Goal: Task Accomplishment & Management: Manage account settings

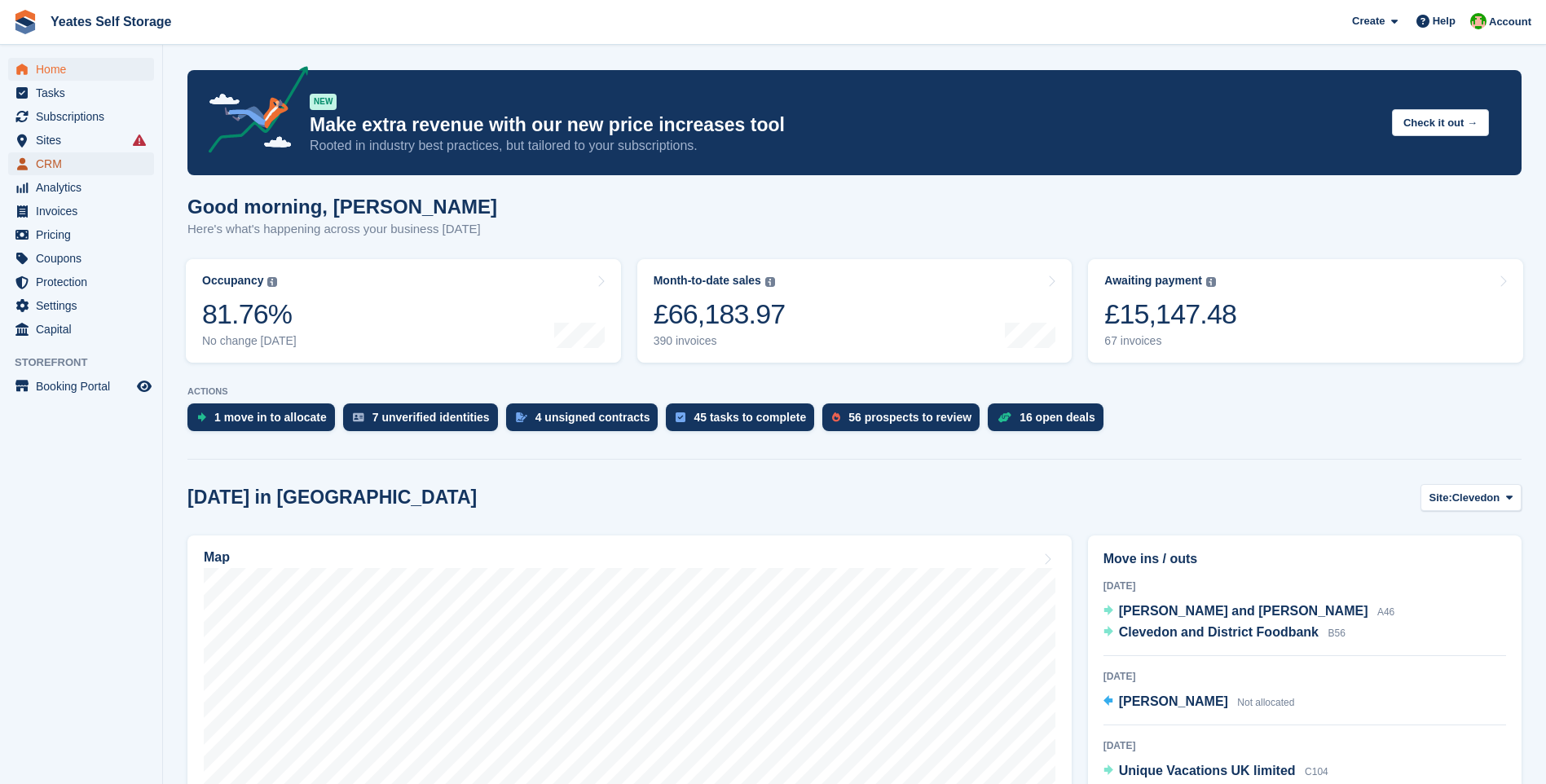
click at [50, 165] on span "CRM" at bounding box center [85, 163] width 98 height 23
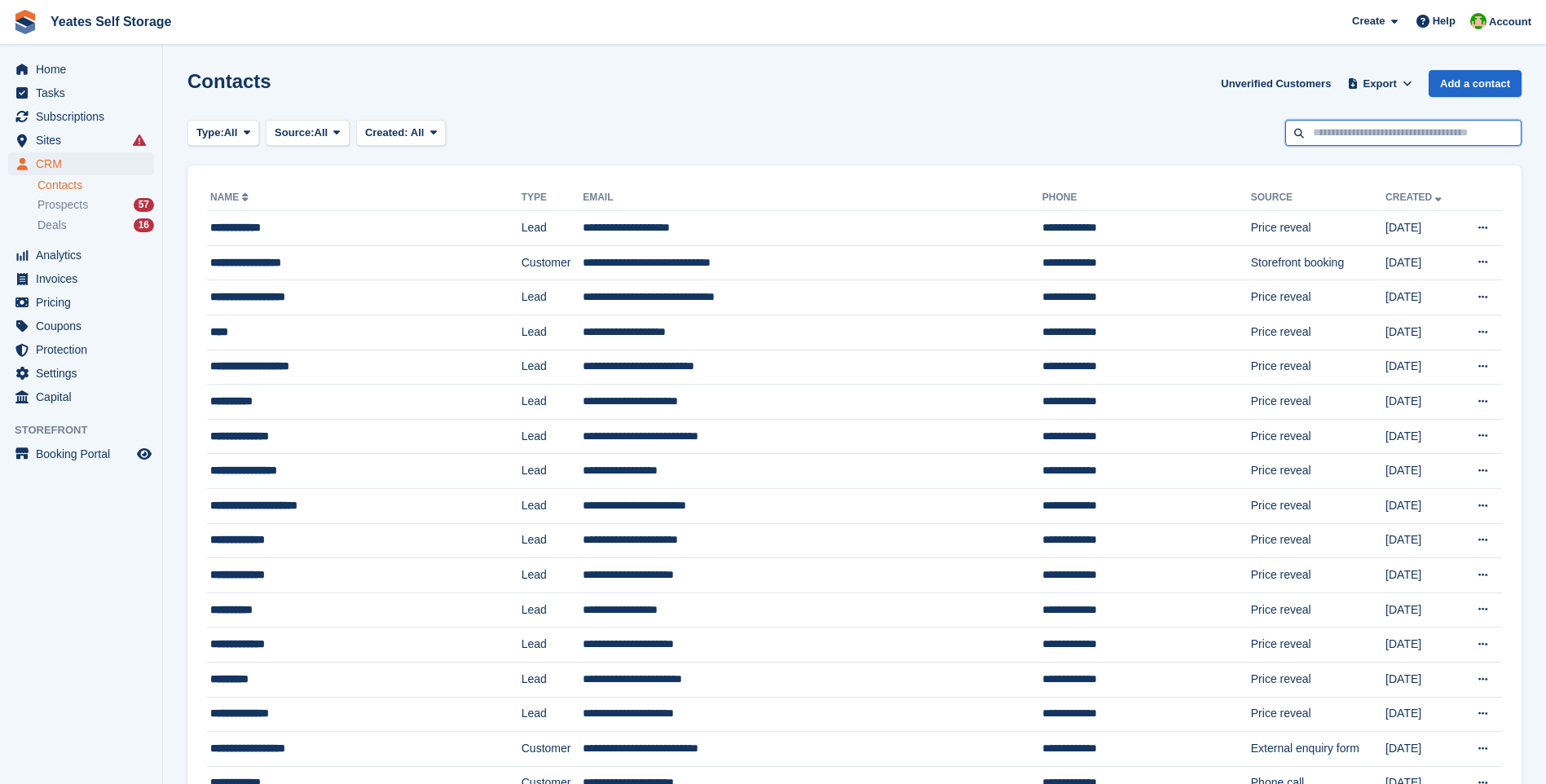
click at [1341, 137] on input "text" at bounding box center [1403, 133] width 236 height 27
type input "*****"
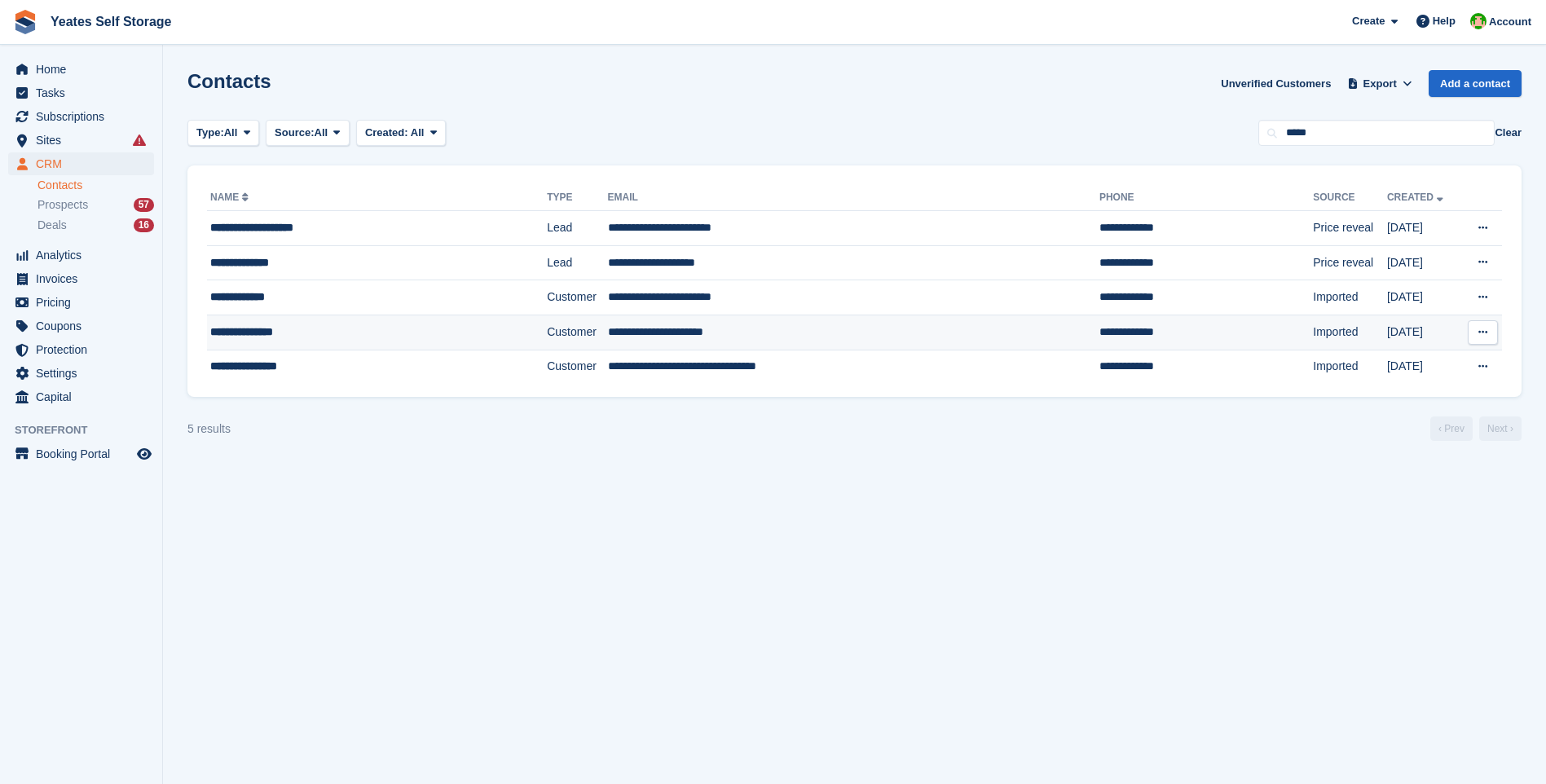
click at [644, 325] on td "**********" at bounding box center [853, 332] width 491 height 35
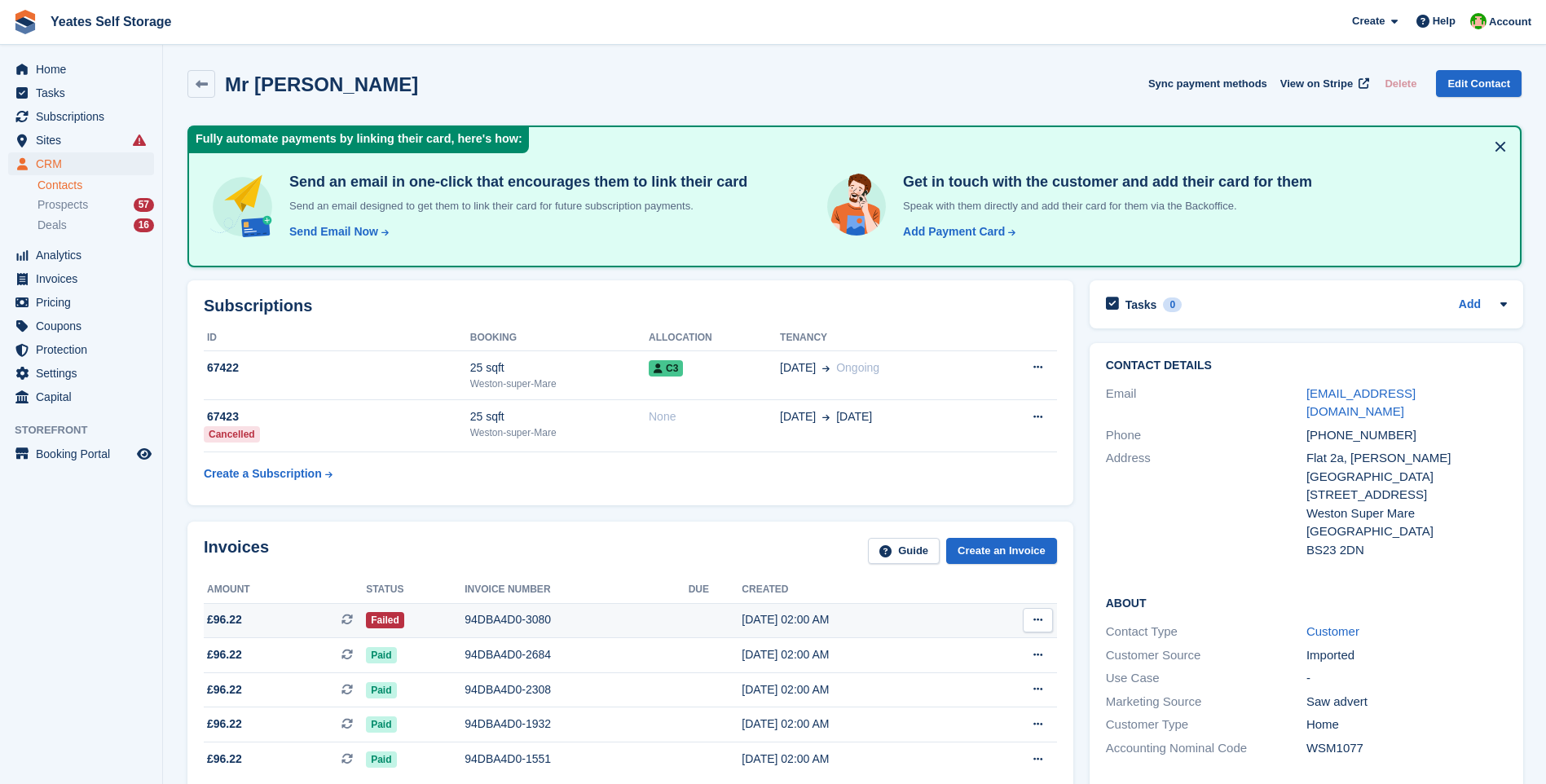
click at [224, 619] on span "£96.22" at bounding box center [225, 619] width 35 height 17
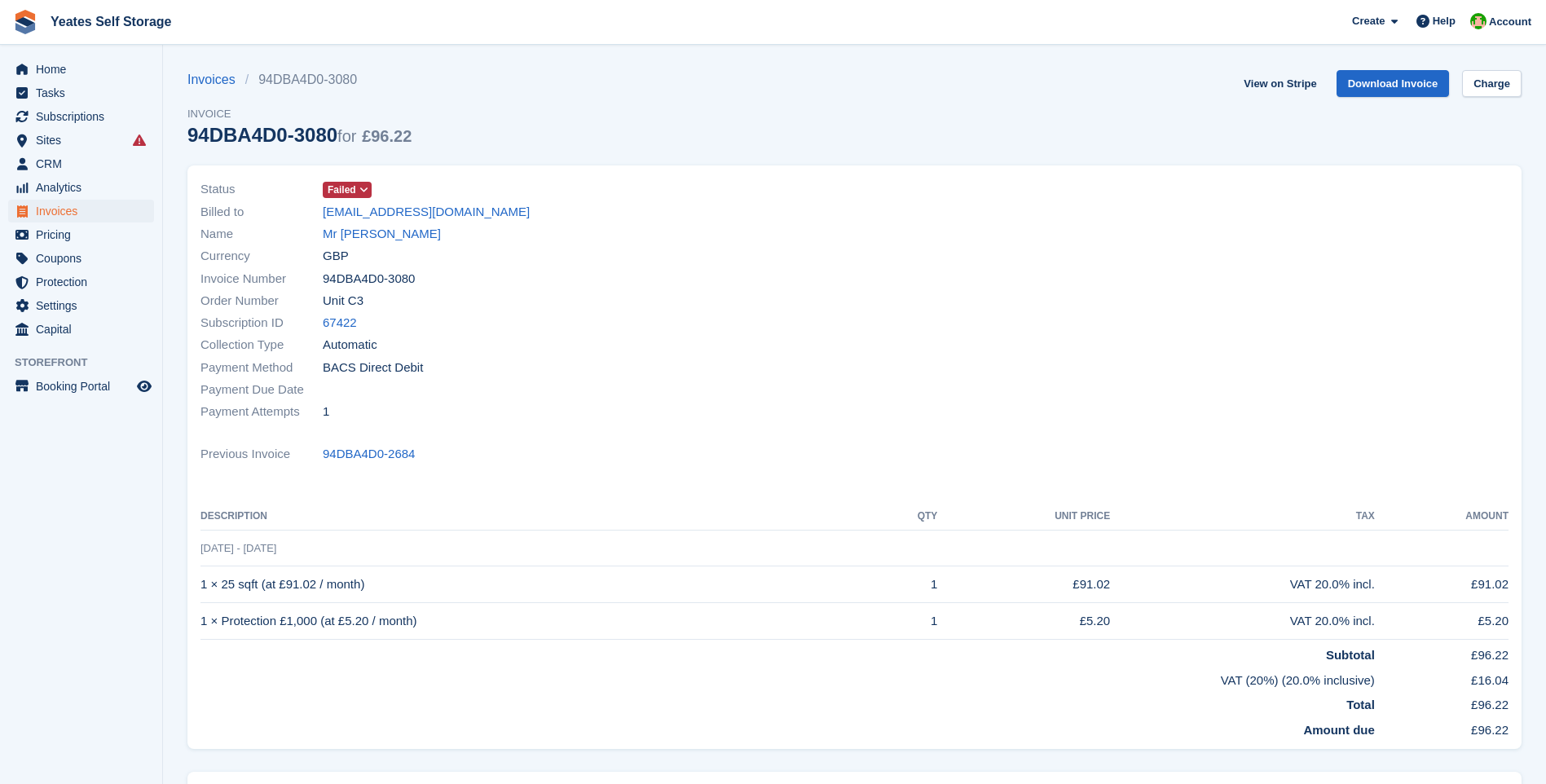
click at [365, 187] on icon at bounding box center [364, 190] width 9 height 10
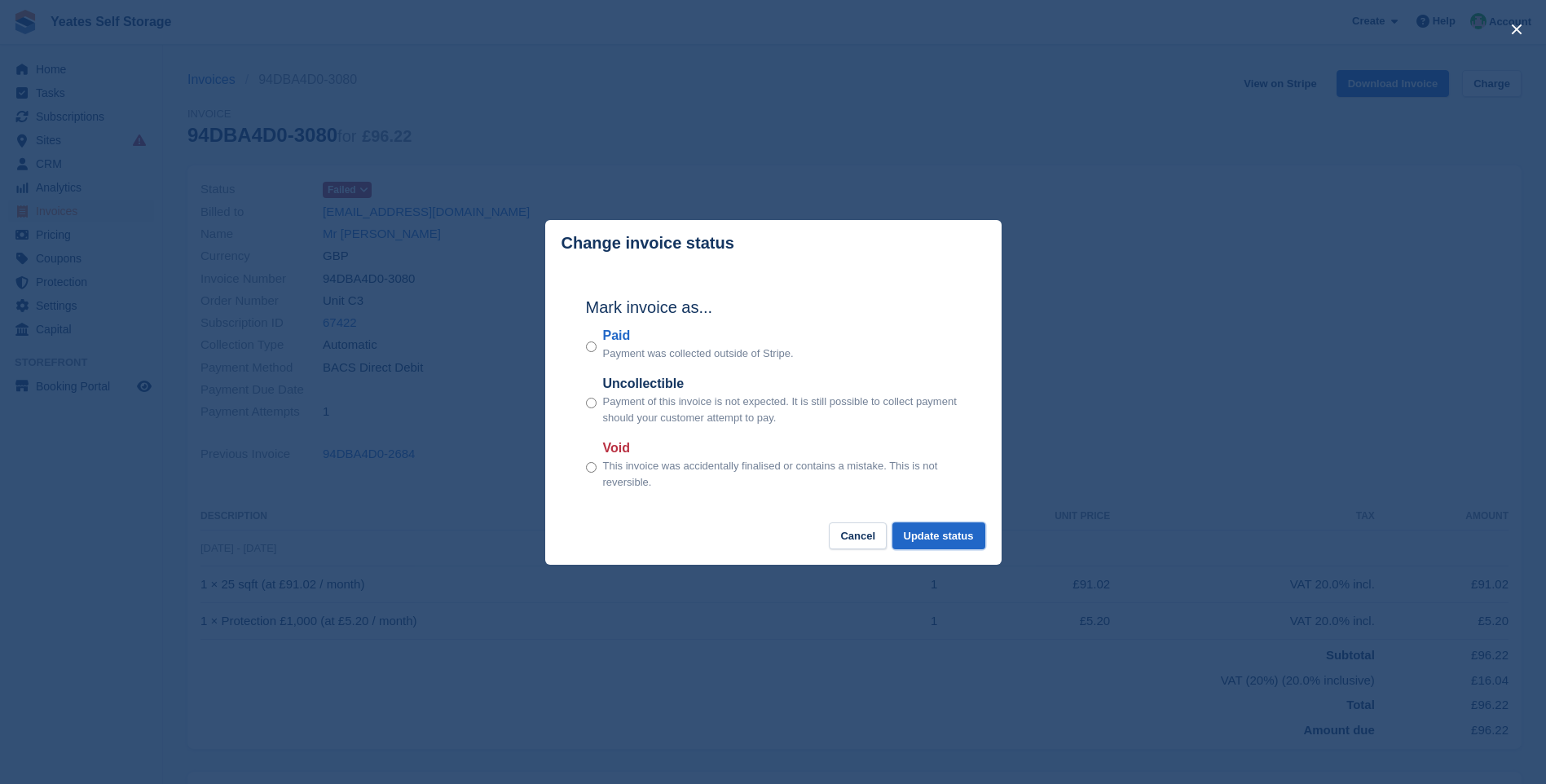
drag, startPoint x: 944, startPoint y: 538, endPoint x: 690, endPoint y: 472, distance: 262.4
click at [940, 537] on button "Update status" at bounding box center [938, 536] width 93 height 27
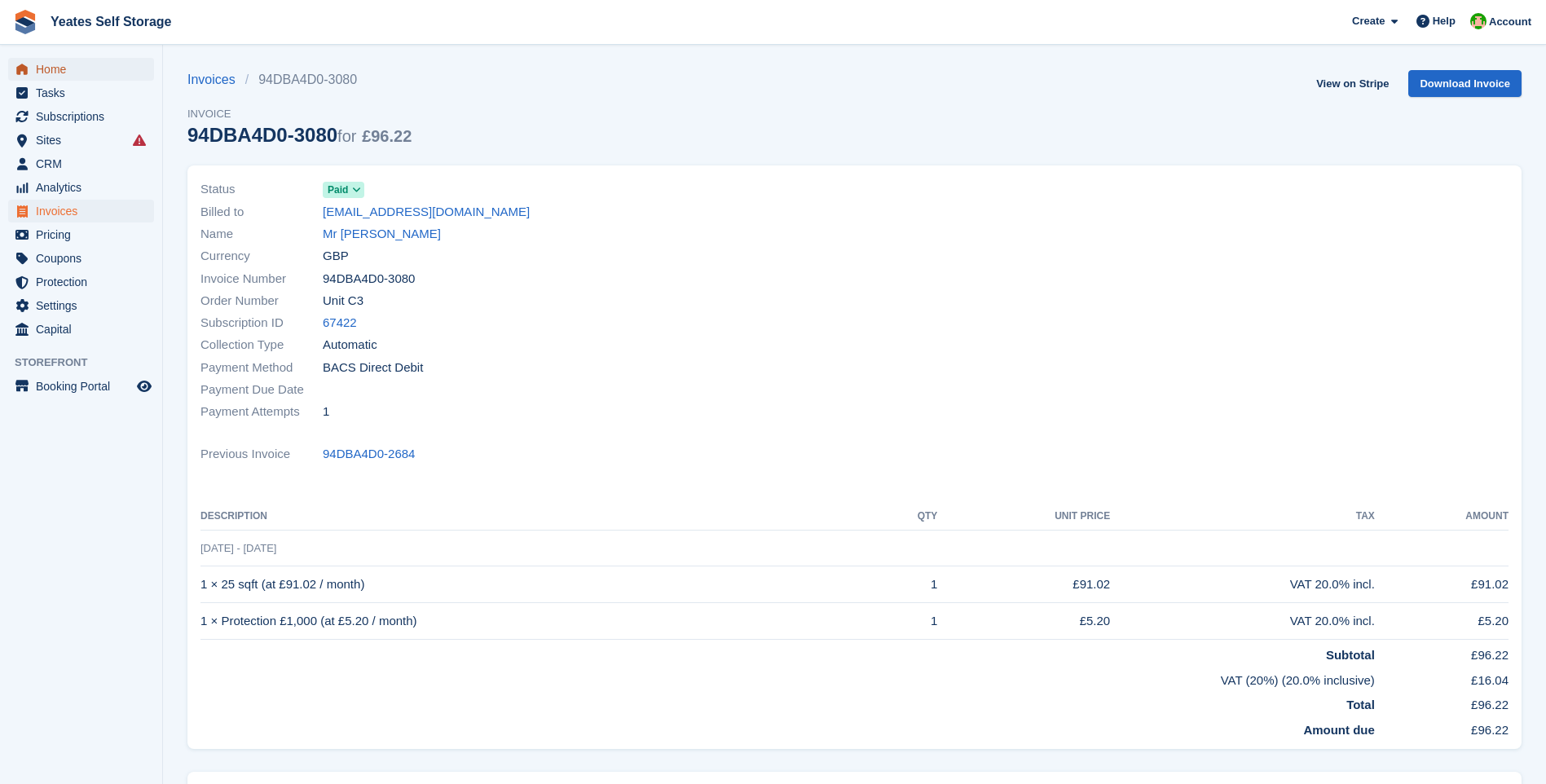
click at [57, 74] on span "Home" at bounding box center [85, 69] width 98 height 23
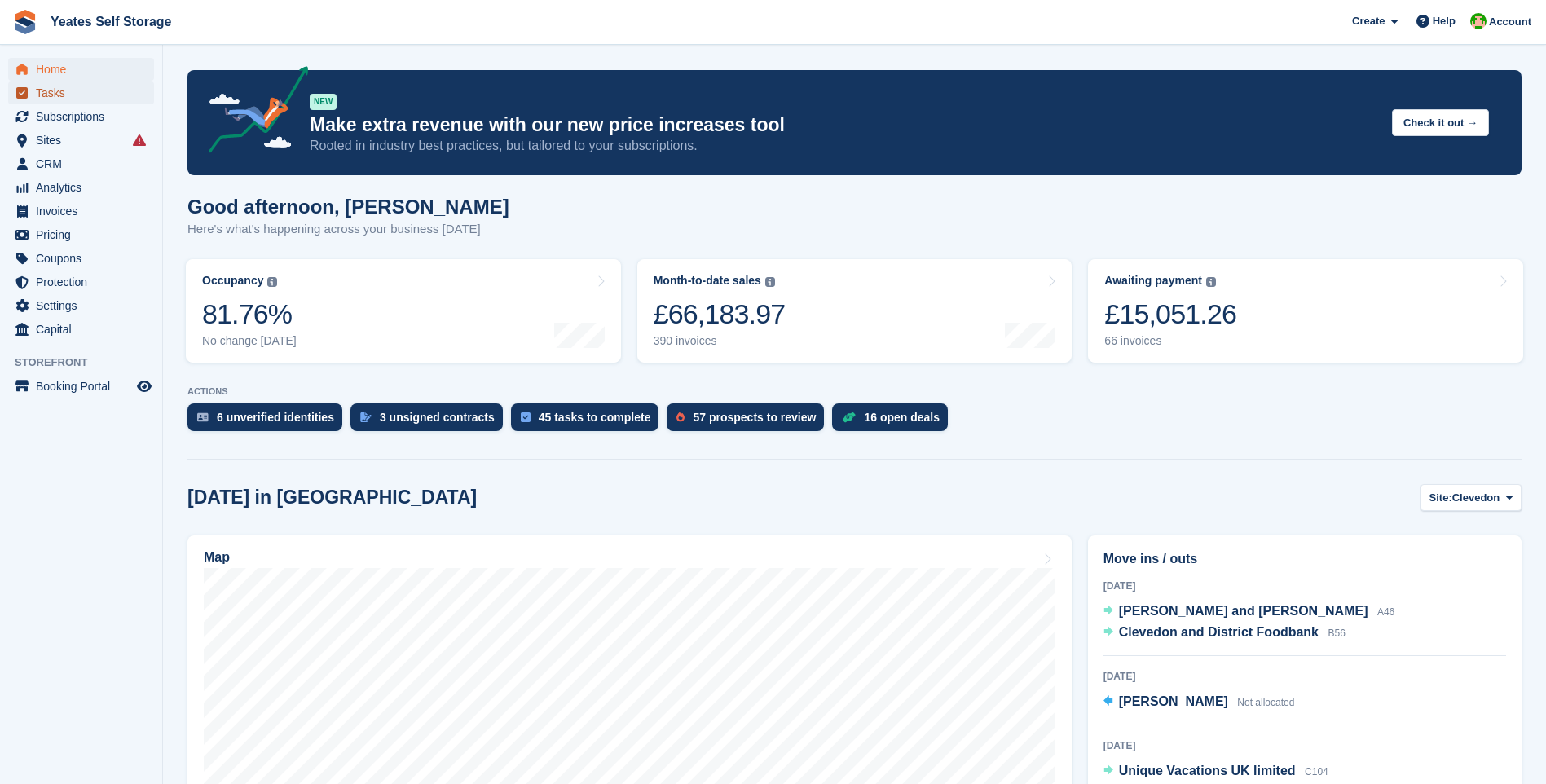
click at [47, 94] on span "Tasks" at bounding box center [85, 93] width 98 height 23
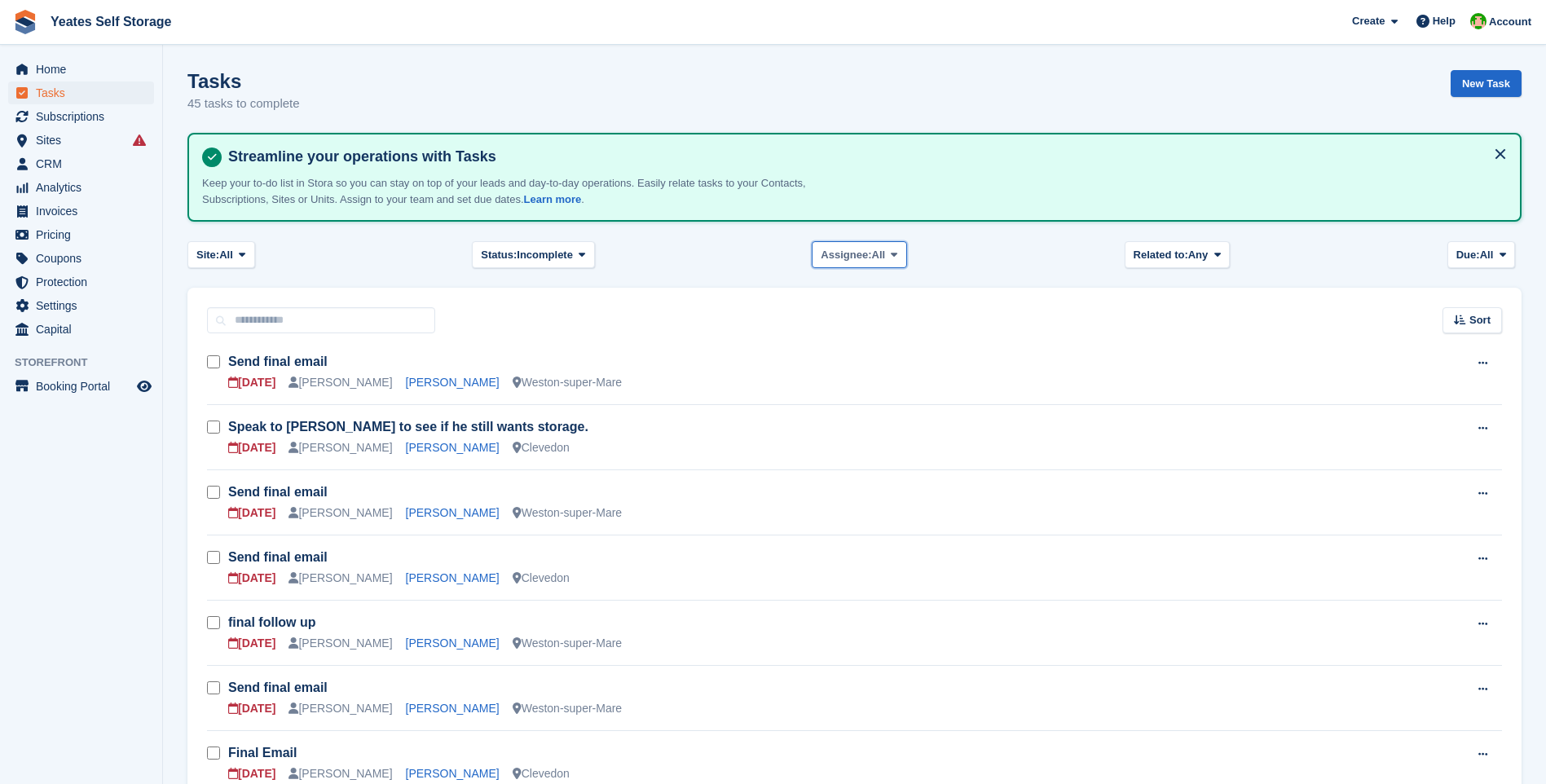
click at [879, 253] on span "All" at bounding box center [879, 254] width 13 height 16
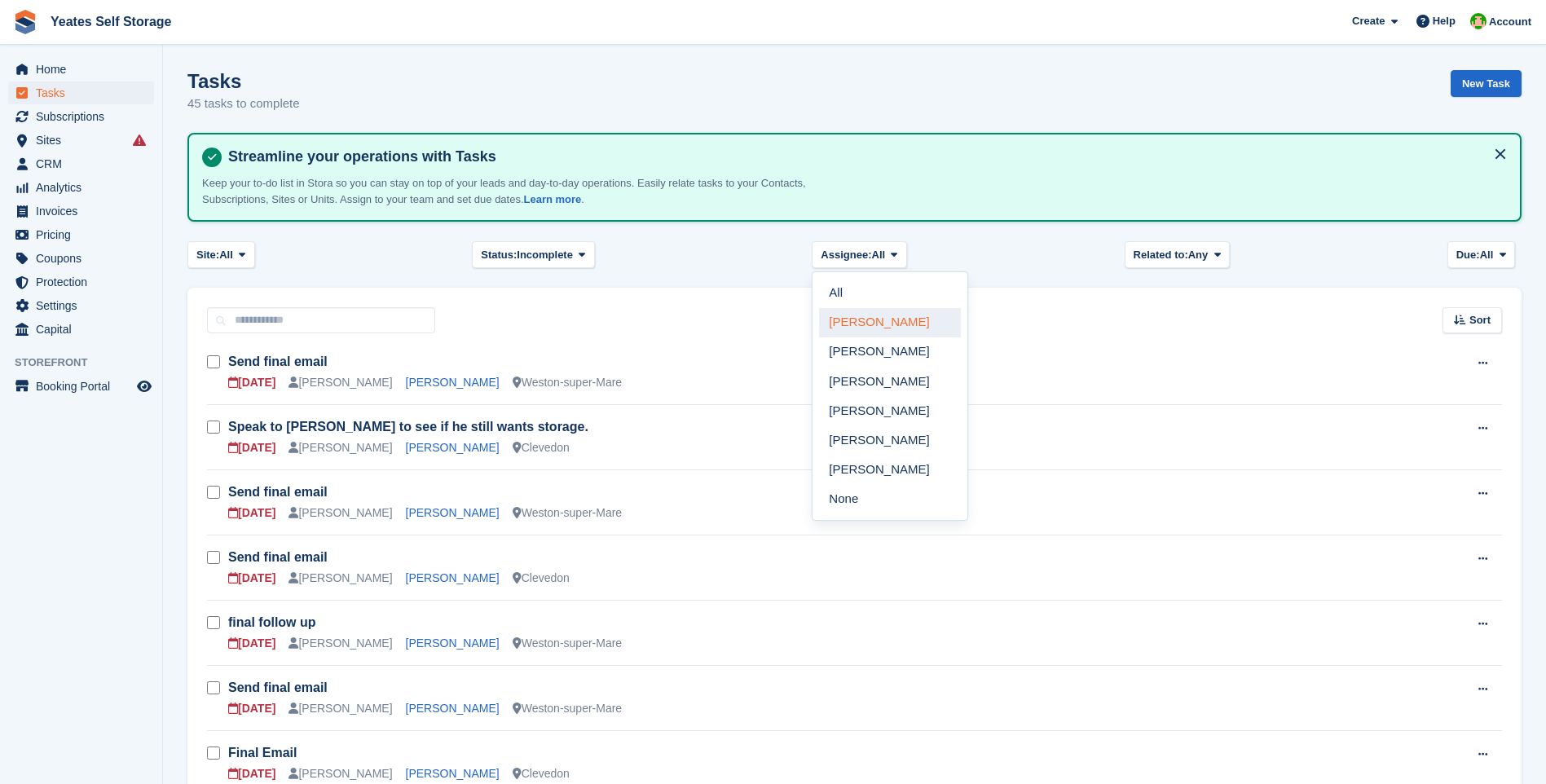
click at [879, 320] on link "[PERSON_NAME]" at bounding box center [890, 322] width 141 height 29
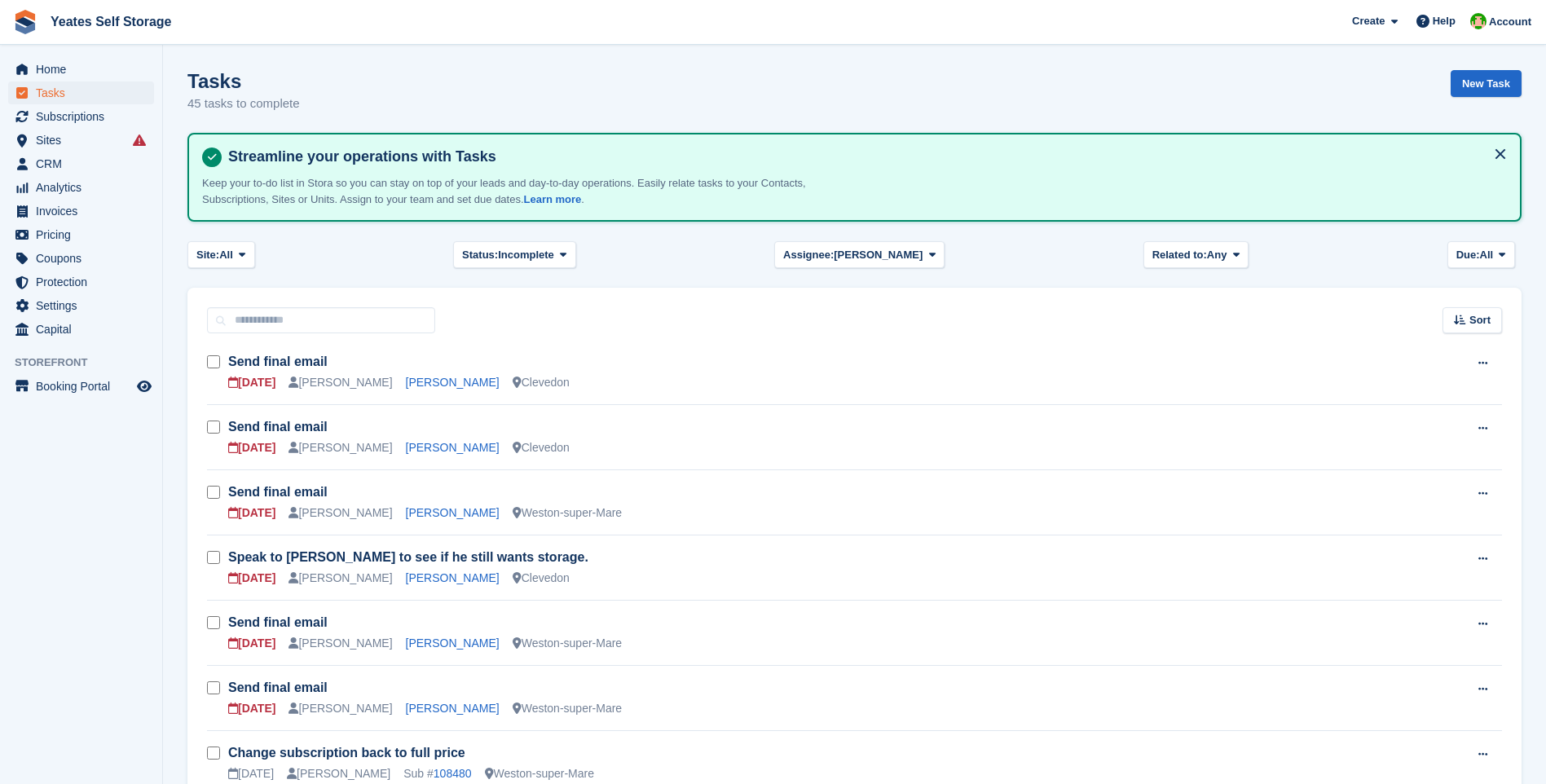
scroll to position [87, 0]
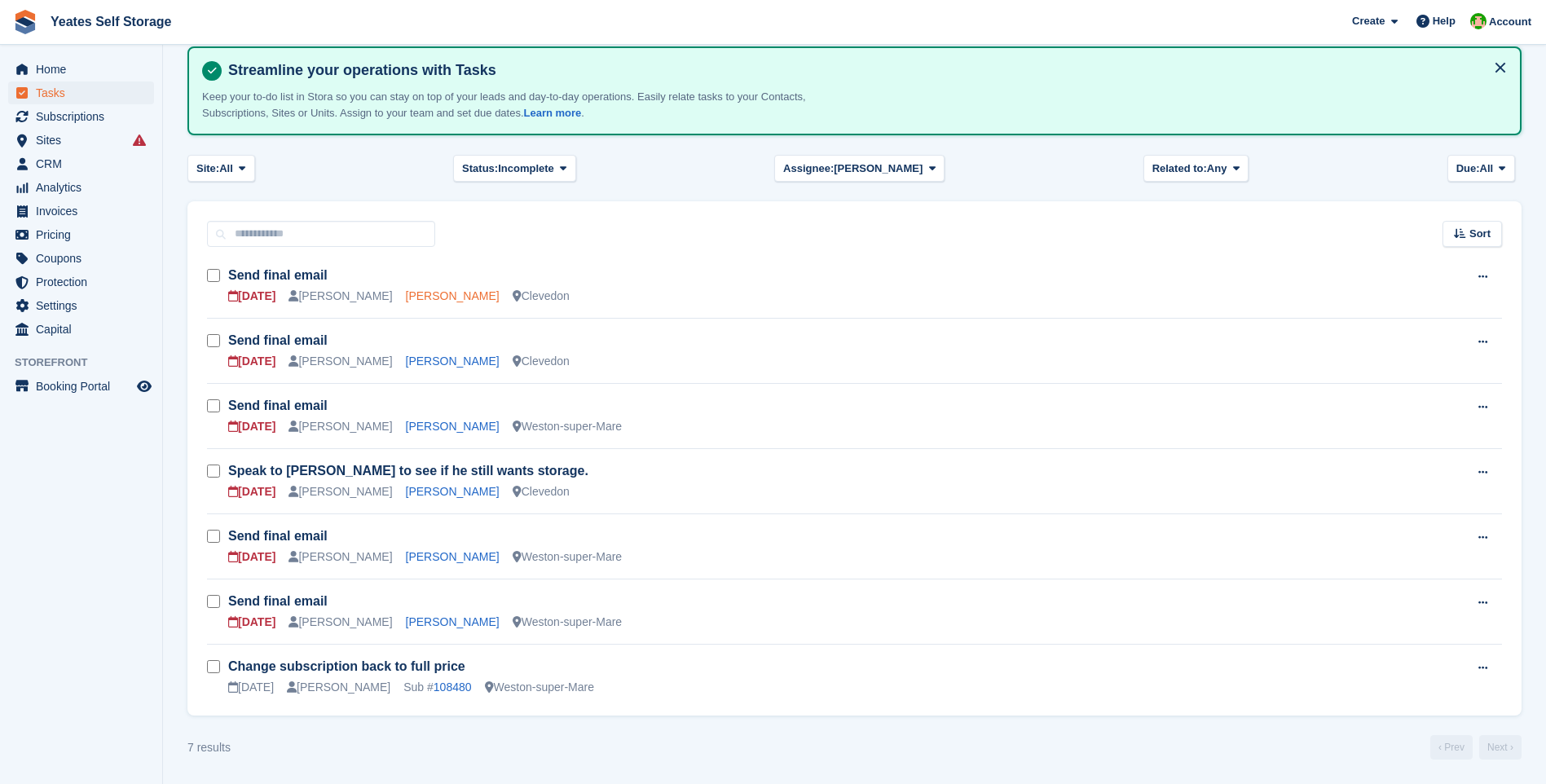
click at [418, 294] on link "Andrew Edwards" at bounding box center [452, 295] width 93 height 13
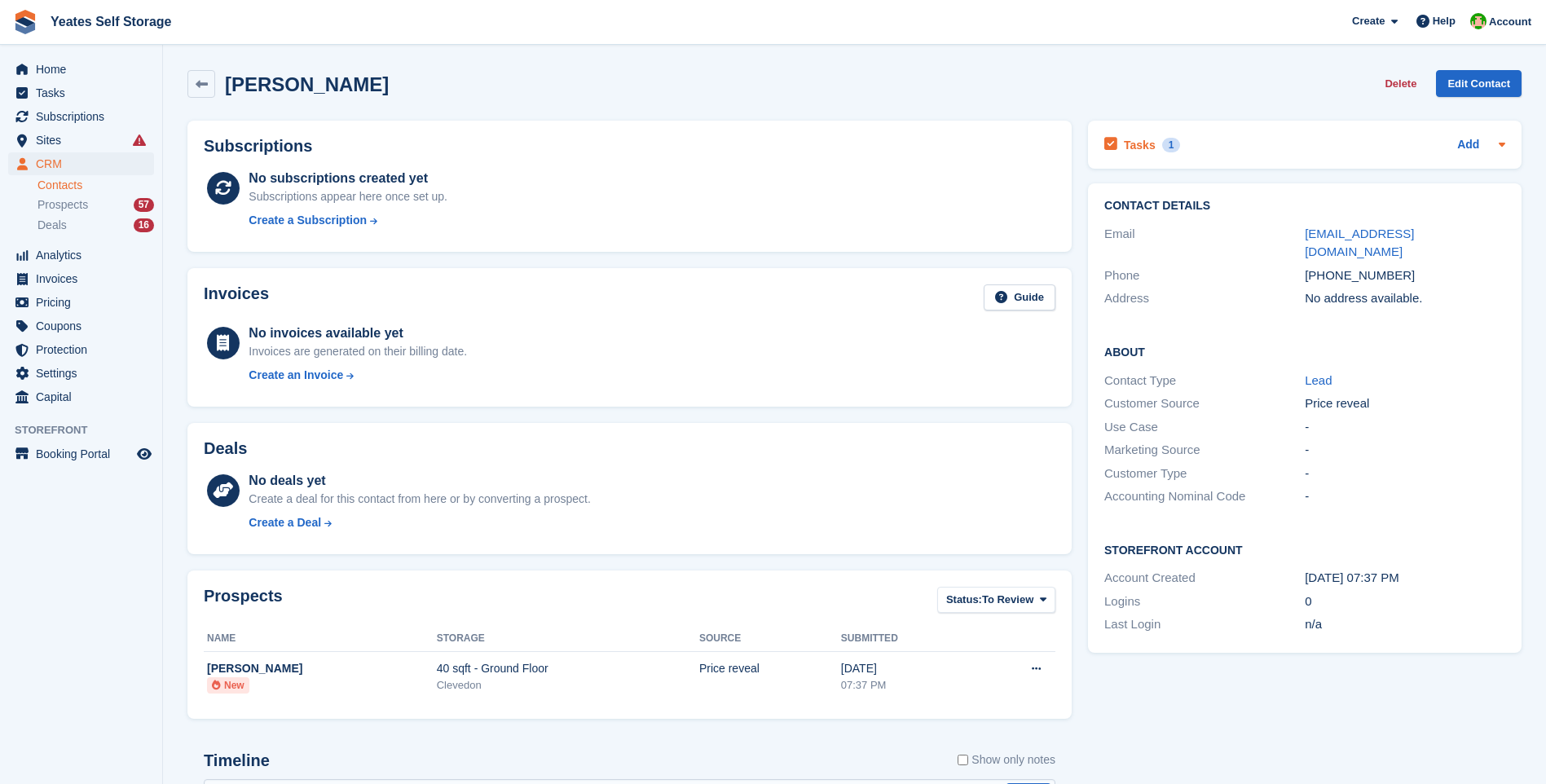
click at [1140, 149] on h2 "Tasks" at bounding box center [1140, 145] width 32 height 14
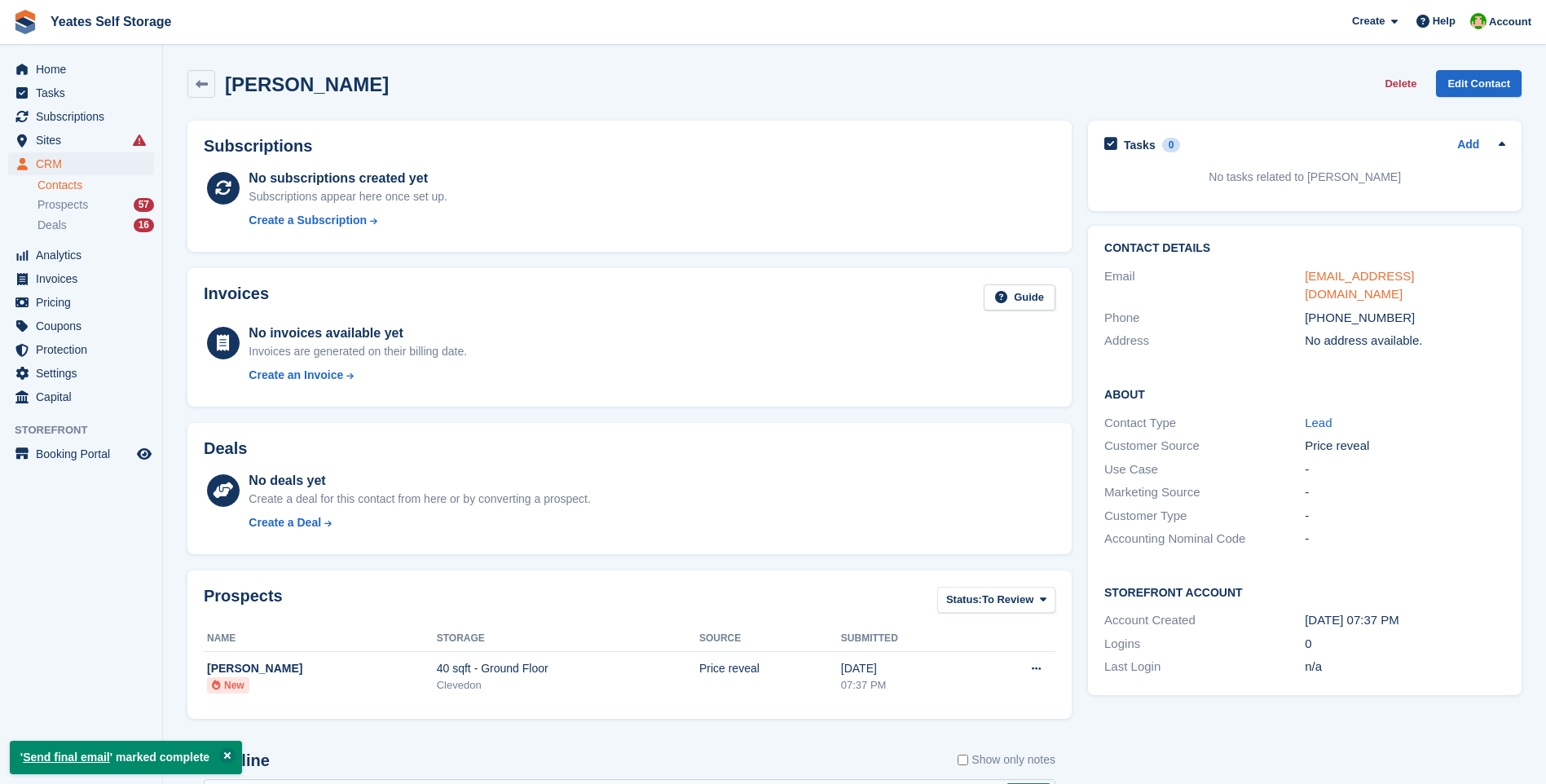
click at [1414, 273] on link "andrewedwards261@gmail.com" at bounding box center [1359, 285] width 109 height 33
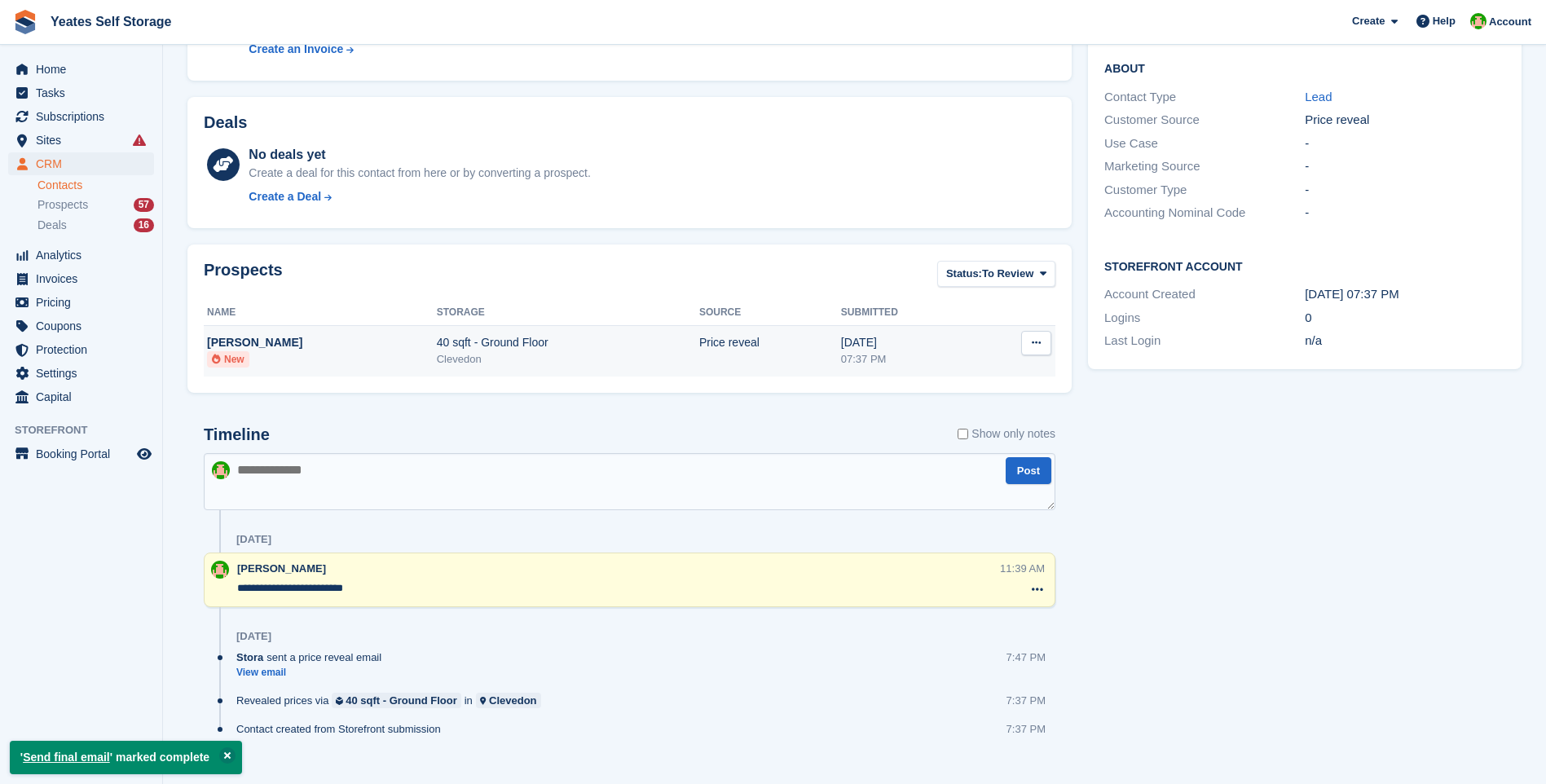
scroll to position [350, 0]
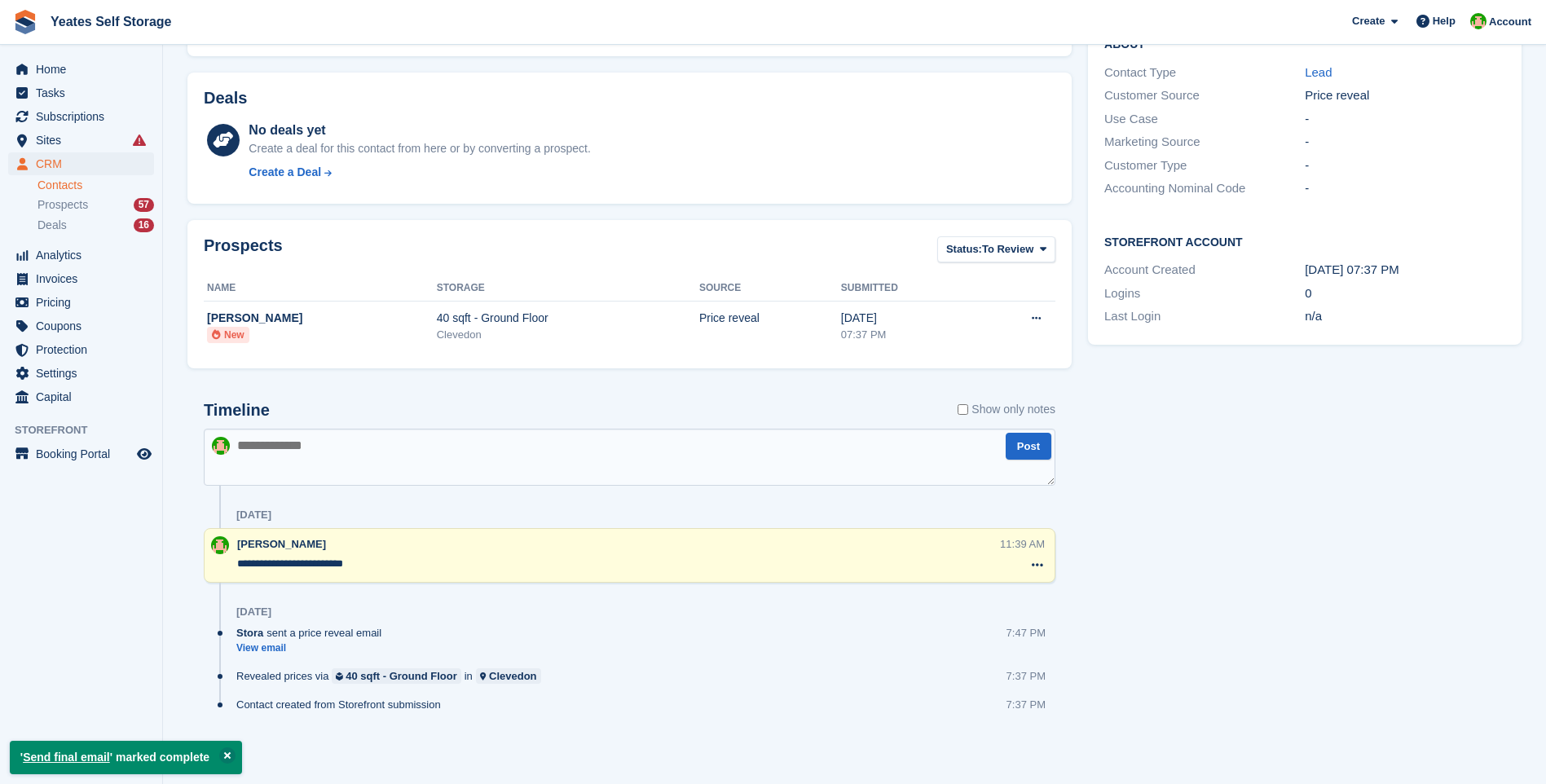
click at [313, 443] on textarea at bounding box center [630, 457] width 852 height 57
type textarea "**********"
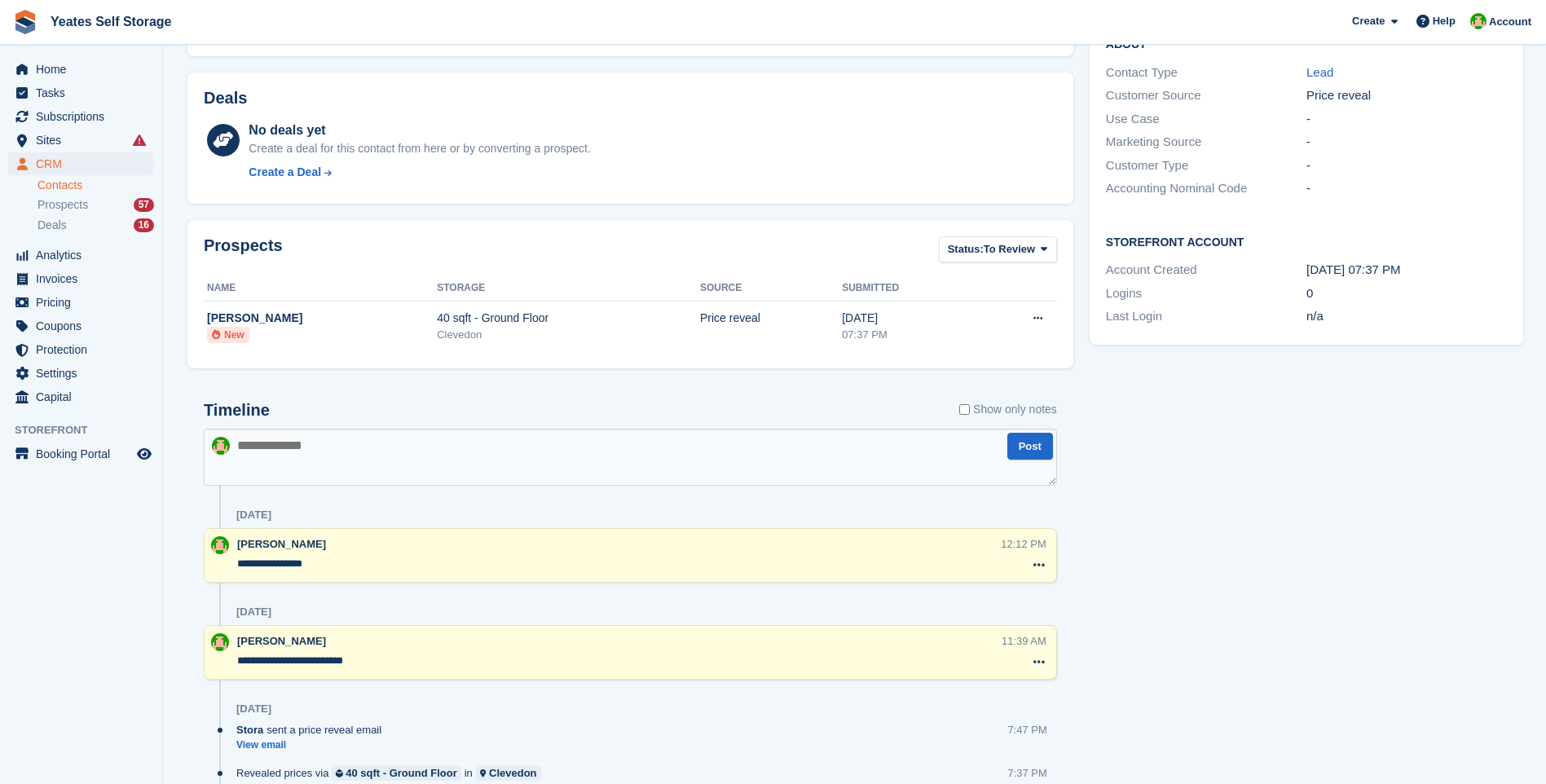
scroll to position [24, 0]
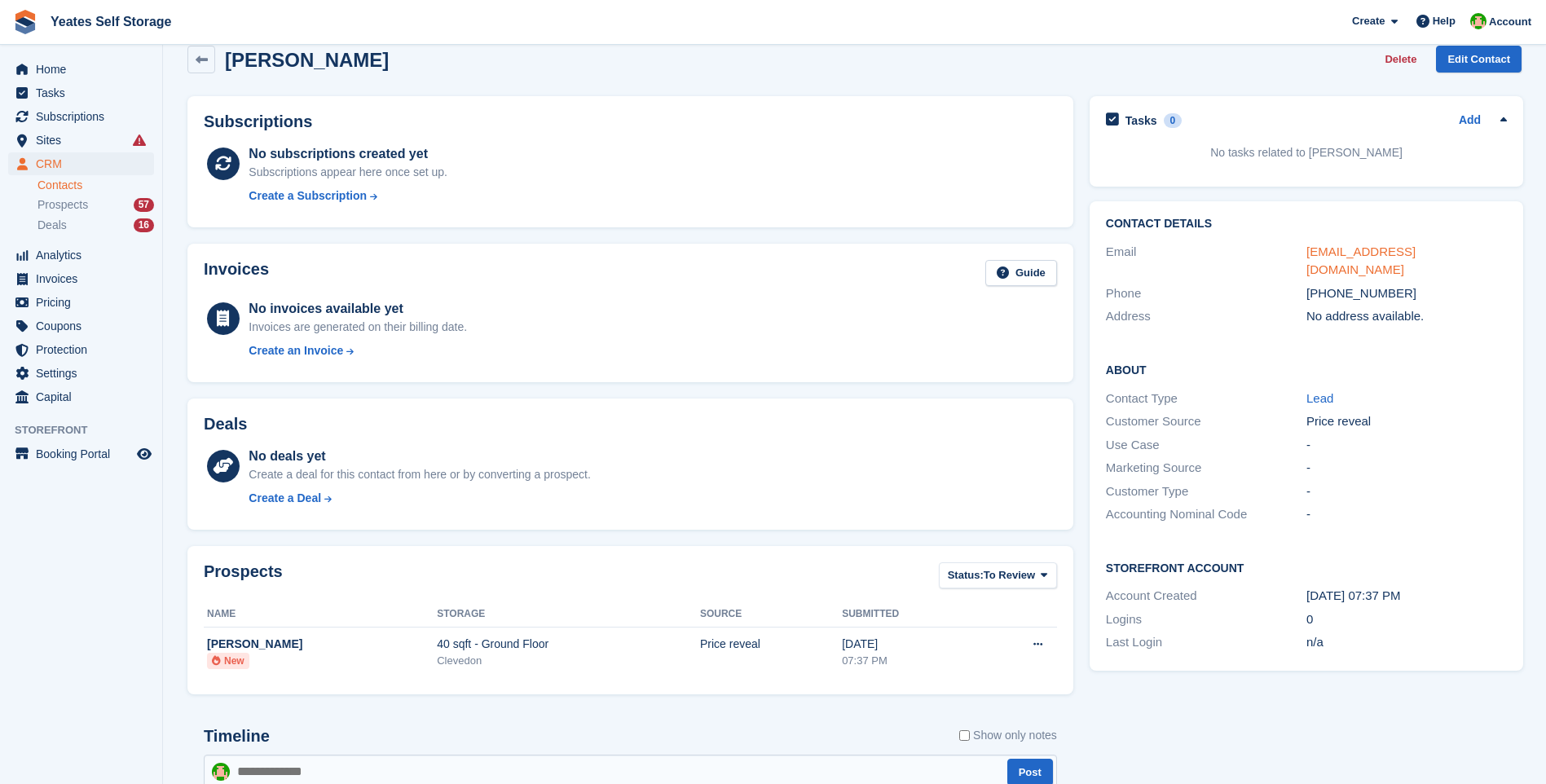
click at [1416, 248] on link "andrewedwards261@gmail.com" at bounding box center [1361, 261] width 109 height 33
click at [44, 91] on span "Tasks" at bounding box center [85, 93] width 98 height 23
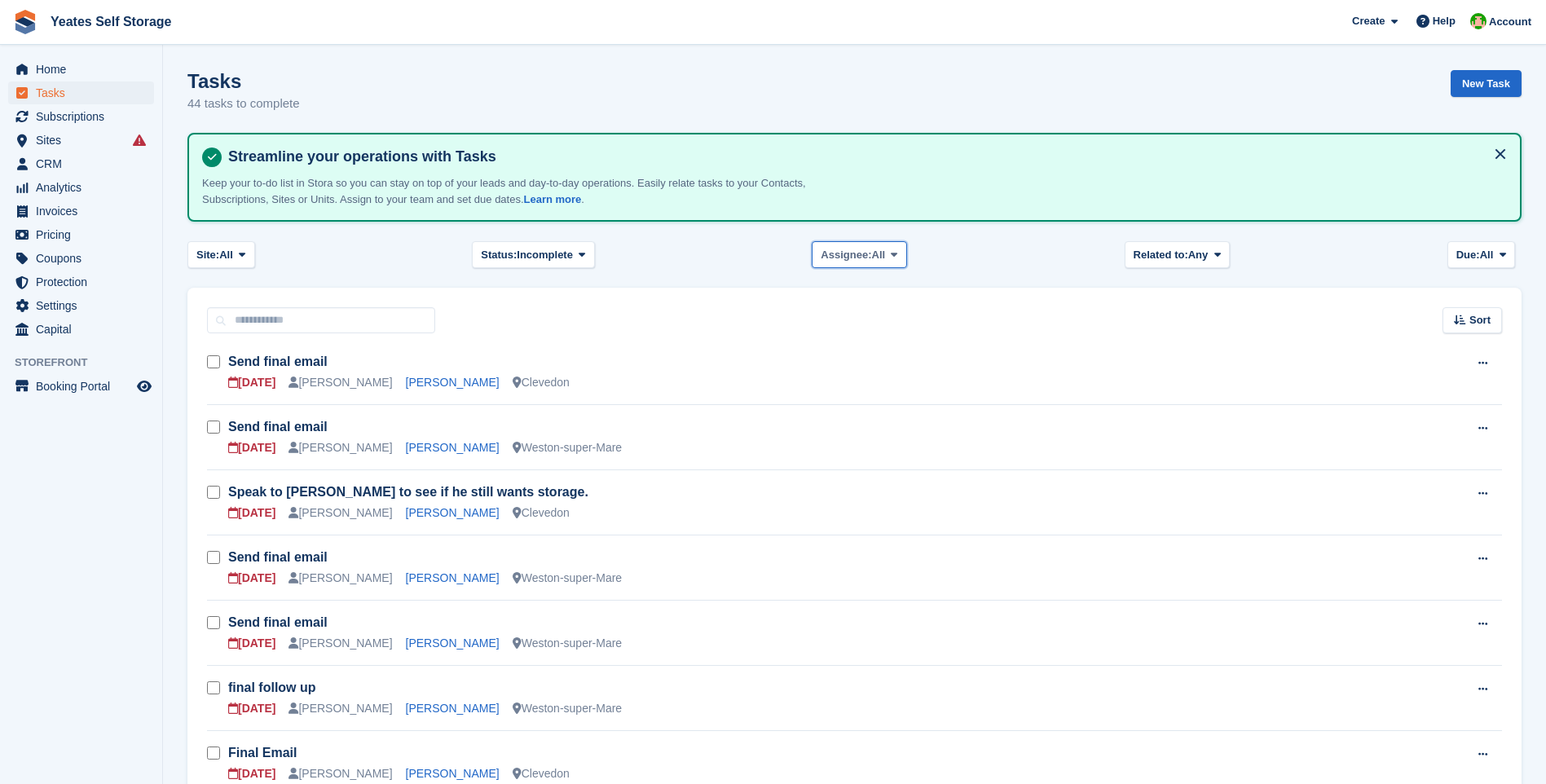
click at [868, 255] on span "Assignee:" at bounding box center [846, 254] width 50 height 16
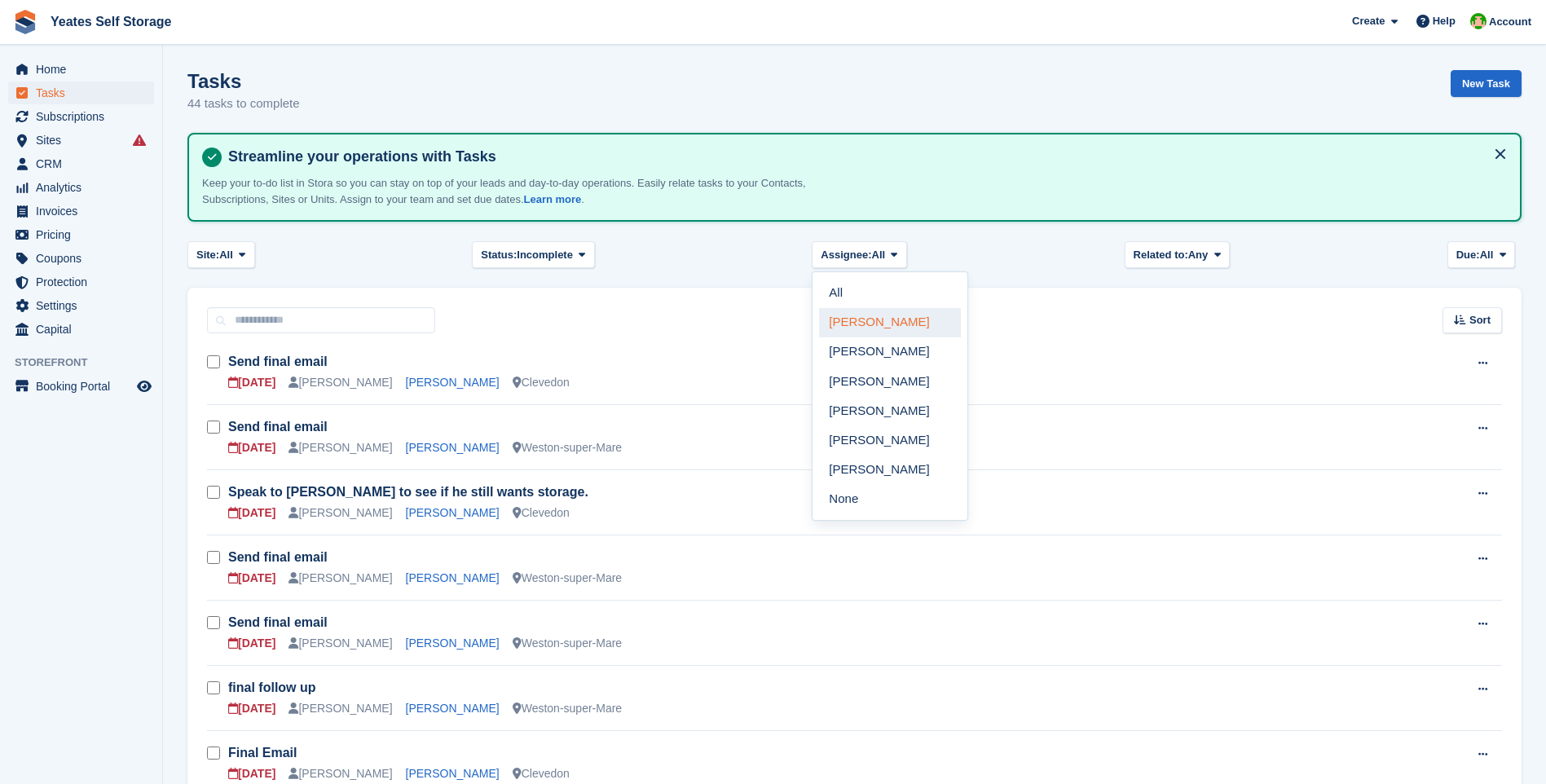
click at [866, 319] on link "[PERSON_NAME]" at bounding box center [890, 322] width 141 height 29
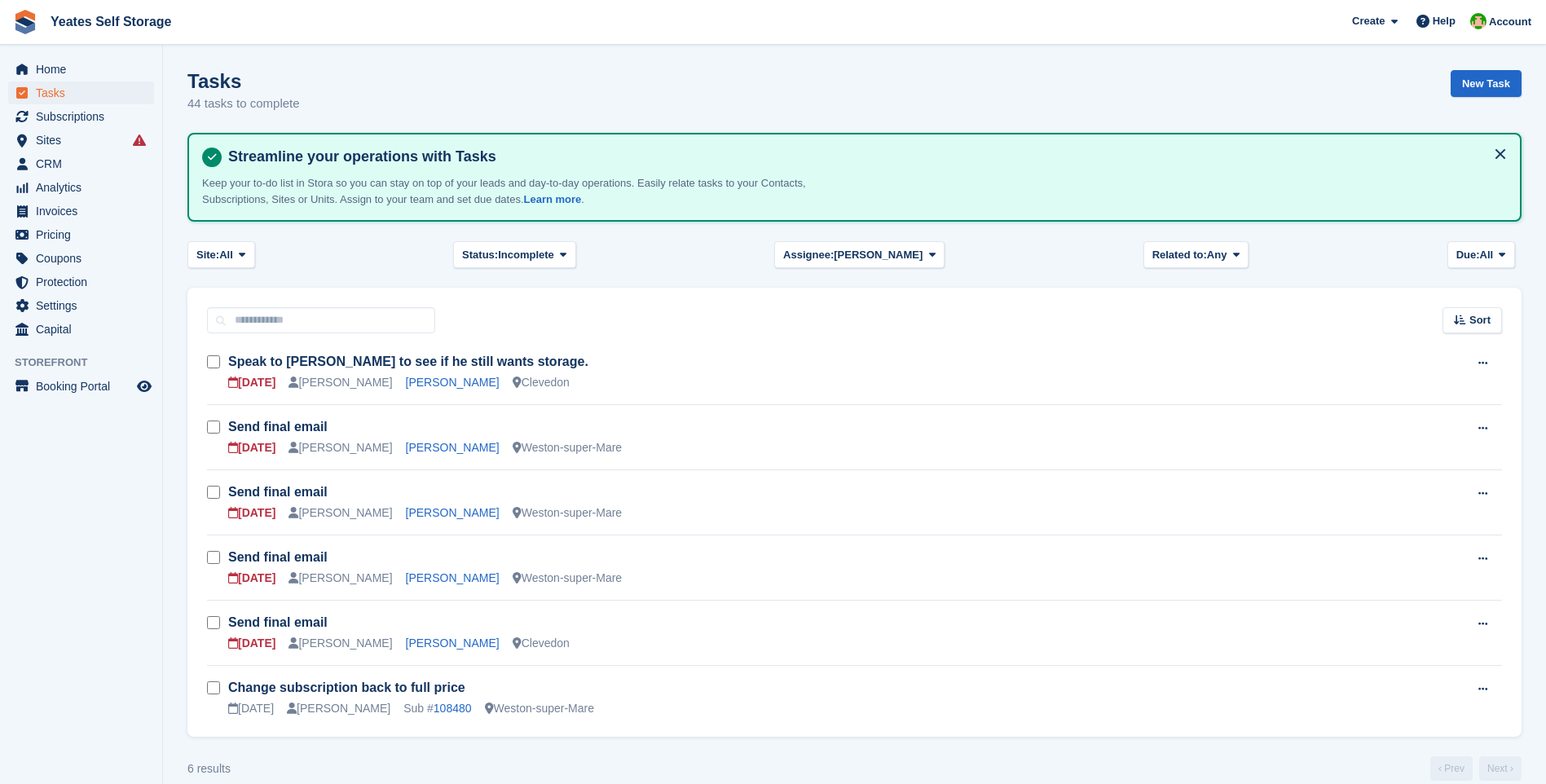
scroll to position [21, 0]
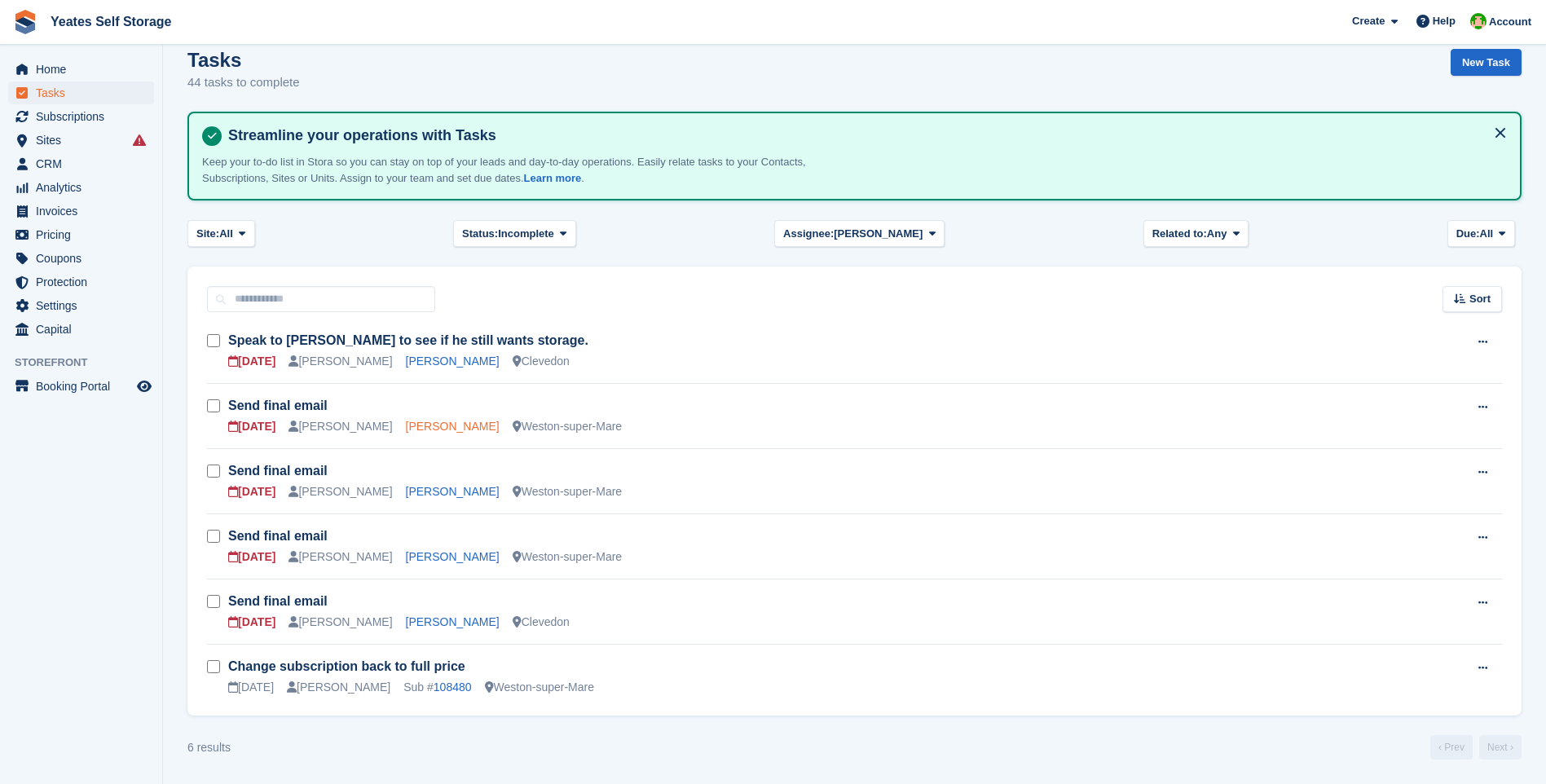
click at [406, 430] on link "Robin Loveridge" at bounding box center [452, 426] width 93 height 13
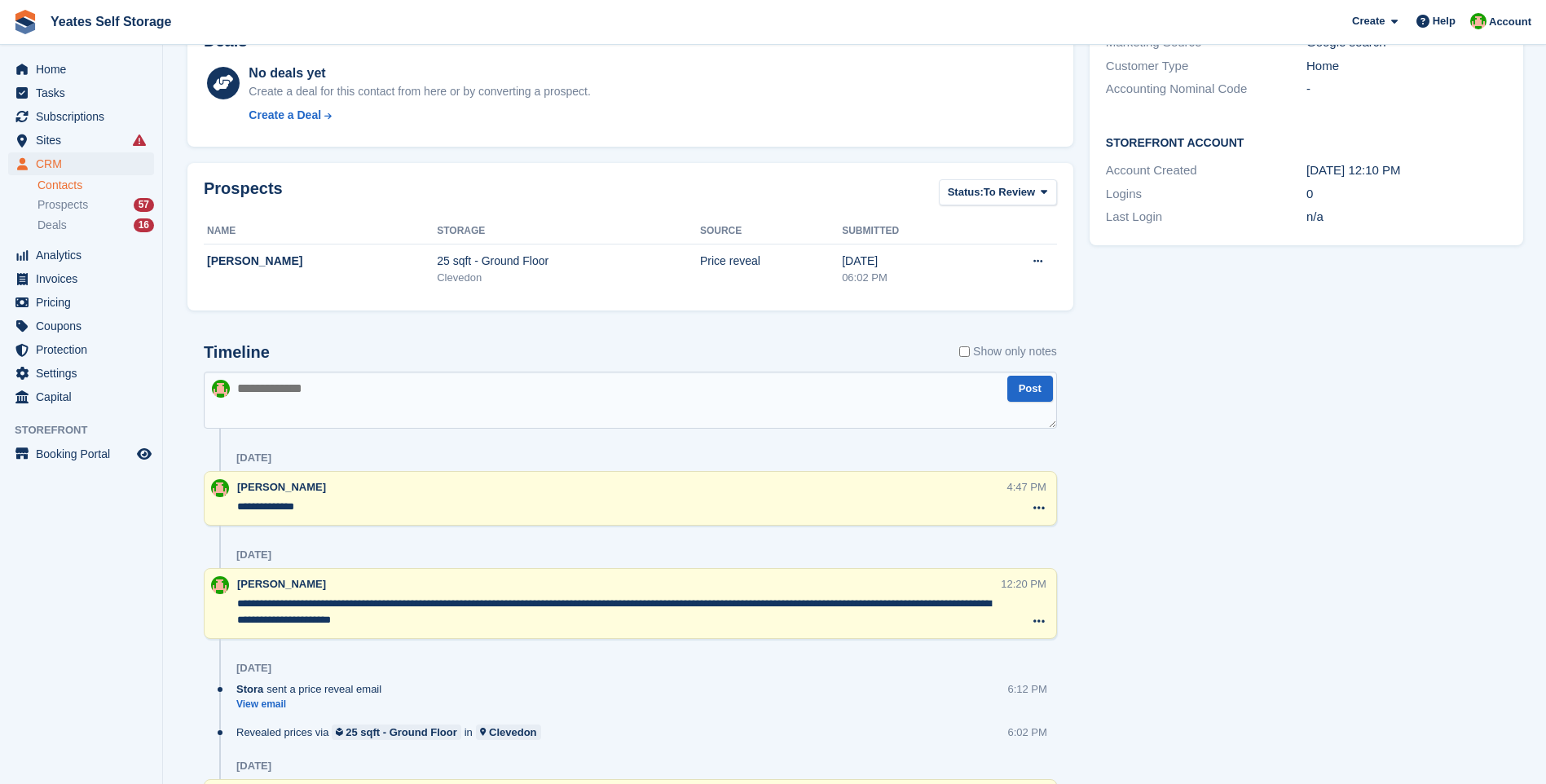
scroll to position [570, 0]
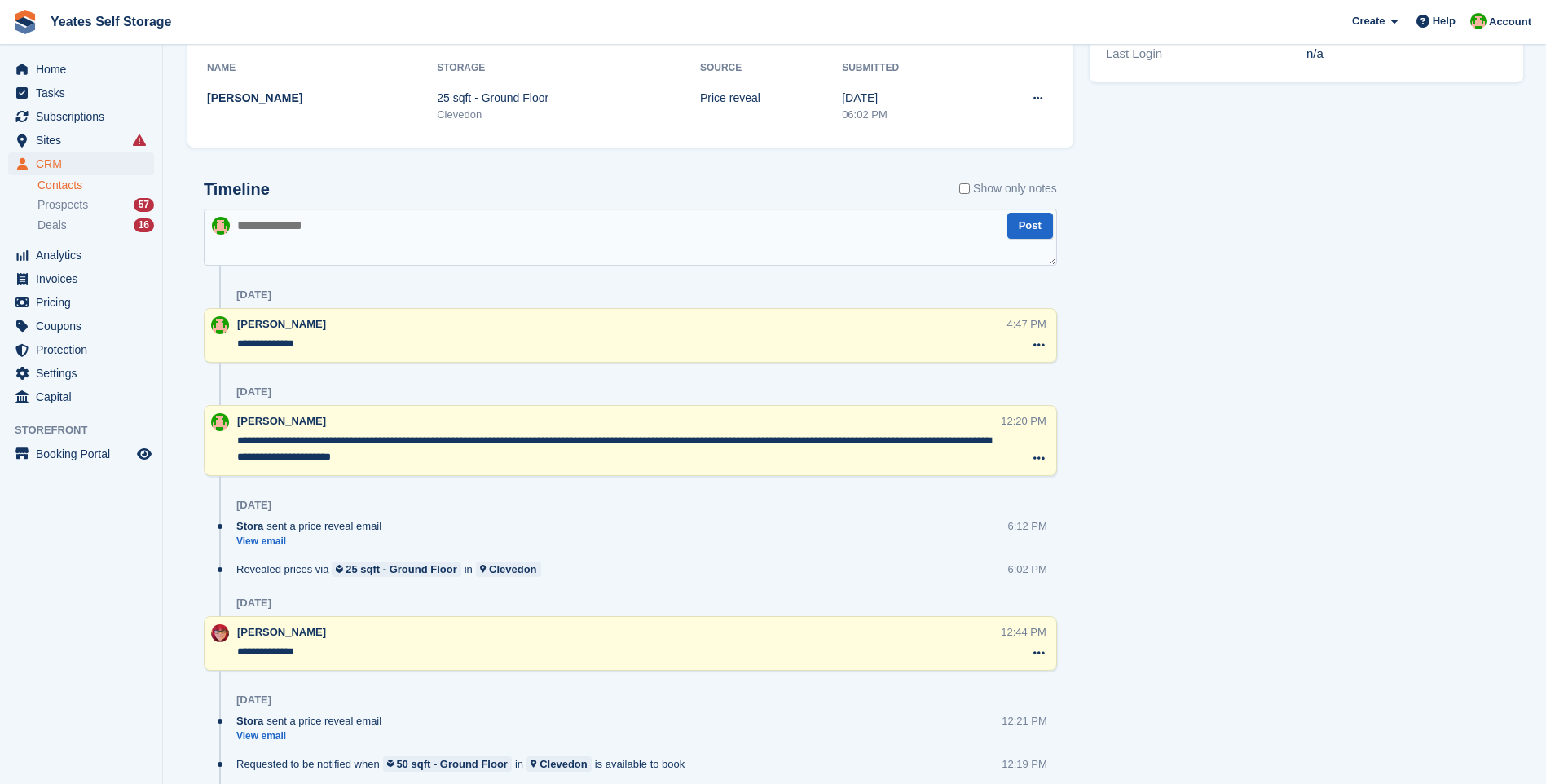
click at [320, 245] on textarea at bounding box center [630, 237] width 853 height 57
type textarea "**********"
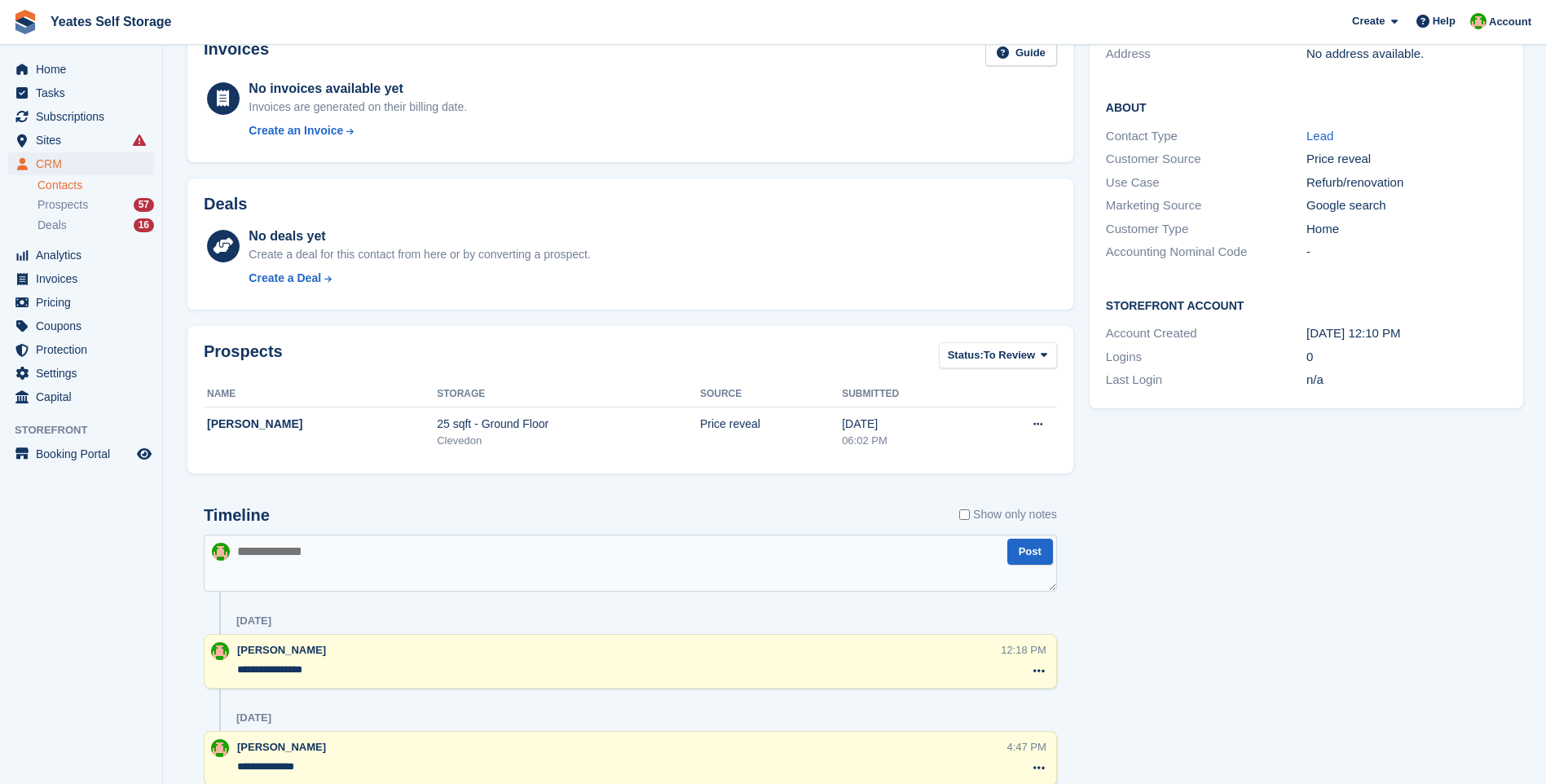
scroll to position [0, 0]
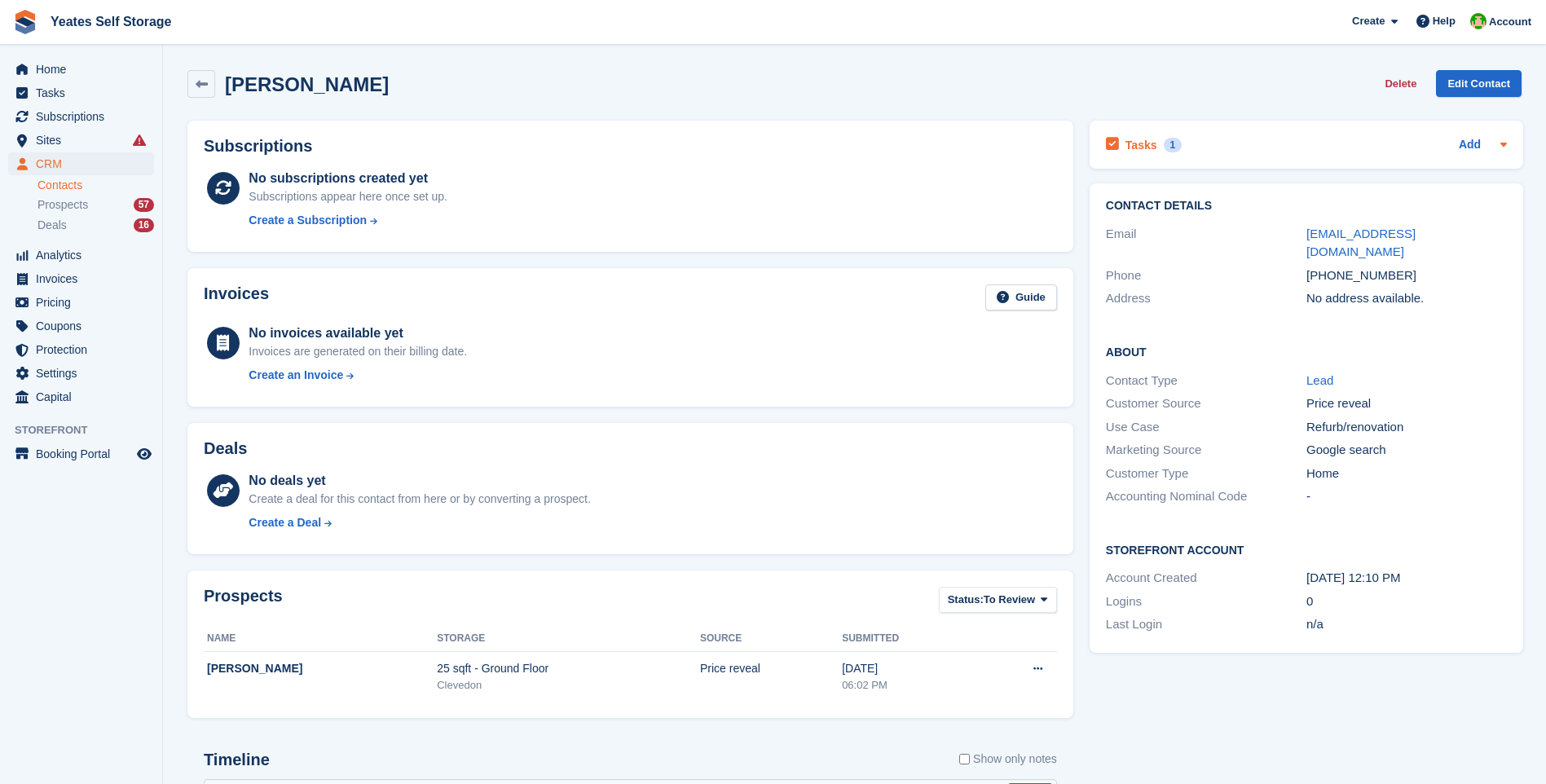
click at [1144, 143] on h2 "Tasks" at bounding box center [1141, 145] width 32 height 14
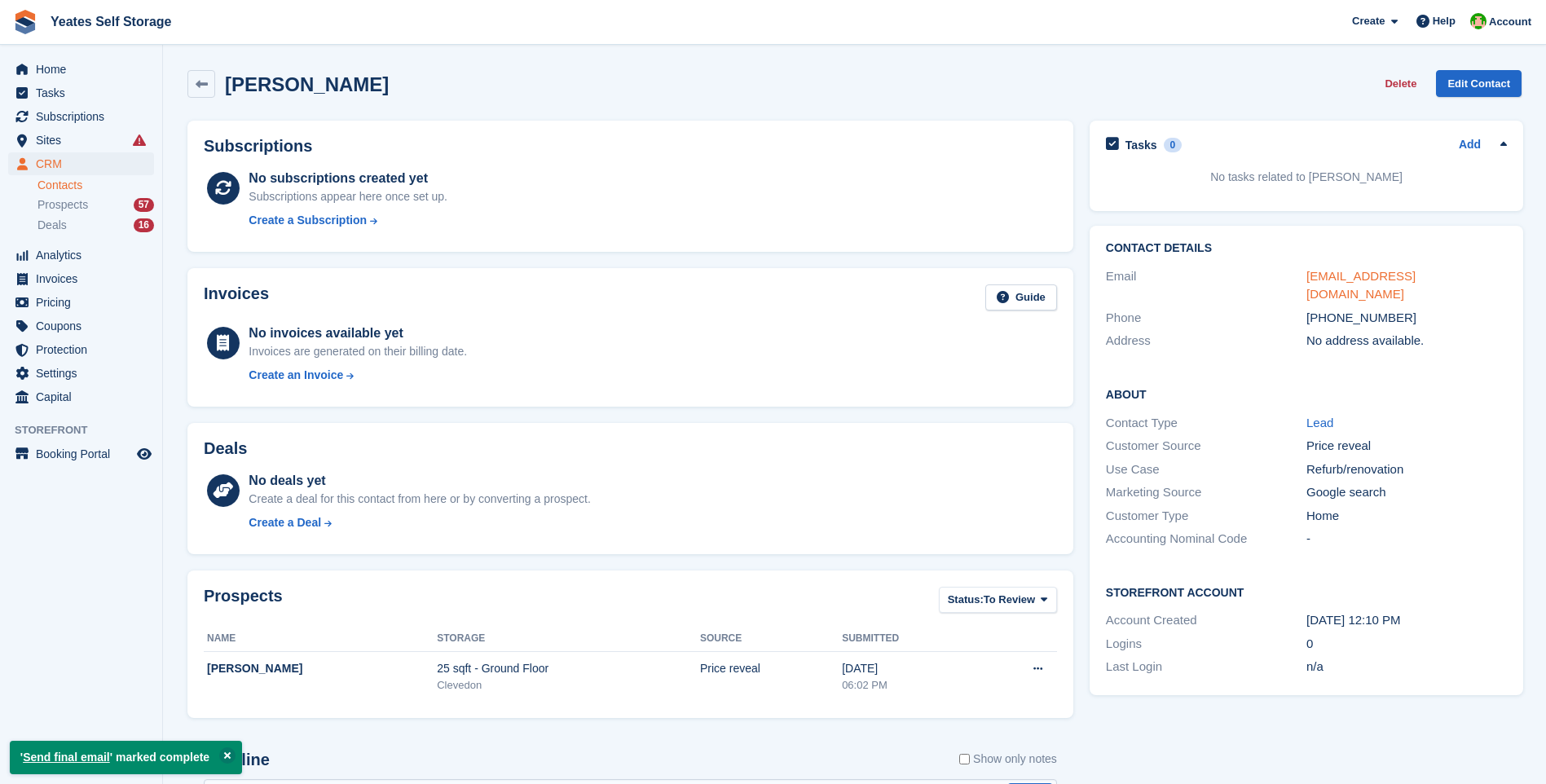
click at [1385, 278] on link "rloveridge@sky.com" at bounding box center [1361, 285] width 109 height 33
click at [74, 213] on link "Prospects 57" at bounding box center [96, 204] width 116 height 17
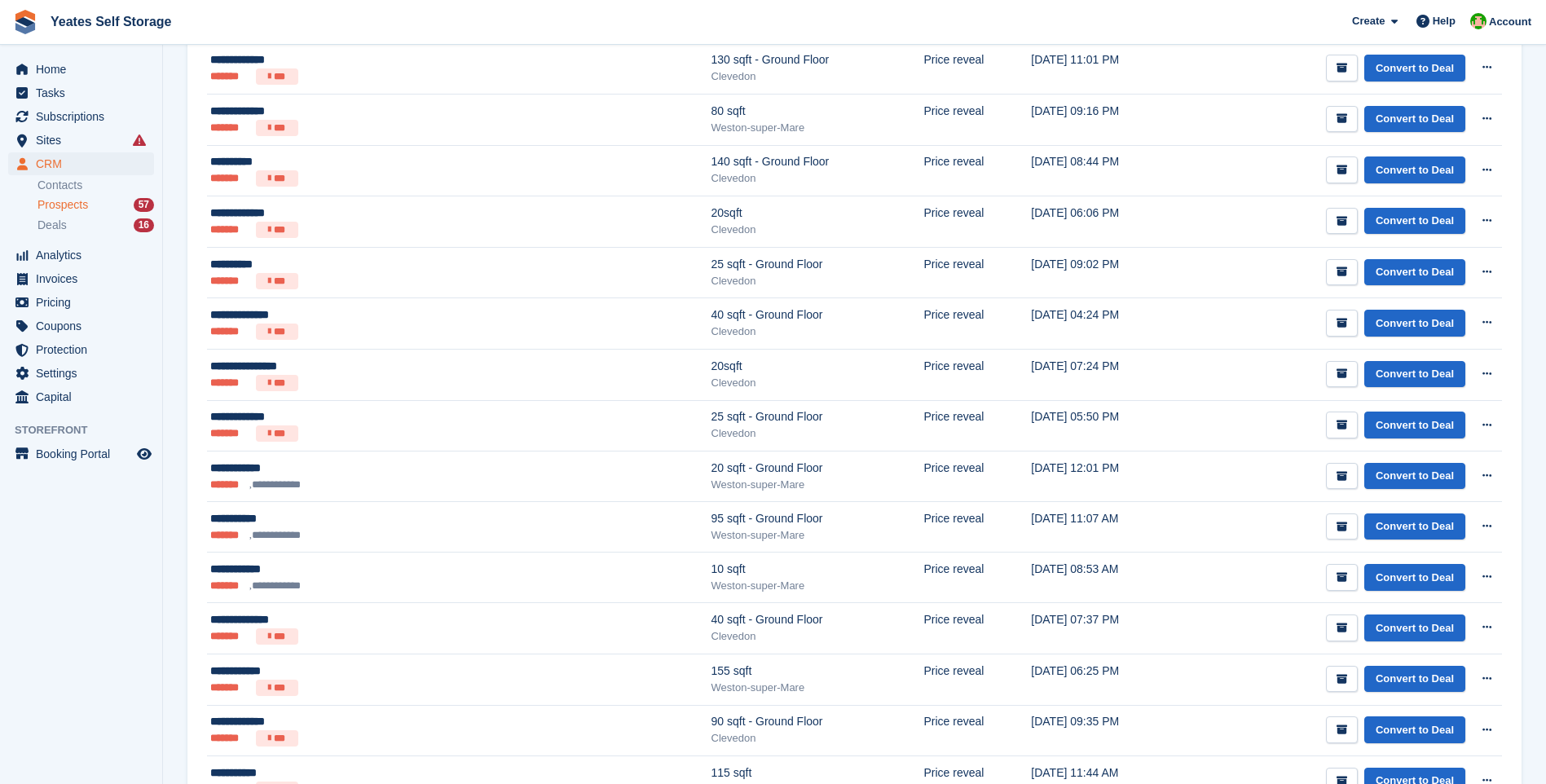
scroll to position [652, 0]
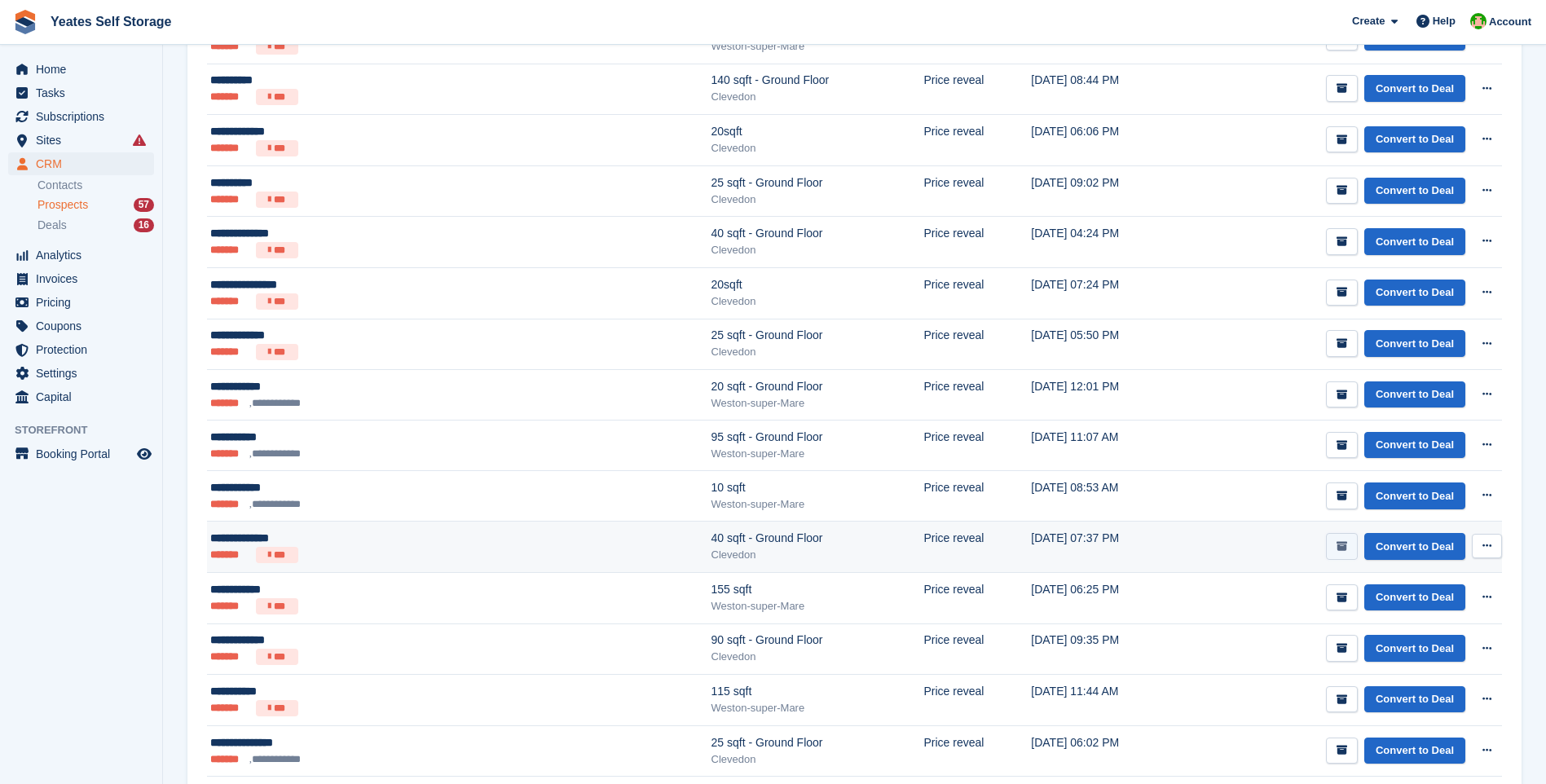
click at [1342, 546] on icon "submit" at bounding box center [1341, 546] width 11 height 11
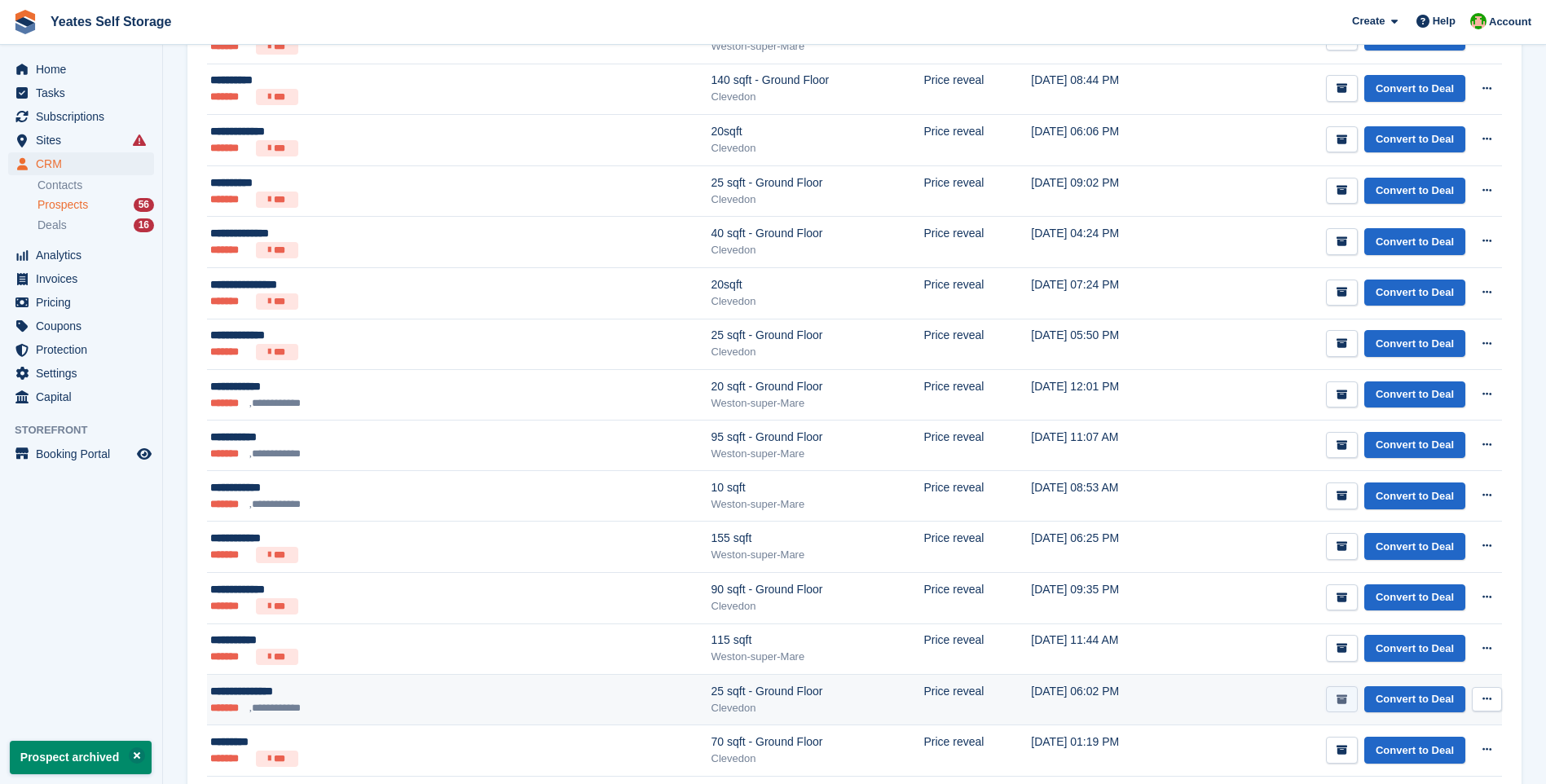
click at [1342, 699] on icon "submit" at bounding box center [1341, 699] width 11 height 11
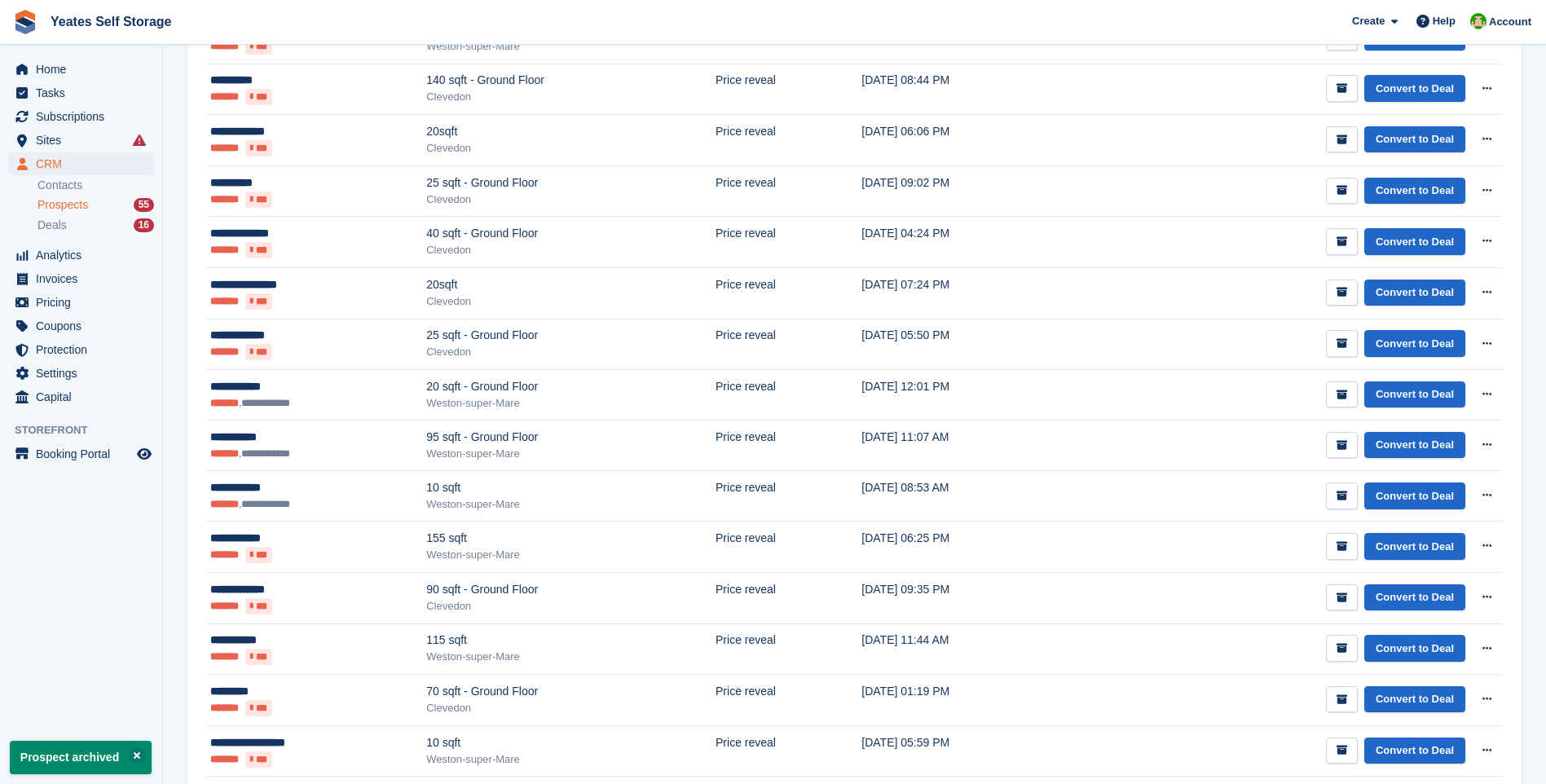
scroll to position [0, 0]
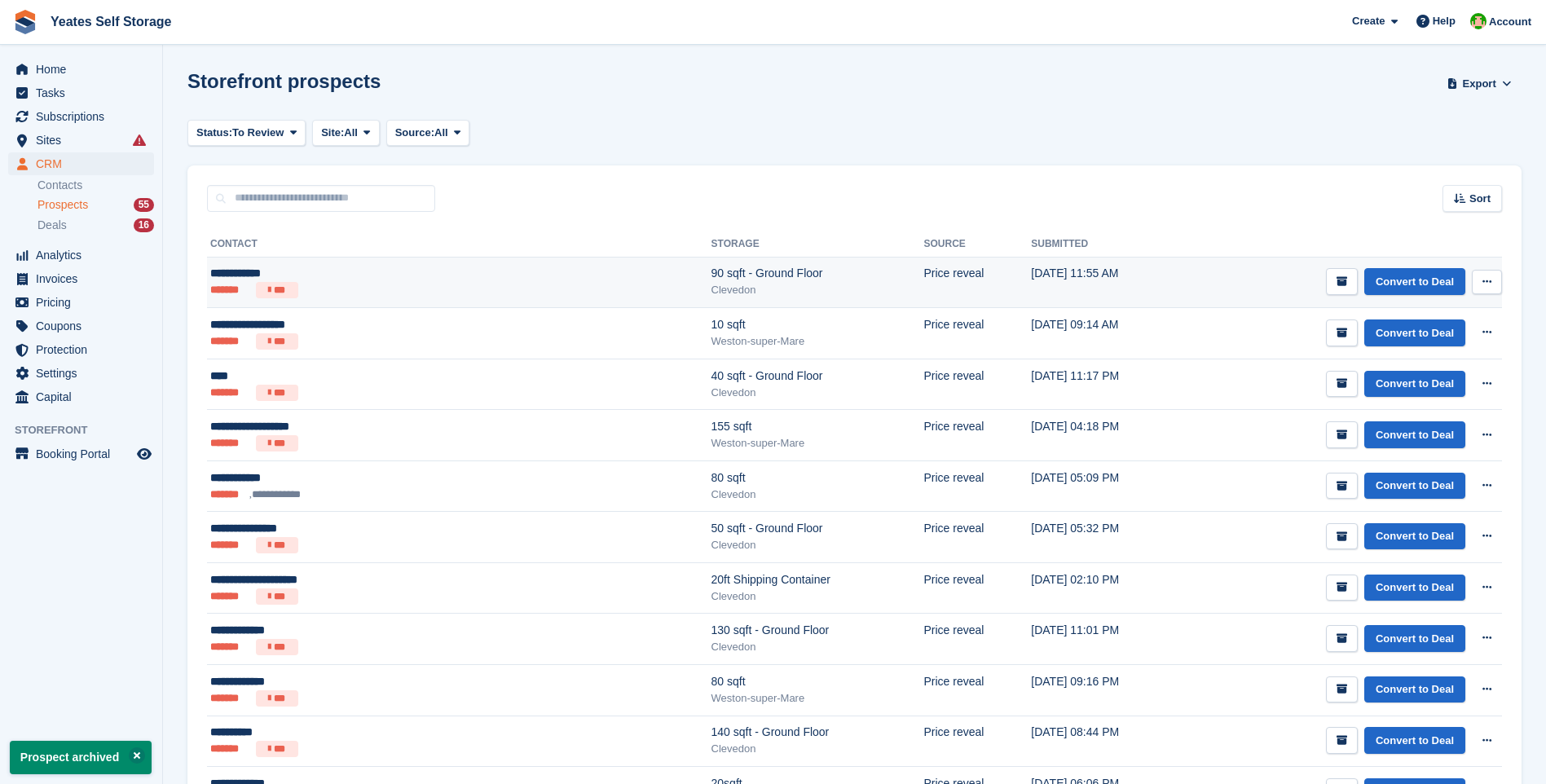
click at [711, 277] on div "90 sqft - Ground Floor" at bounding box center [817, 273] width 213 height 17
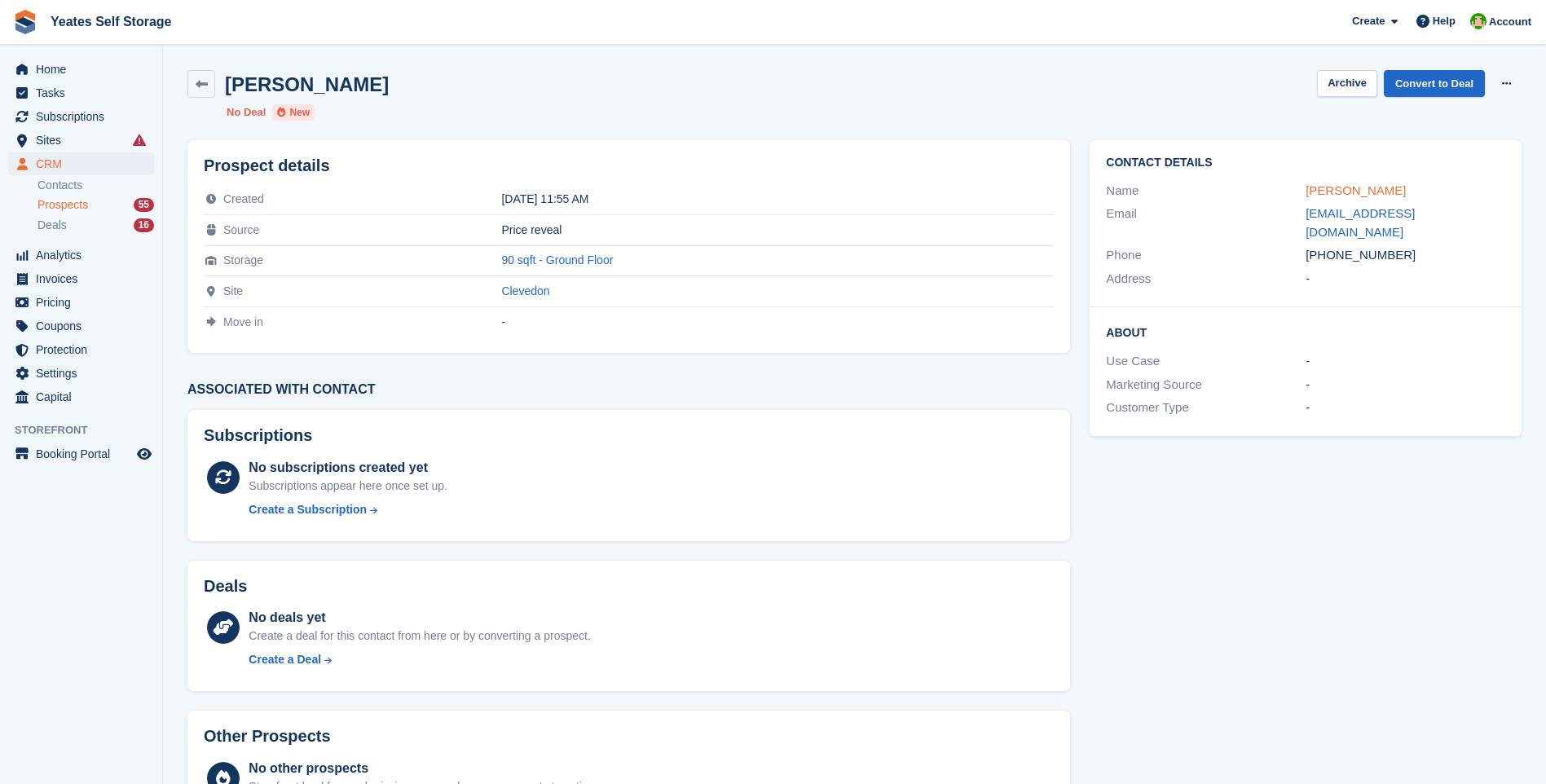
click at [1364, 184] on link "[PERSON_NAME]" at bounding box center [1355, 190] width 100 height 13
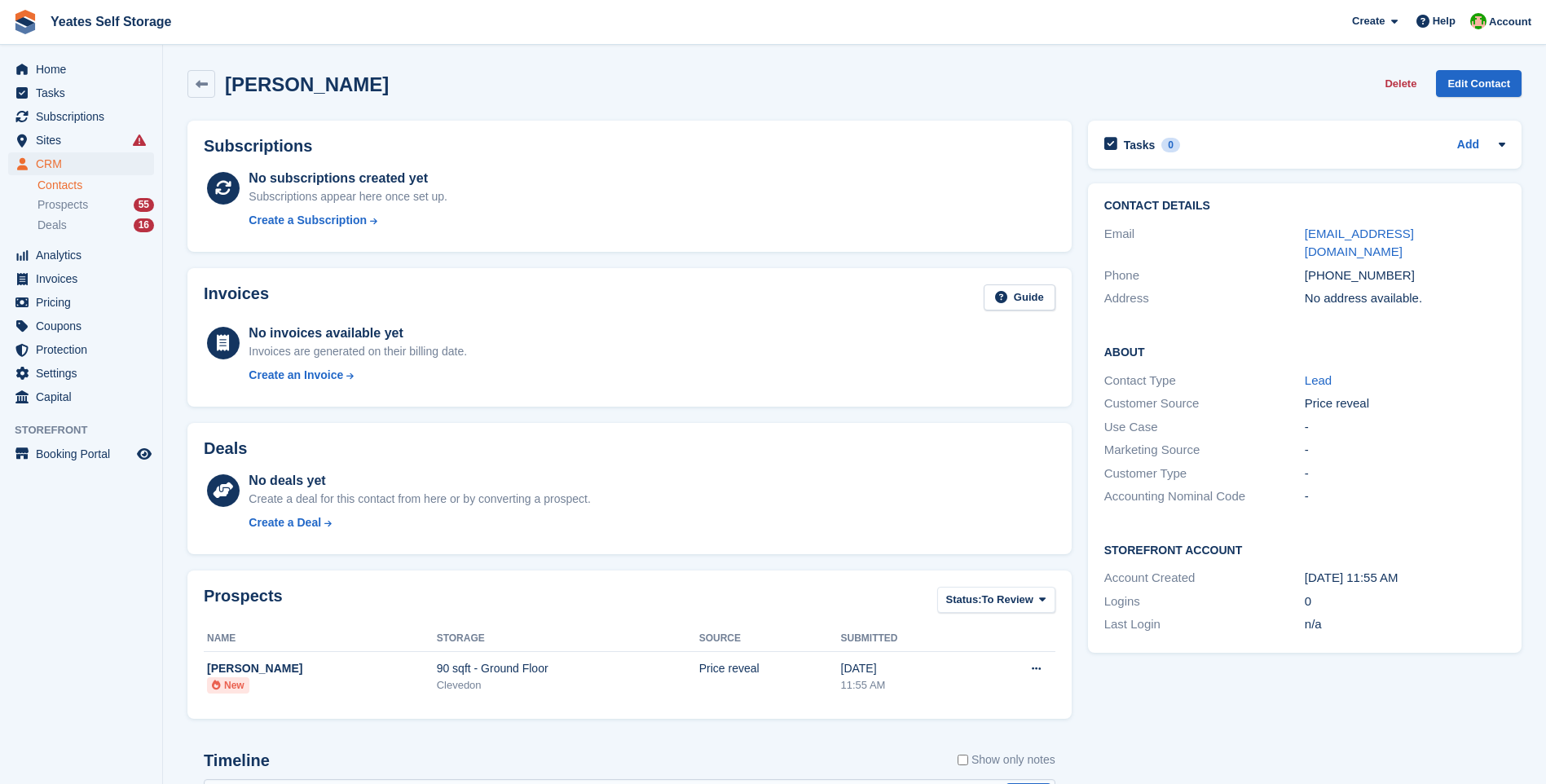
scroll to position [253, 0]
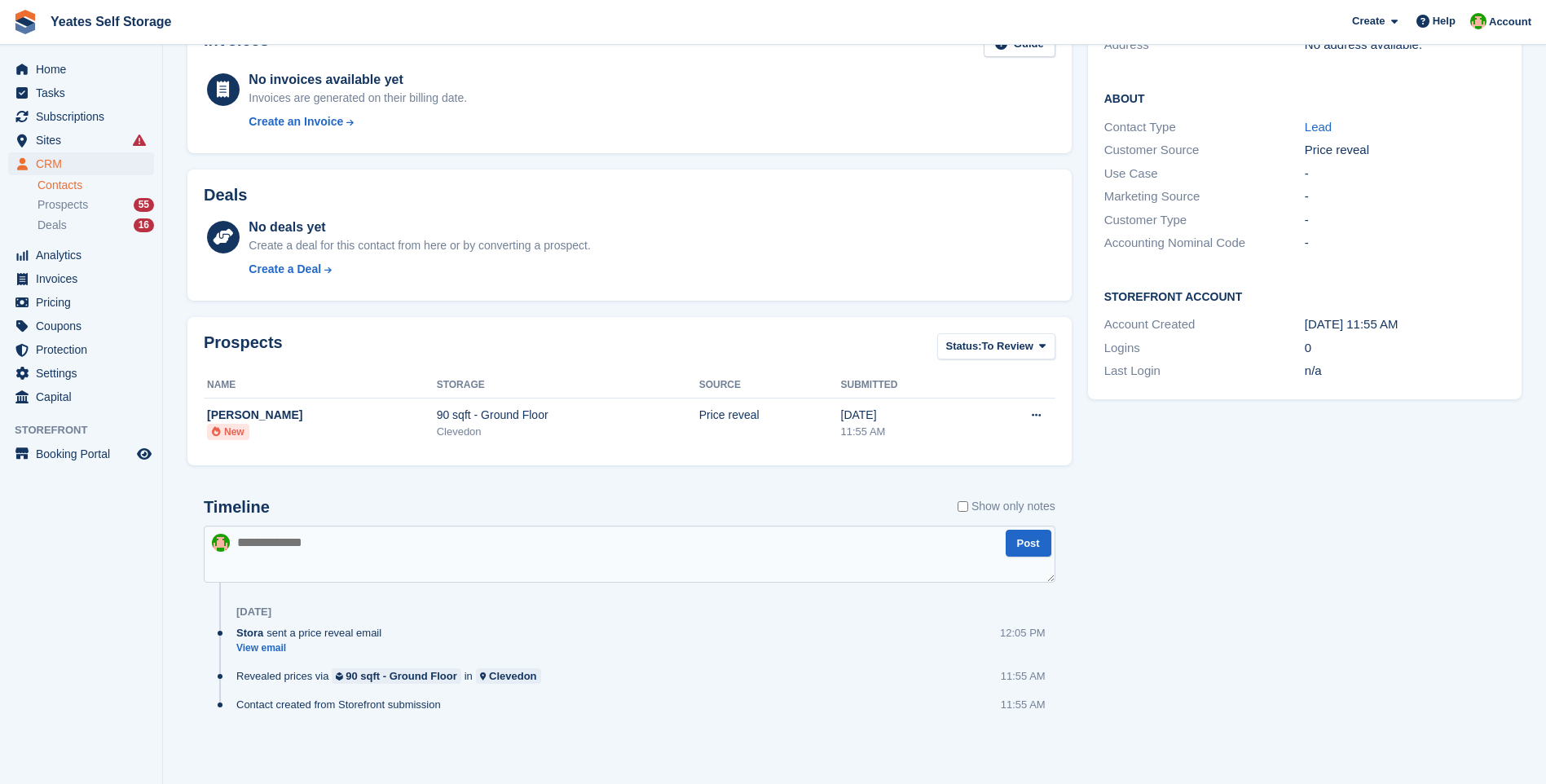
click at [433, 558] on textarea at bounding box center [630, 554] width 852 height 57
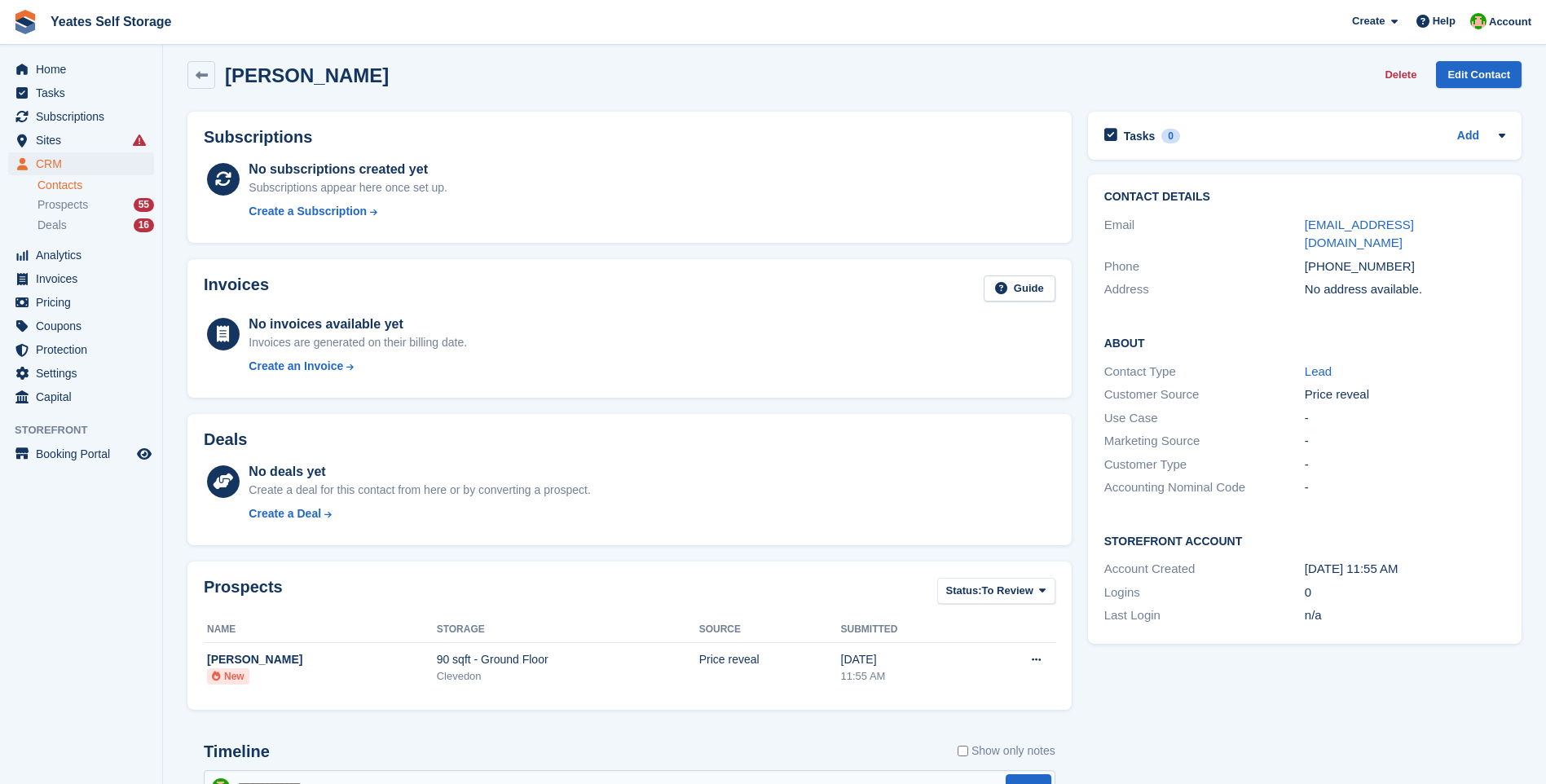
scroll to position [0, 0]
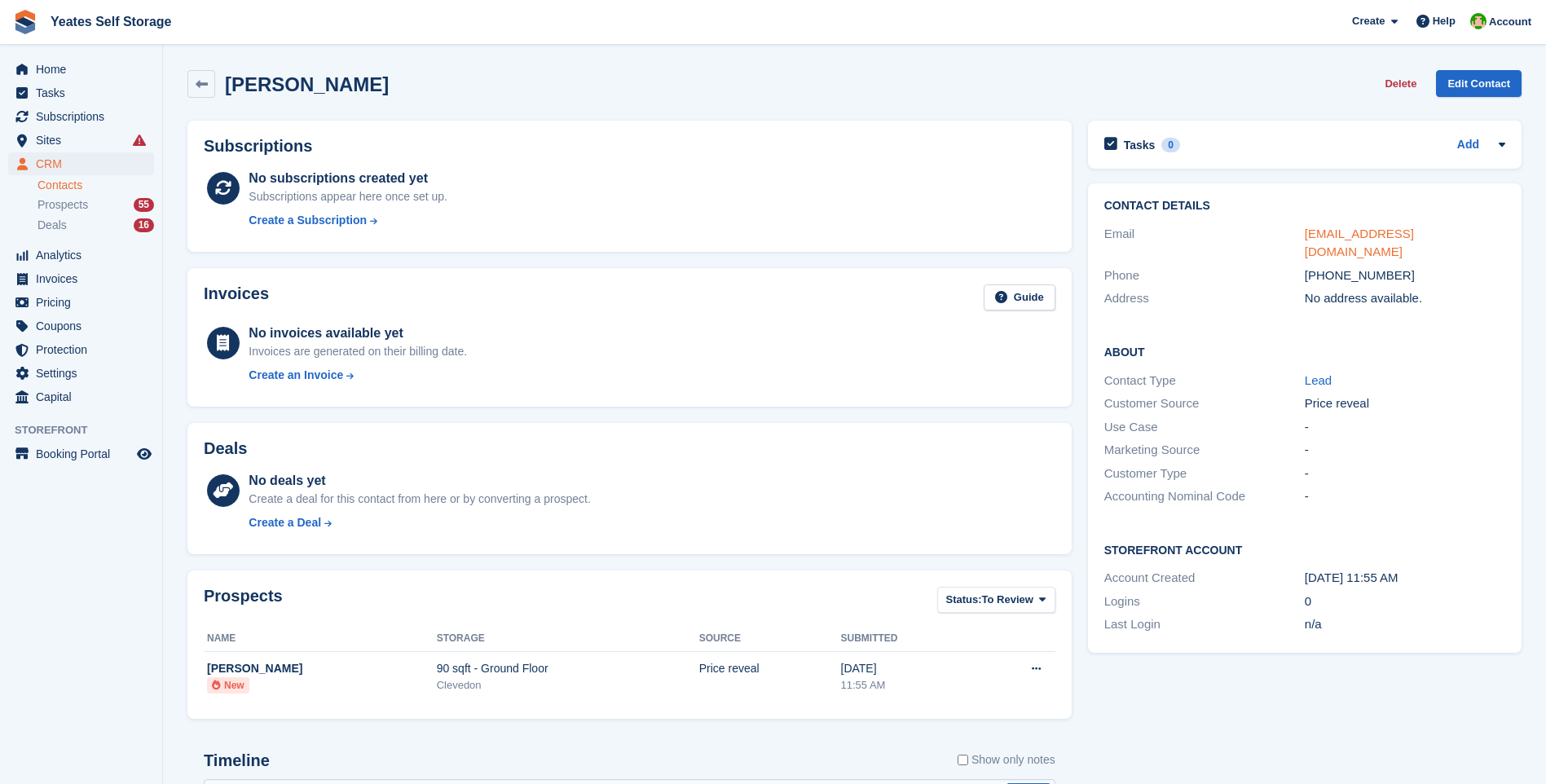
click at [1387, 236] on link "buzzardkim2@gmail.com" at bounding box center [1359, 242] width 109 height 33
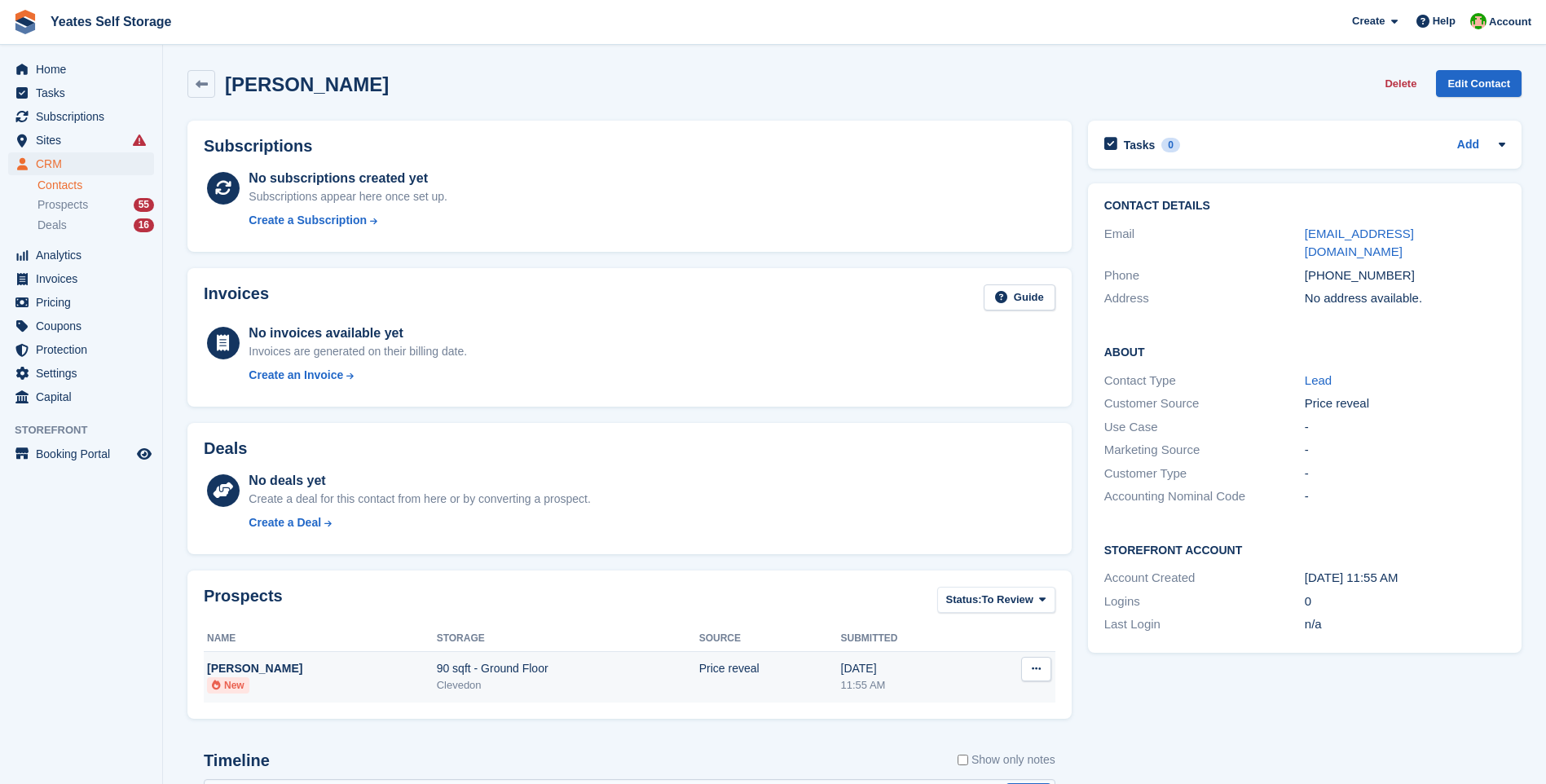
scroll to position [253, 0]
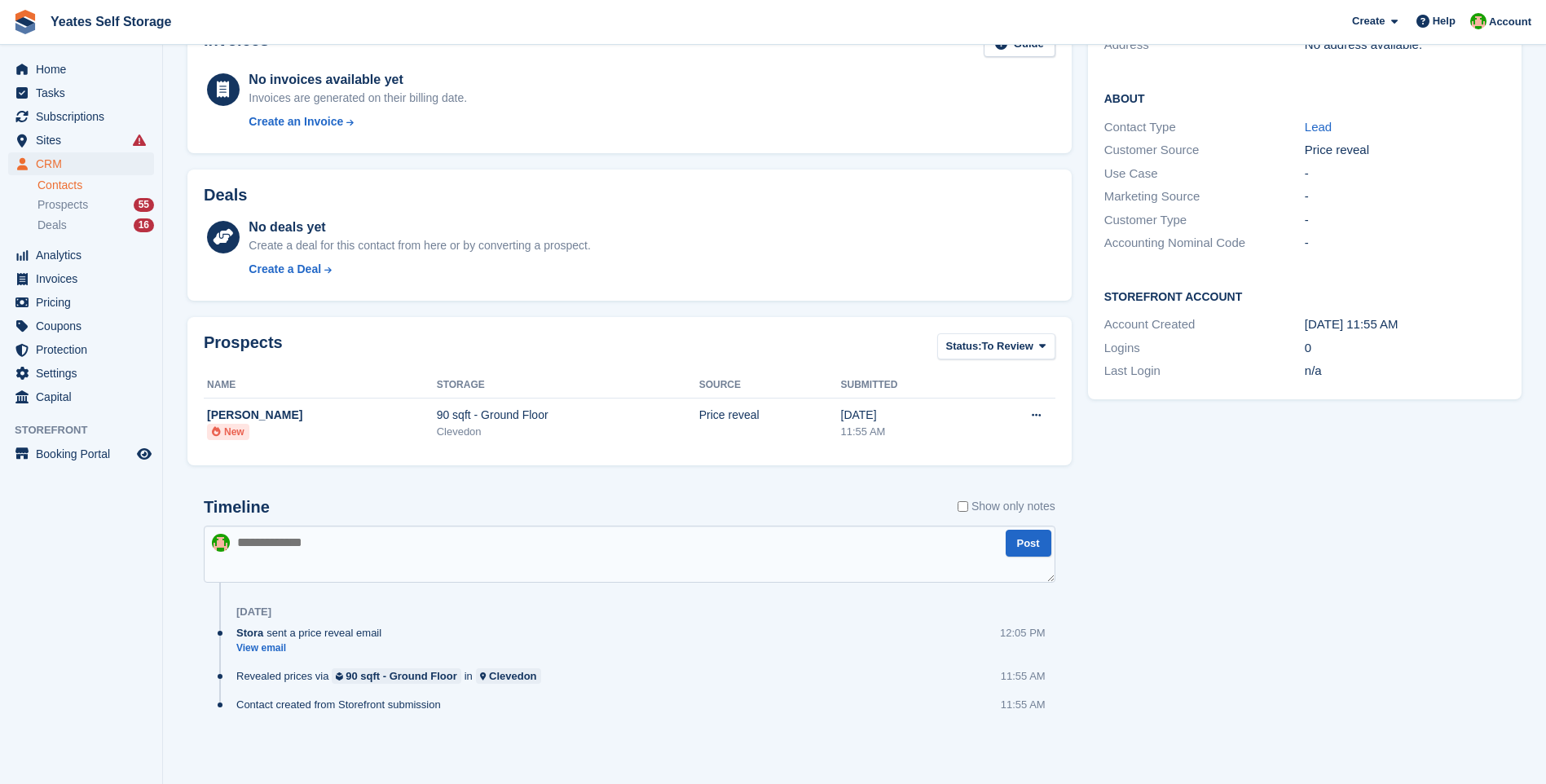
click at [290, 569] on textarea at bounding box center [630, 554] width 852 height 57
type textarea "**********"
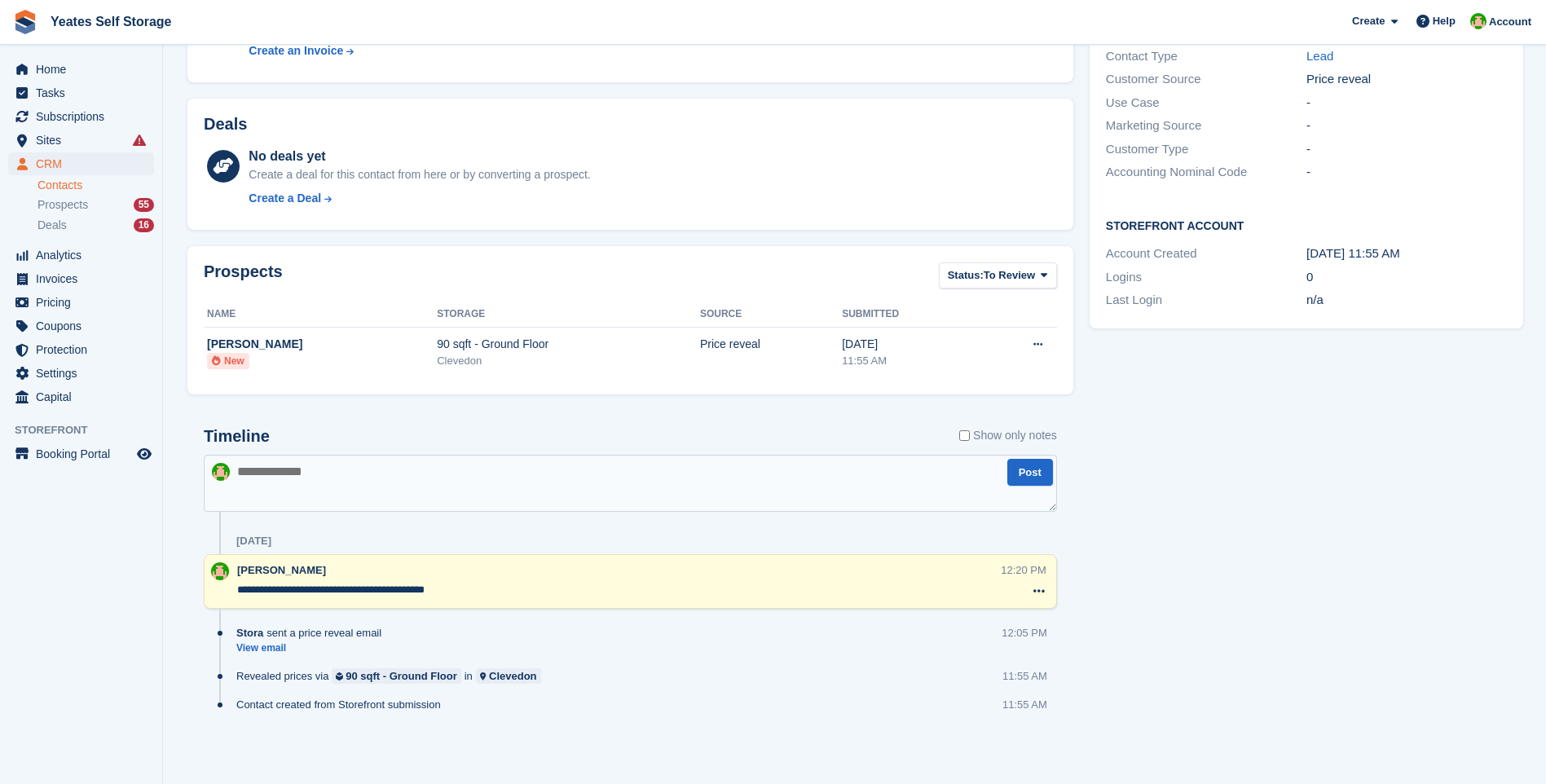
scroll to position [0, 0]
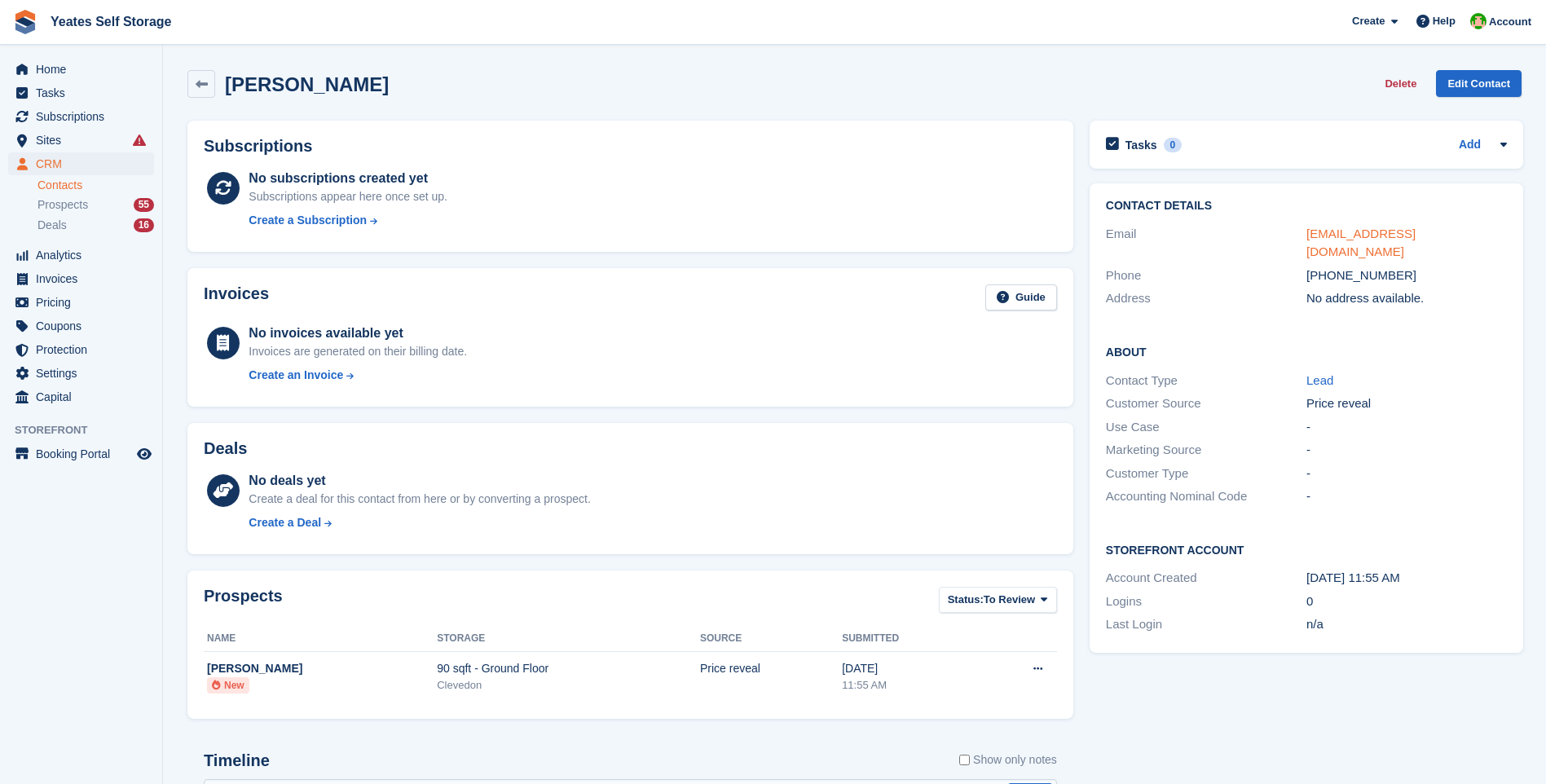
click at [1373, 239] on link "buzzardkim2@gmail.com" at bounding box center [1361, 242] width 109 height 33
click at [49, 94] on span "Tasks" at bounding box center [85, 93] width 98 height 23
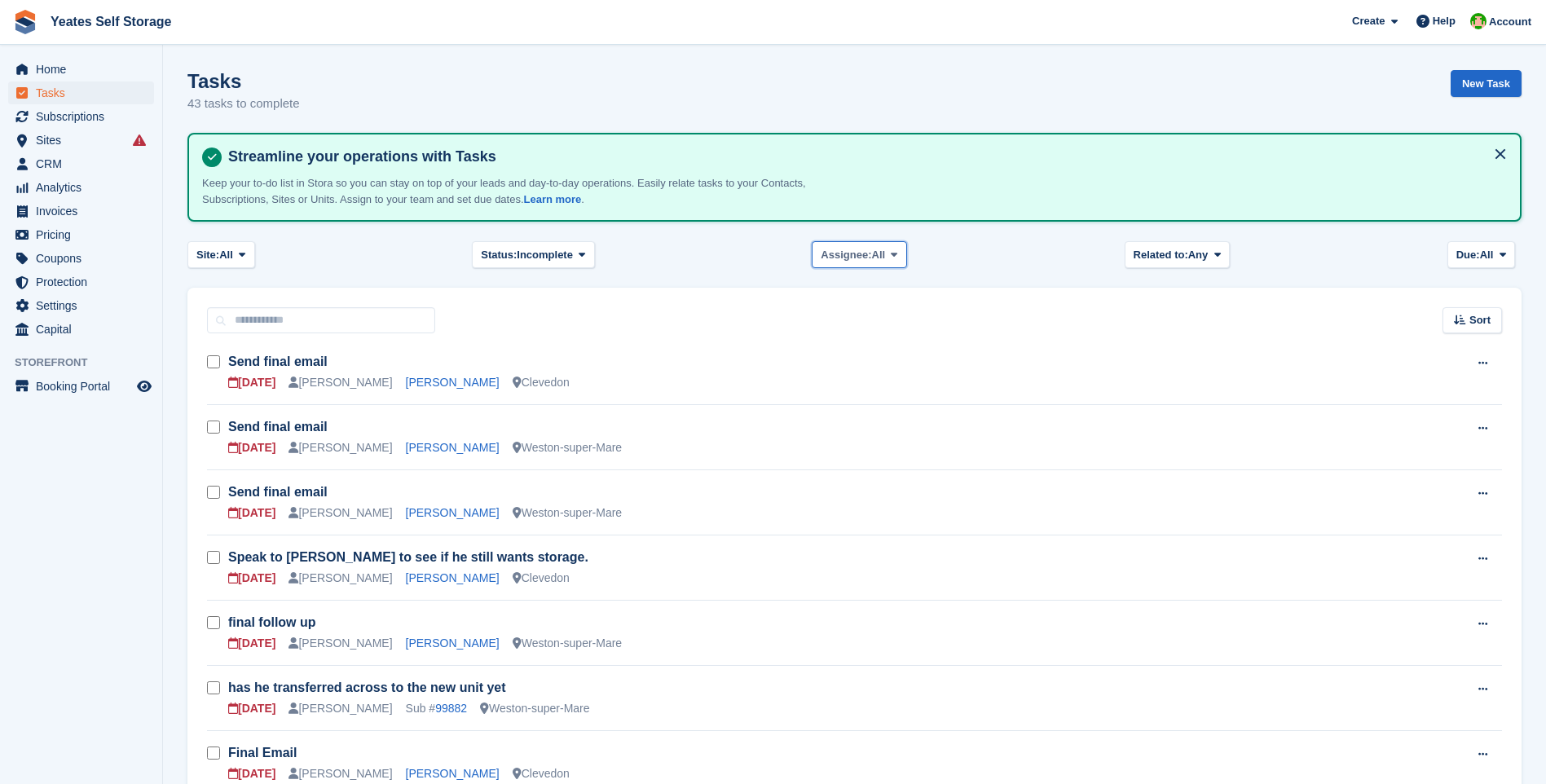
click at [878, 255] on span "All" at bounding box center [879, 254] width 13 height 16
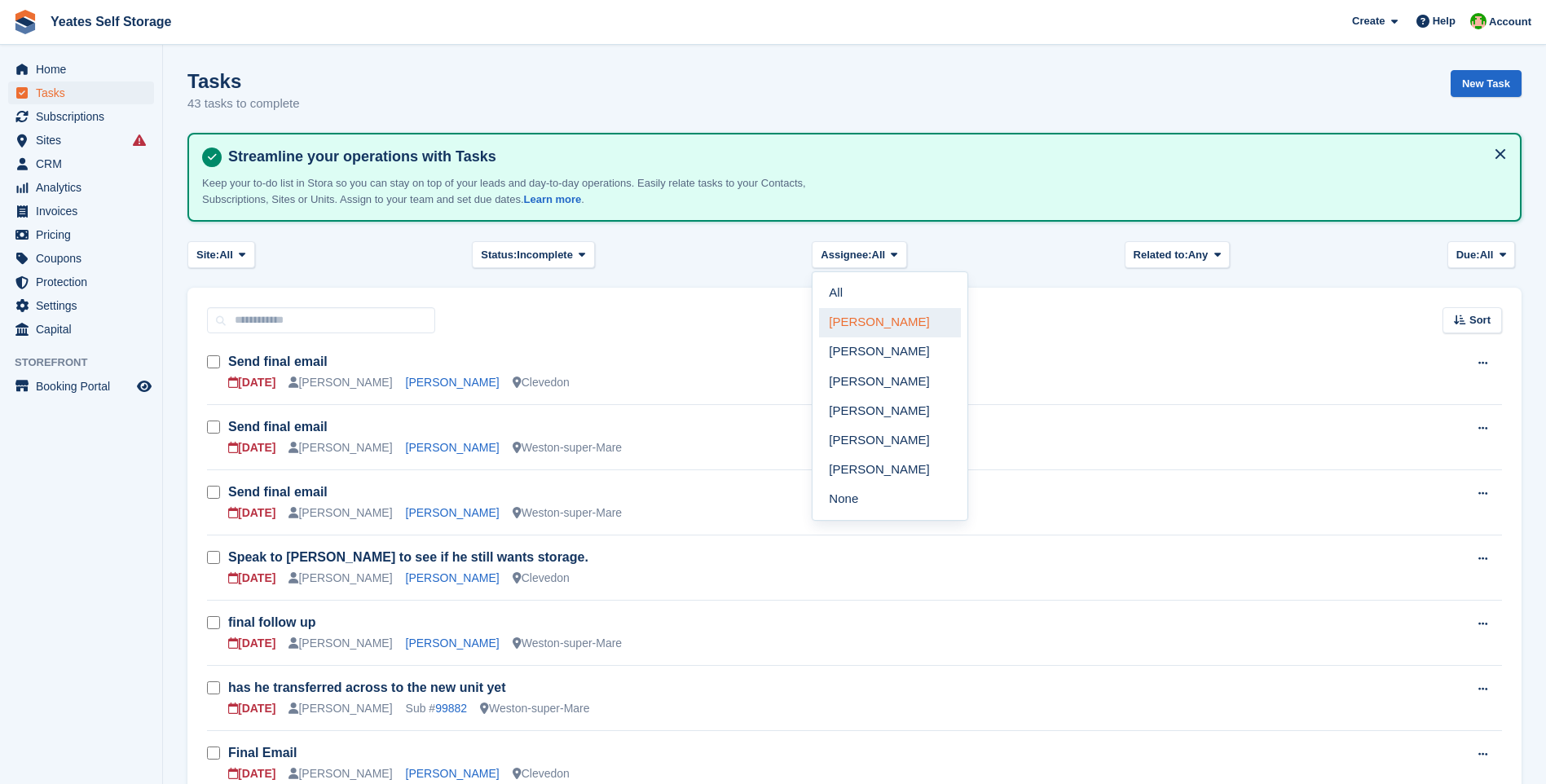
click at [877, 321] on link "[PERSON_NAME]" at bounding box center [890, 322] width 141 height 29
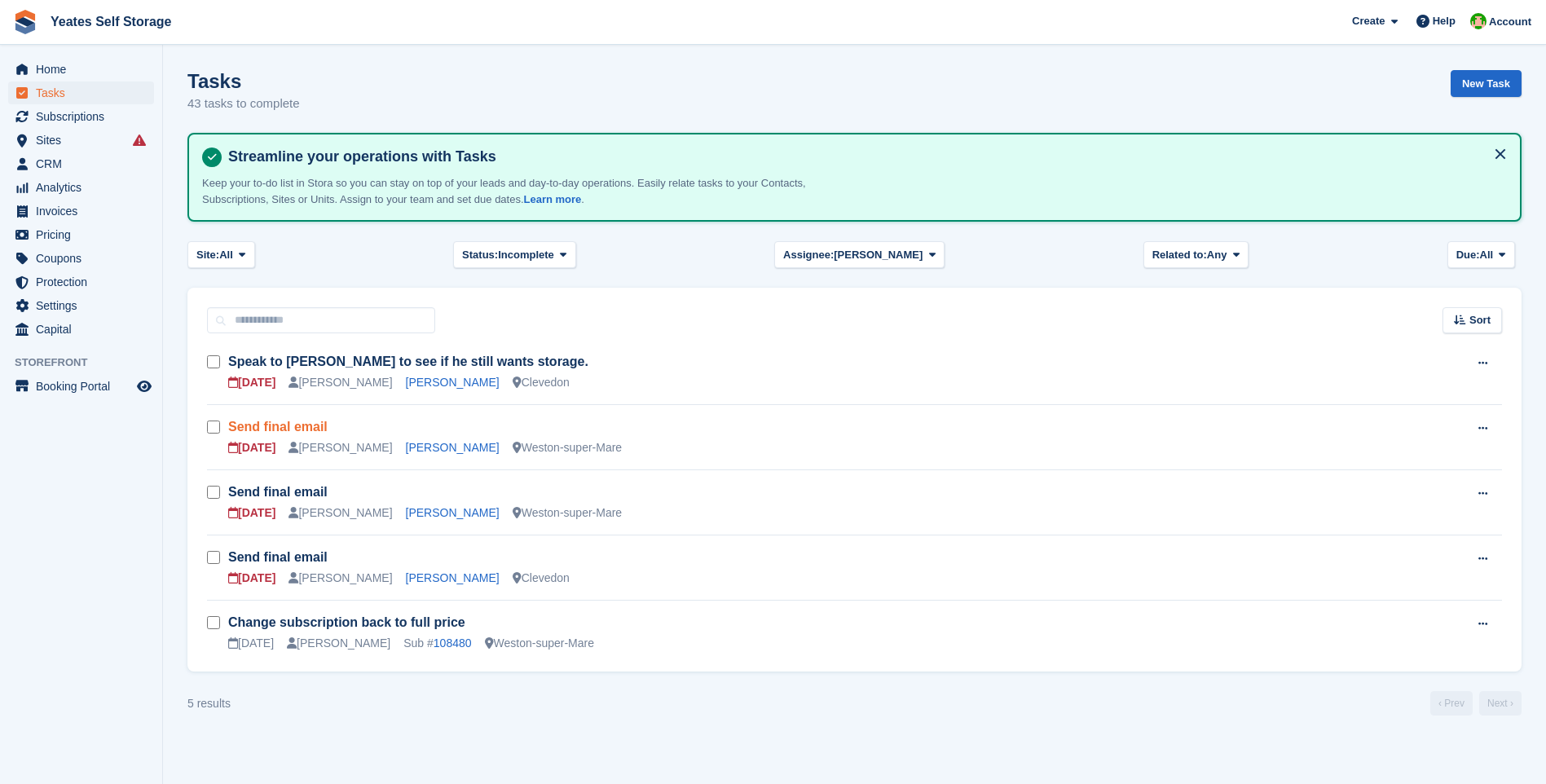
click at [265, 426] on link "Send final email" at bounding box center [278, 426] width 99 height 13
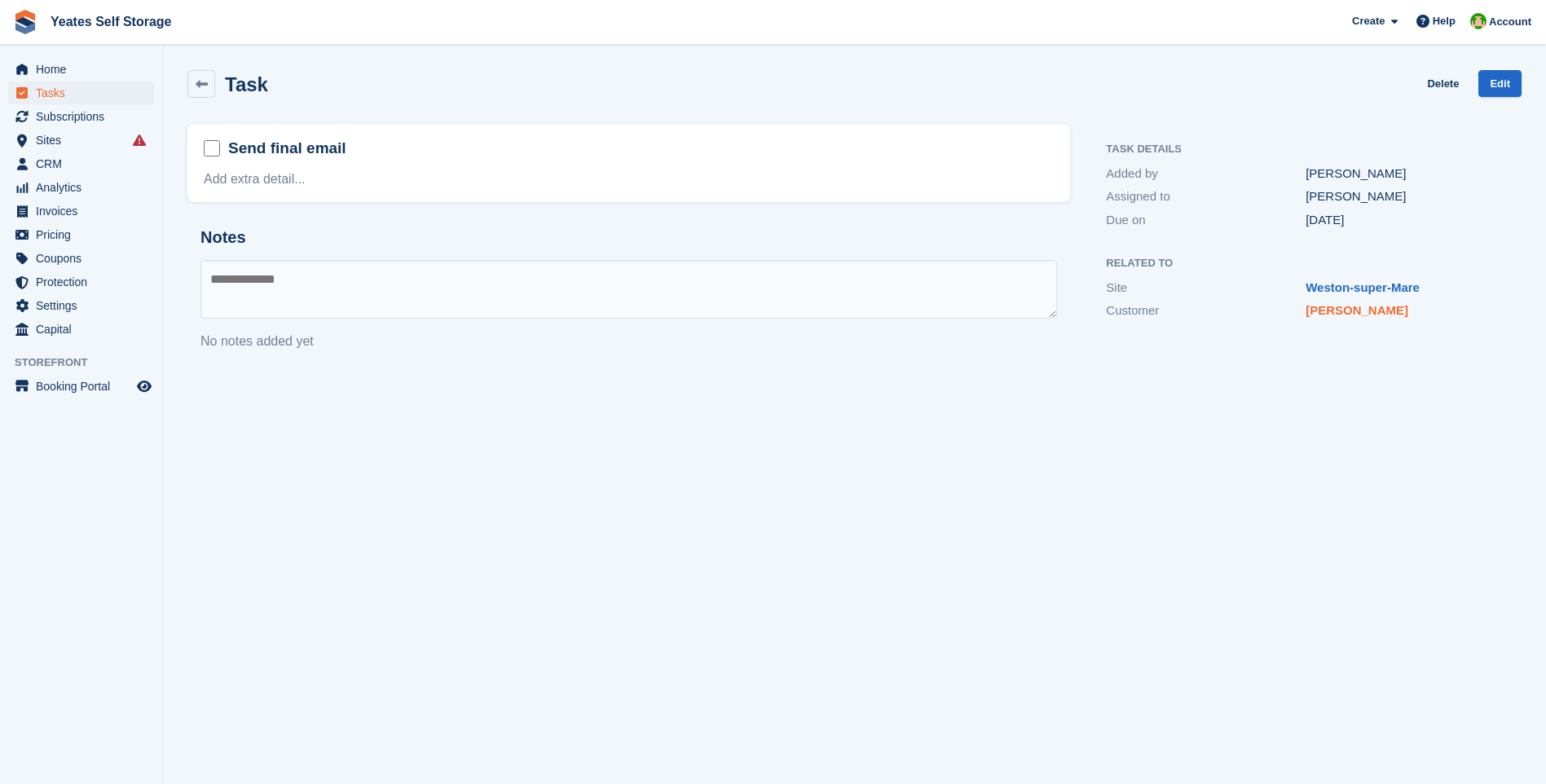
click at [1357, 317] on link "Jaik Newbury" at bounding box center [1357, 310] width 103 height 13
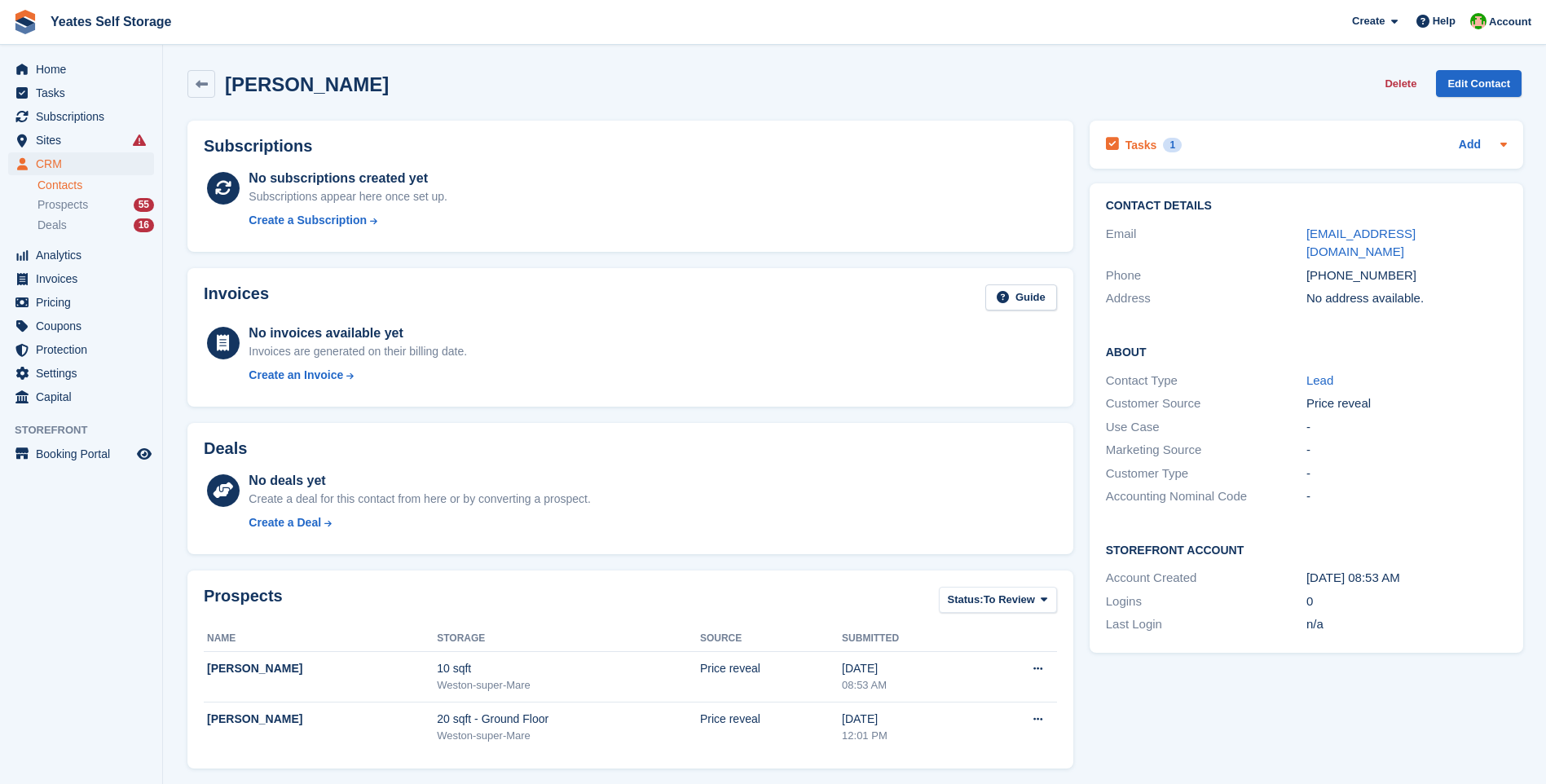
click at [1134, 144] on h2 "Tasks" at bounding box center [1141, 145] width 32 height 14
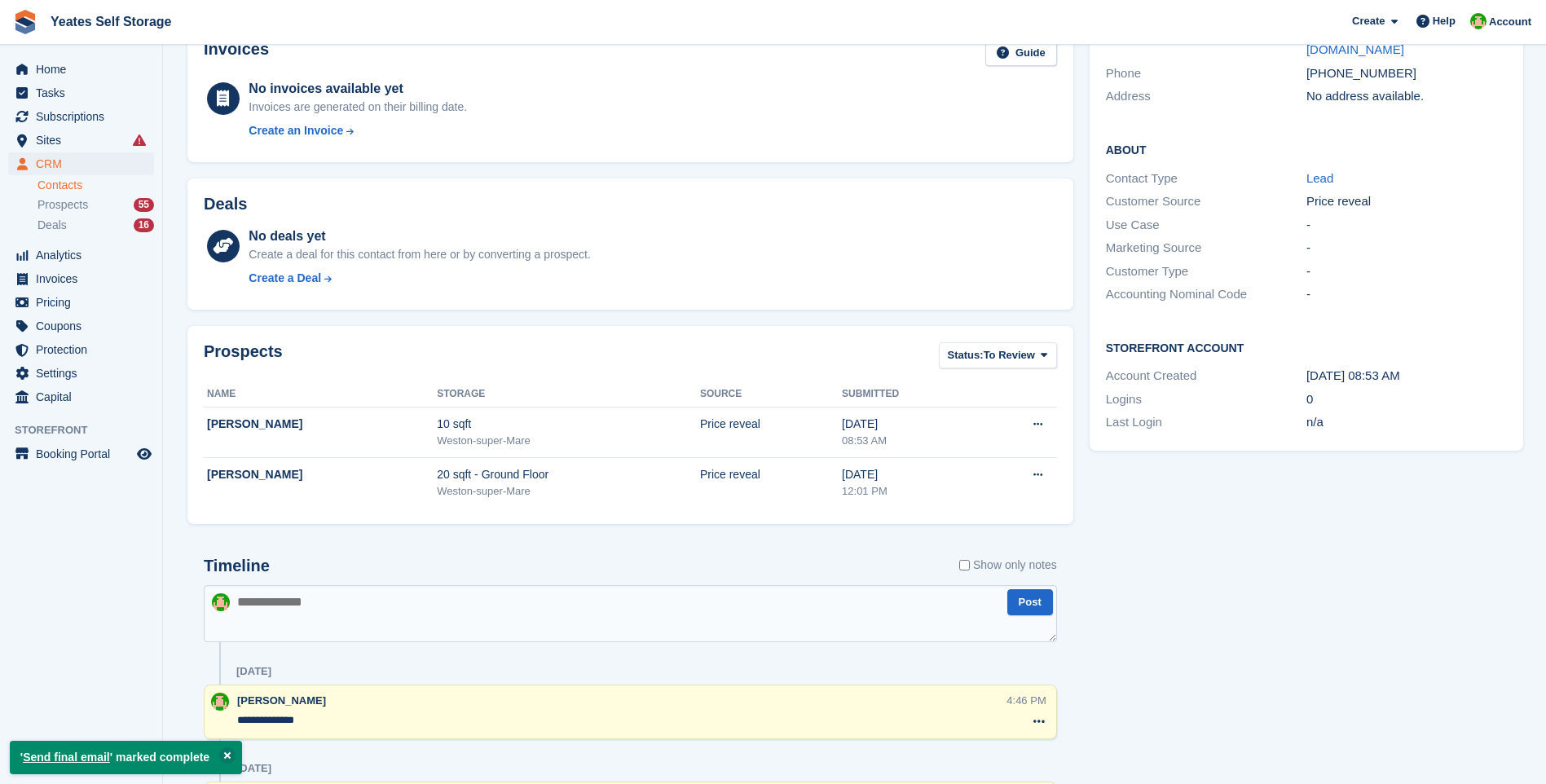
scroll to position [407, 0]
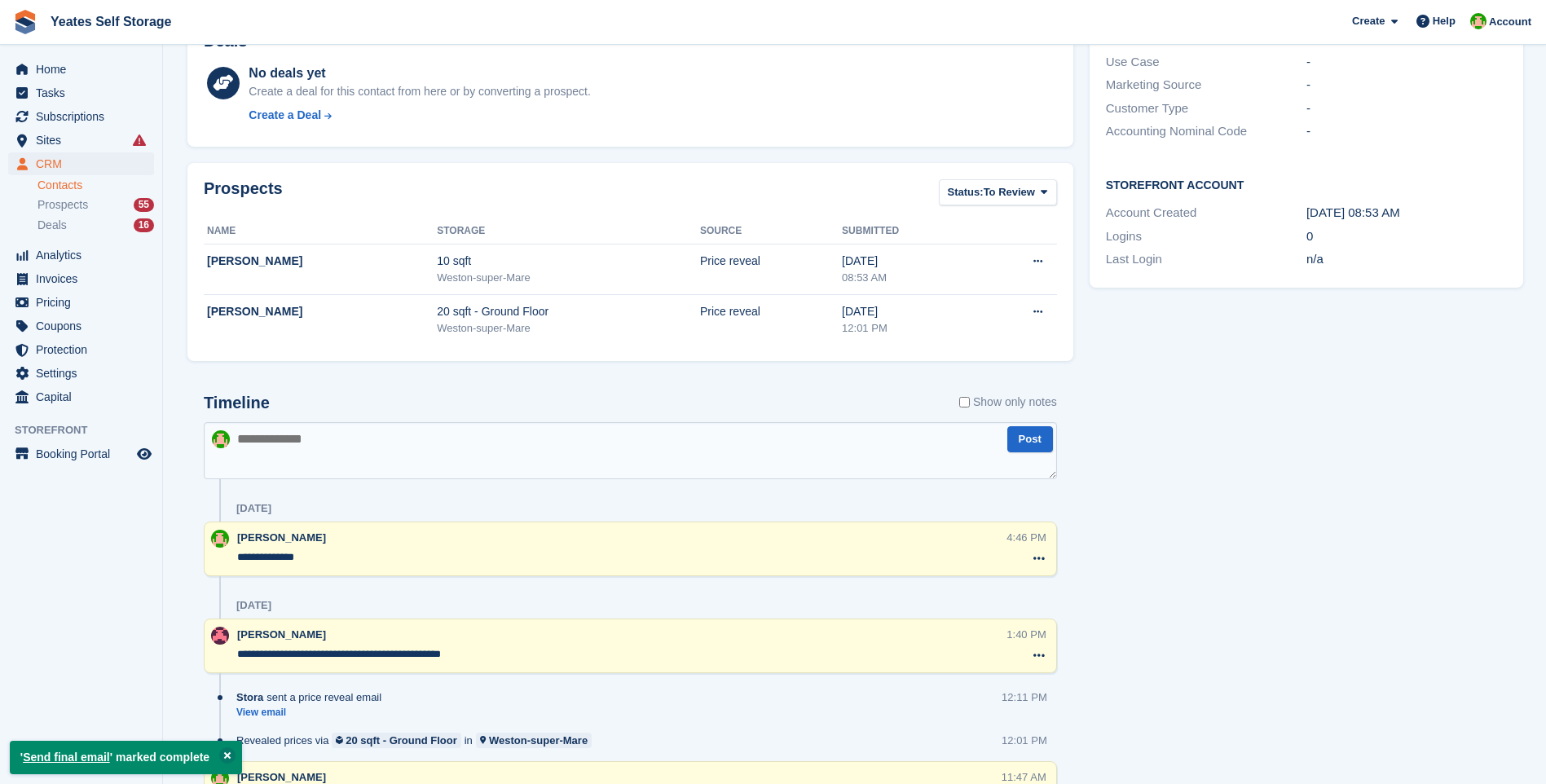
click at [348, 477] on textarea at bounding box center [630, 451] width 853 height 57
type textarea "**********"
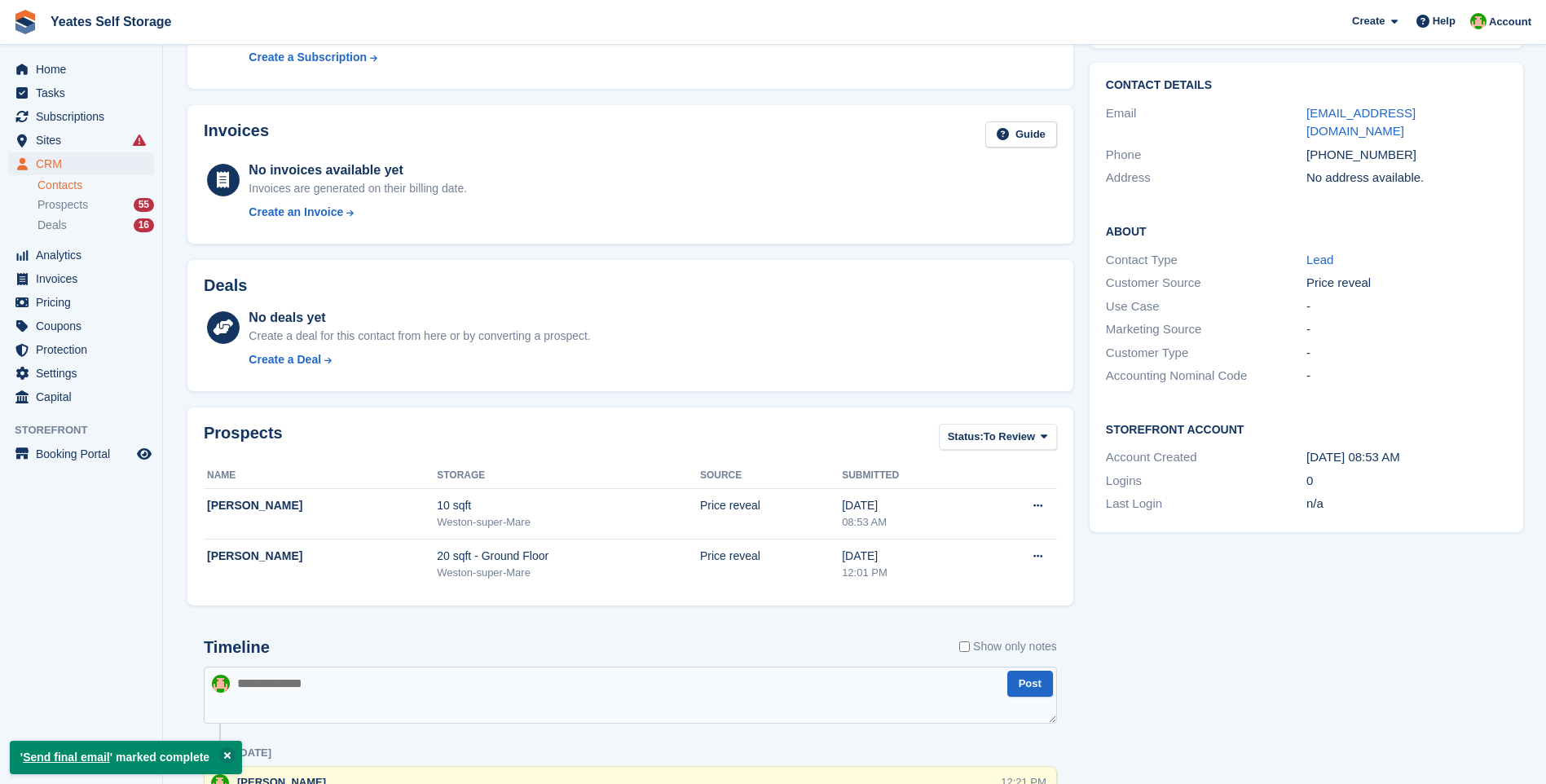
scroll to position [0, 0]
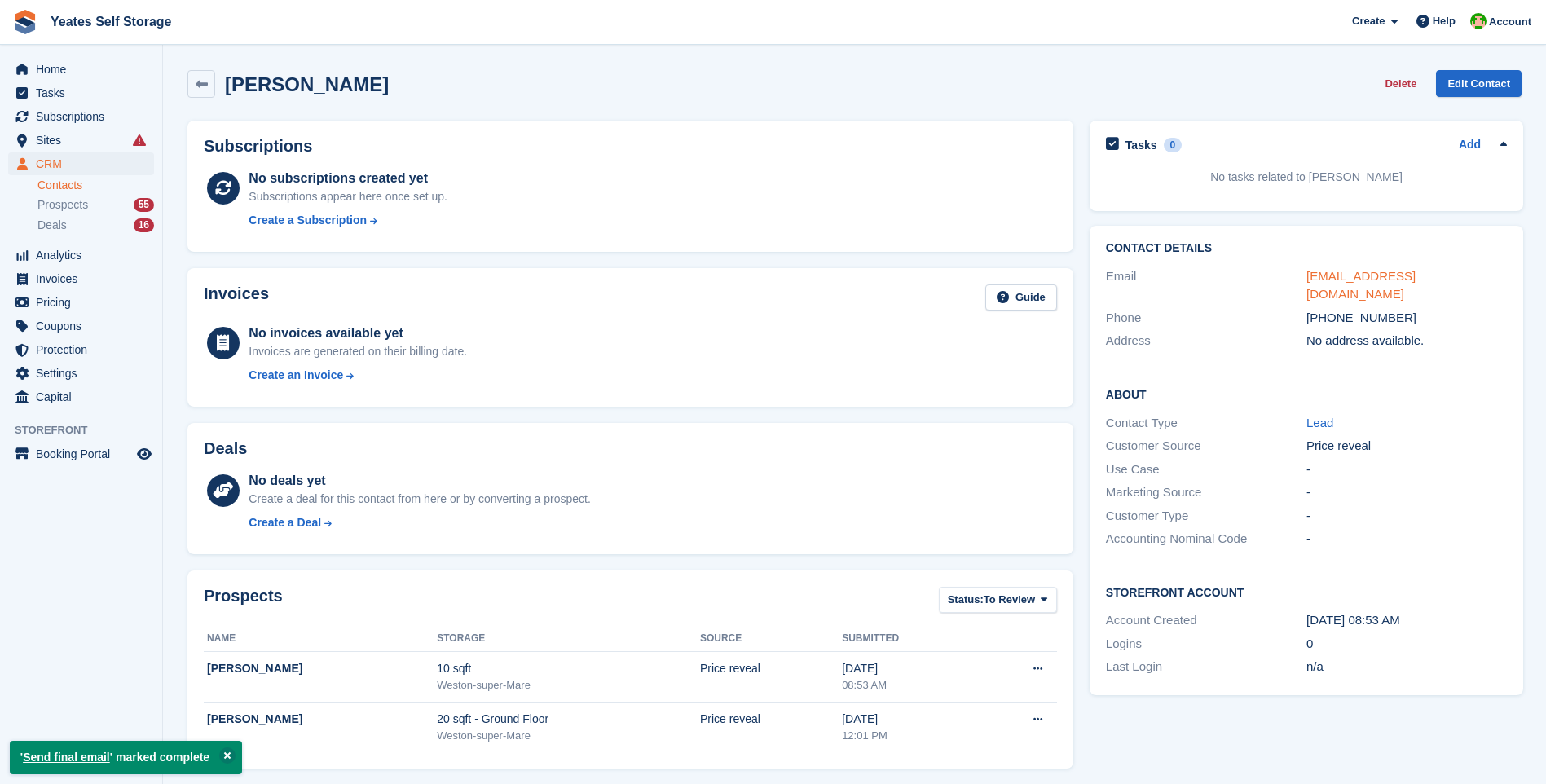
click at [1392, 271] on link "jaik.newbury@gmail.com" at bounding box center [1361, 285] width 109 height 33
click at [66, 209] on span "Prospects" at bounding box center [63, 204] width 50 height 15
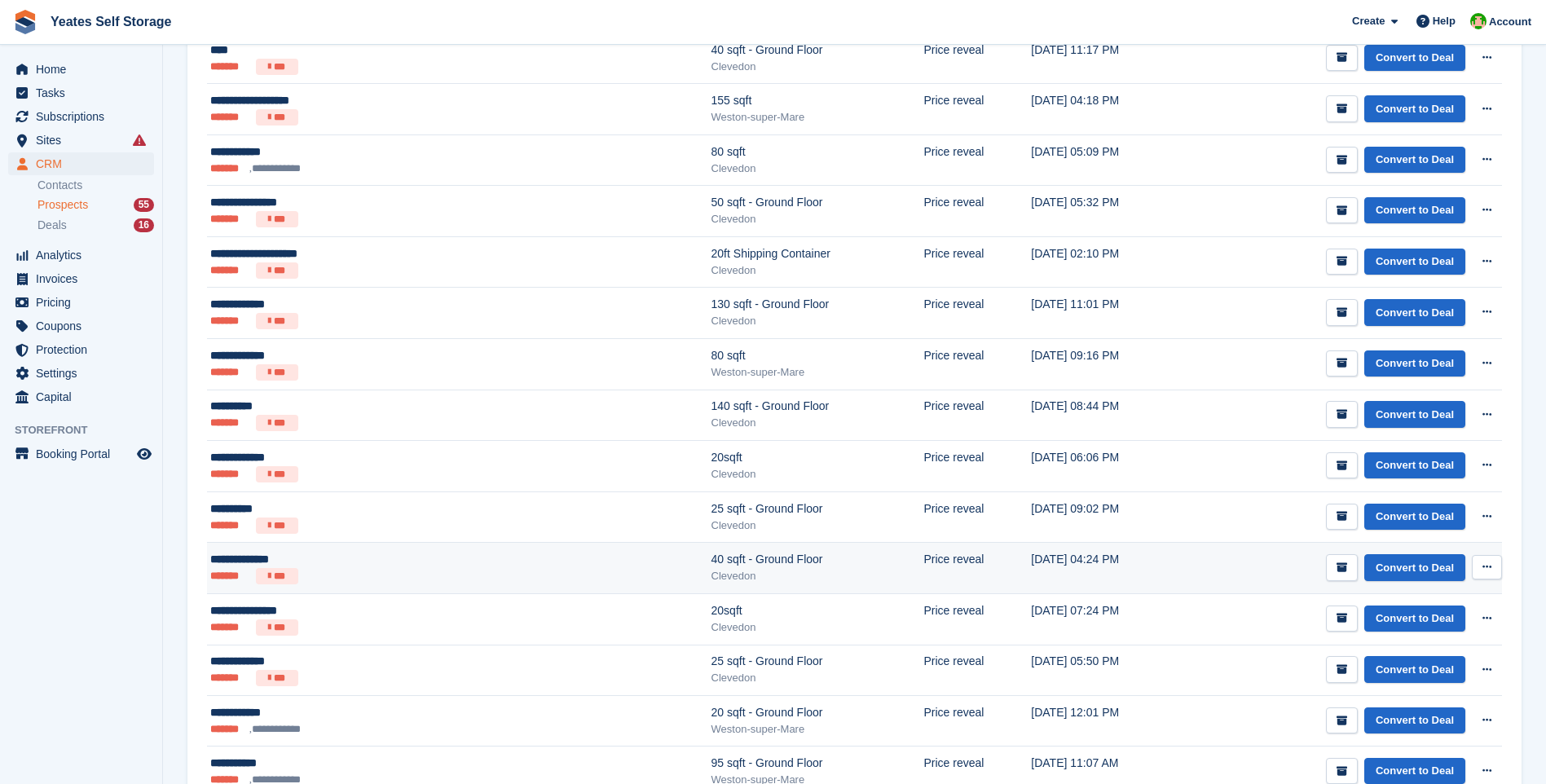
scroll to position [489, 0]
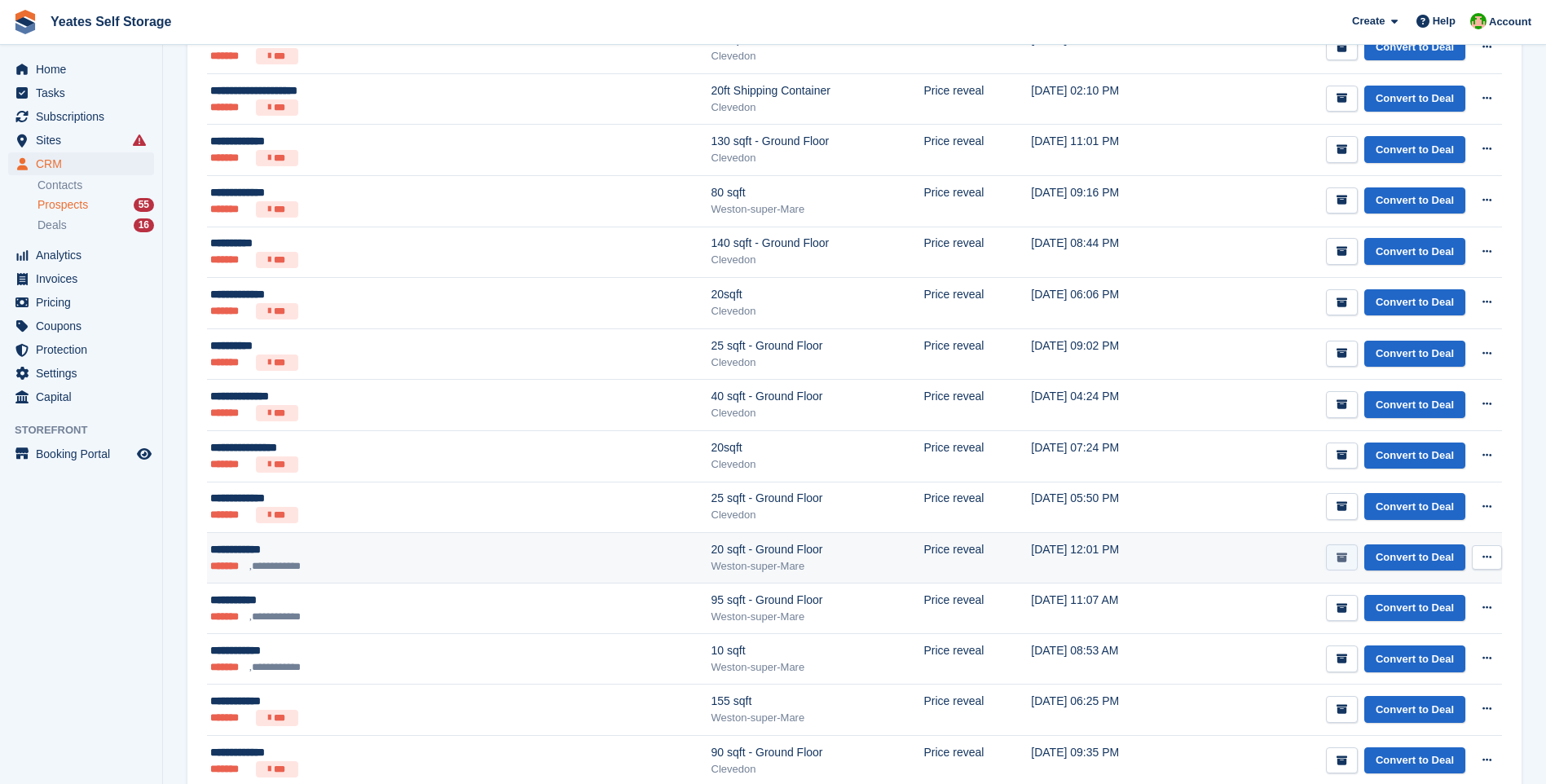
click at [1347, 560] on icon "submit" at bounding box center [1341, 558] width 11 height 11
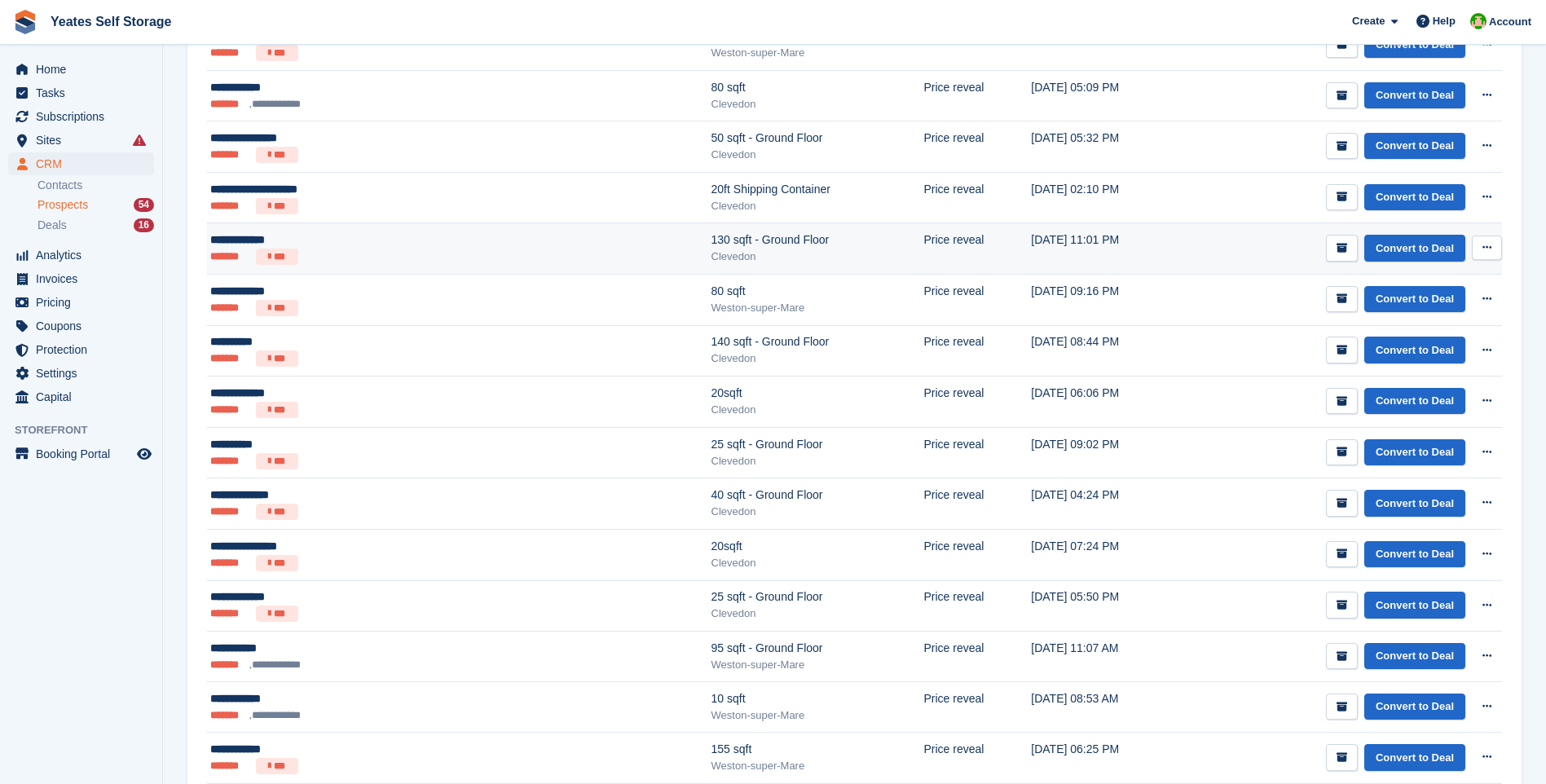
scroll to position [64, 0]
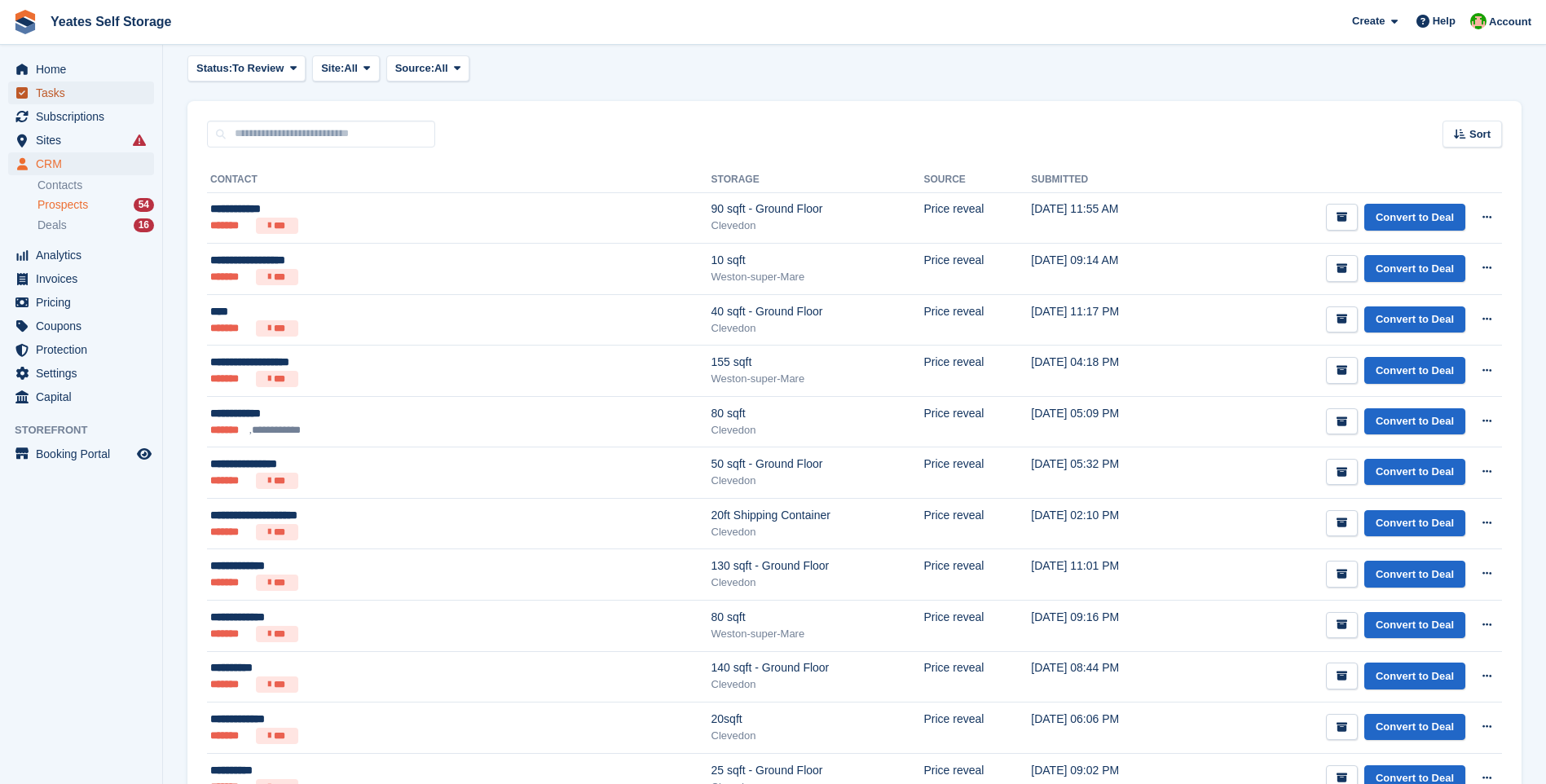
click at [50, 95] on span "Tasks" at bounding box center [85, 93] width 98 height 23
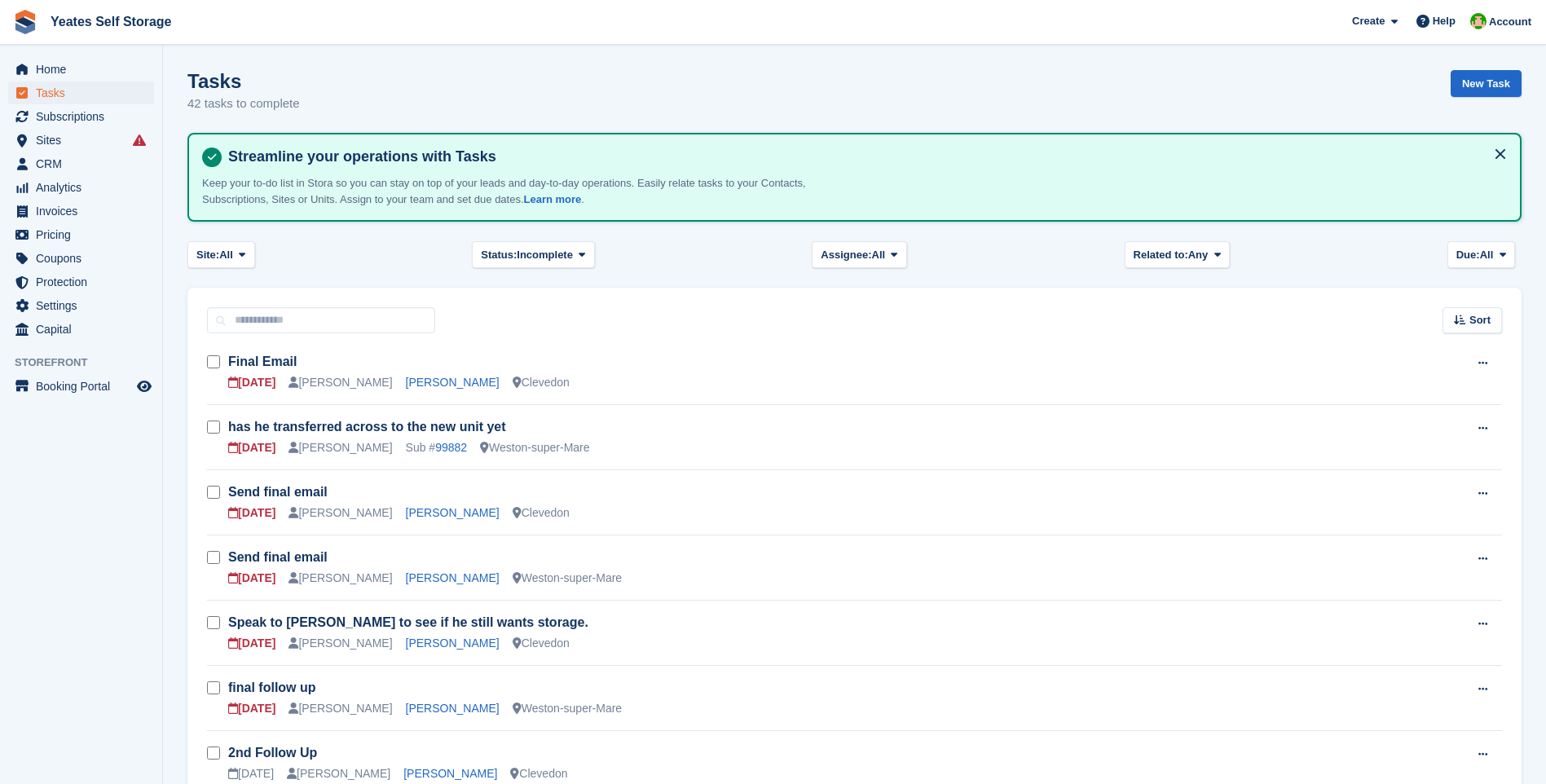
scroll to position [163, 0]
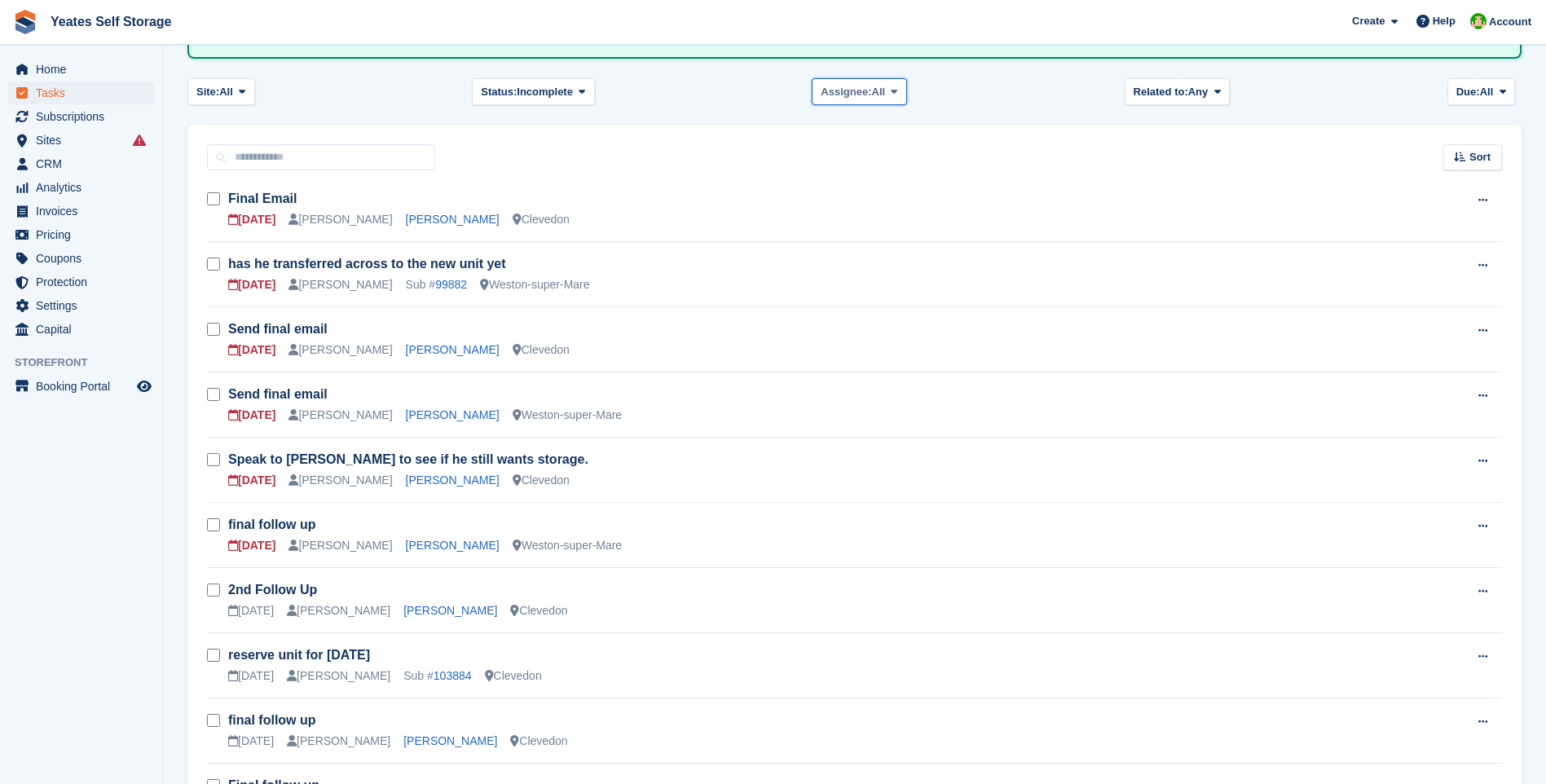
click at [878, 97] on span "All" at bounding box center [879, 92] width 13 height 16
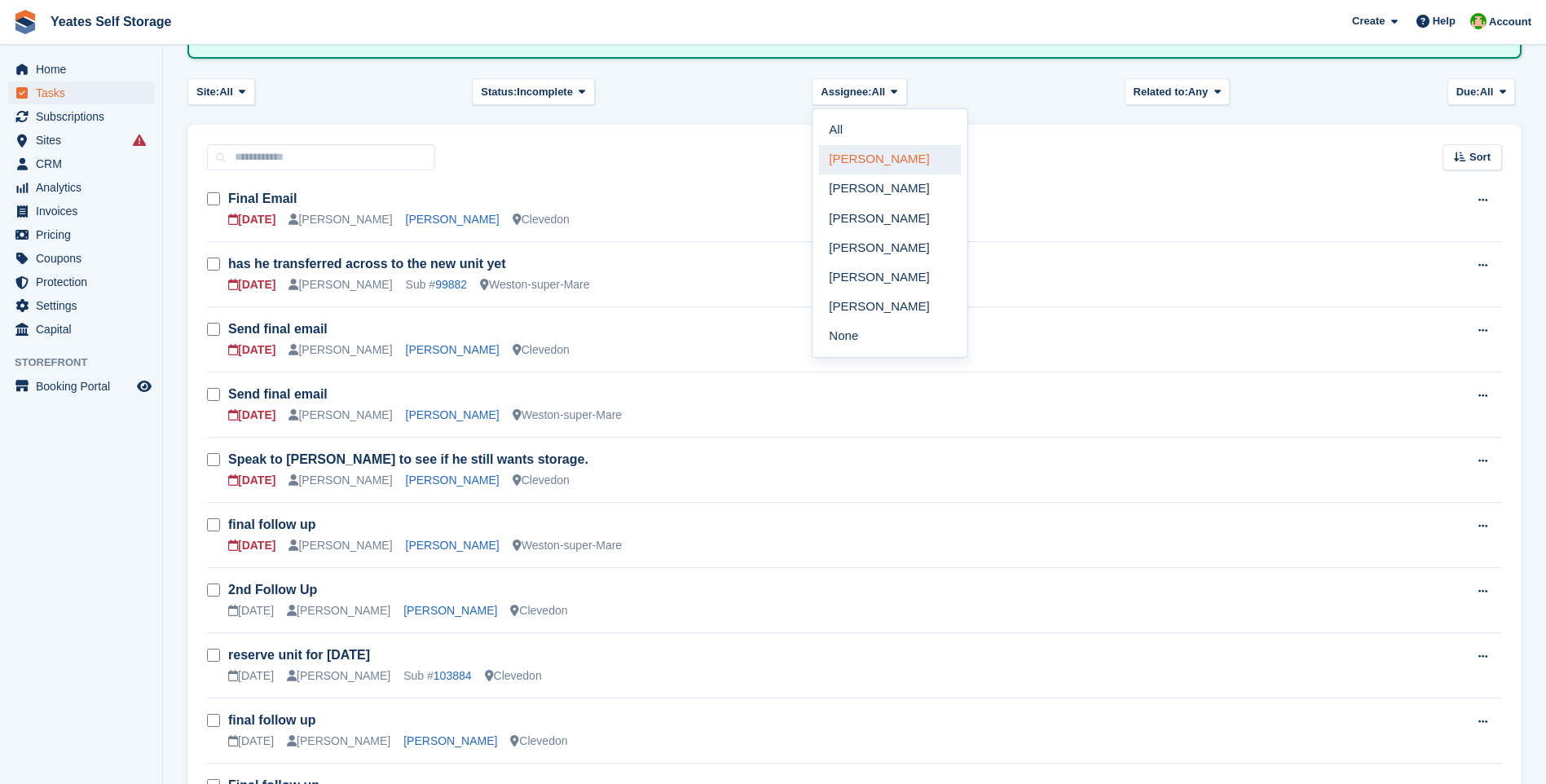
click at [881, 162] on link "[PERSON_NAME]" at bounding box center [890, 159] width 141 height 29
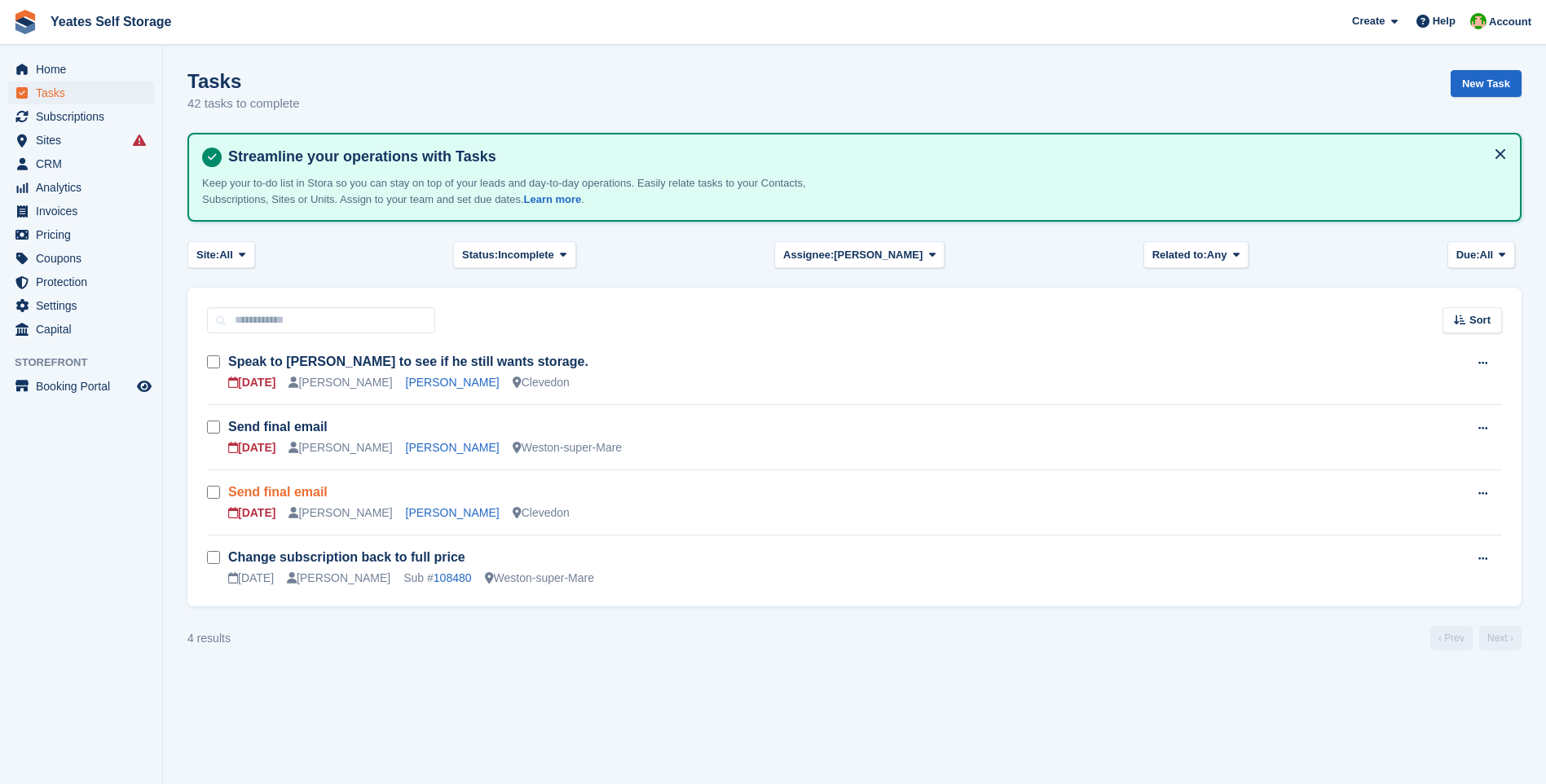
click at [276, 493] on link "Send final email" at bounding box center [278, 491] width 99 height 13
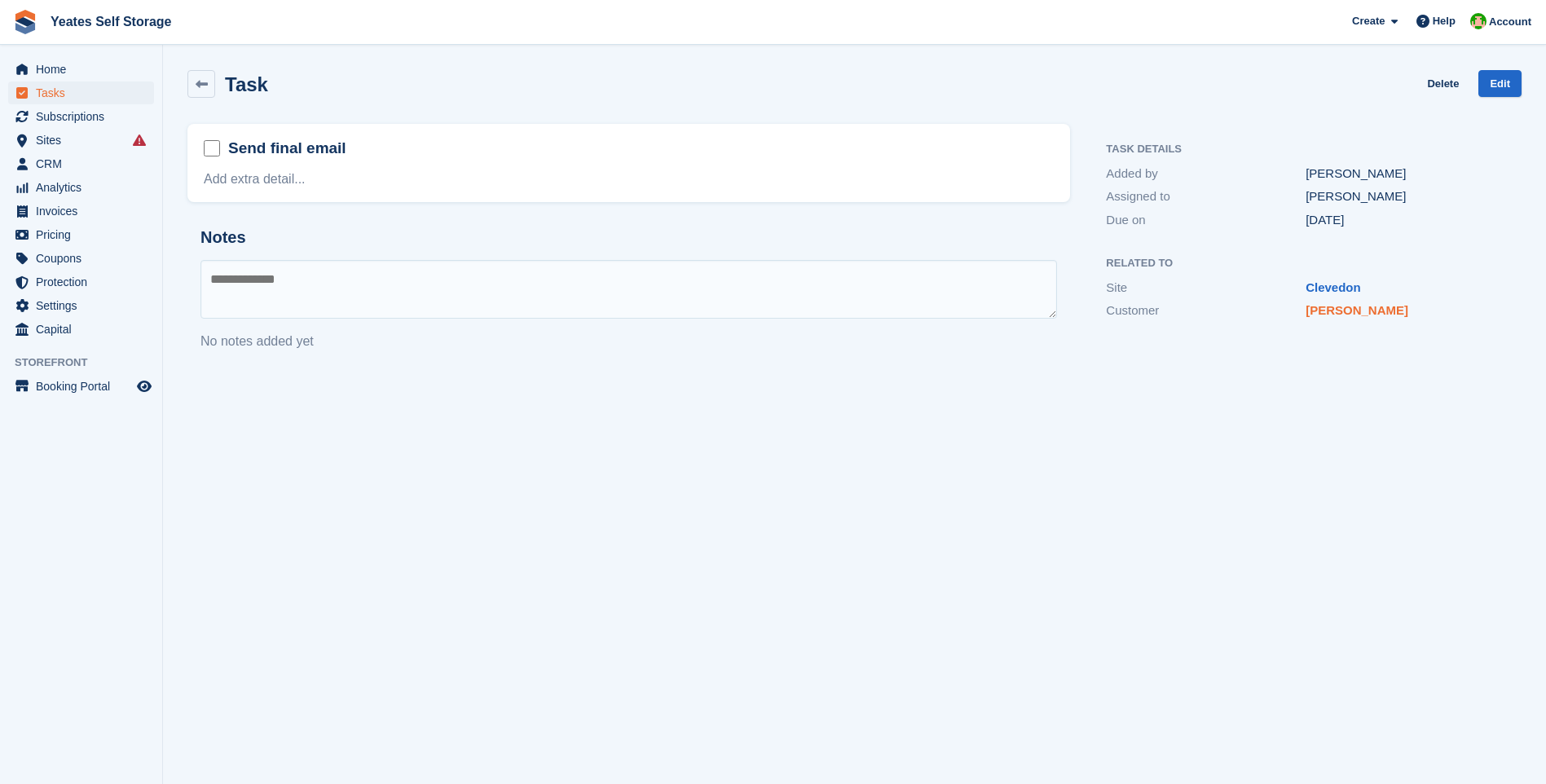
click at [1370, 310] on link "Michelle Webb" at bounding box center [1357, 310] width 103 height 13
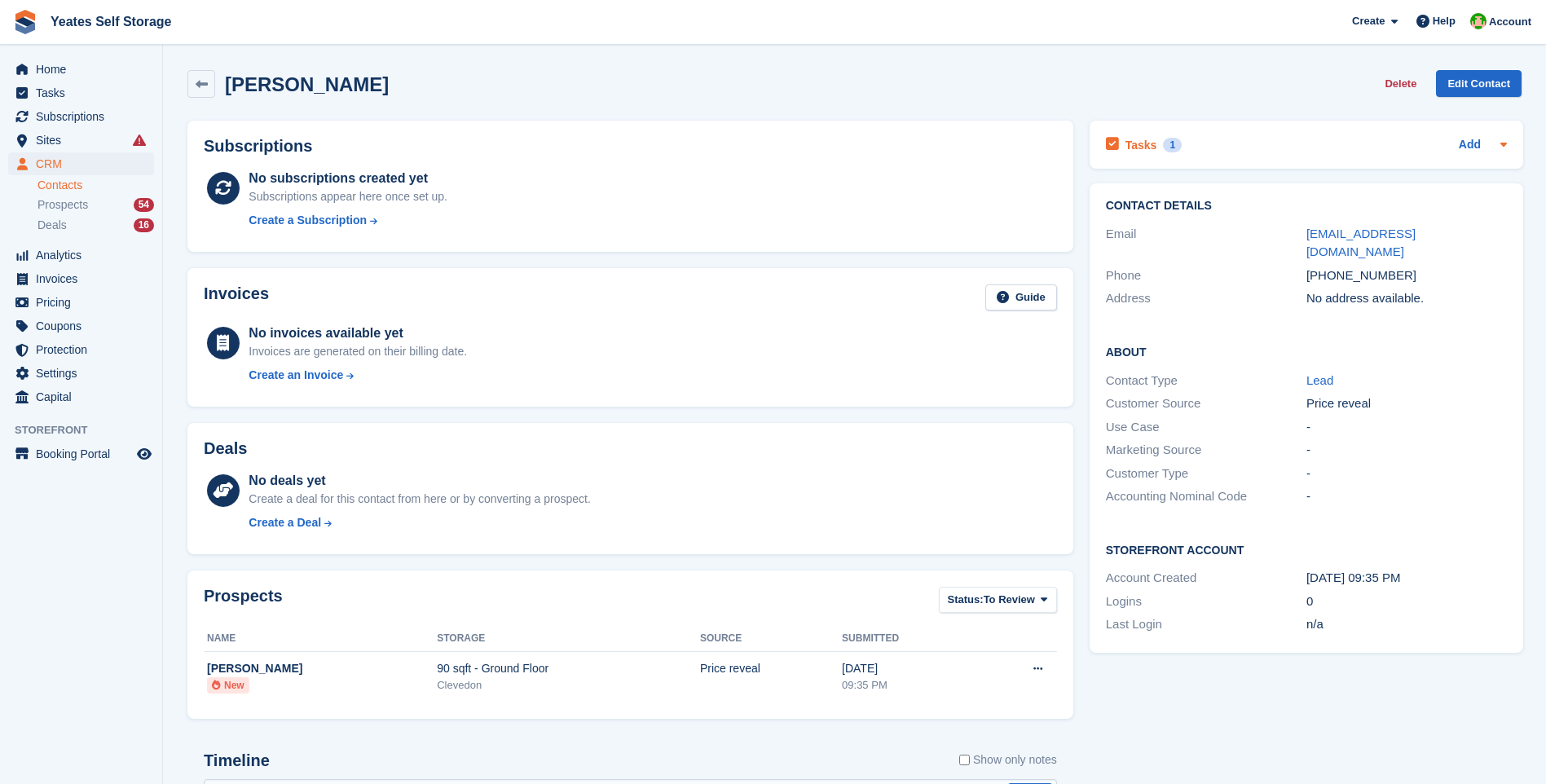
click at [1135, 147] on h2 "Tasks" at bounding box center [1141, 145] width 32 height 14
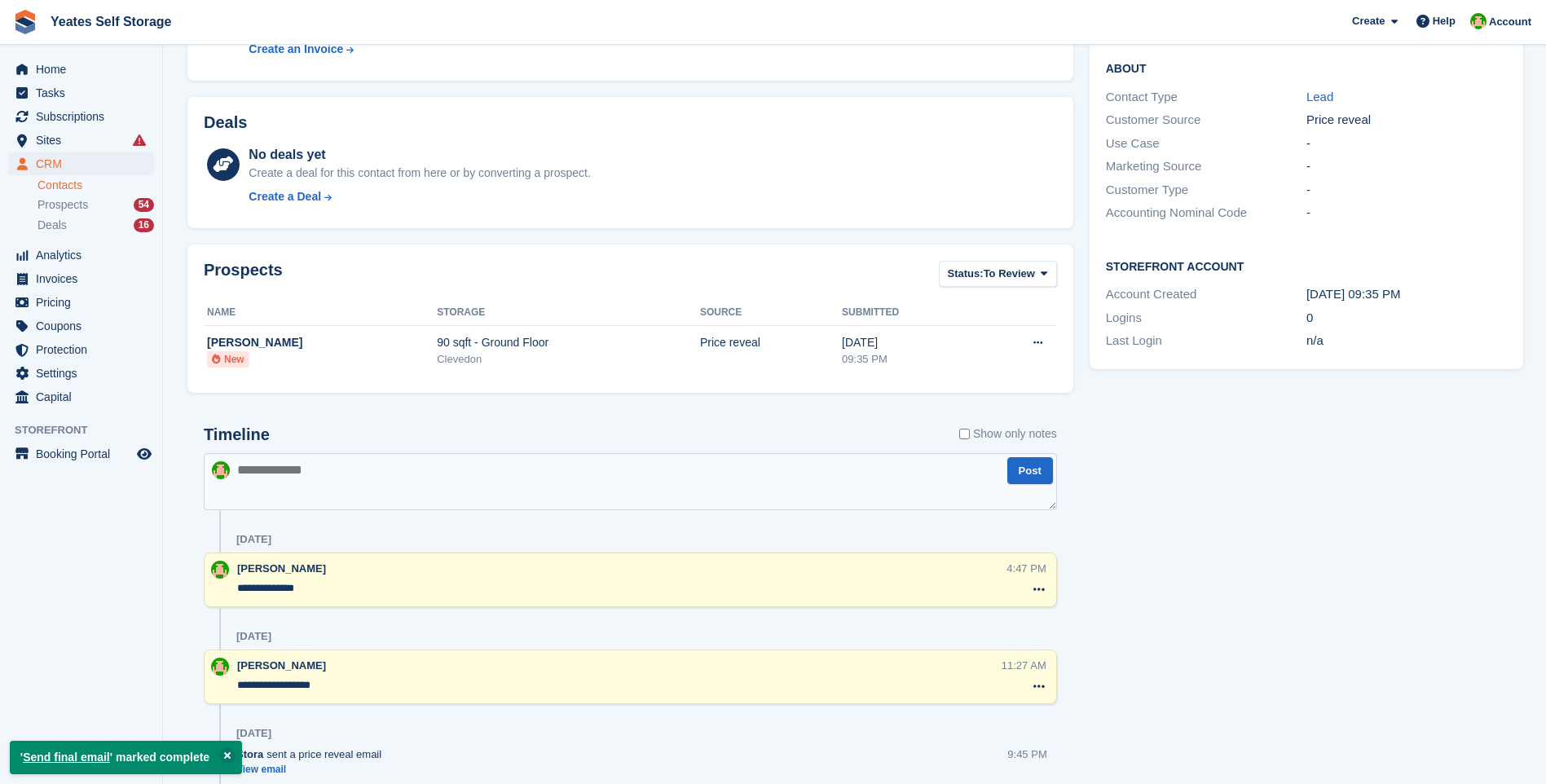
scroll to position [448, 0]
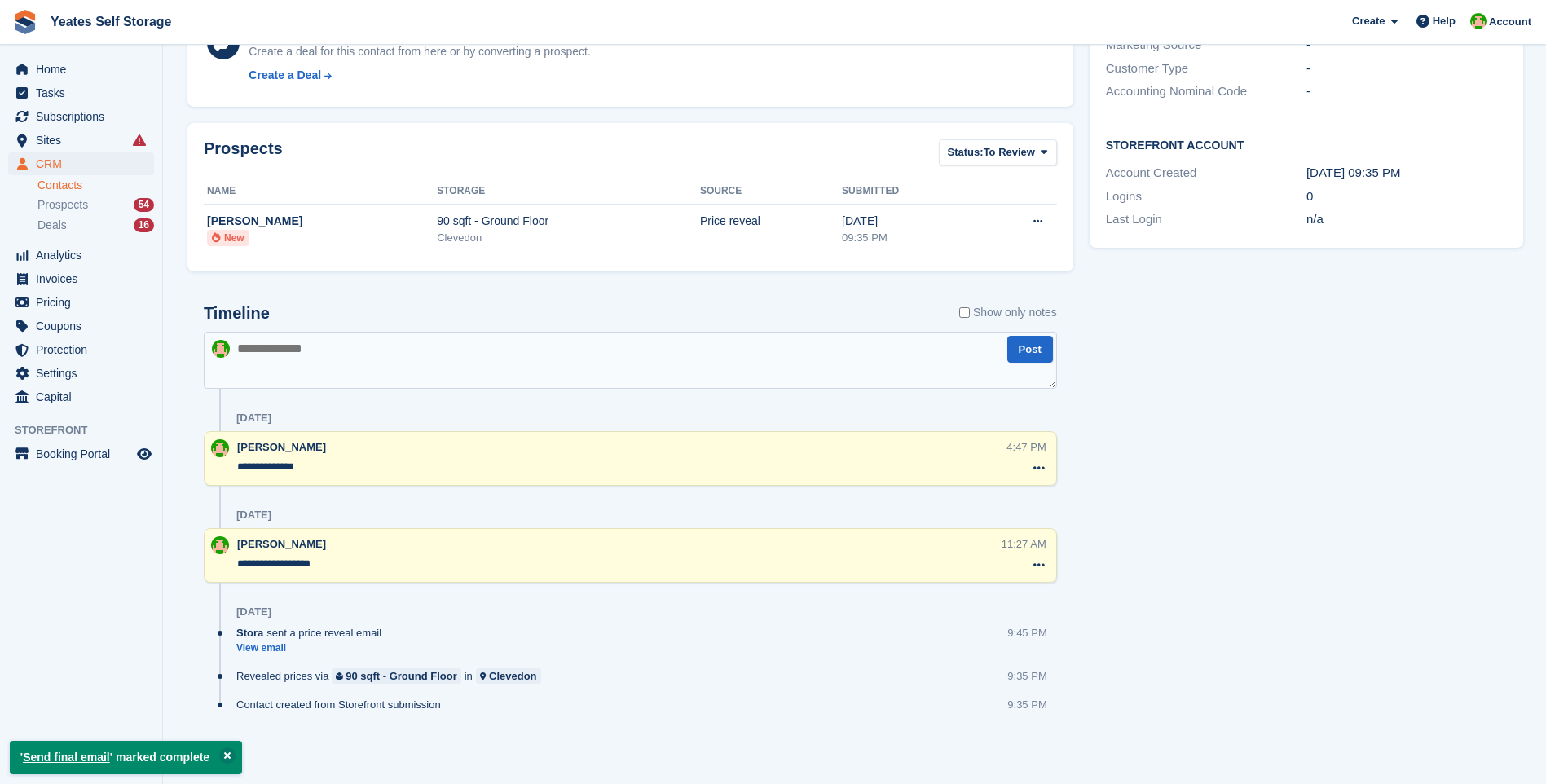
click at [327, 347] on textarea at bounding box center [630, 360] width 853 height 57
type textarea "**********"
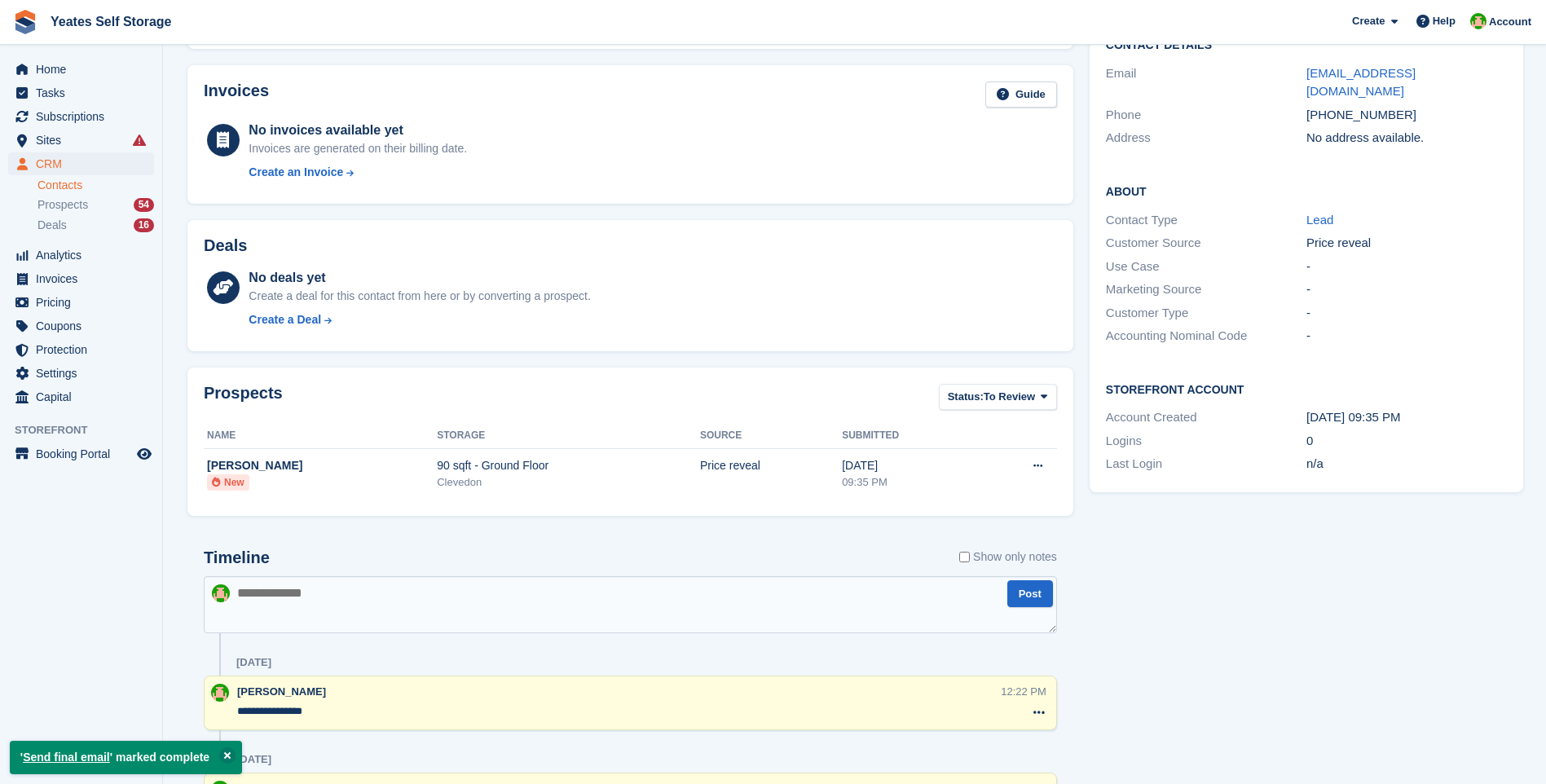
scroll to position [0, 0]
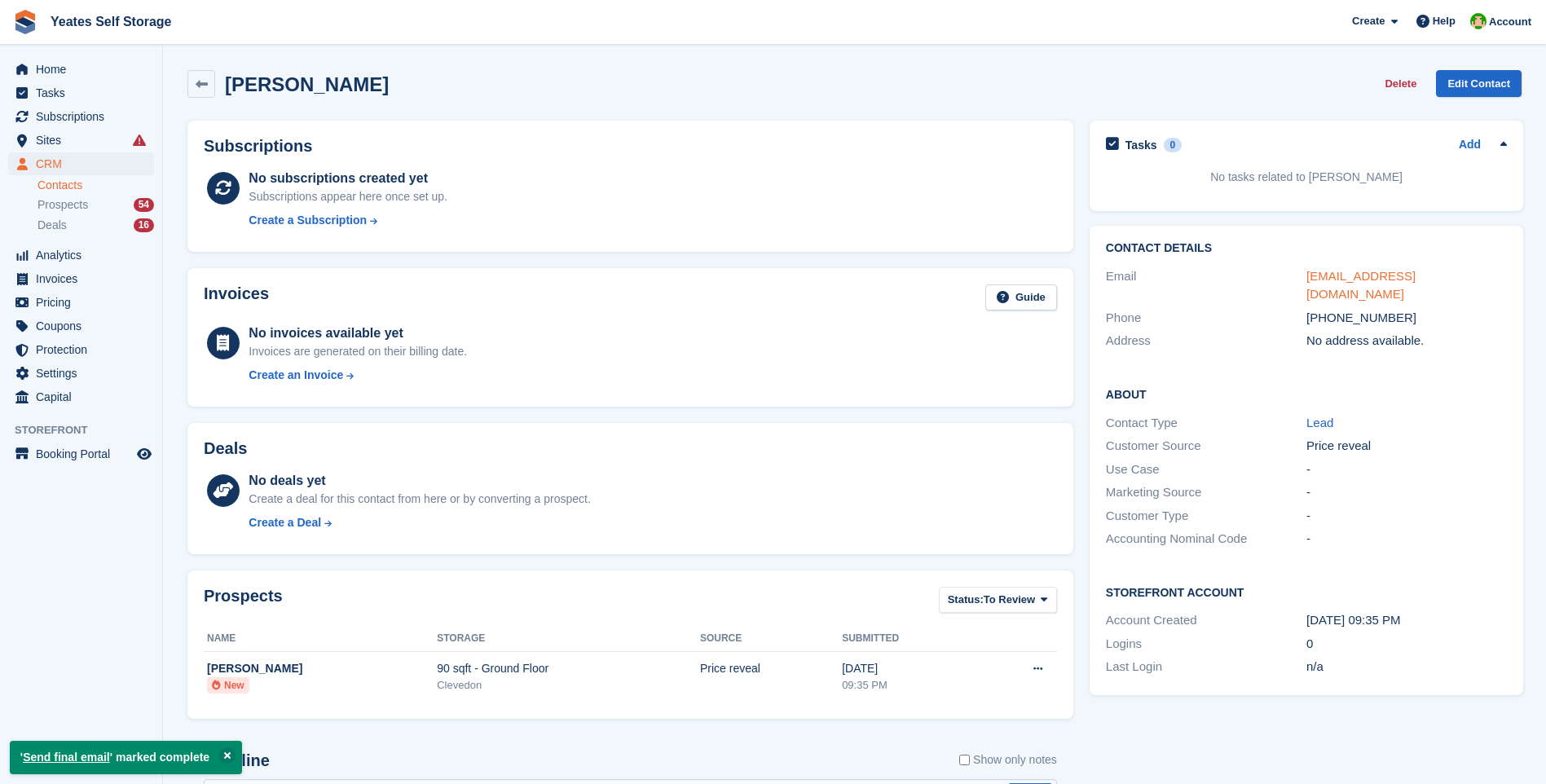
click at [1350, 277] on link "michylou66@gmail.com" at bounding box center [1361, 285] width 109 height 33
click at [77, 199] on span "Prospects" at bounding box center [63, 204] width 50 height 15
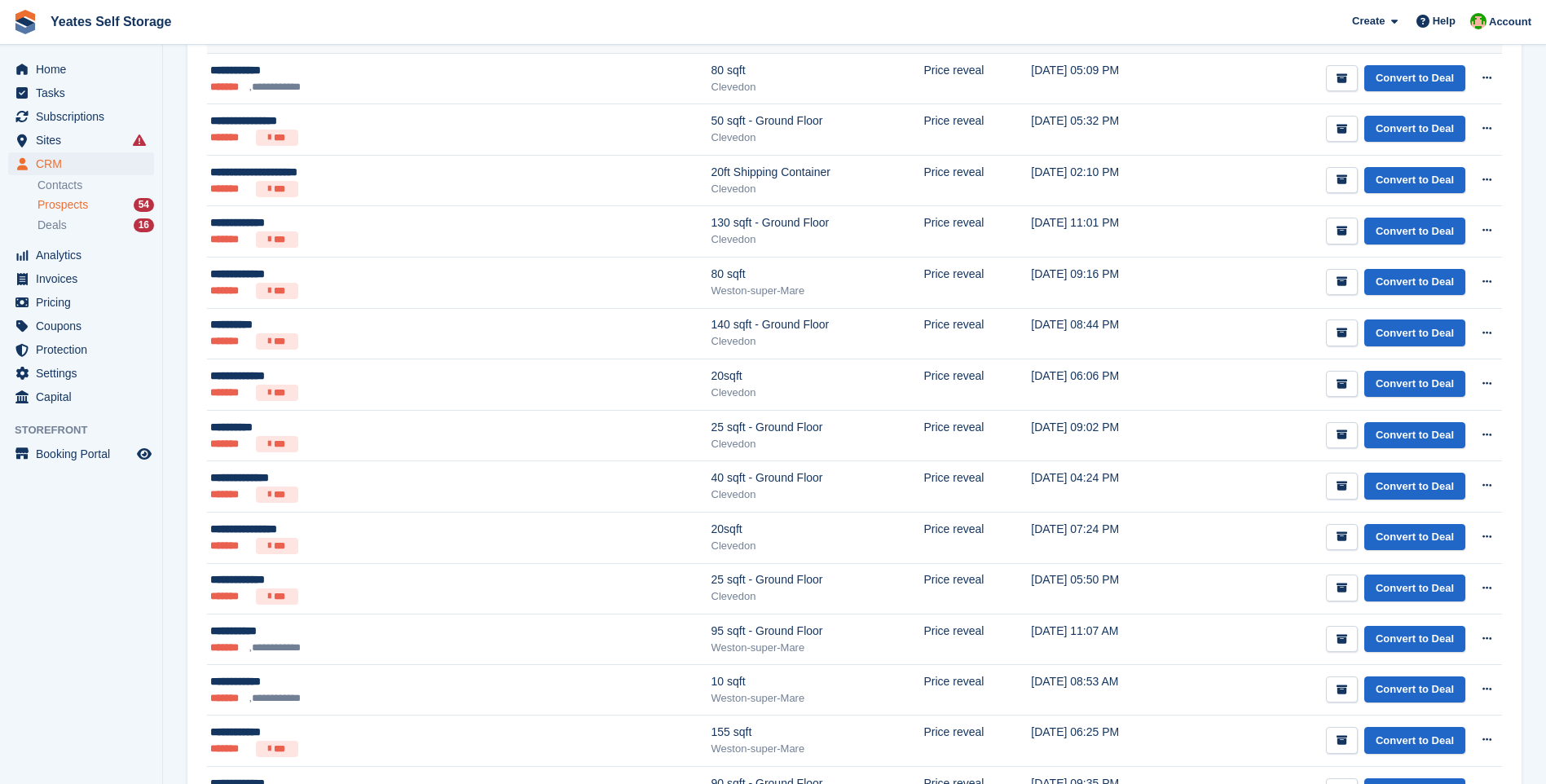
scroll to position [652, 0]
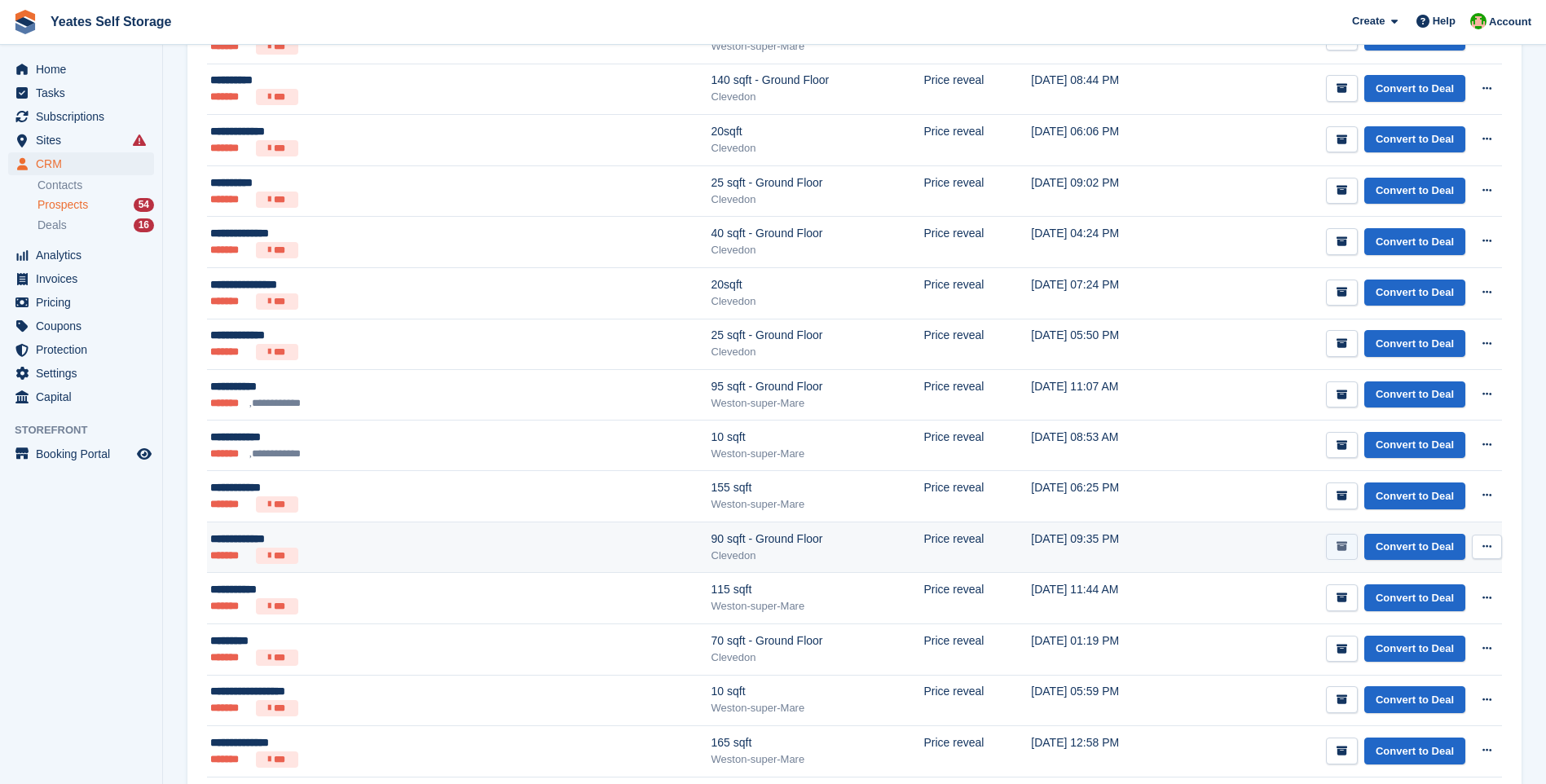
click at [1338, 543] on icon "submit" at bounding box center [1341, 546] width 11 height 11
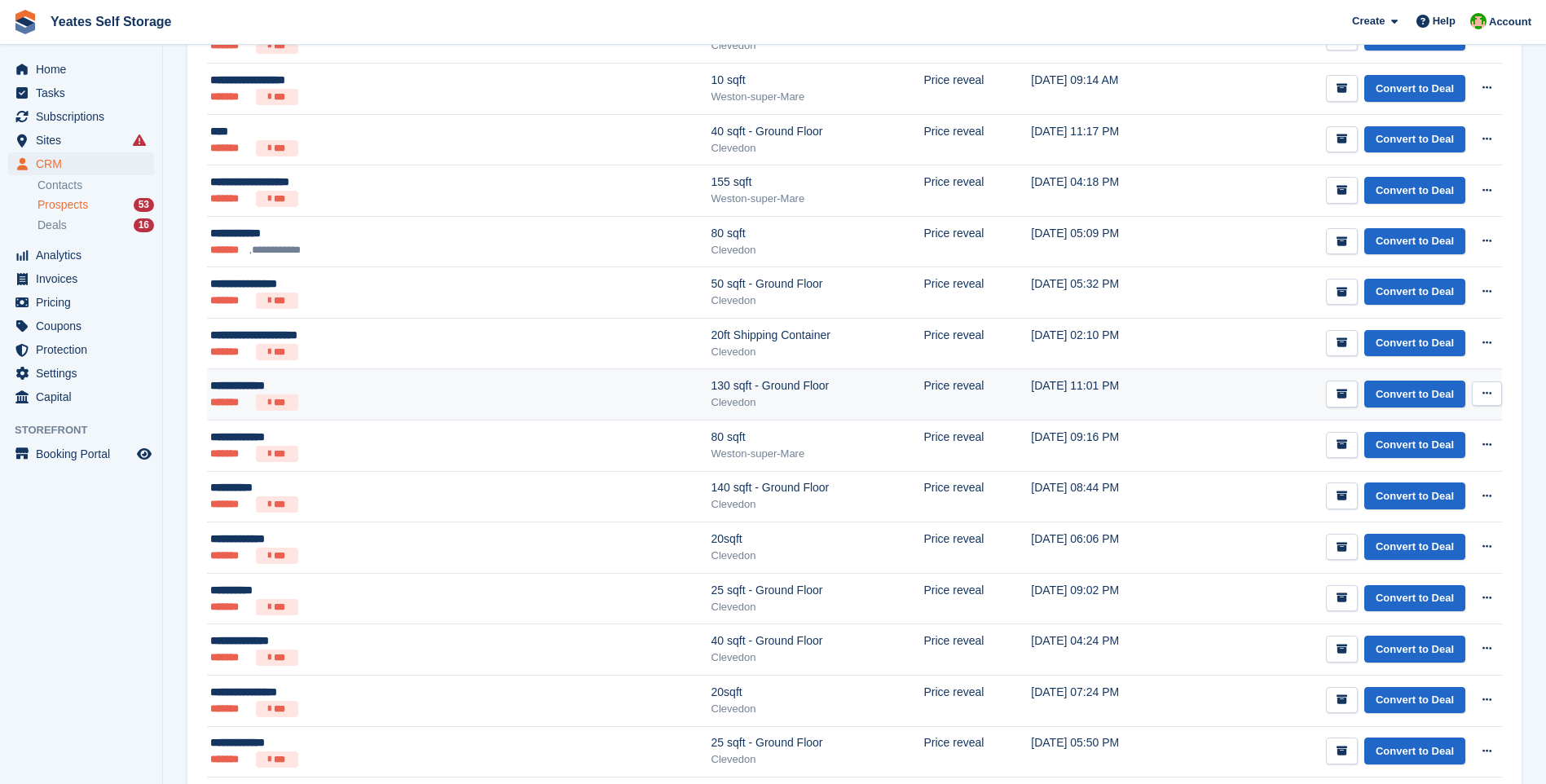
scroll to position [407, 0]
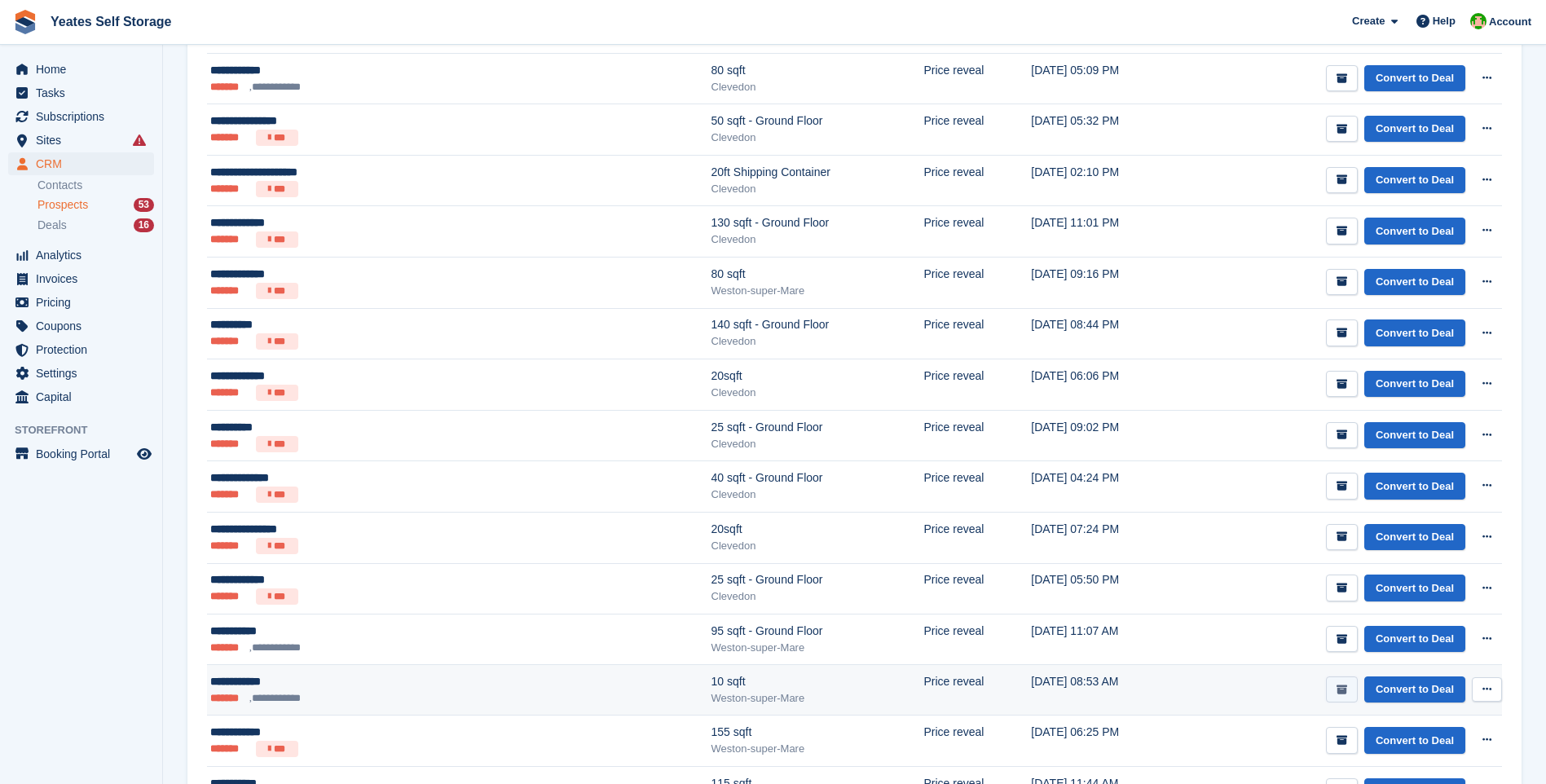
click at [1350, 688] on button "submit" at bounding box center [1342, 690] width 32 height 27
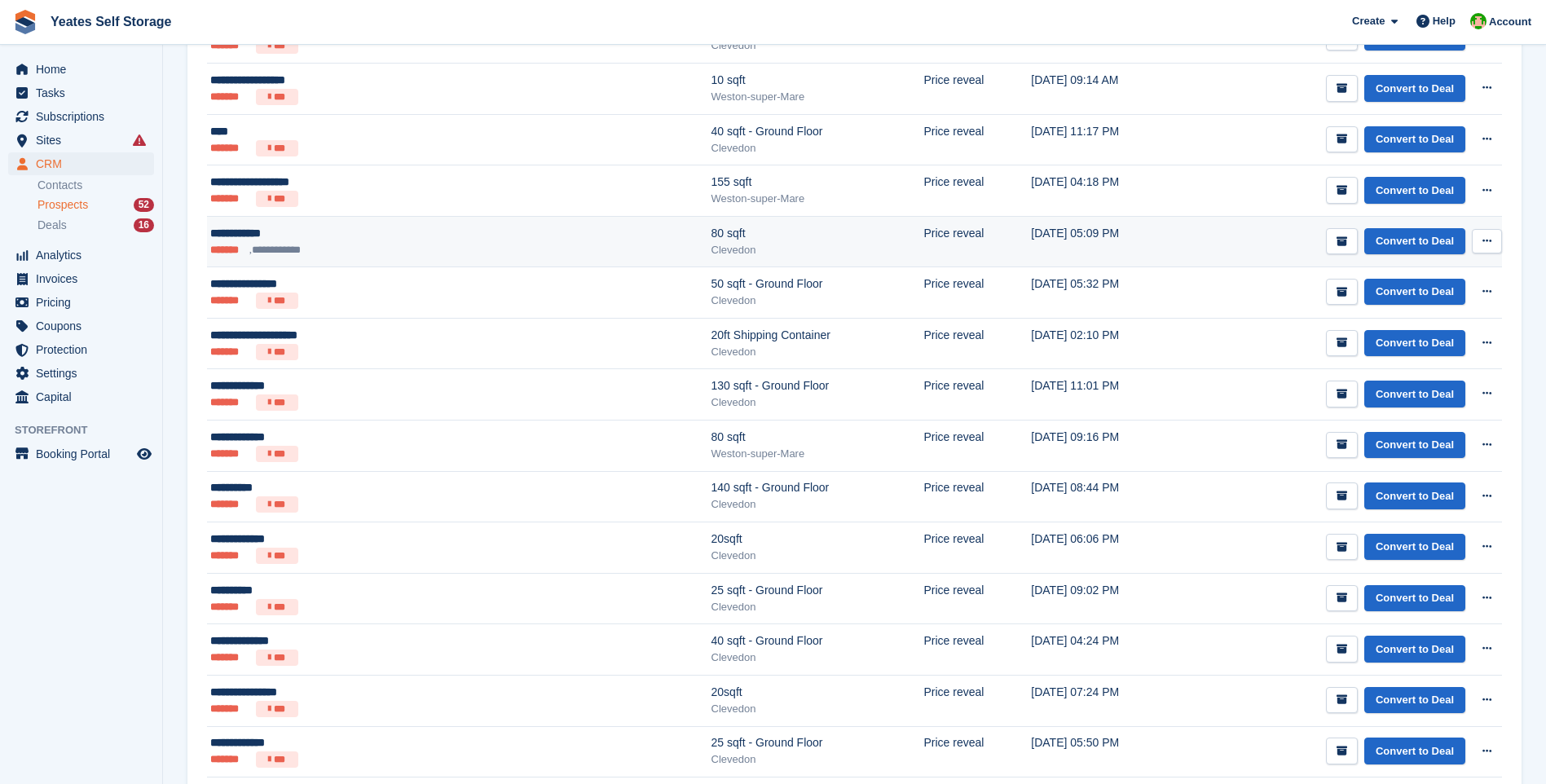
scroll to position [0, 0]
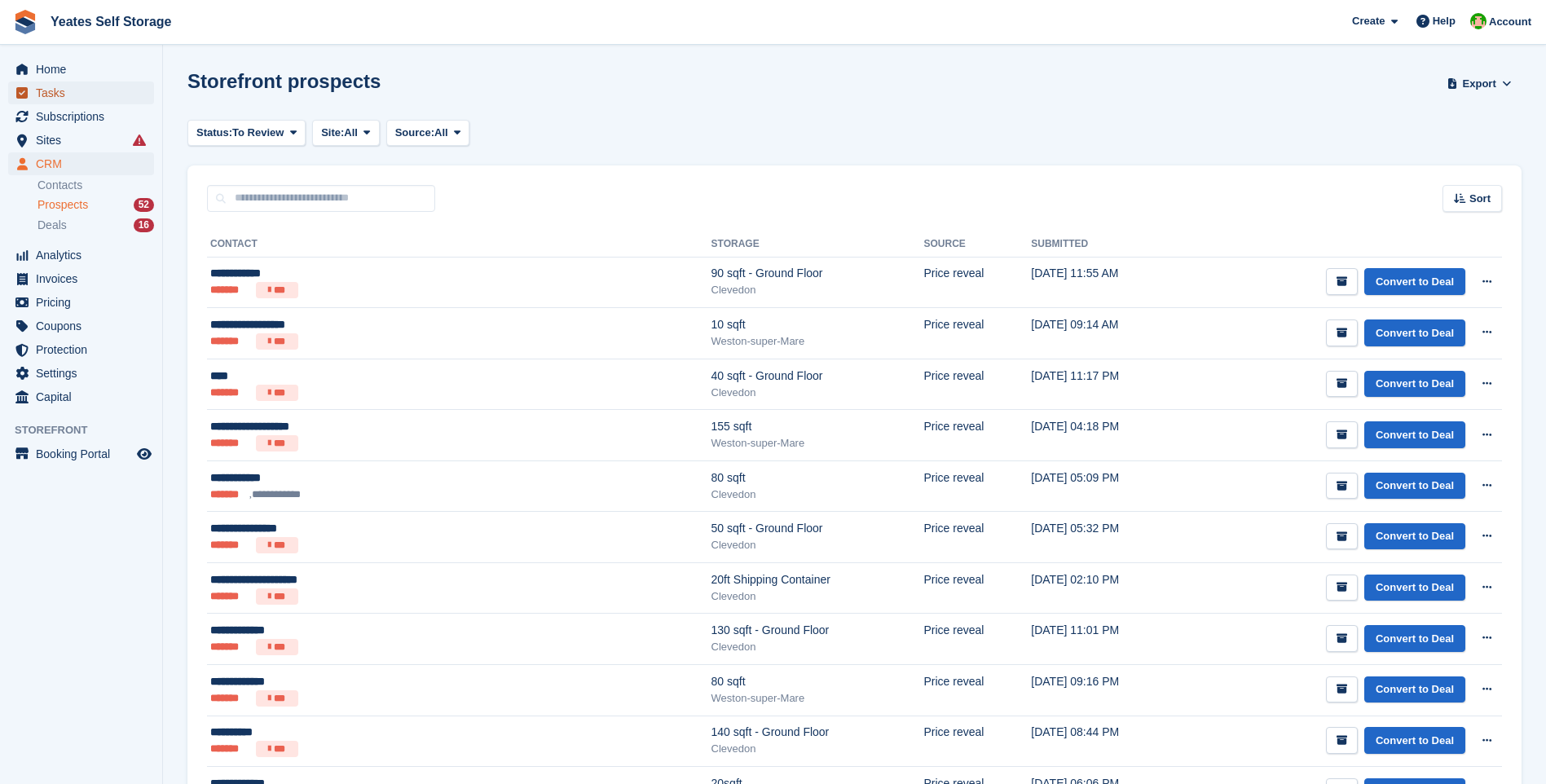
click at [53, 92] on span "Tasks" at bounding box center [85, 93] width 98 height 23
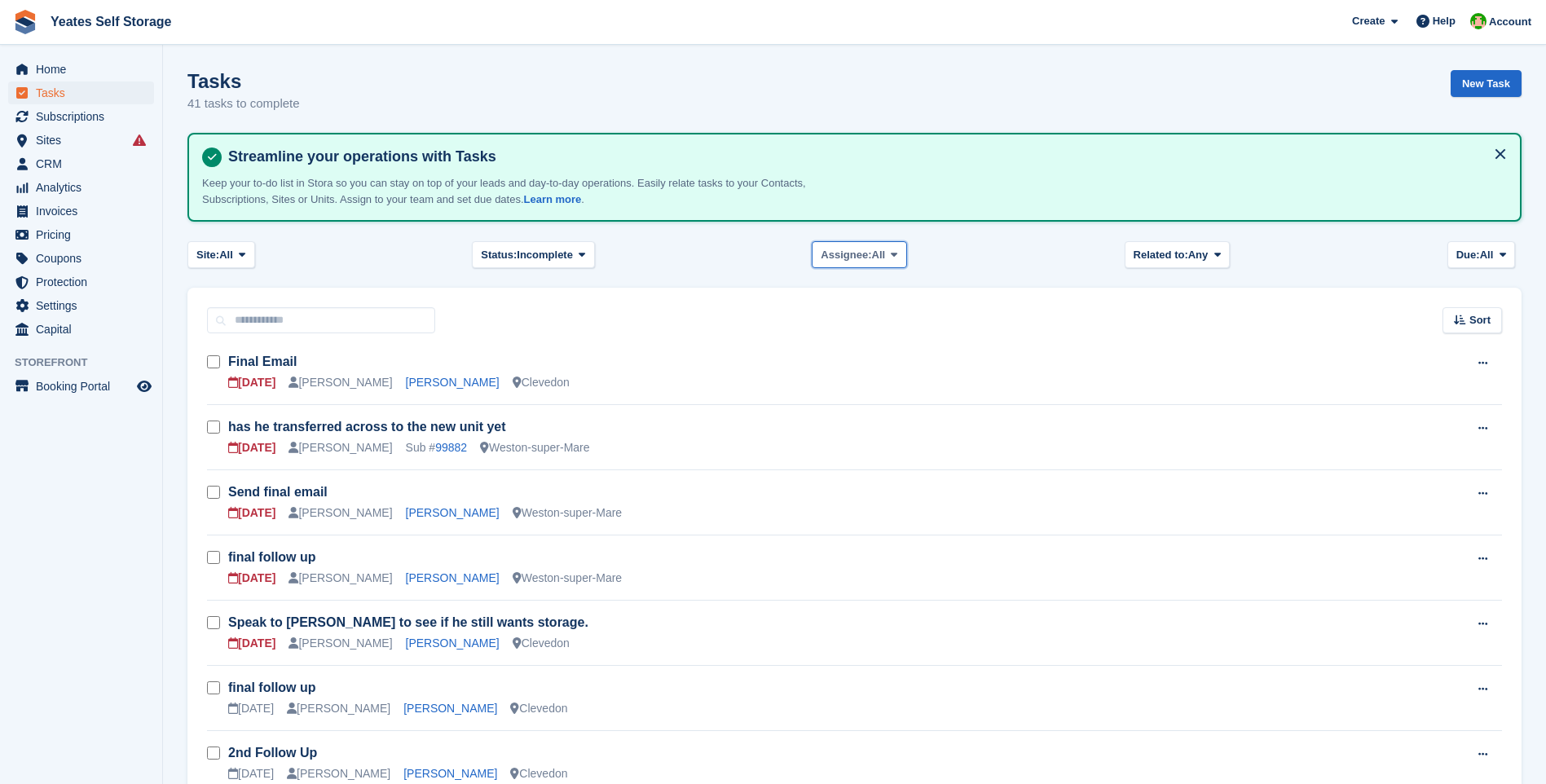
click at [888, 257] on span at bounding box center [894, 253] width 13 height 13
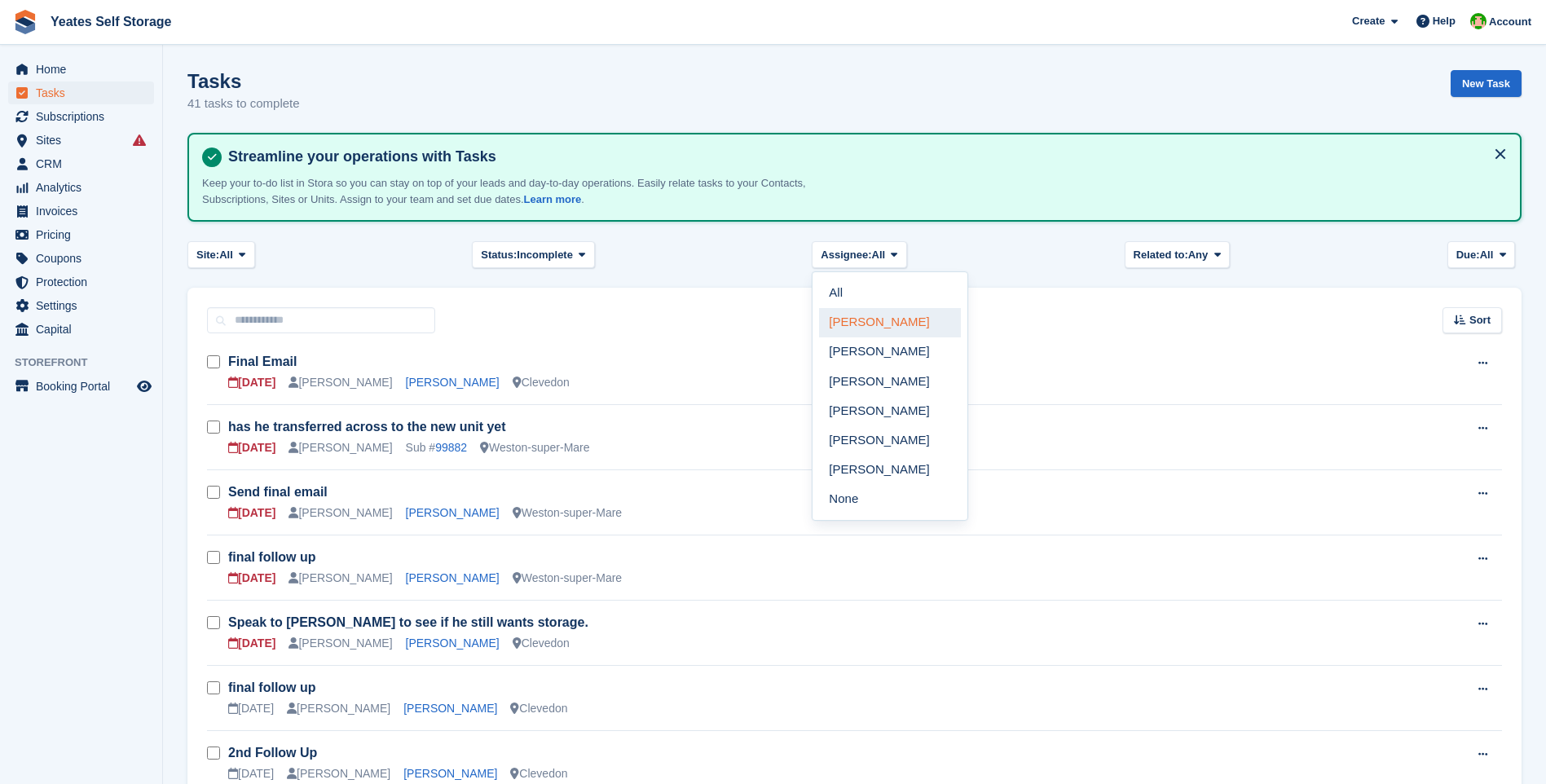
click at [867, 321] on link "[PERSON_NAME]" at bounding box center [890, 322] width 141 height 29
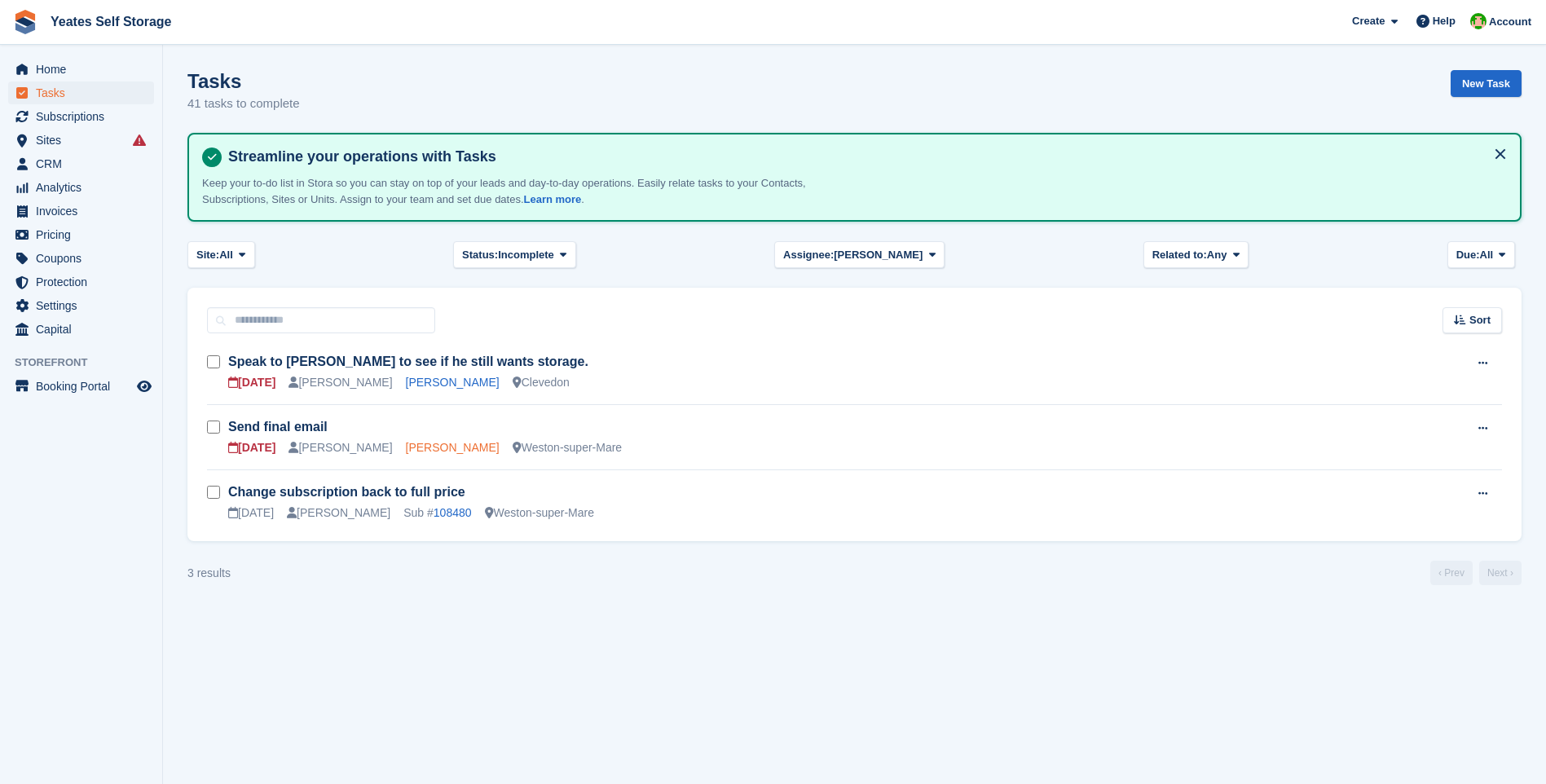
click at [410, 445] on link "Joe Edwards" at bounding box center [452, 447] width 93 height 13
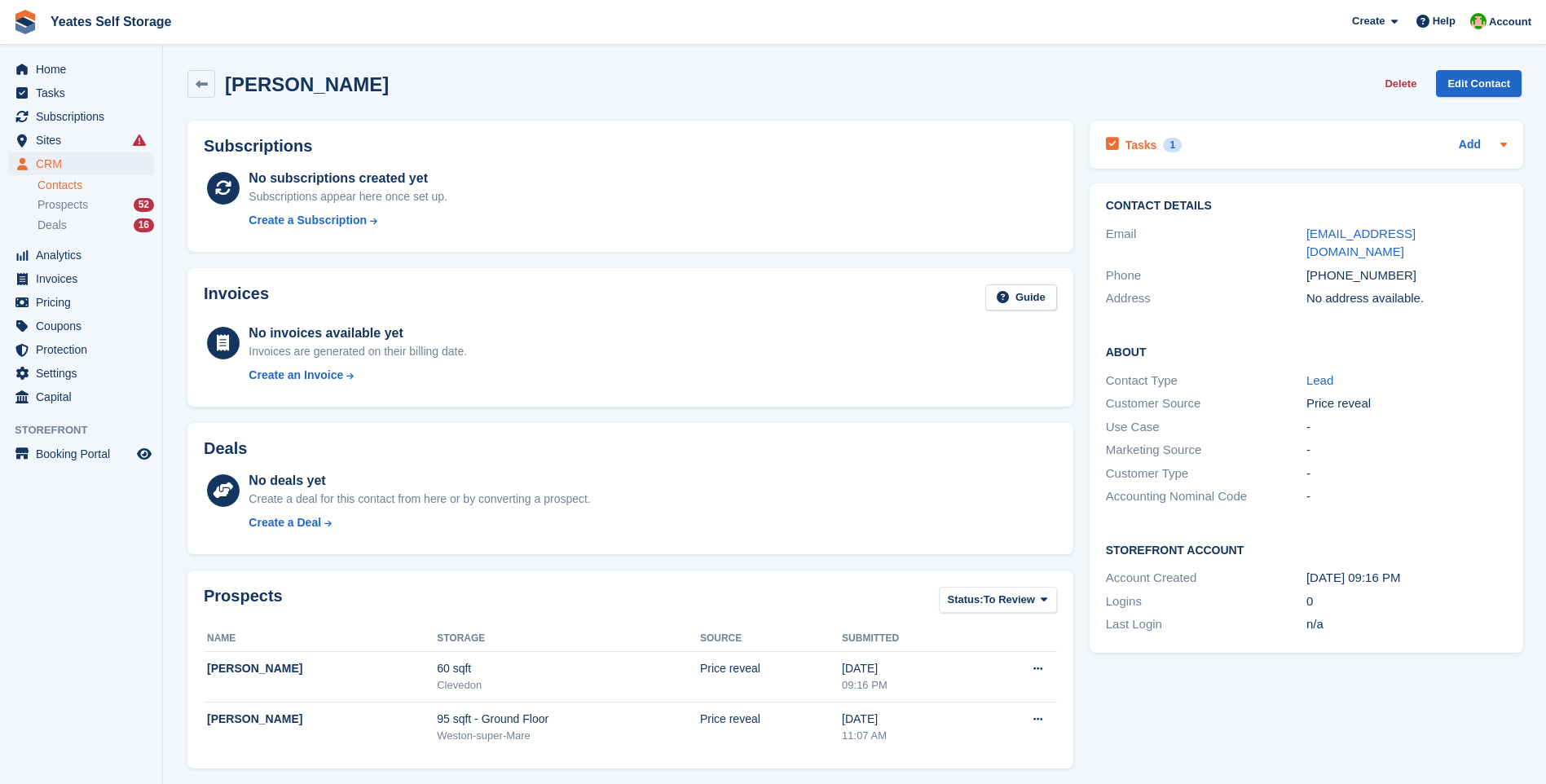
click at [1132, 148] on h2 "Tasks" at bounding box center [1141, 145] width 32 height 14
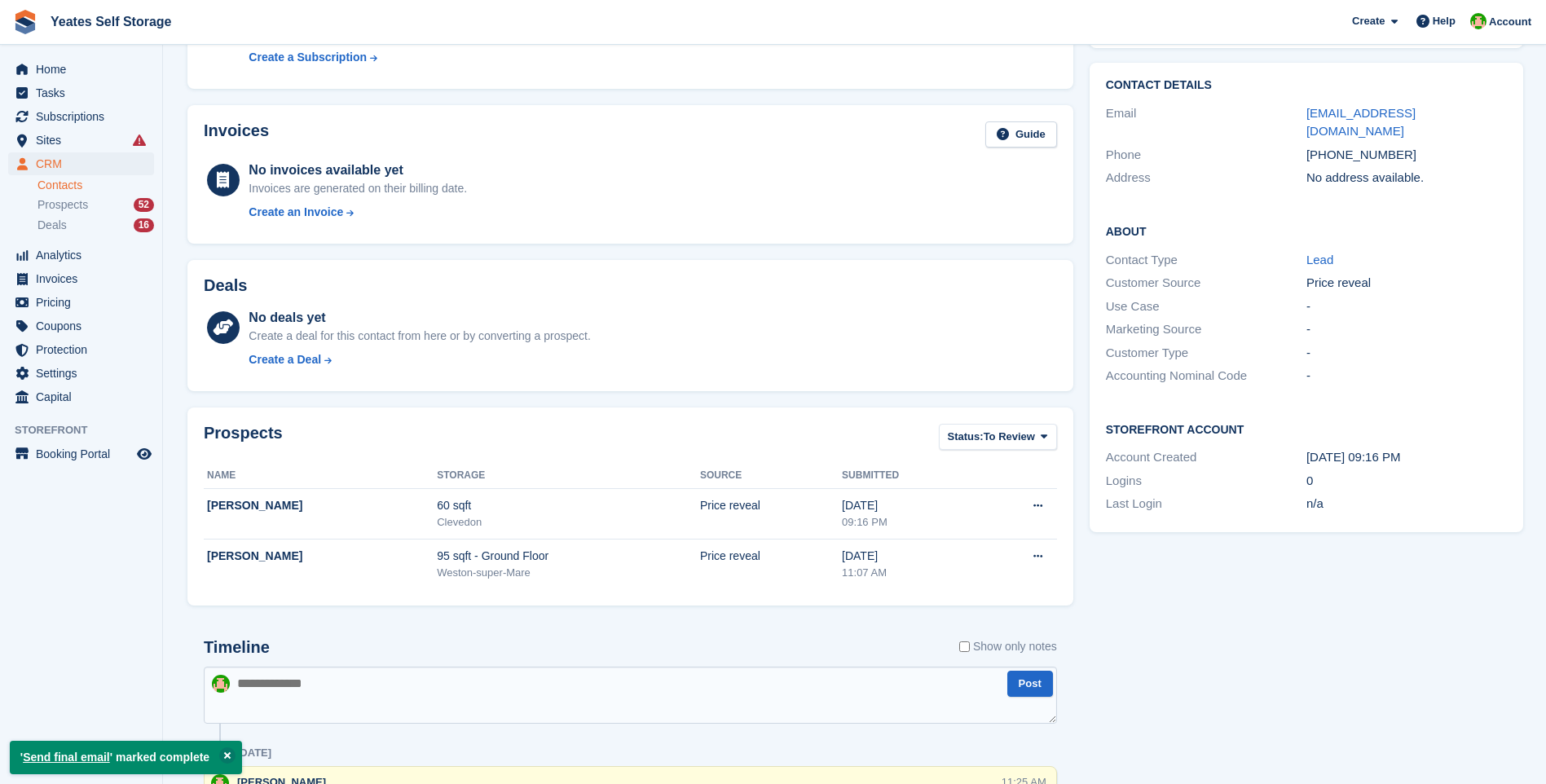
scroll to position [407, 0]
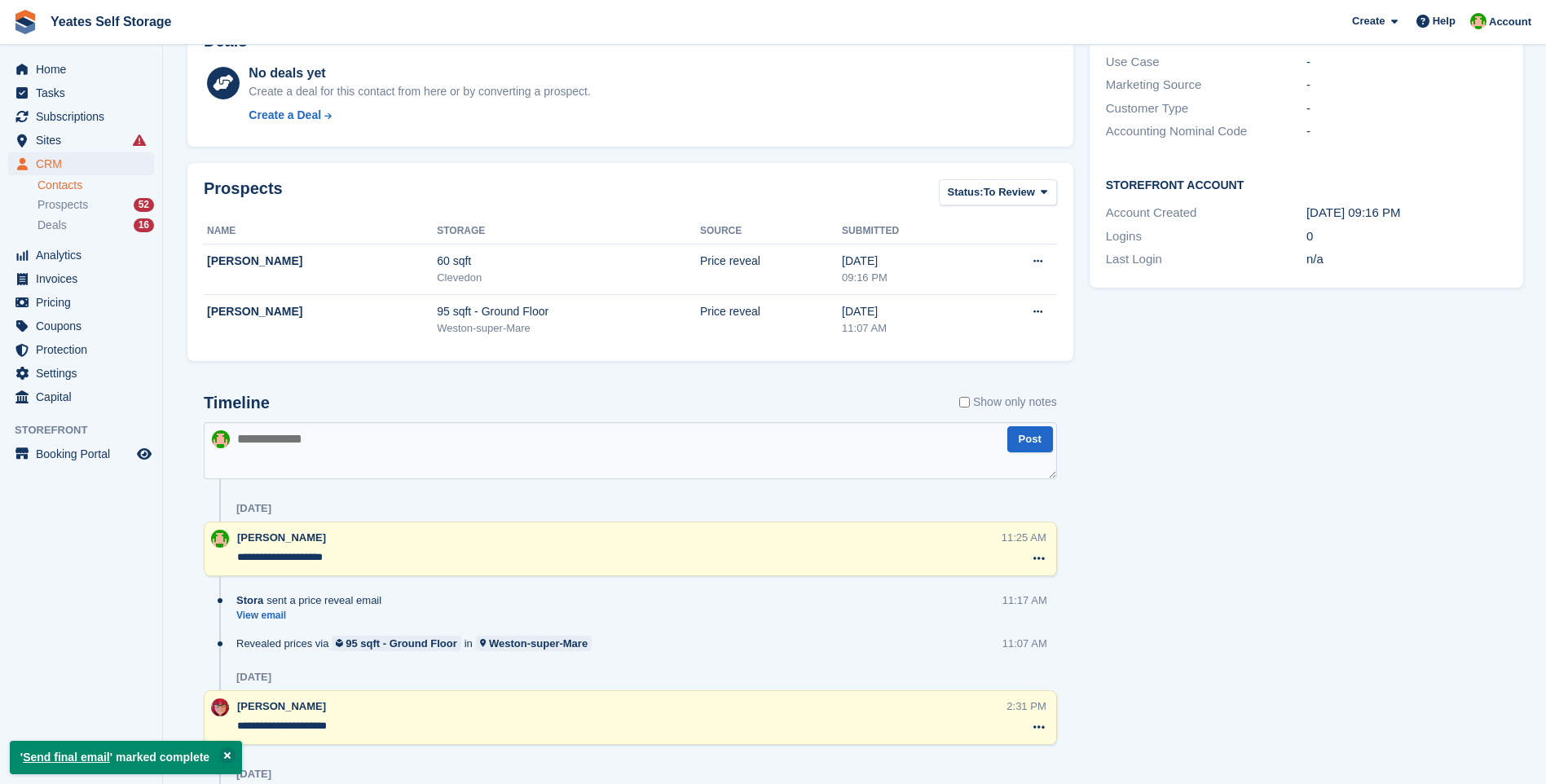
click at [292, 454] on textarea at bounding box center [630, 451] width 853 height 57
type textarea "**********"
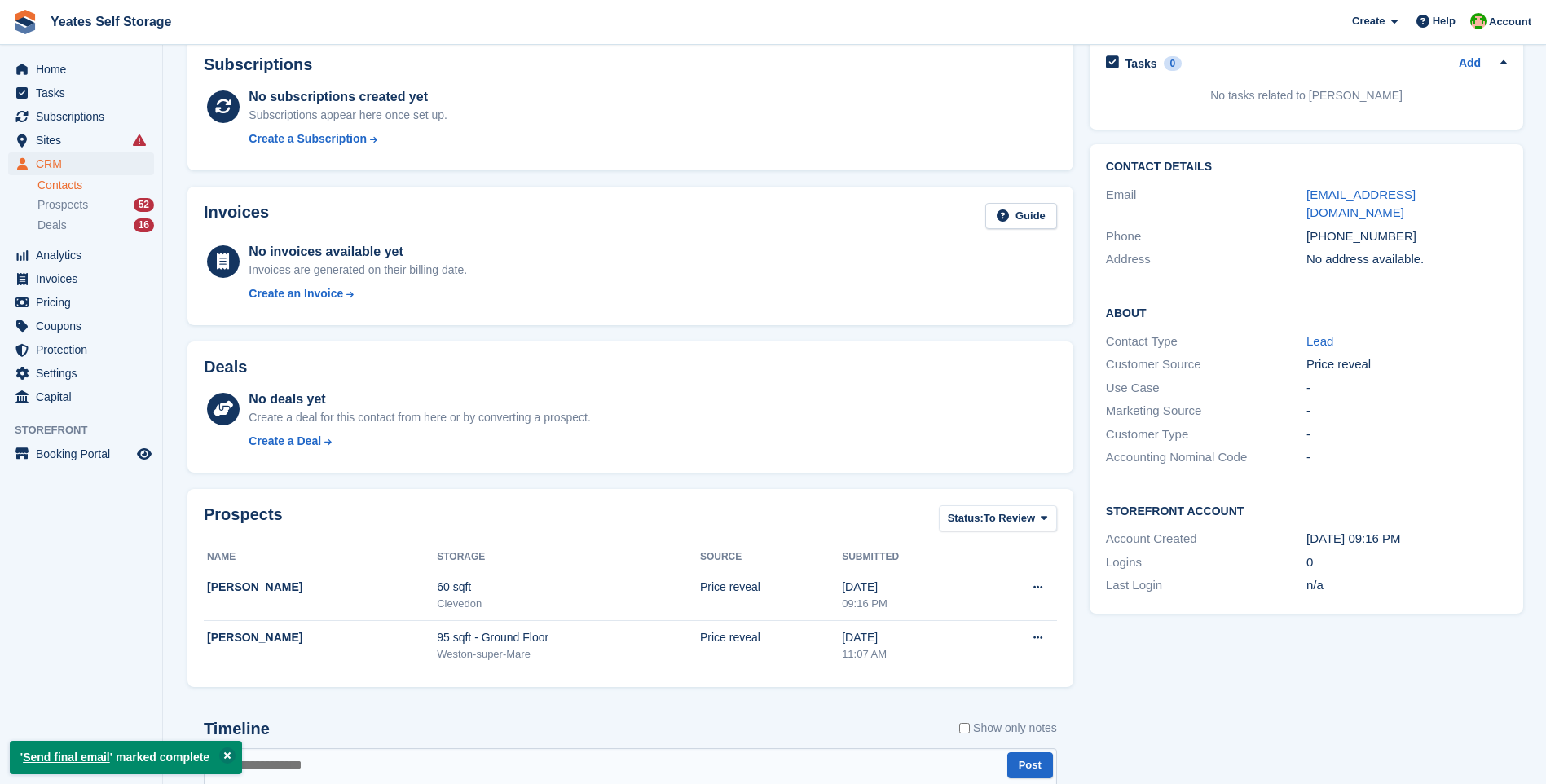
scroll to position [0, 0]
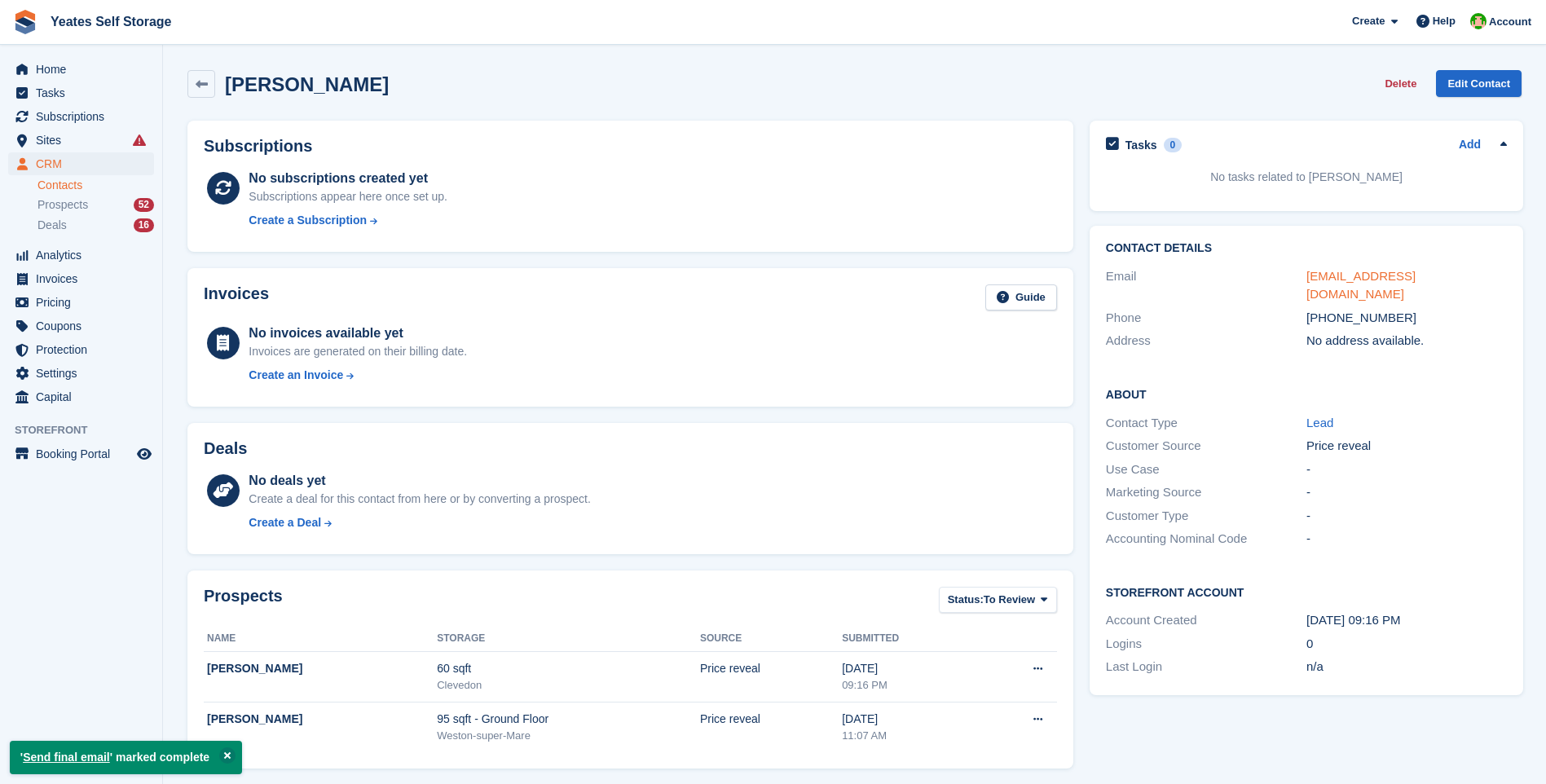
click at [1415, 273] on link "joe_11edwards@hotmail.com" at bounding box center [1361, 285] width 109 height 33
click at [74, 208] on span "Prospects" at bounding box center [63, 204] width 50 height 15
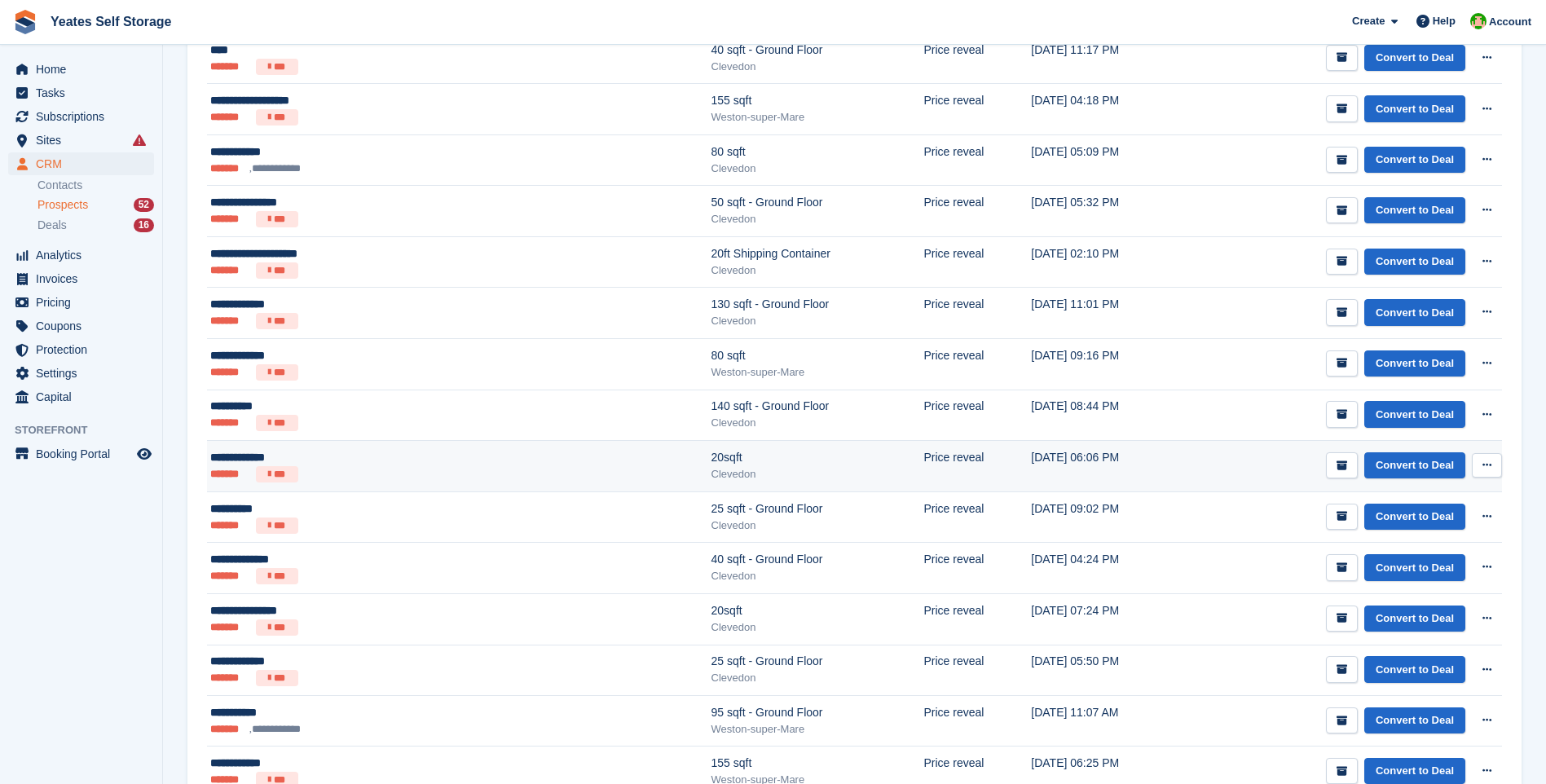
scroll to position [407, 0]
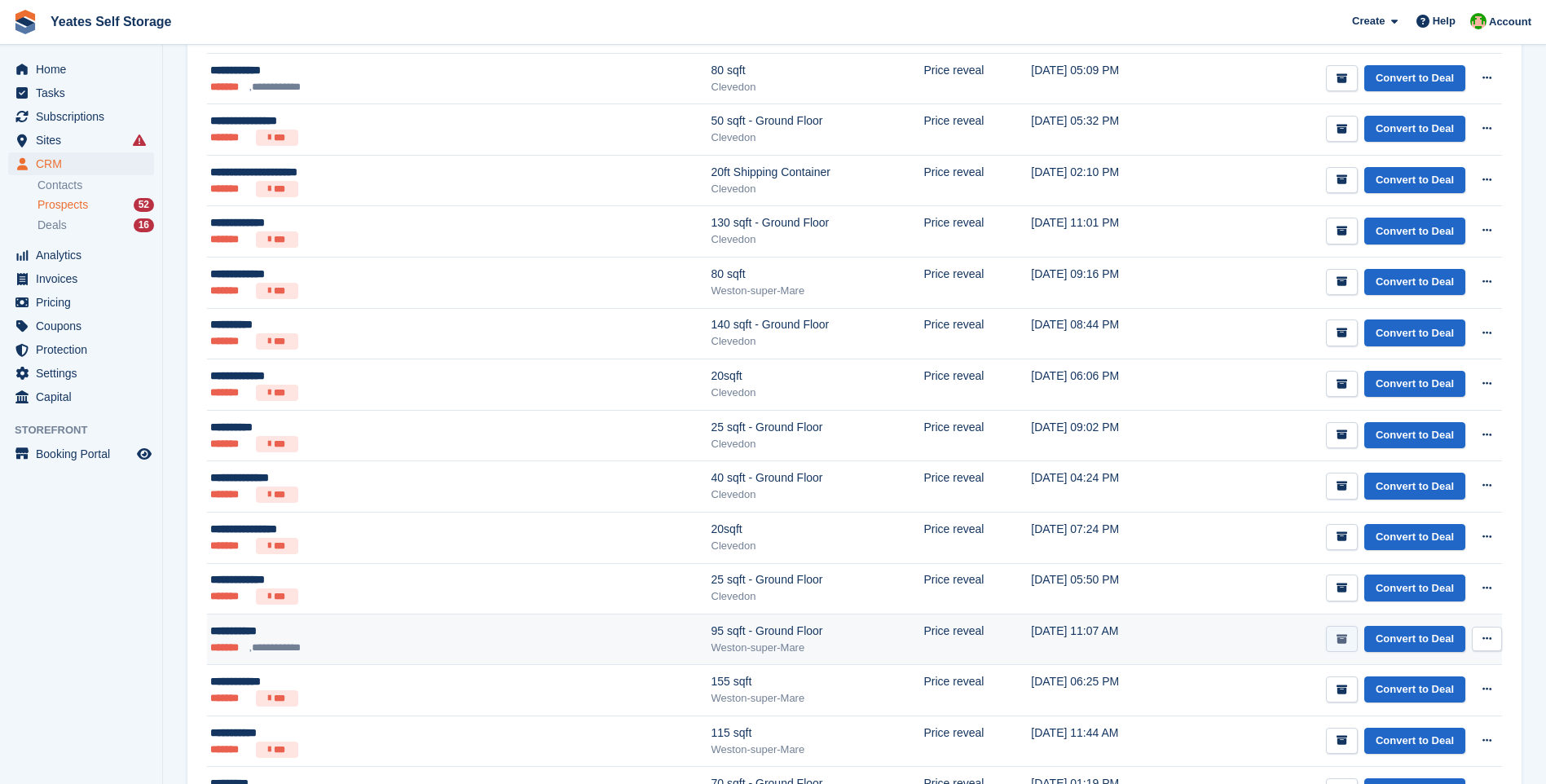
click at [1342, 642] on icon "submit" at bounding box center [1341, 638] width 11 height 11
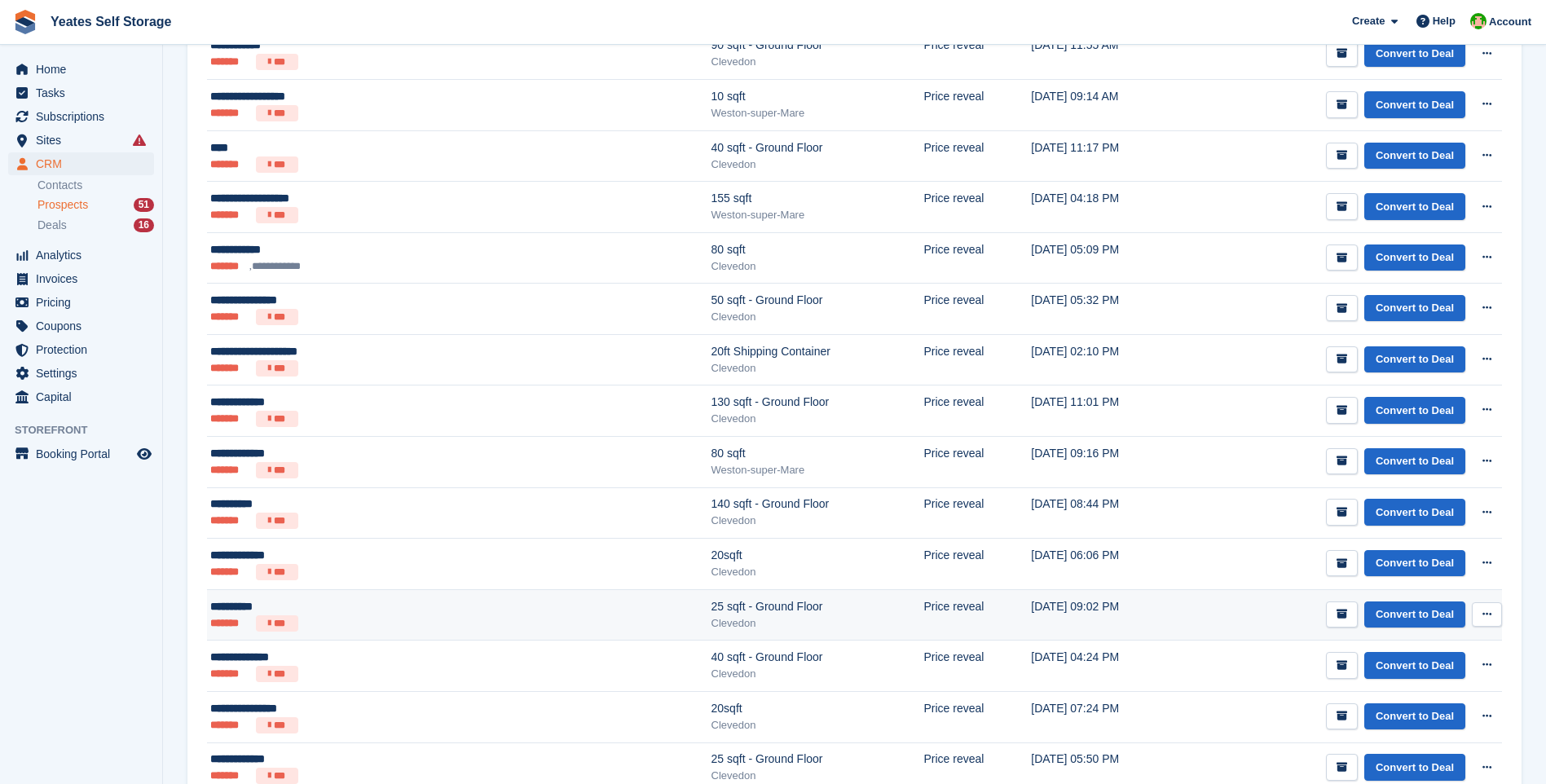
scroll to position [0, 0]
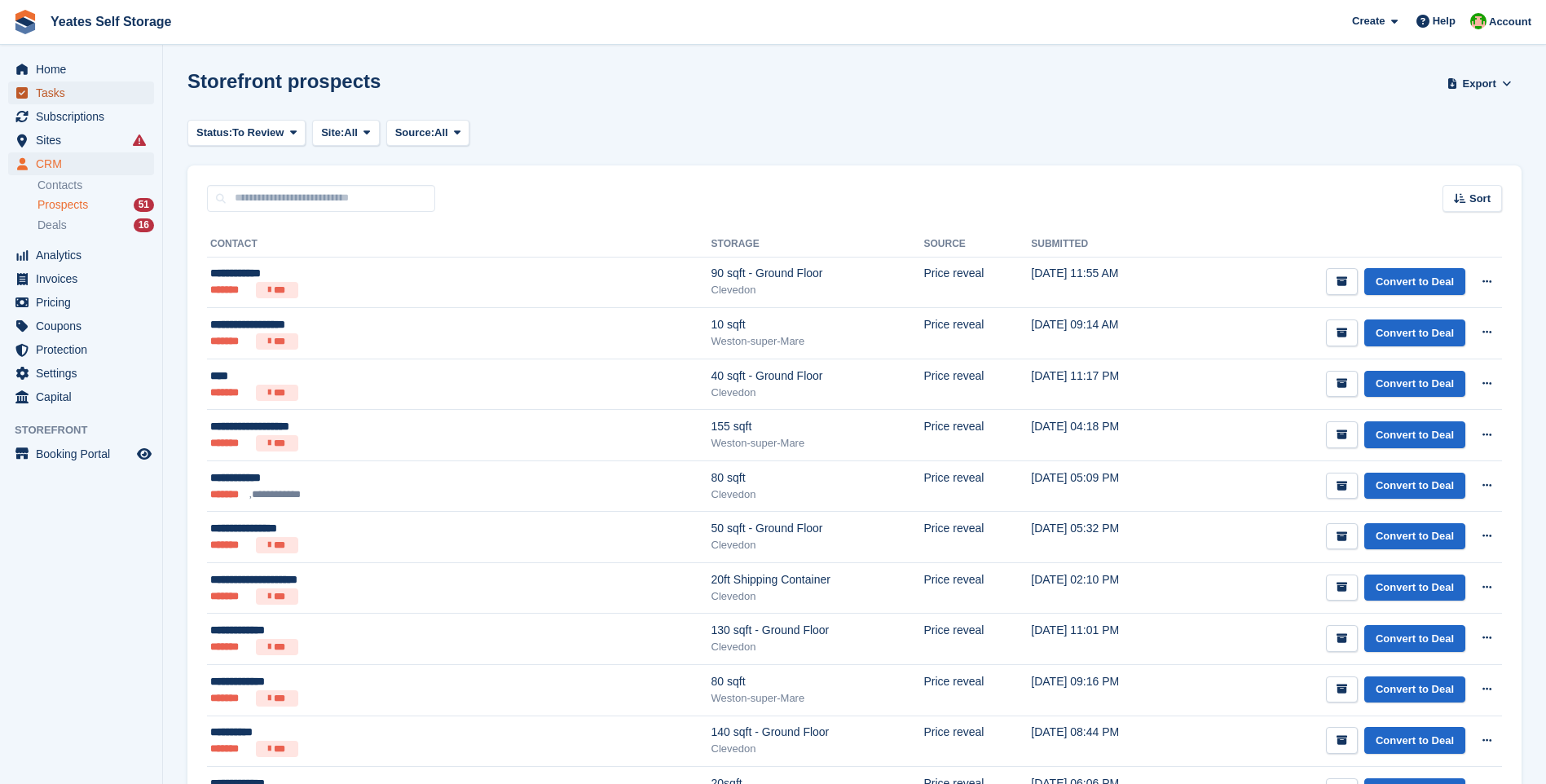
click at [64, 93] on span "Tasks" at bounding box center [85, 93] width 98 height 23
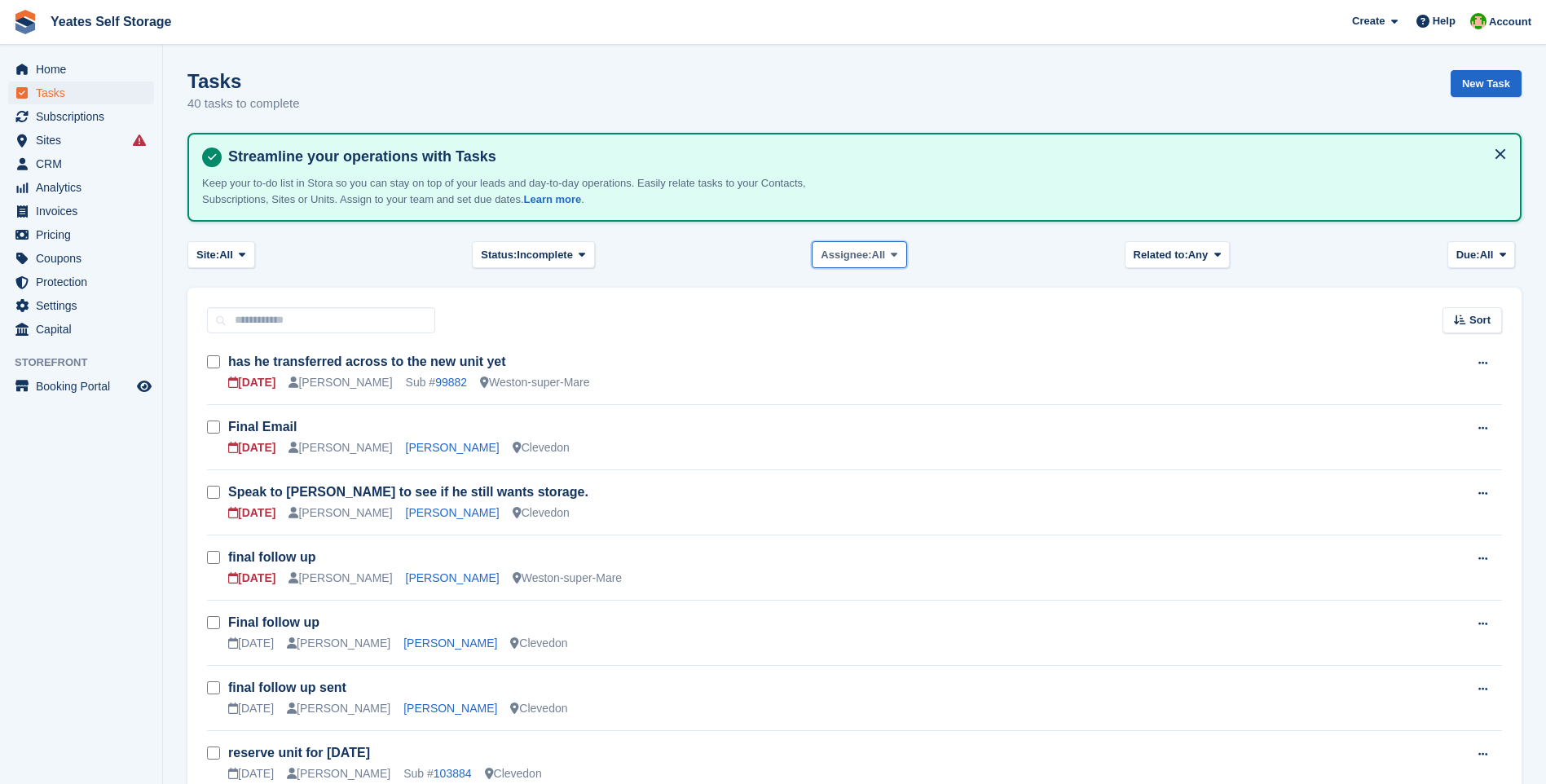
click at [847, 252] on span "Assignee:" at bounding box center [846, 254] width 50 height 16
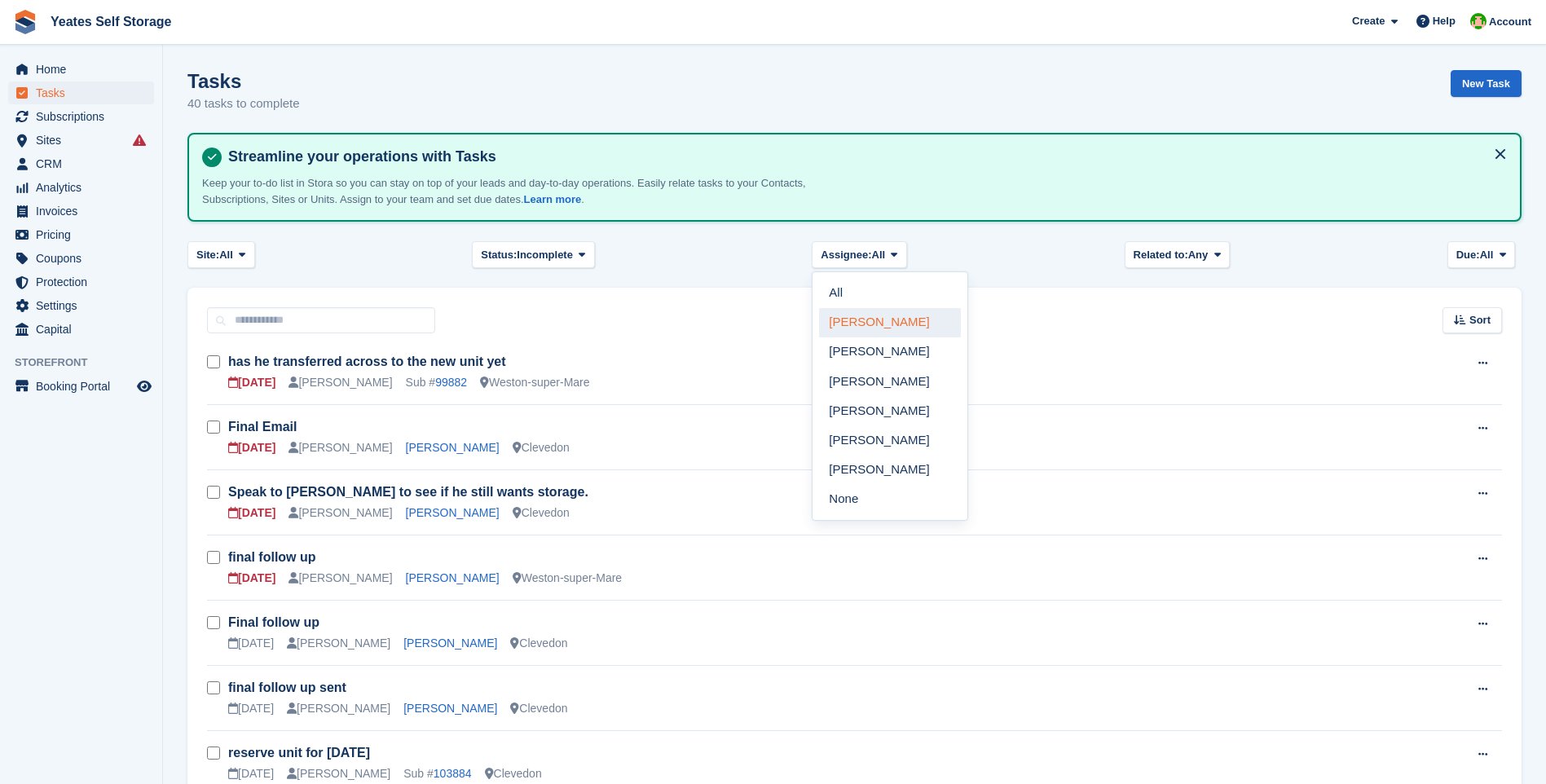
click at [872, 321] on link "[PERSON_NAME]" at bounding box center [890, 322] width 141 height 29
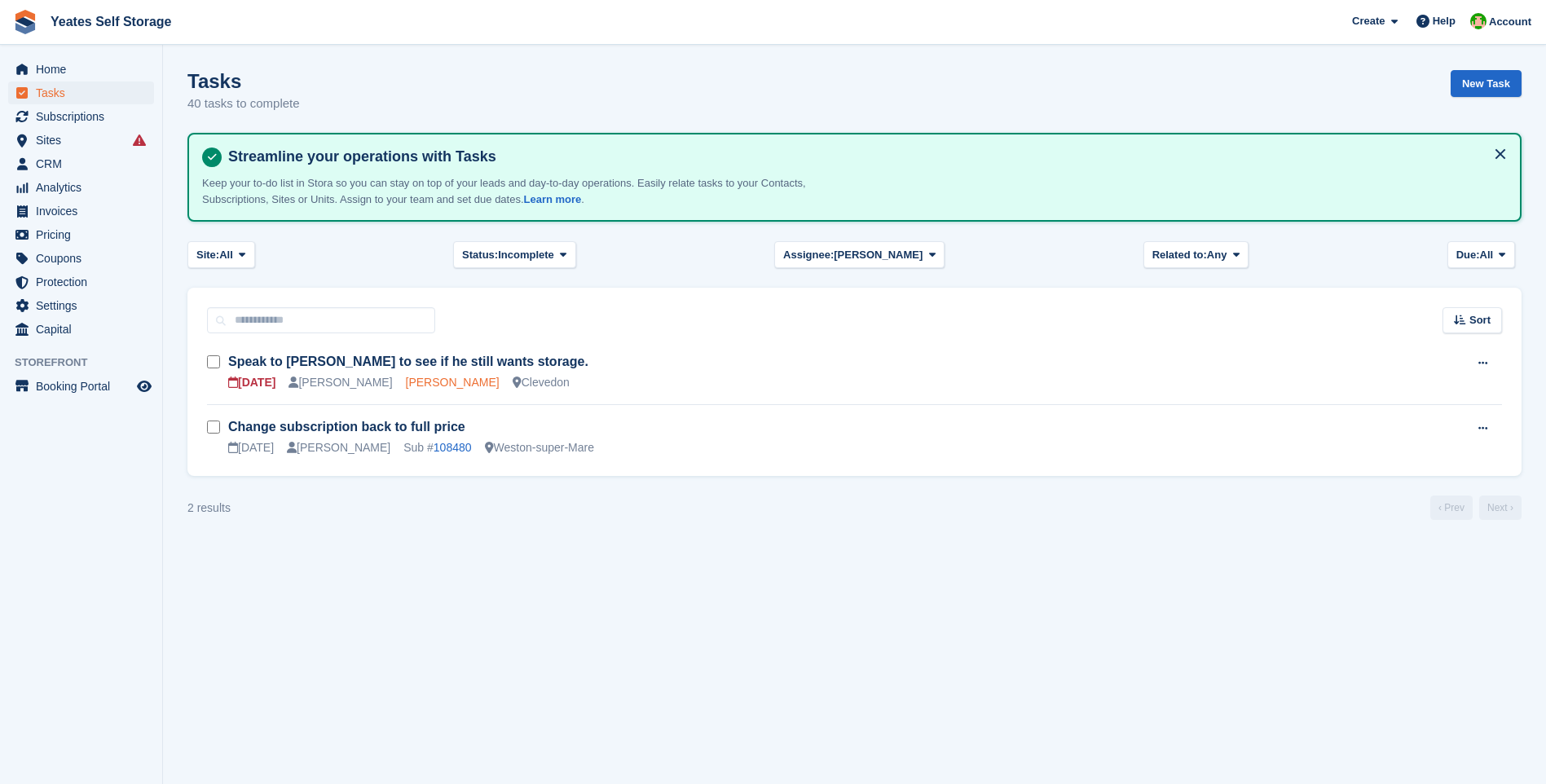
click at [406, 380] on link "Mel" at bounding box center [452, 381] width 93 height 13
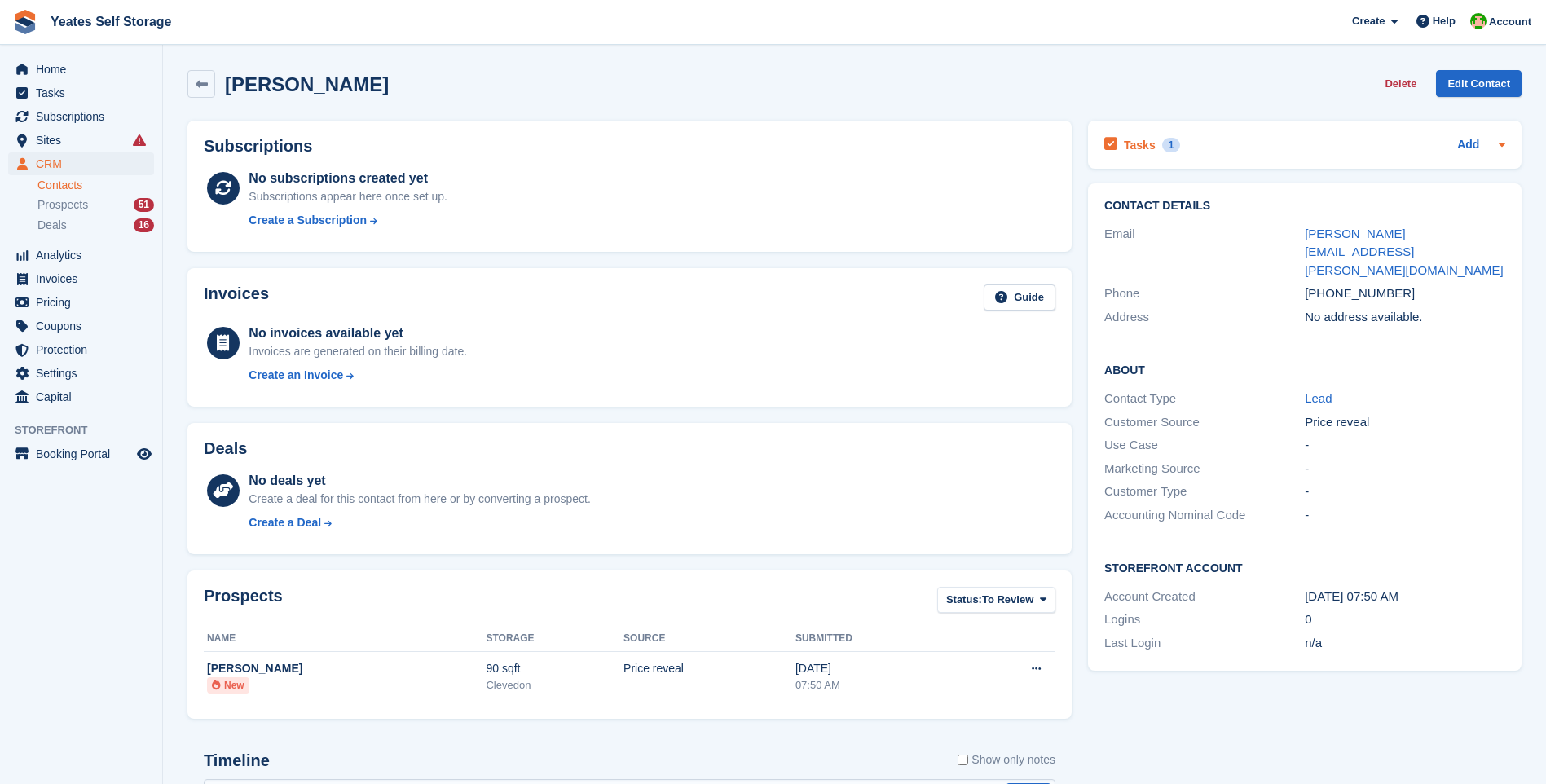
click at [1130, 144] on h2 "Tasks" at bounding box center [1140, 145] width 32 height 14
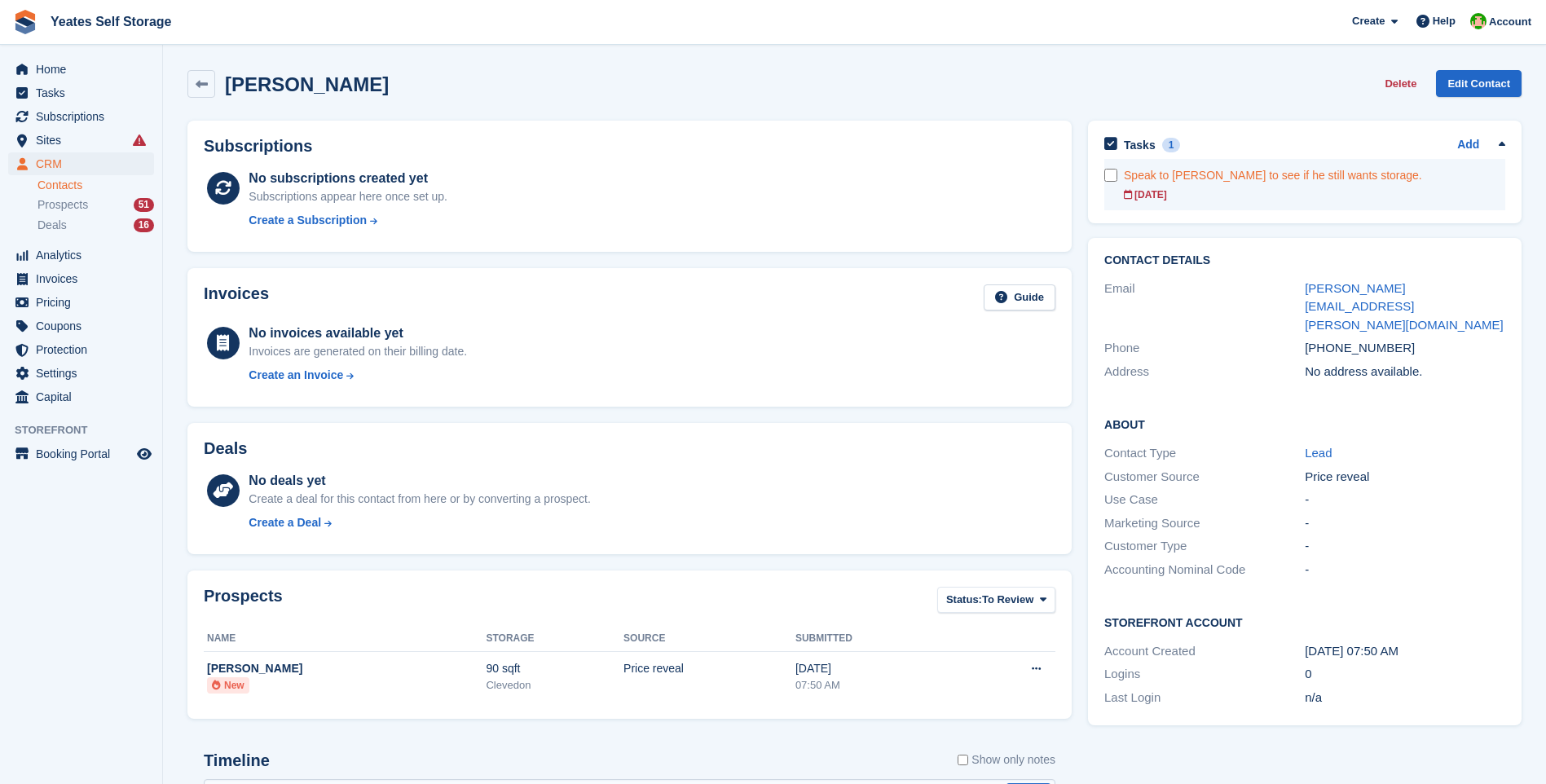
click at [1245, 178] on div "Speak to Melvin to see if he still wants storage." at bounding box center [1314, 176] width 381 height 17
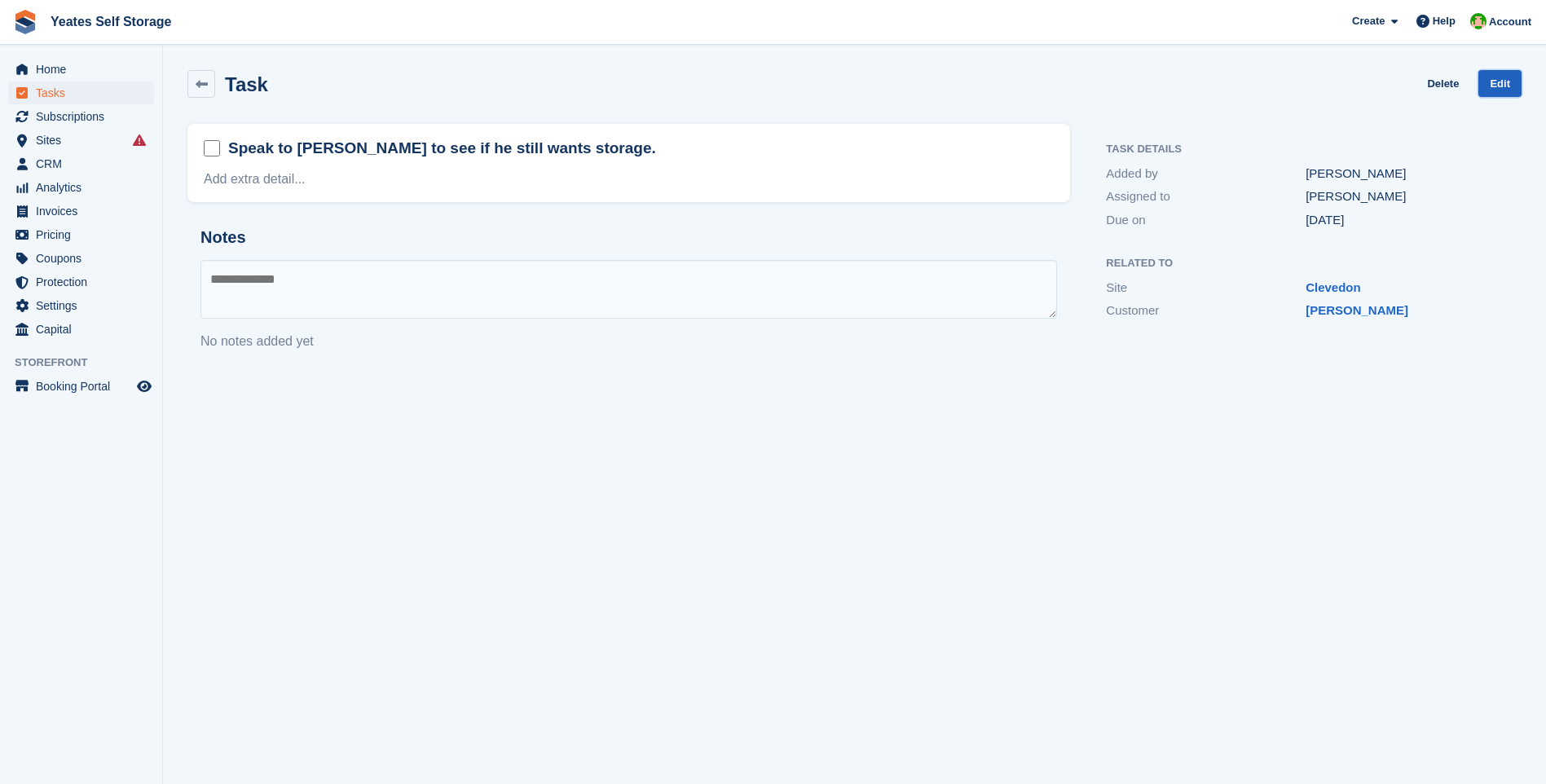
click at [1501, 81] on link "Edit" at bounding box center [1500, 83] width 43 height 27
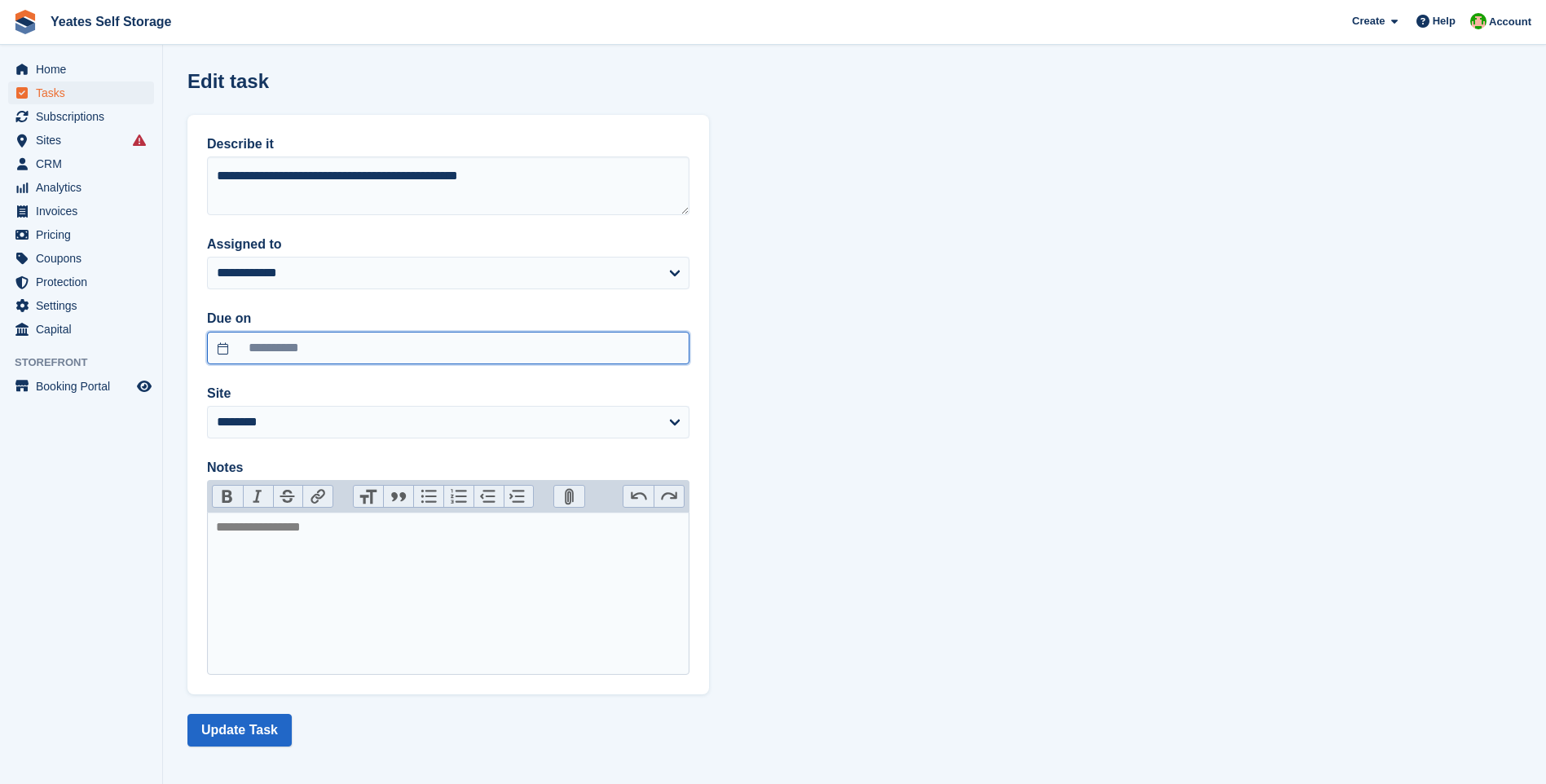
click at [422, 343] on input "**********" at bounding box center [448, 347] width 482 height 33
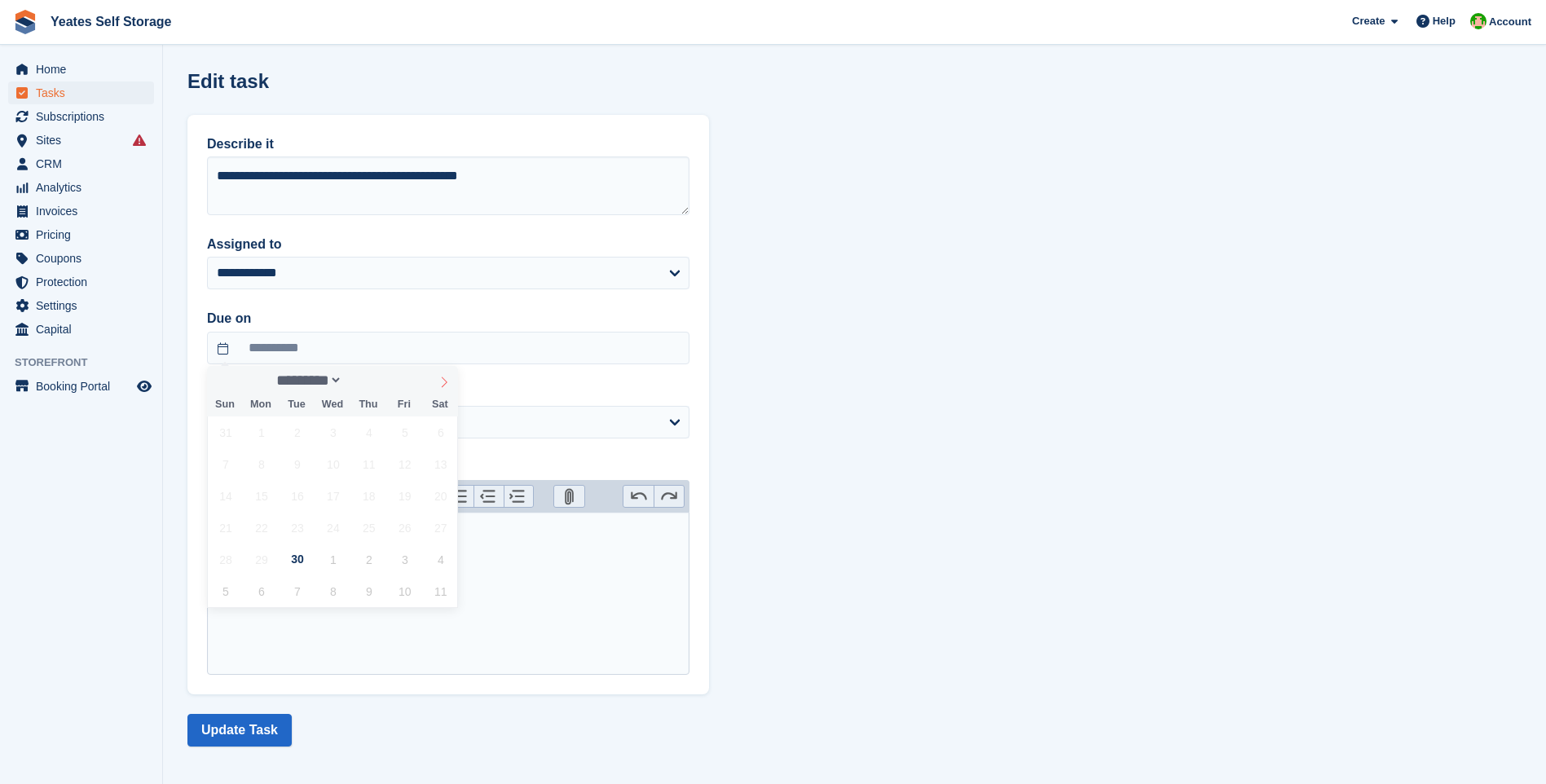
click at [442, 385] on icon at bounding box center [444, 382] width 12 height 12
select select "*"
click at [370, 564] on span "30" at bounding box center [369, 559] width 32 height 32
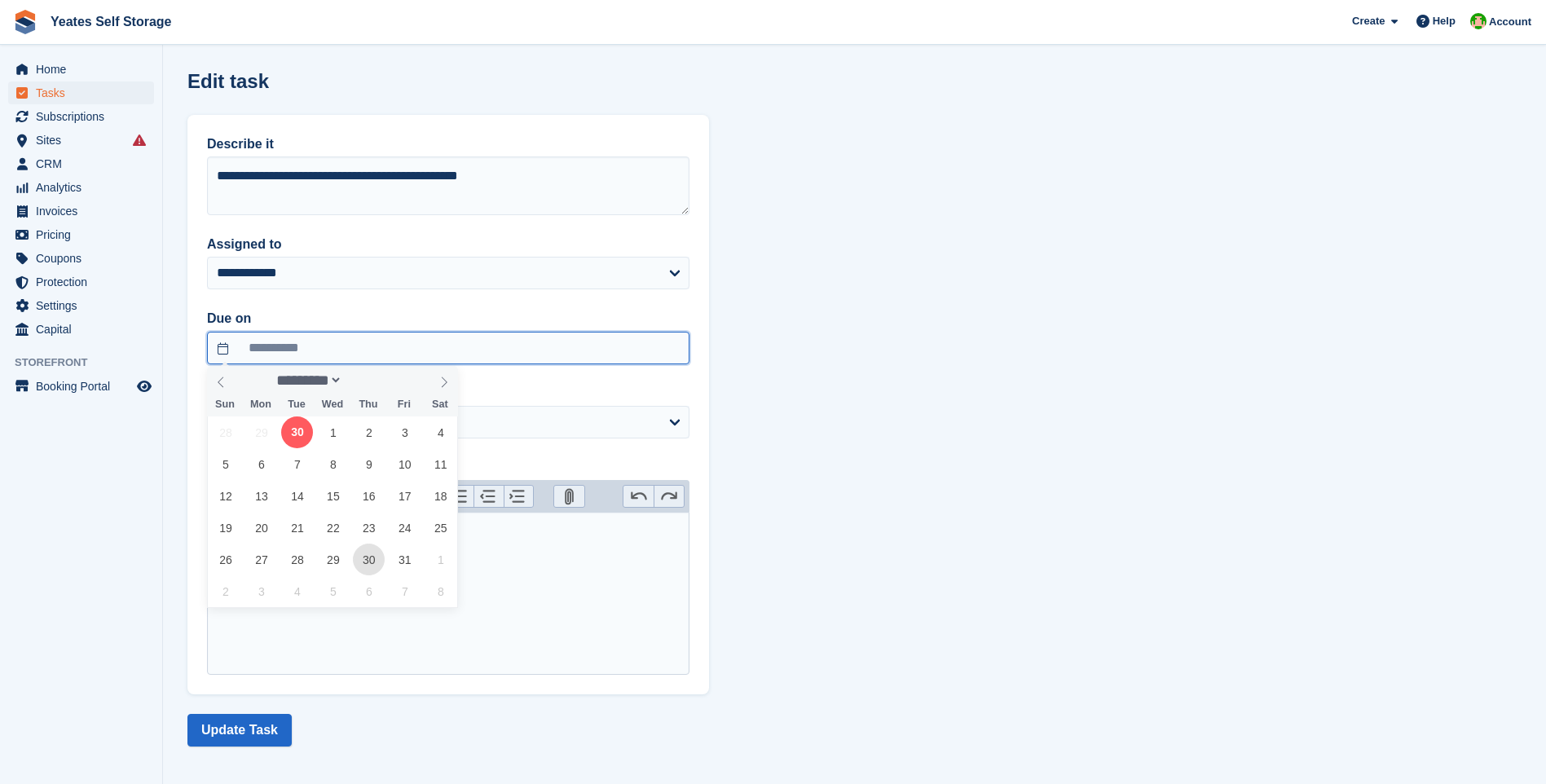
type input "**********"
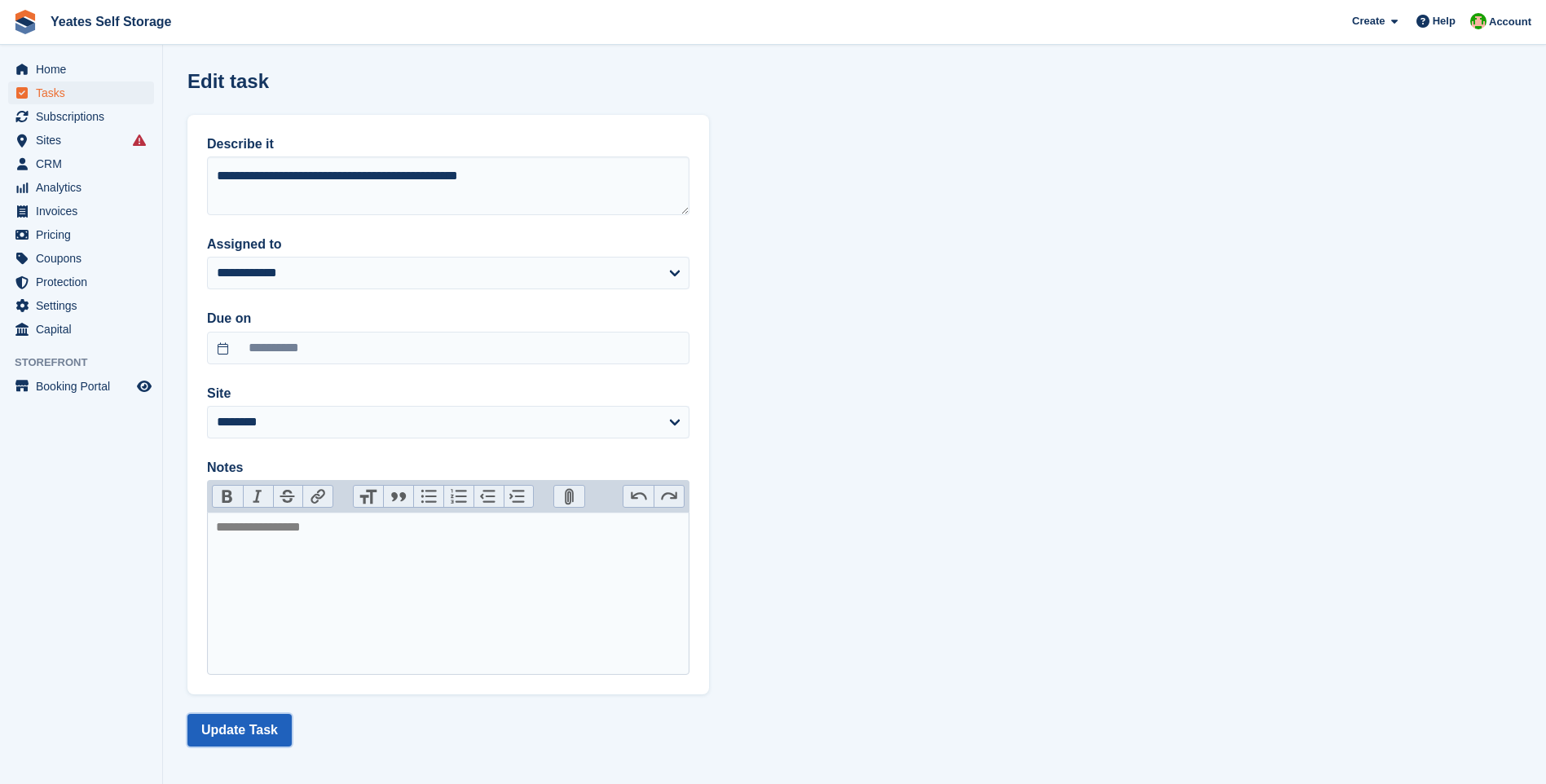
click at [236, 731] on button "Update Task" at bounding box center [240, 729] width 104 height 33
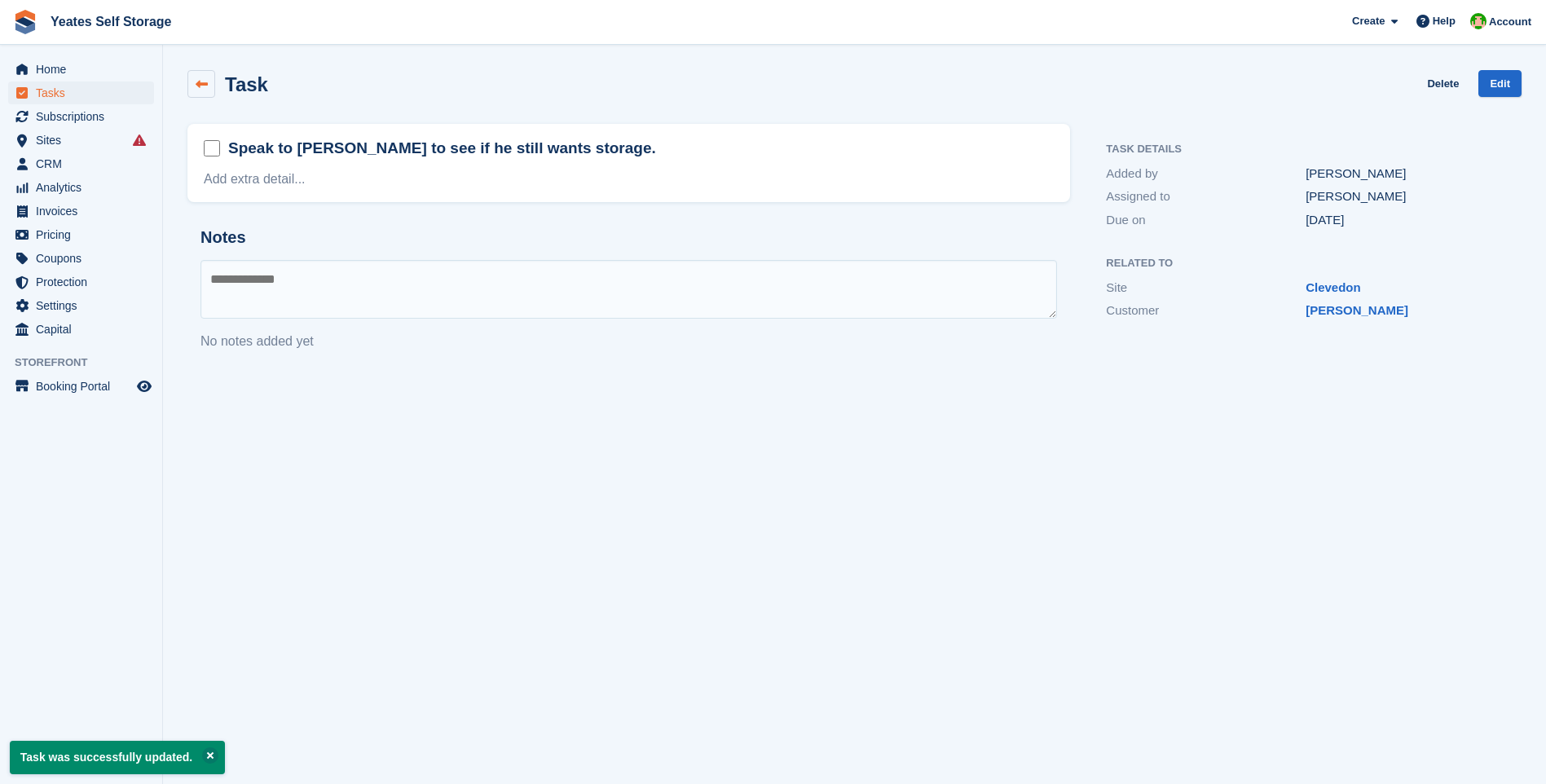
click at [209, 85] on link at bounding box center [201, 83] width 28 height 28
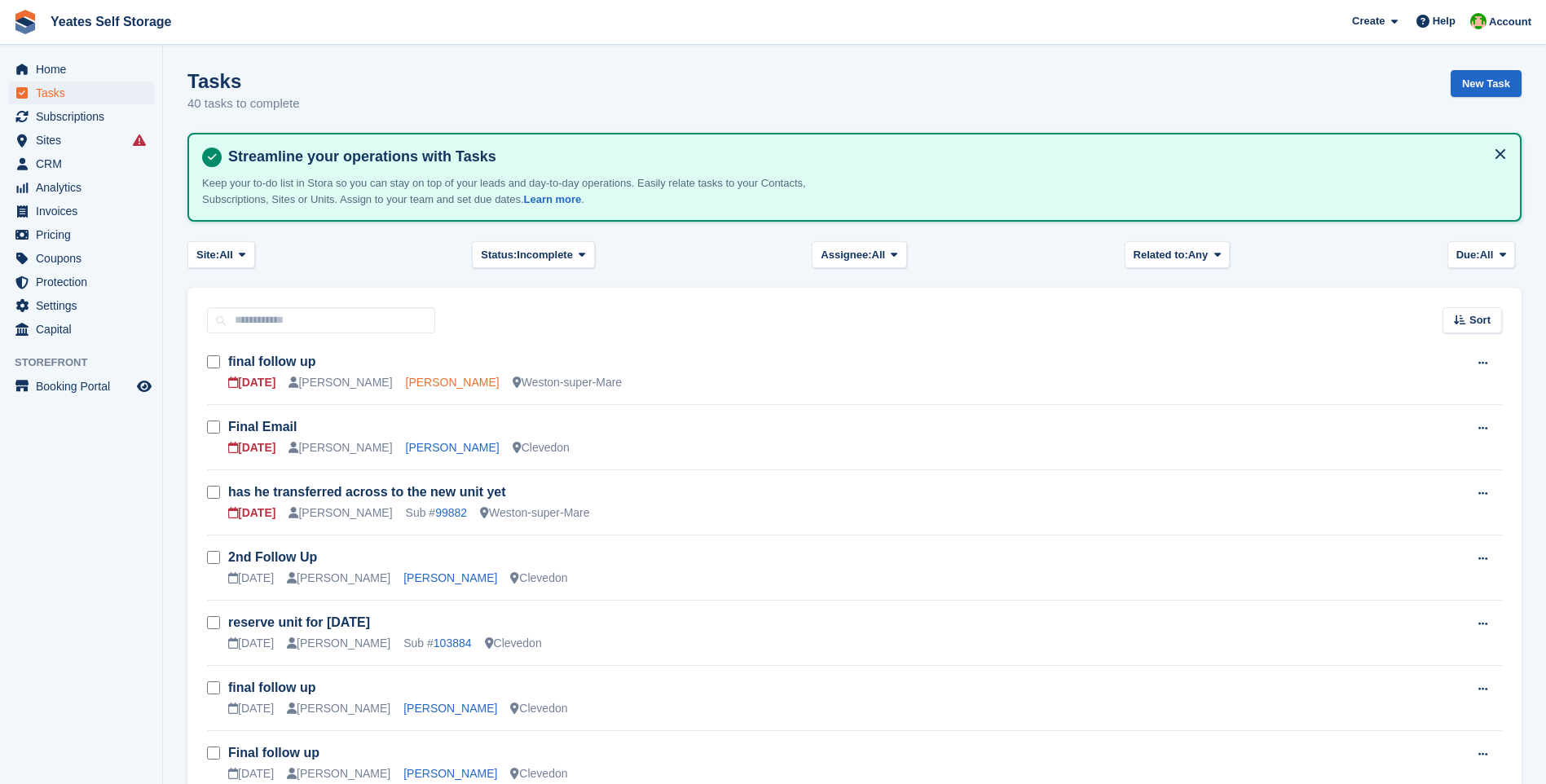
click at [425, 384] on link "Rhys M Lewis" at bounding box center [452, 381] width 93 height 13
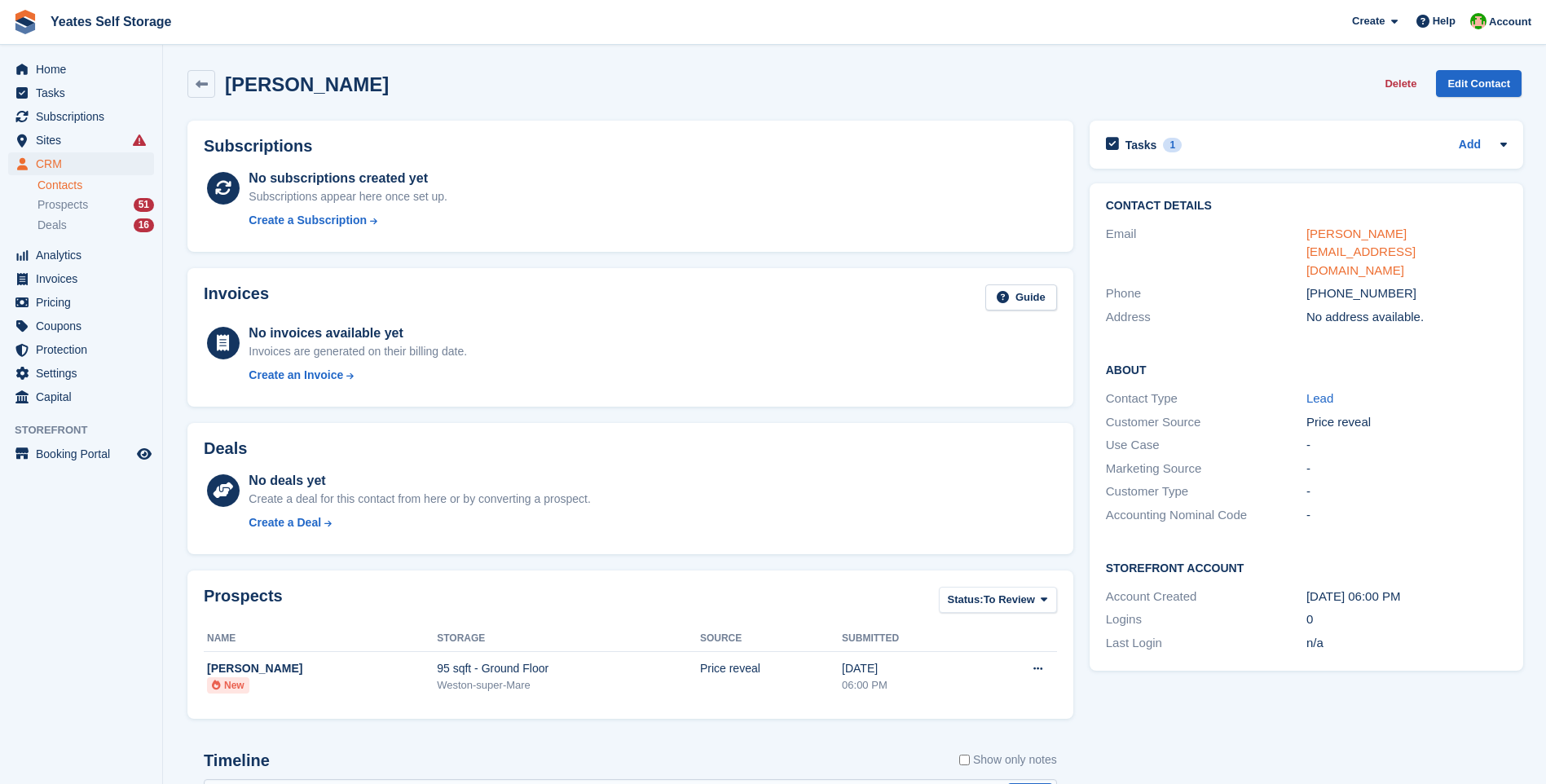
click at [1393, 234] on link "rhys.max.lewis@hotmail.com" at bounding box center [1361, 252] width 109 height 50
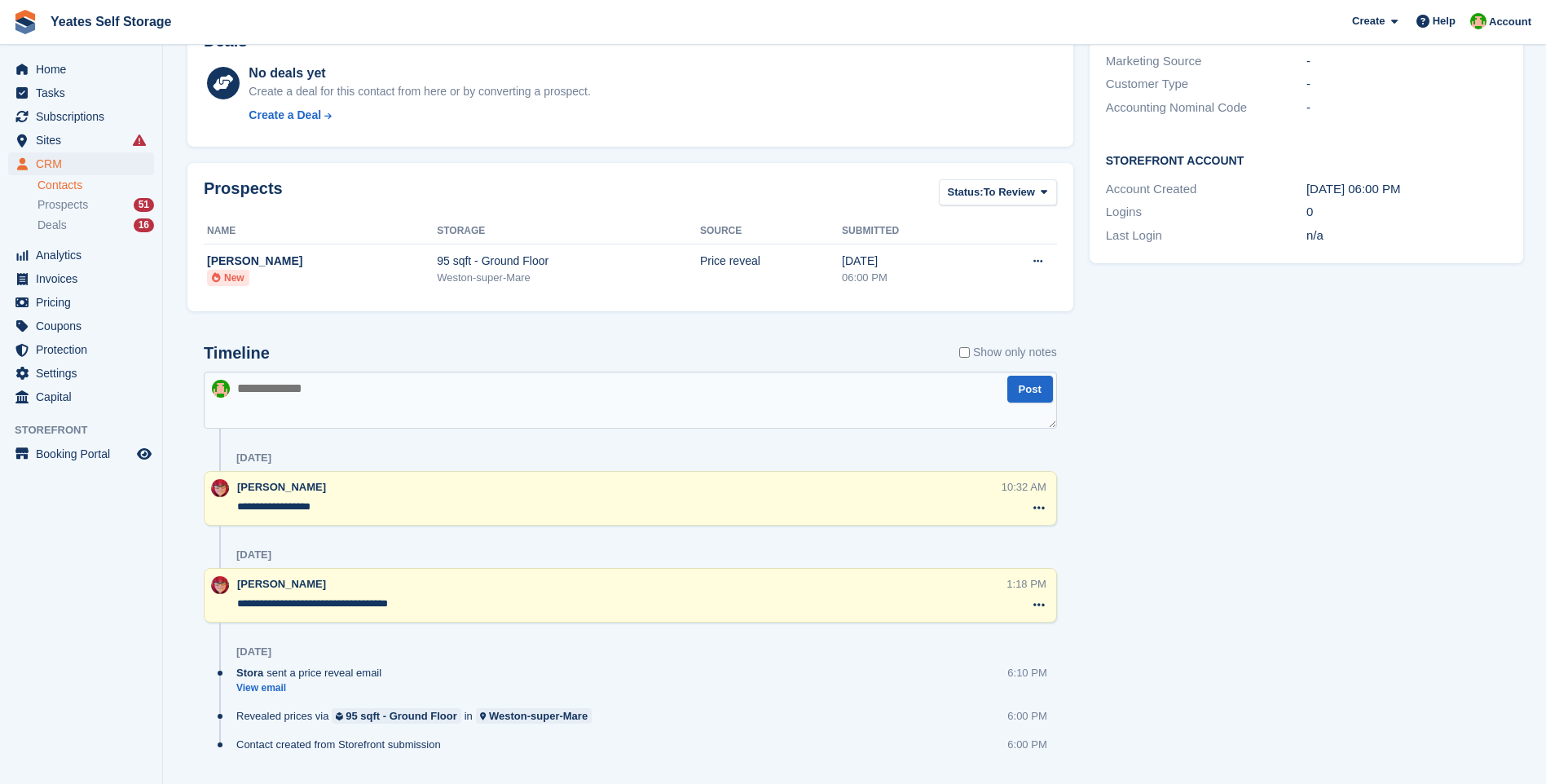
scroll to position [448, 0]
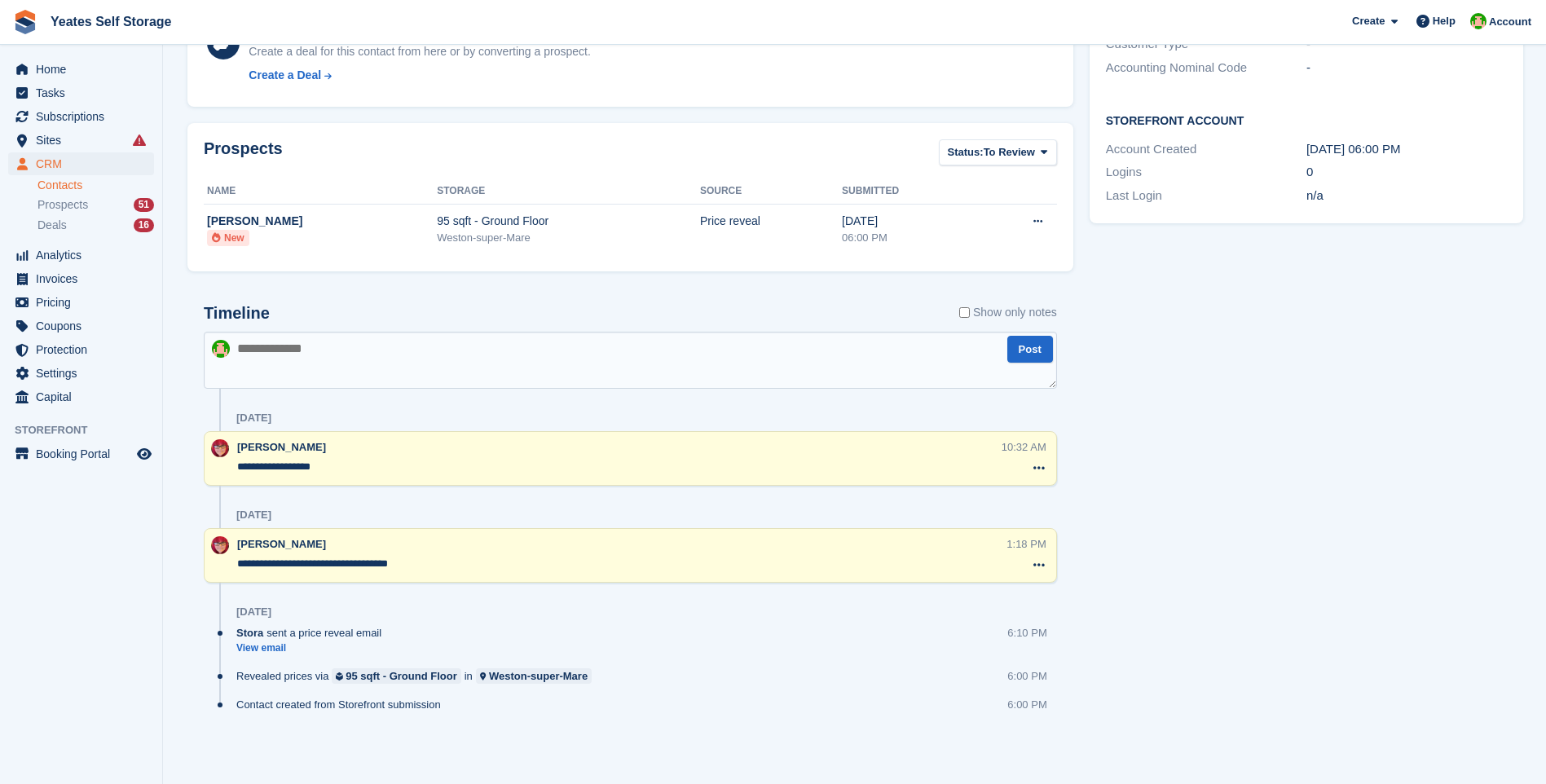
click at [305, 352] on textarea at bounding box center [630, 360] width 853 height 57
type textarea "**********"
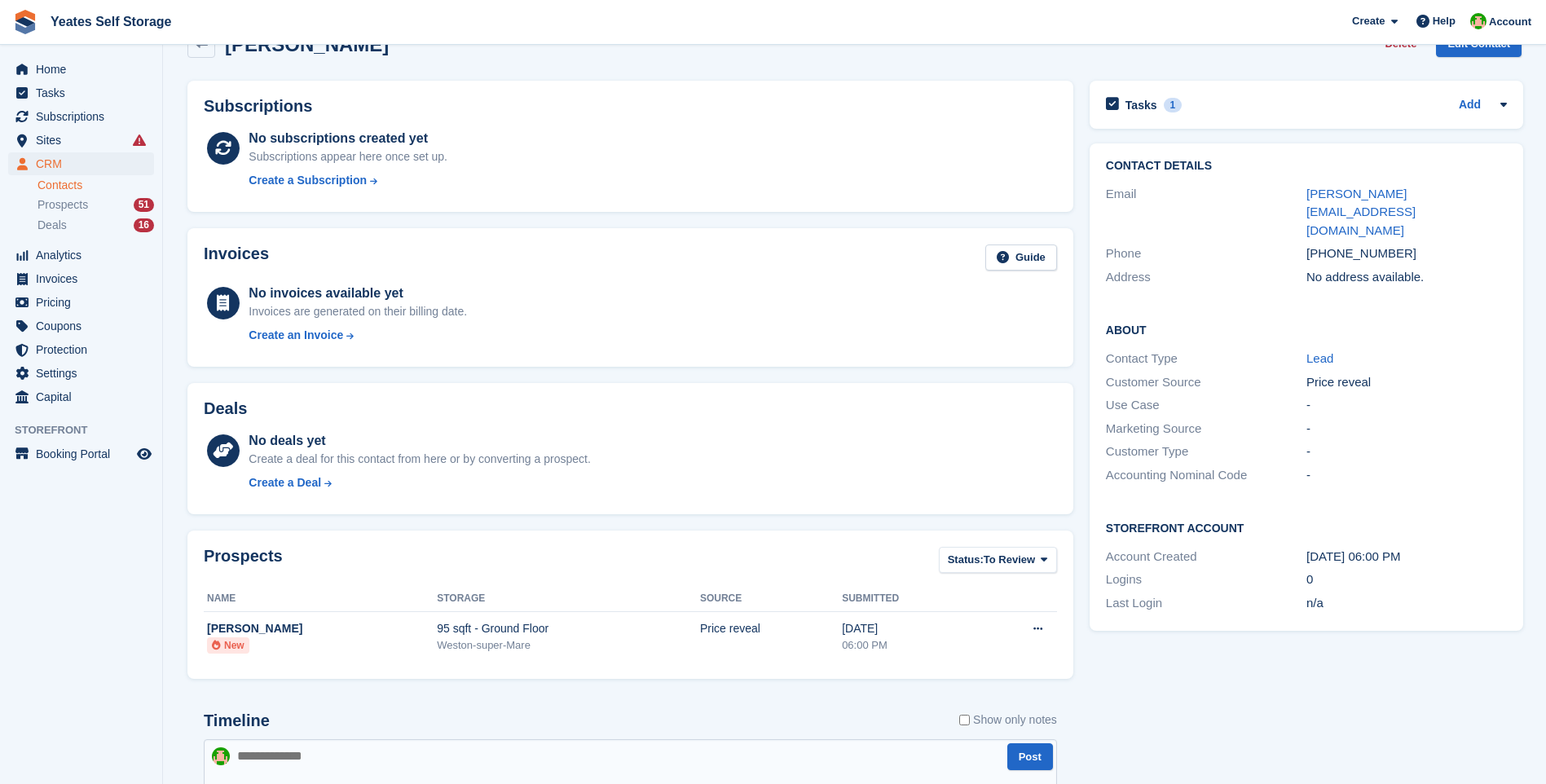
scroll to position [0, 0]
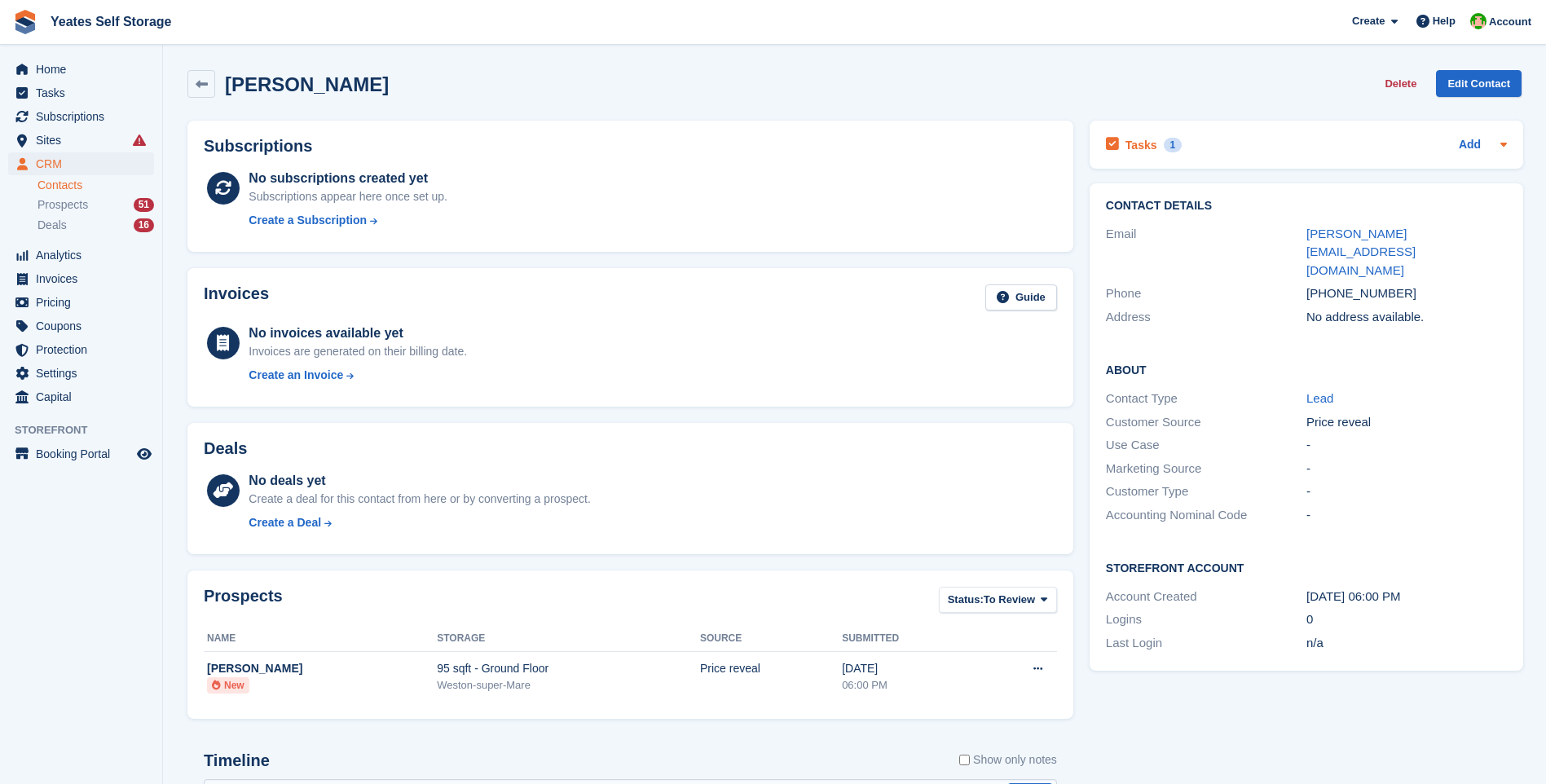
click at [1129, 144] on h2 "Tasks" at bounding box center [1141, 145] width 32 height 14
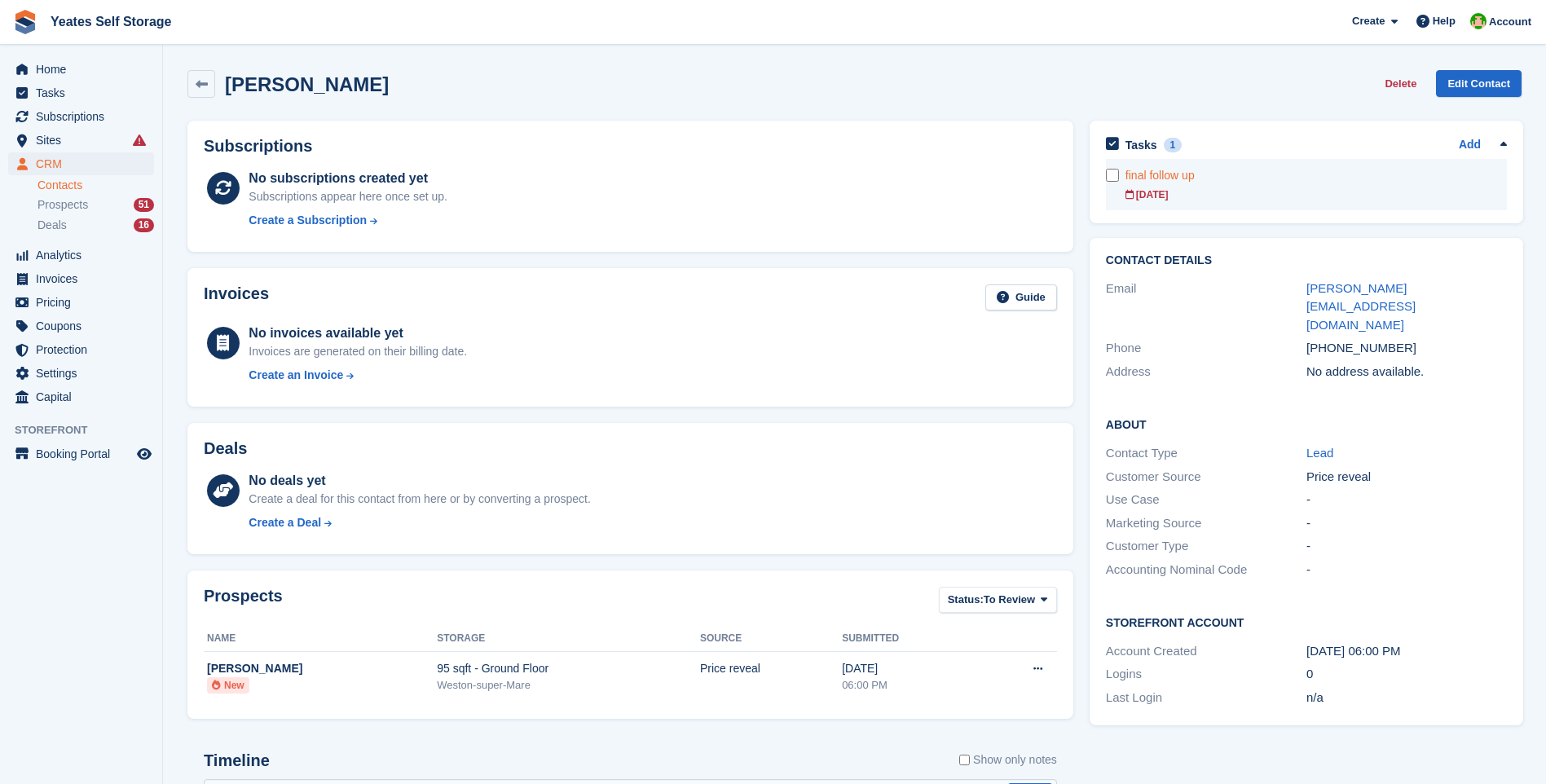
click at [1119, 176] on form at bounding box center [1115, 174] width 19 height 13
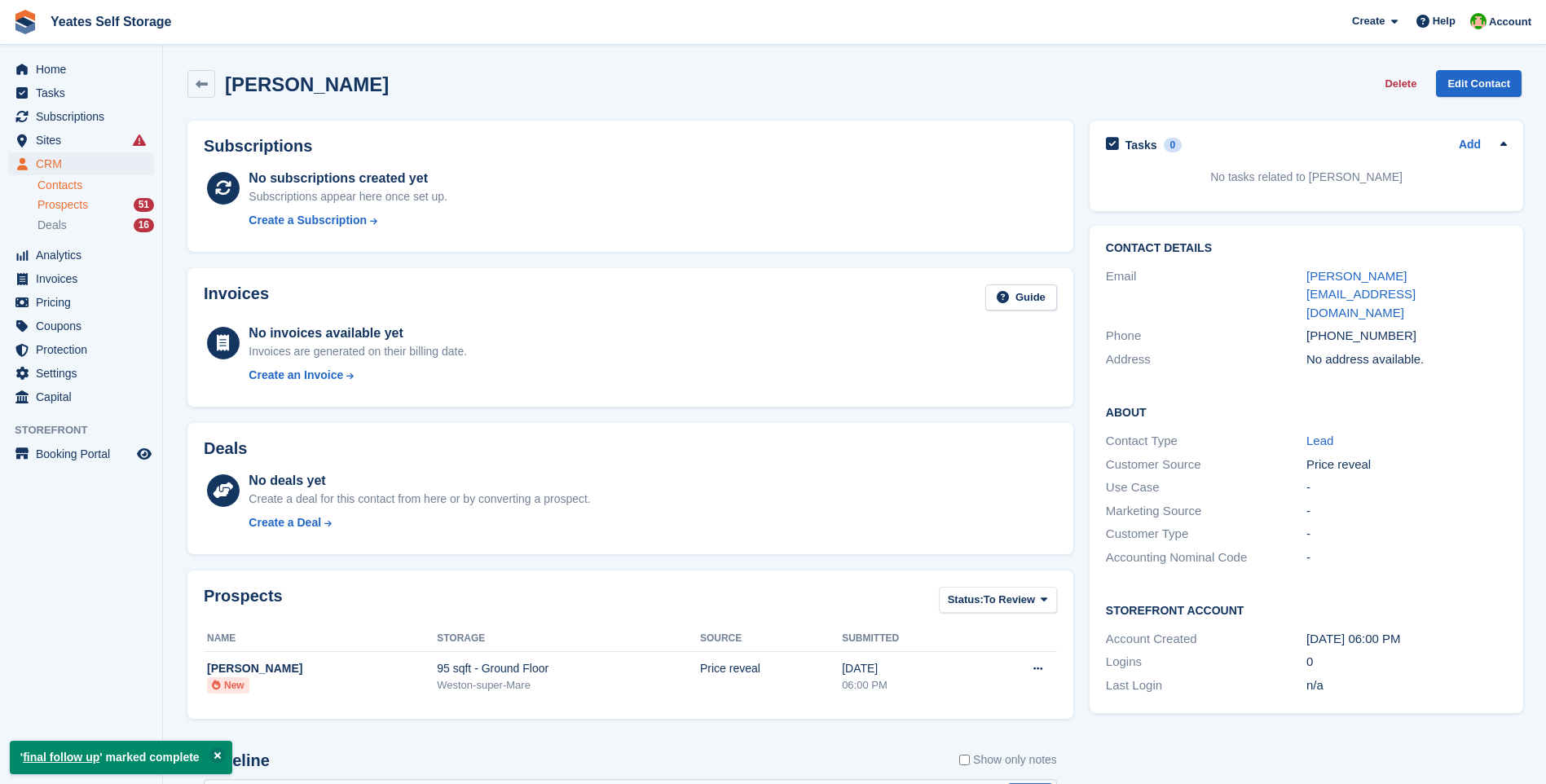
click at [64, 209] on span "Prospects" at bounding box center [63, 204] width 50 height 15
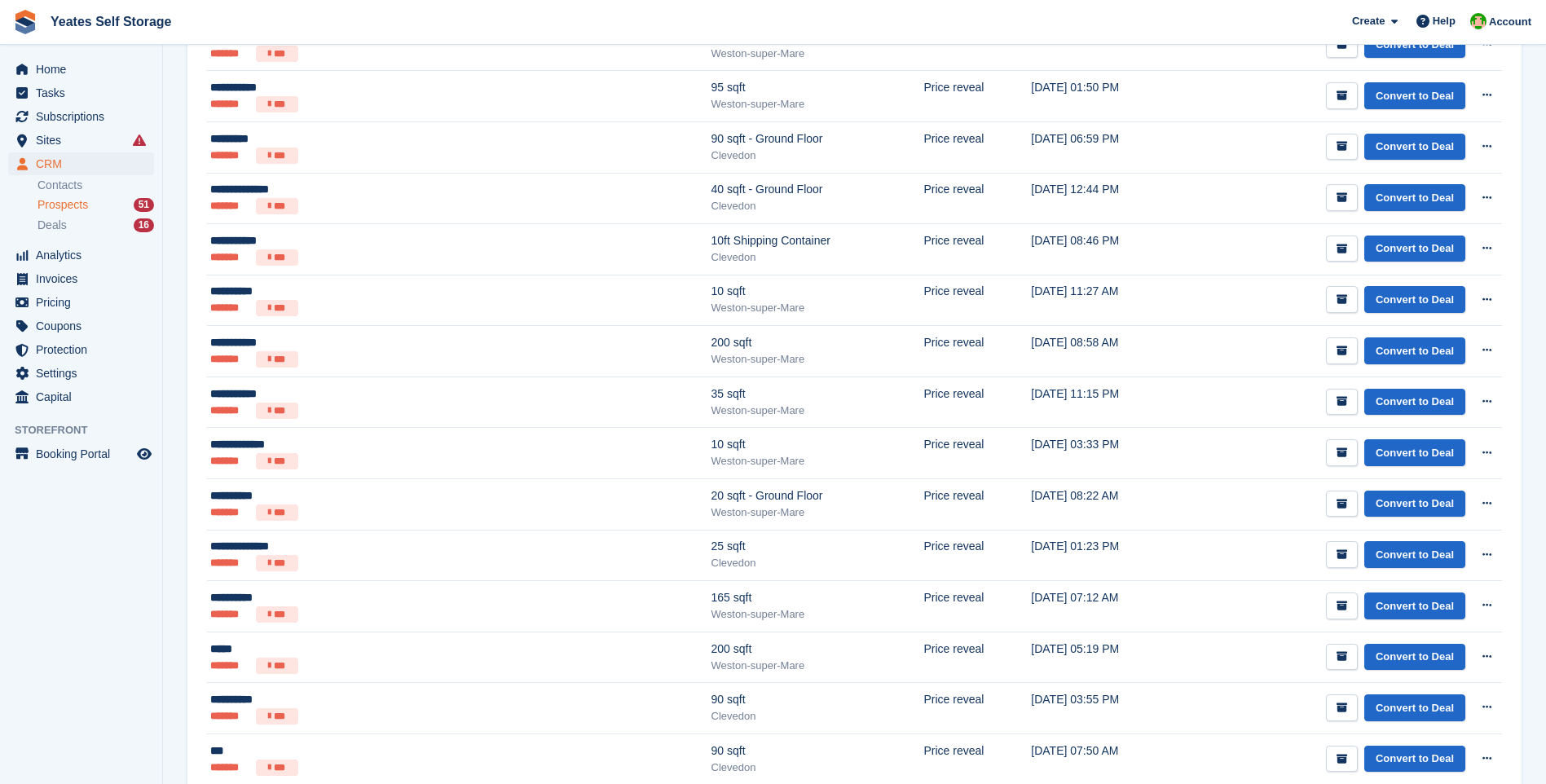
scroll to position [1287, 0]
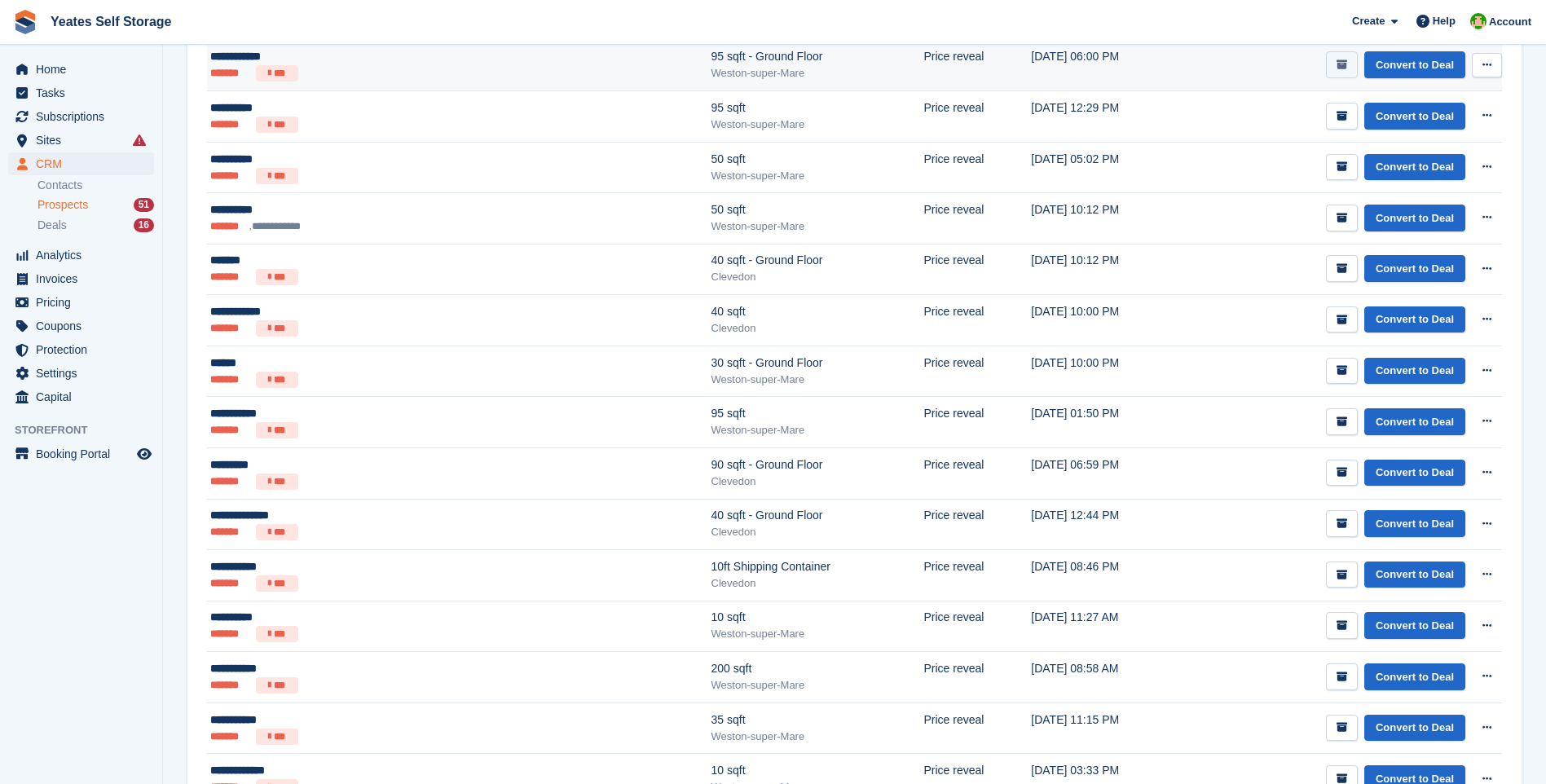
click at [1343, 60] on icon "submit" at bounding box center [1341, 65] width 11 height 11
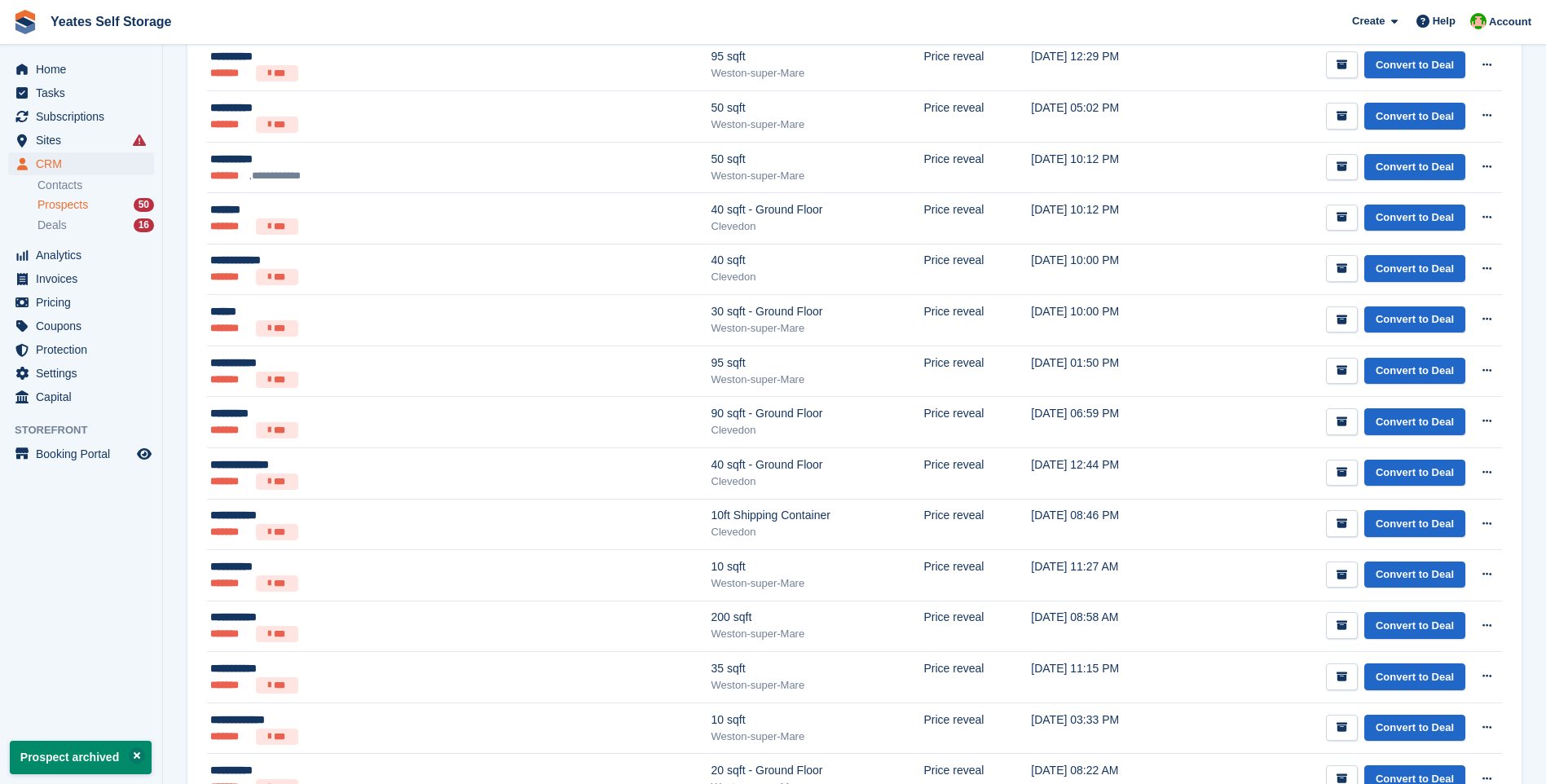
scroll to position [0, 0]
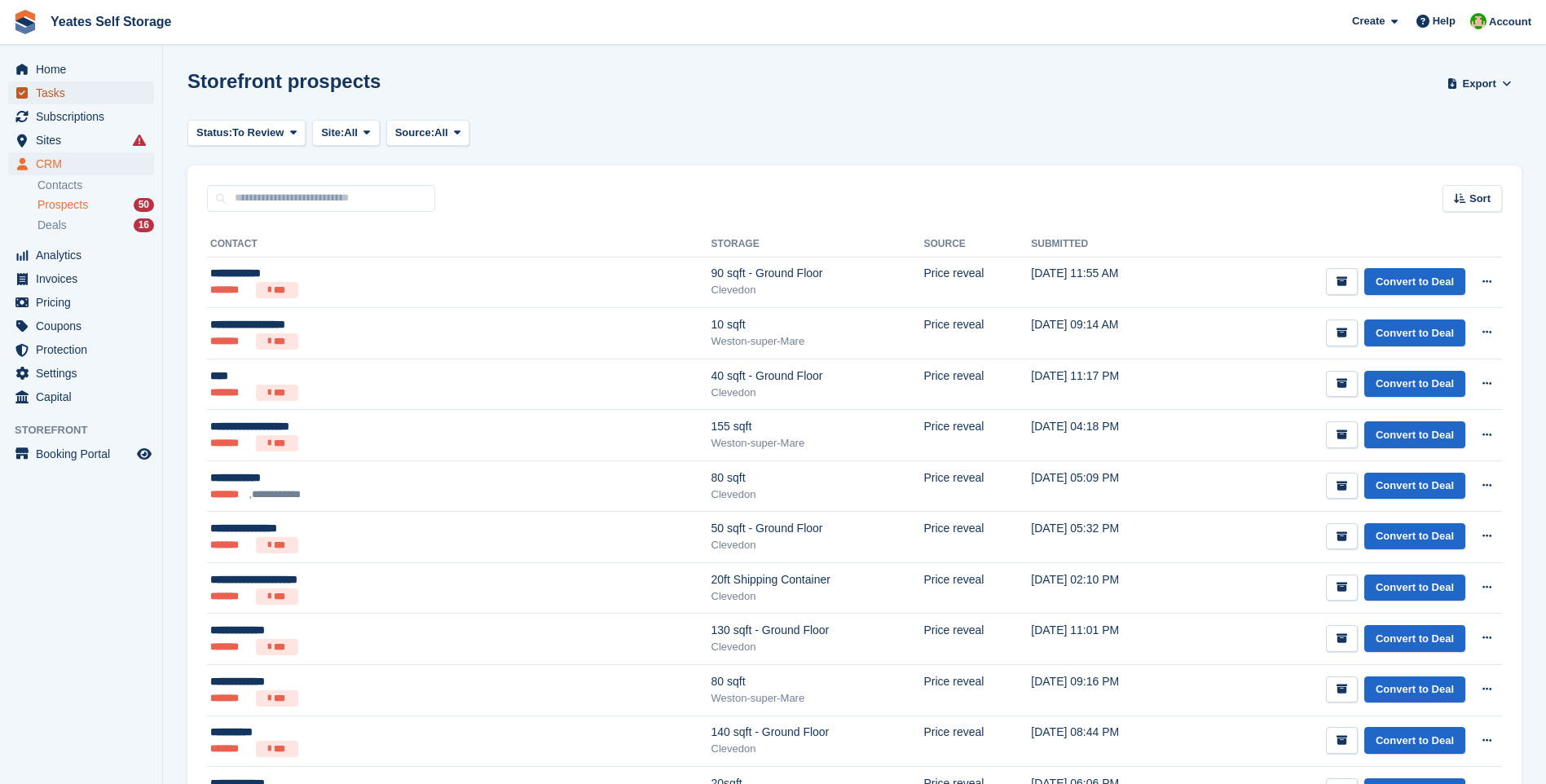
click at [47, 90] on span "Tasks" at bounding box center [85, 93] width 98 height 23
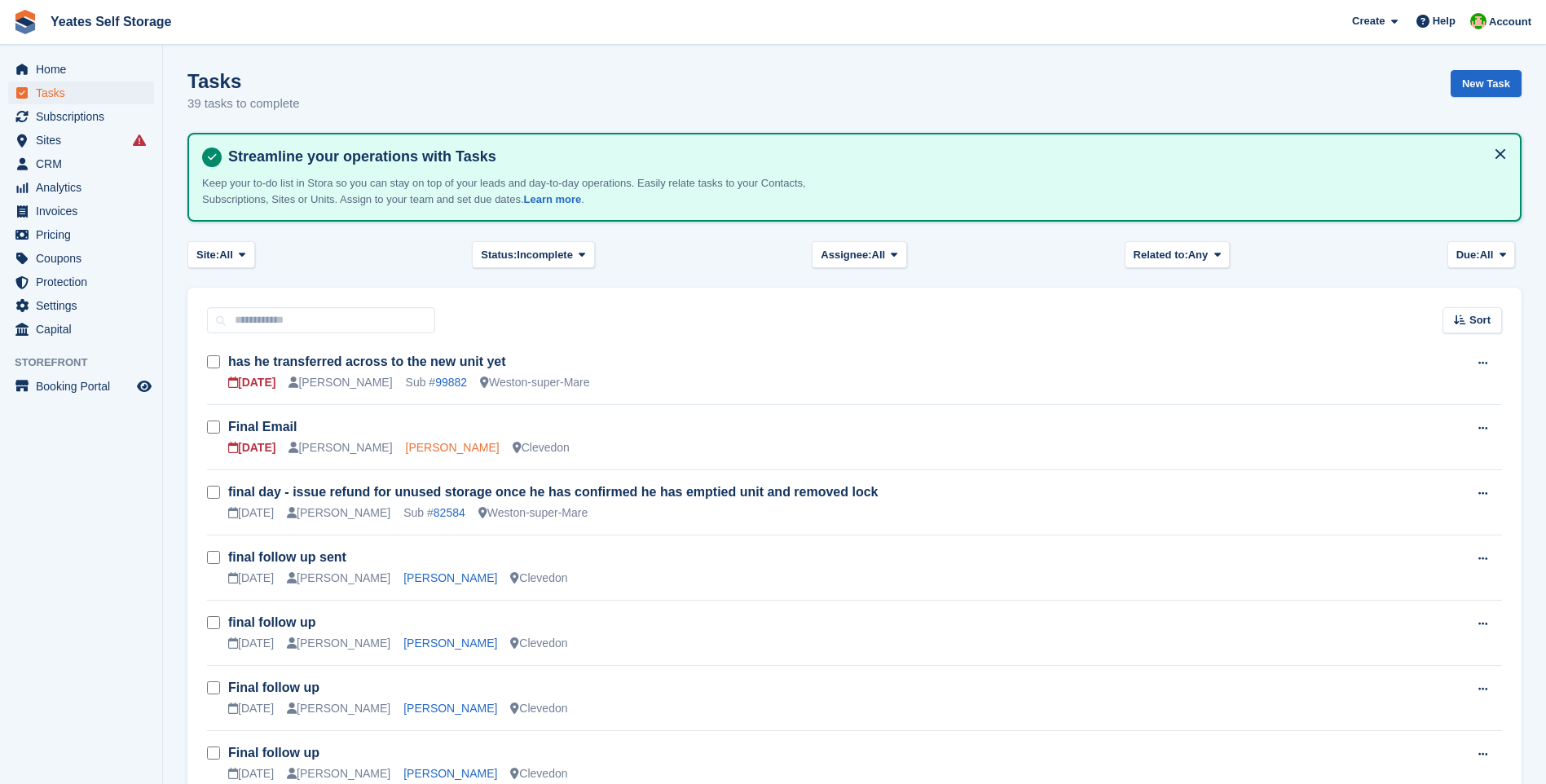
click at [453, 448] on link "[PERSON_NAME]" at bounding box center [452, 447] width 93 height 13
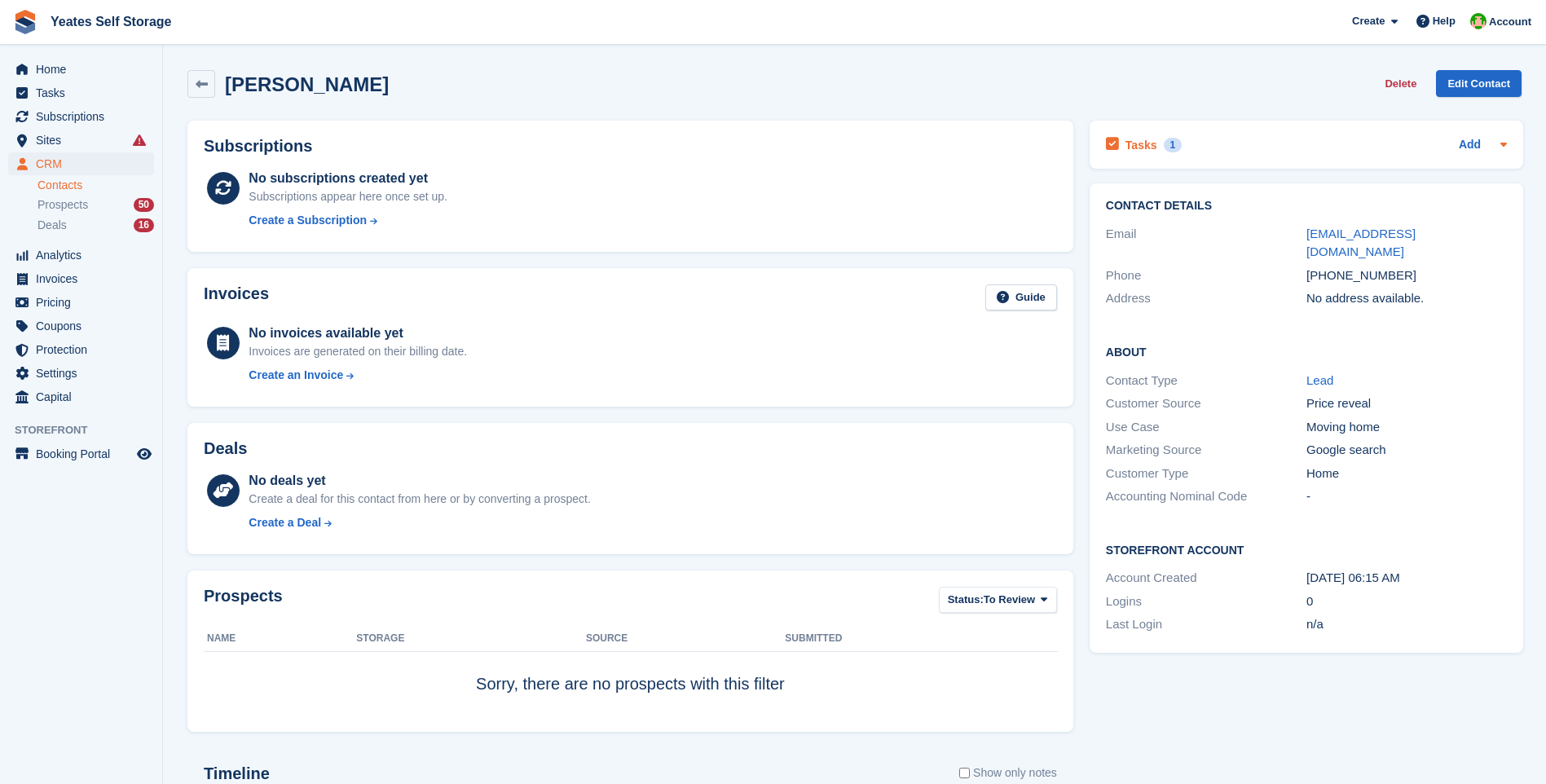
click at [1147, 144] on h2 "Tasks" at bounding box center [1141, 145] width 32 height 14
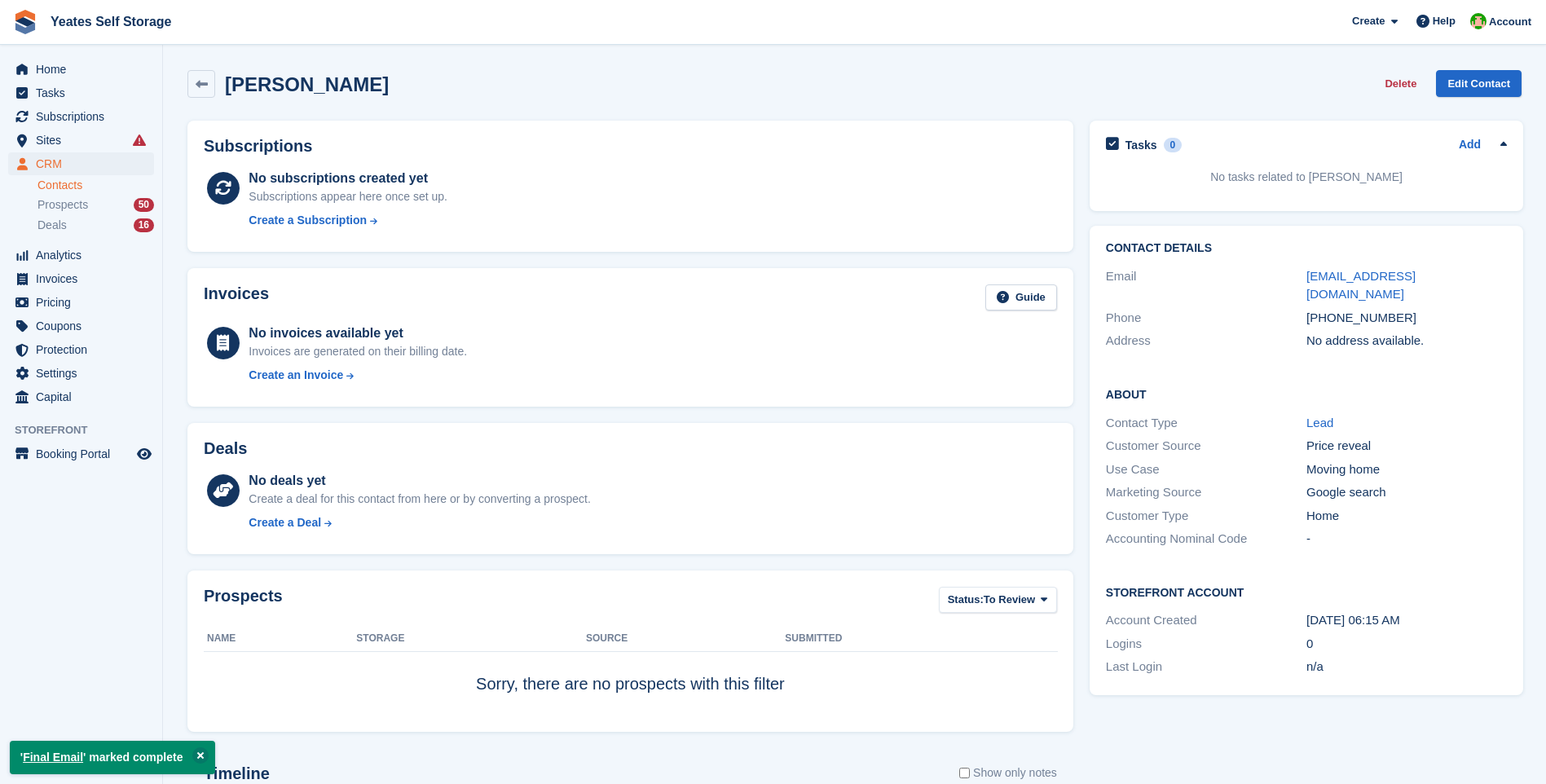
scroll to position [245, 0]
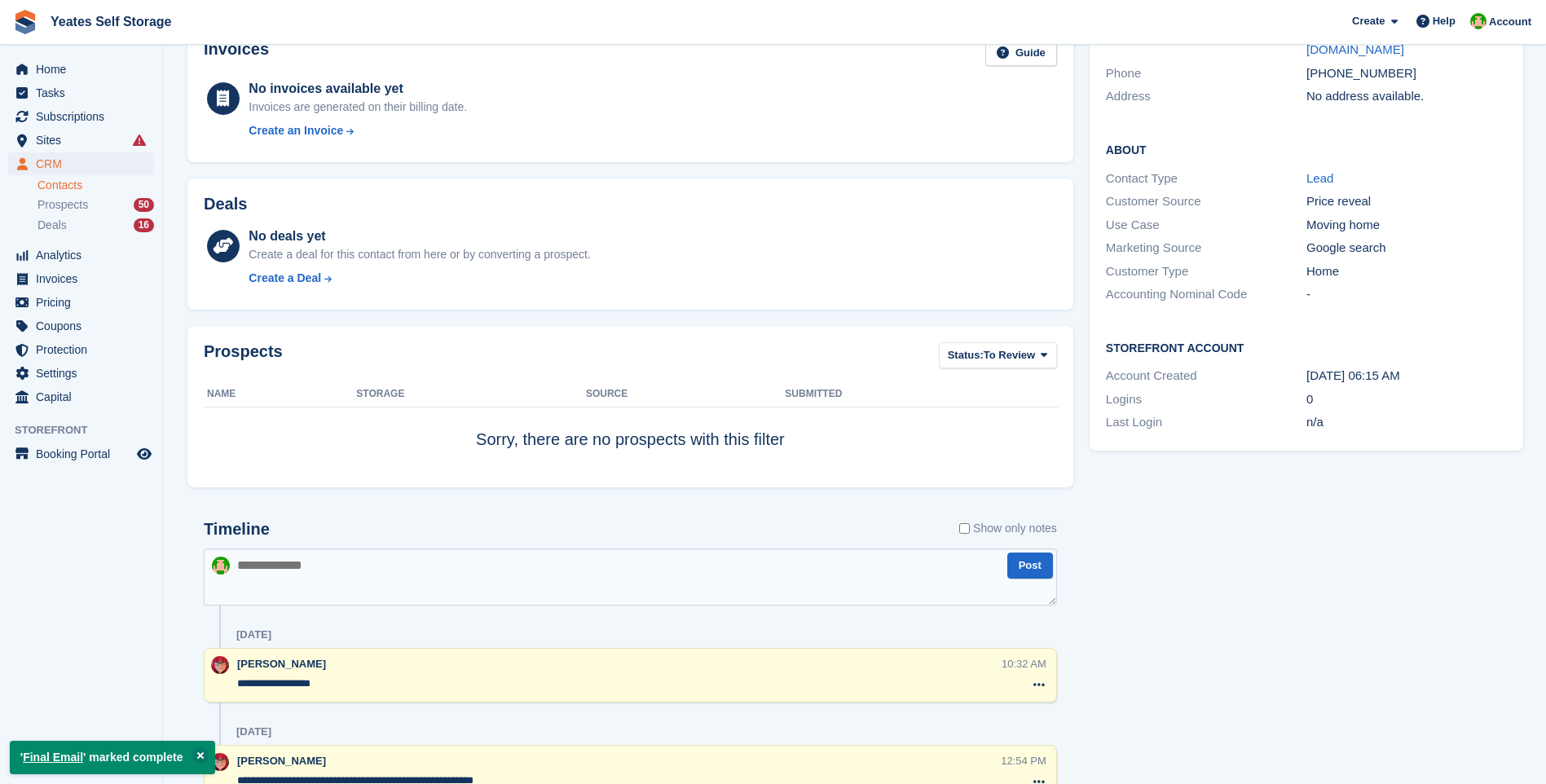
click at [386, 595] on textarea at bounding box center [630, 577] width 853 height 57
type textarea "**********"
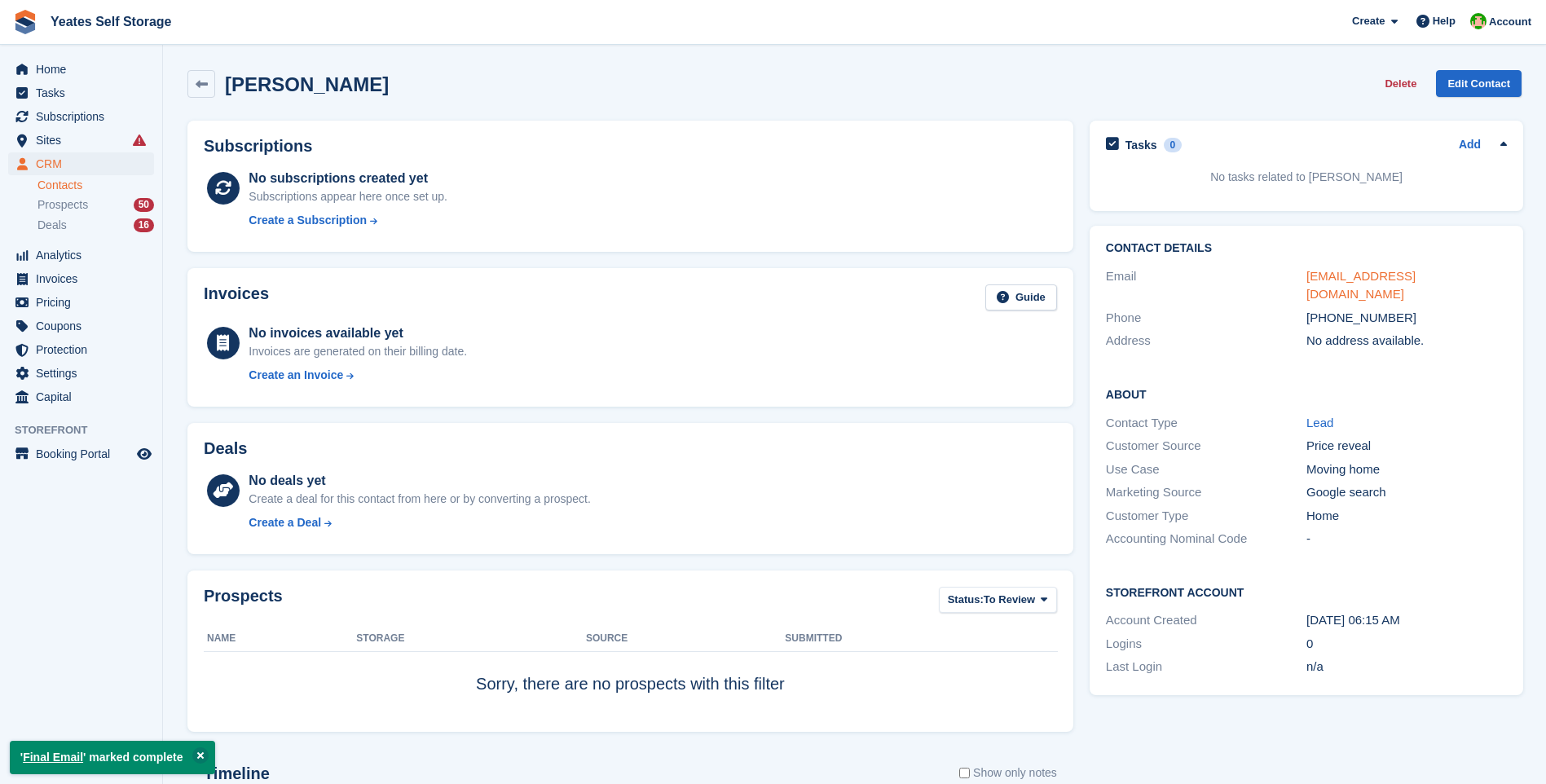
click at [1406, 270] on link "j.wilkinson11@btinternet.com" at bounding box center [1361, 285] width 109 height 33
click at [53, 204] on span "Prospects" at bounding box center [63, 204] width 50 height 15
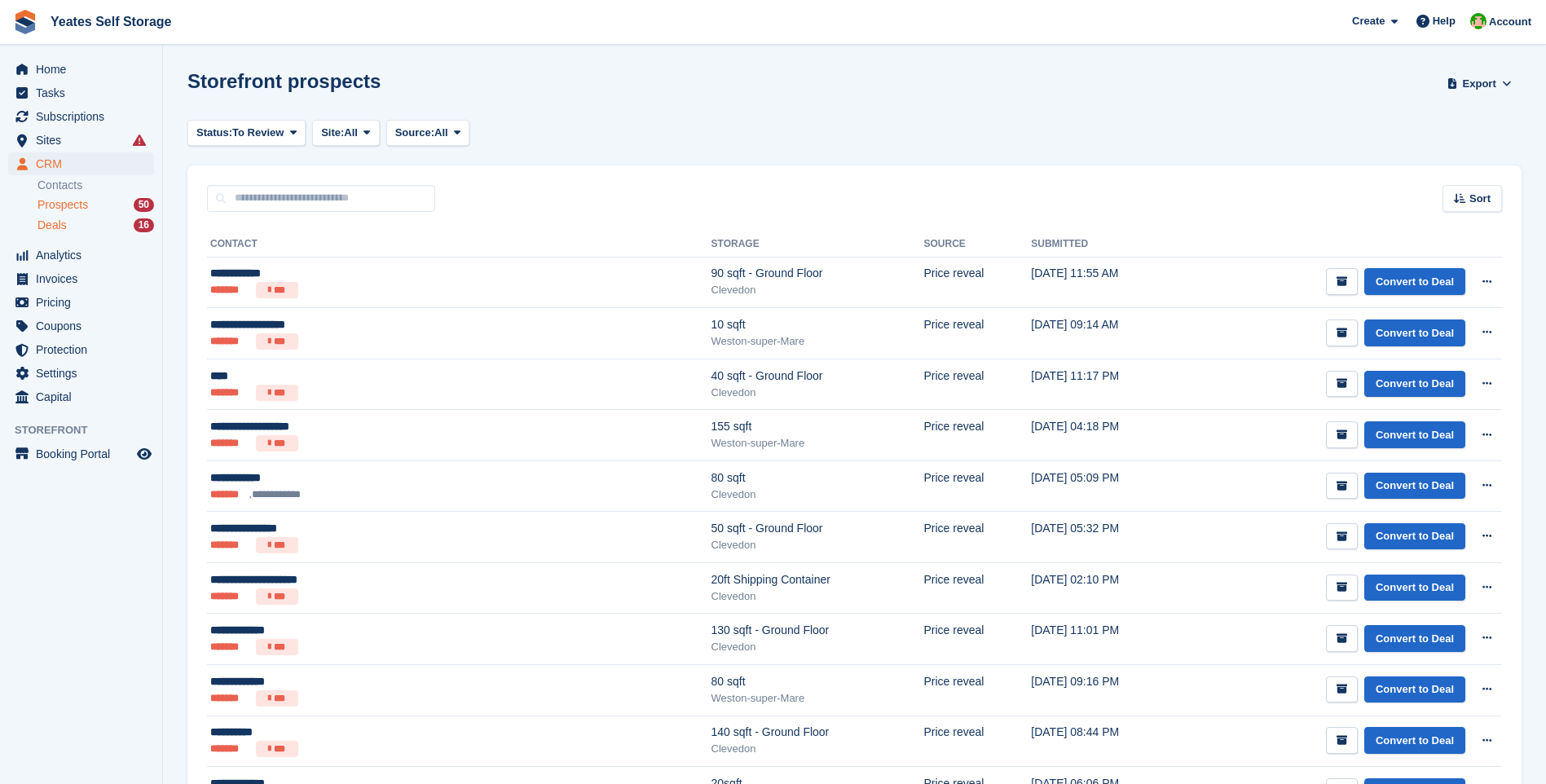
click at [45, 222] on span "Deals" at bounding box center [52, 225] width 29 height 15
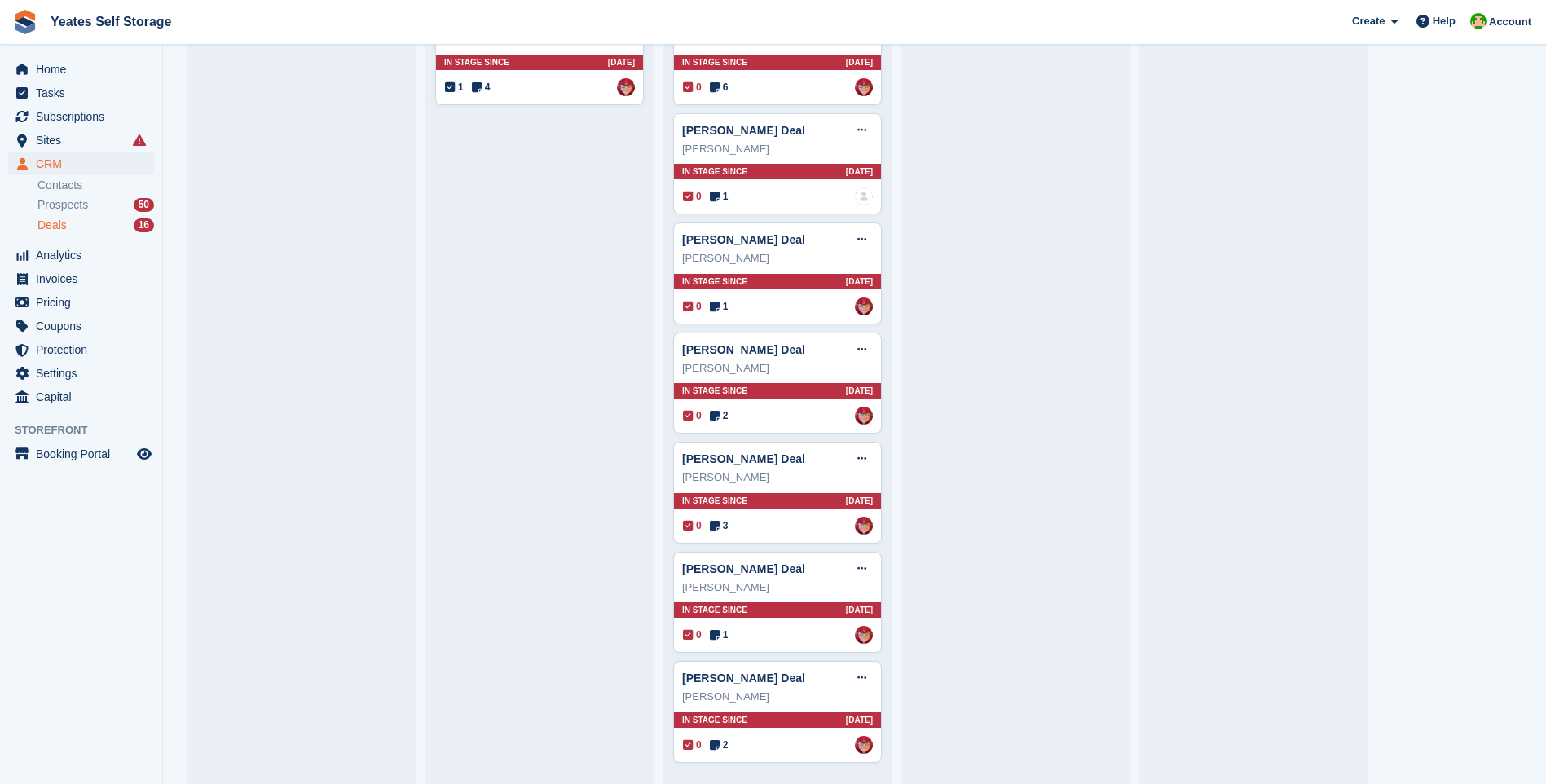
scroll to position [333, 0]
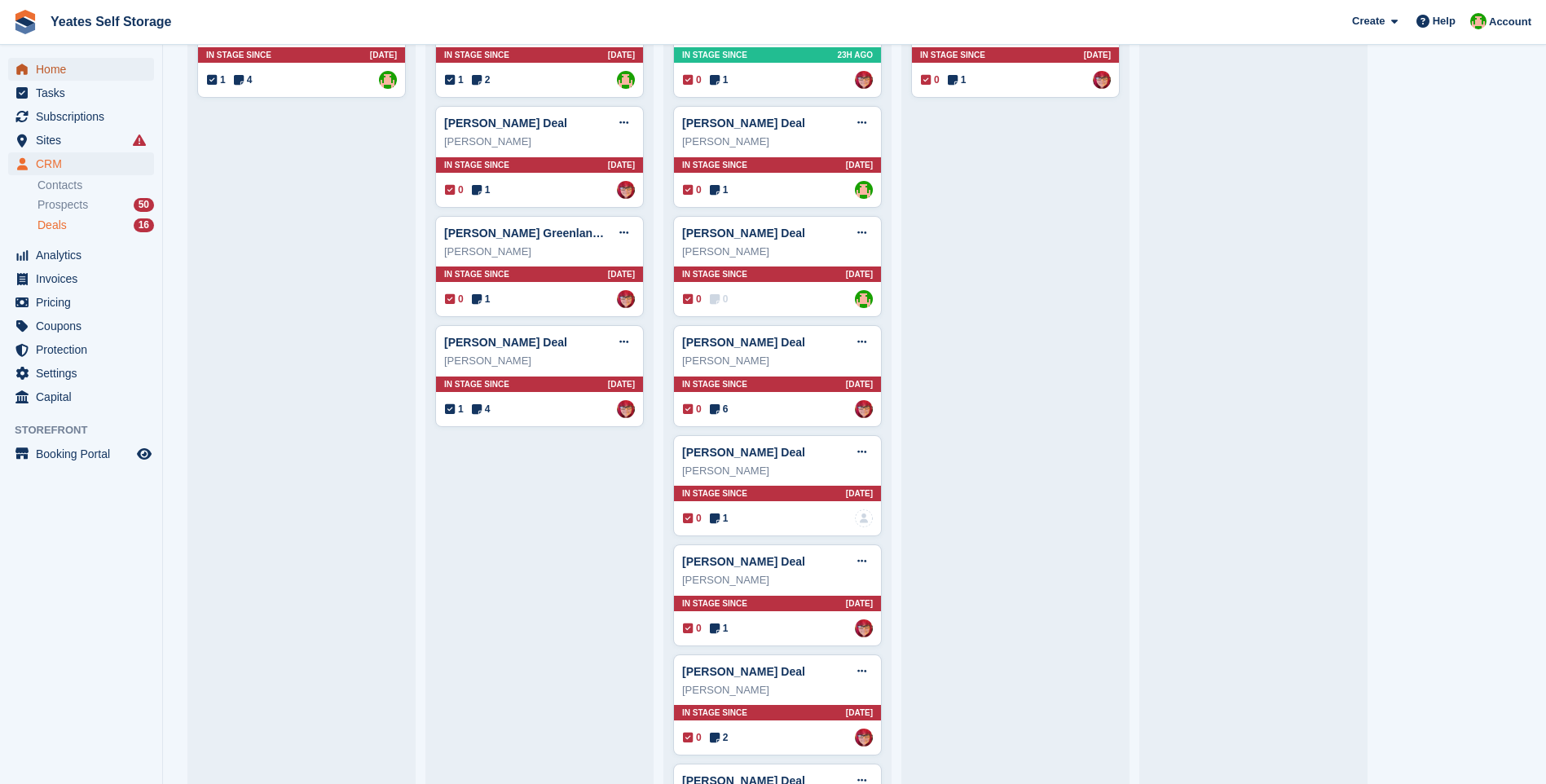
click at [57, 71] on span "Home" at bounding box center [85, 69] width 98 height 23
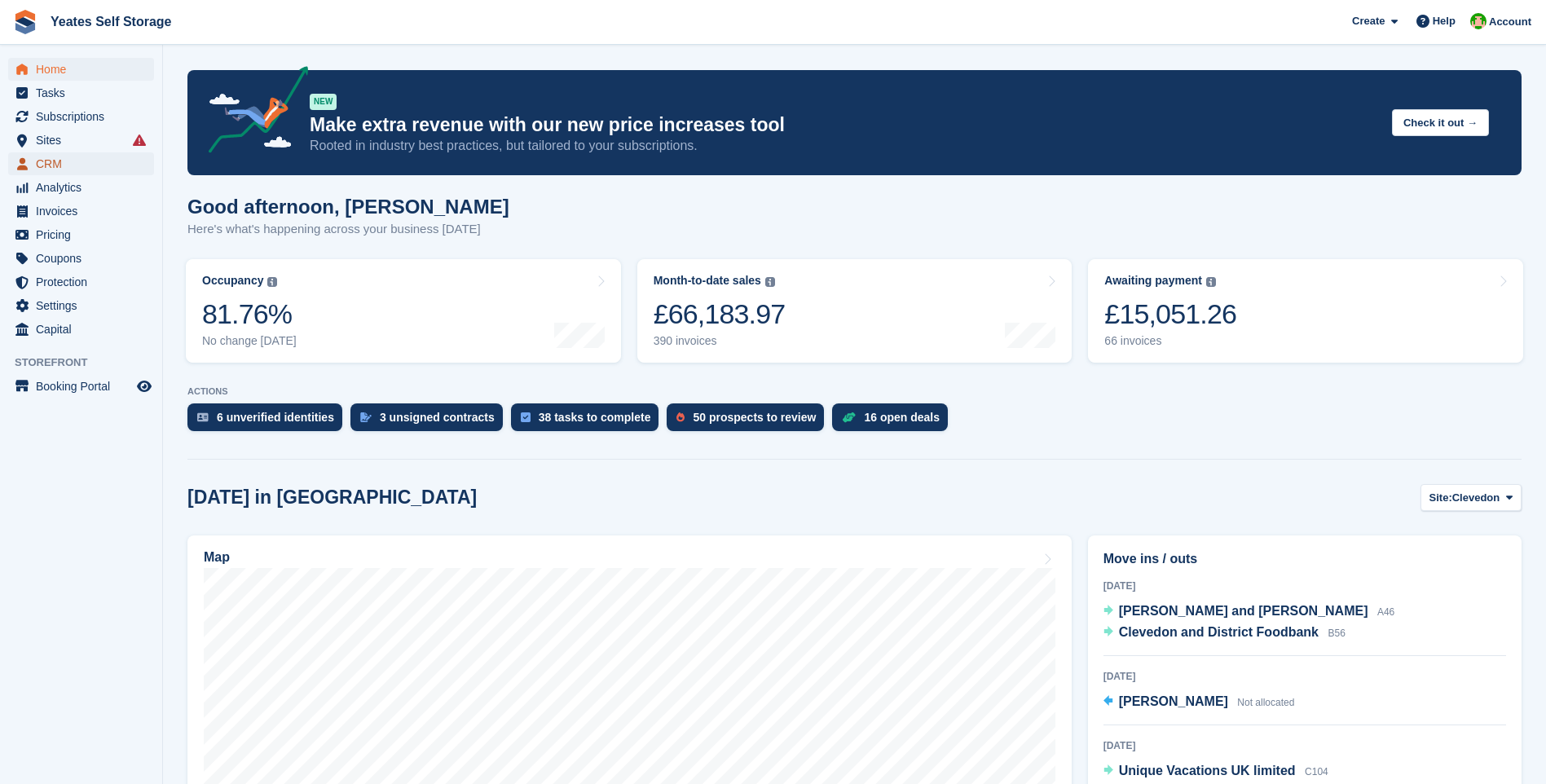
click at [61, 161] on span "CRM" at bounding box center [85, 163] width 98 height 23
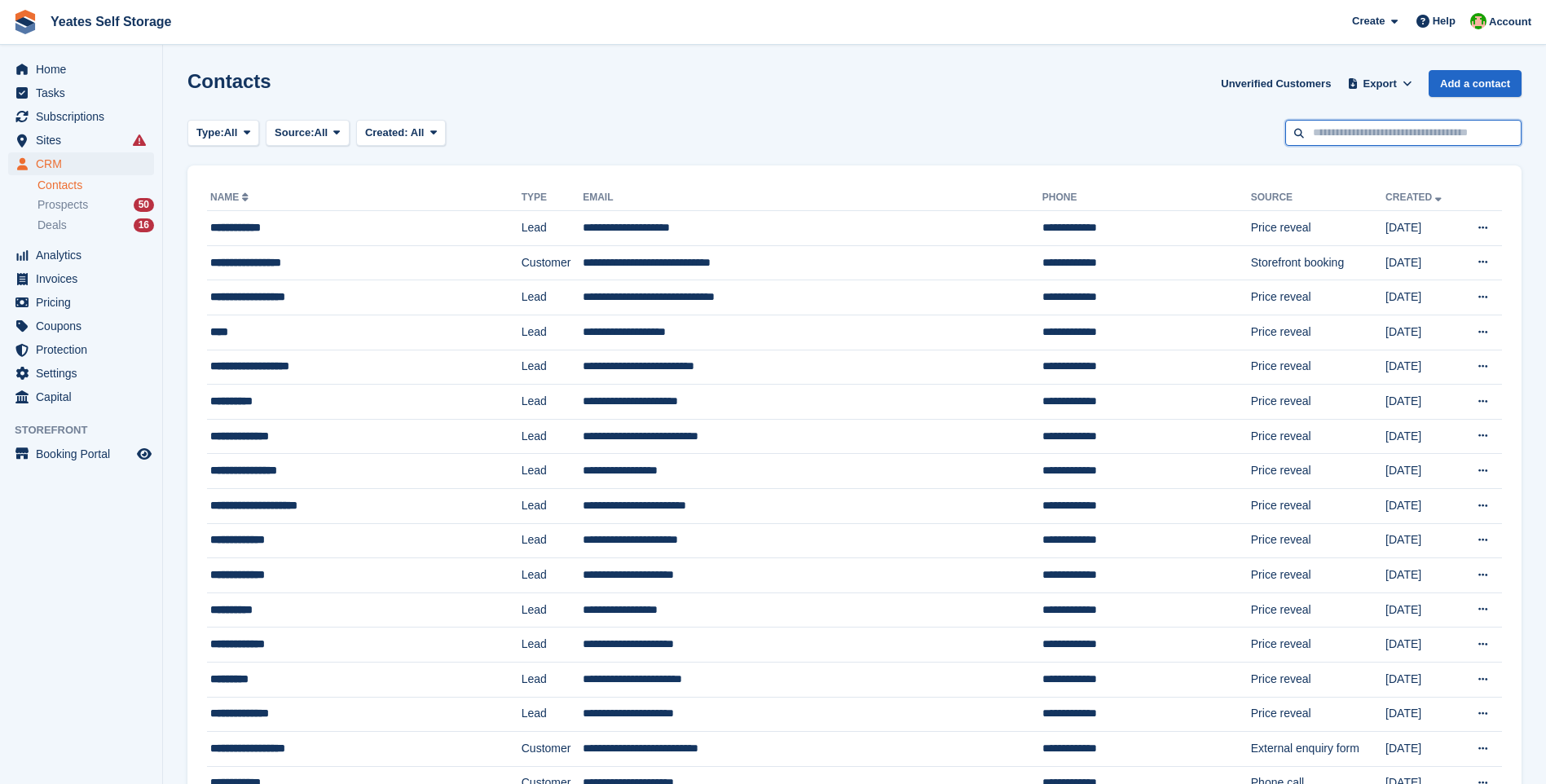
click at [1315, 135] on input "text" at bounding box center [1403, 133] width 236 height 27
type input "*********"
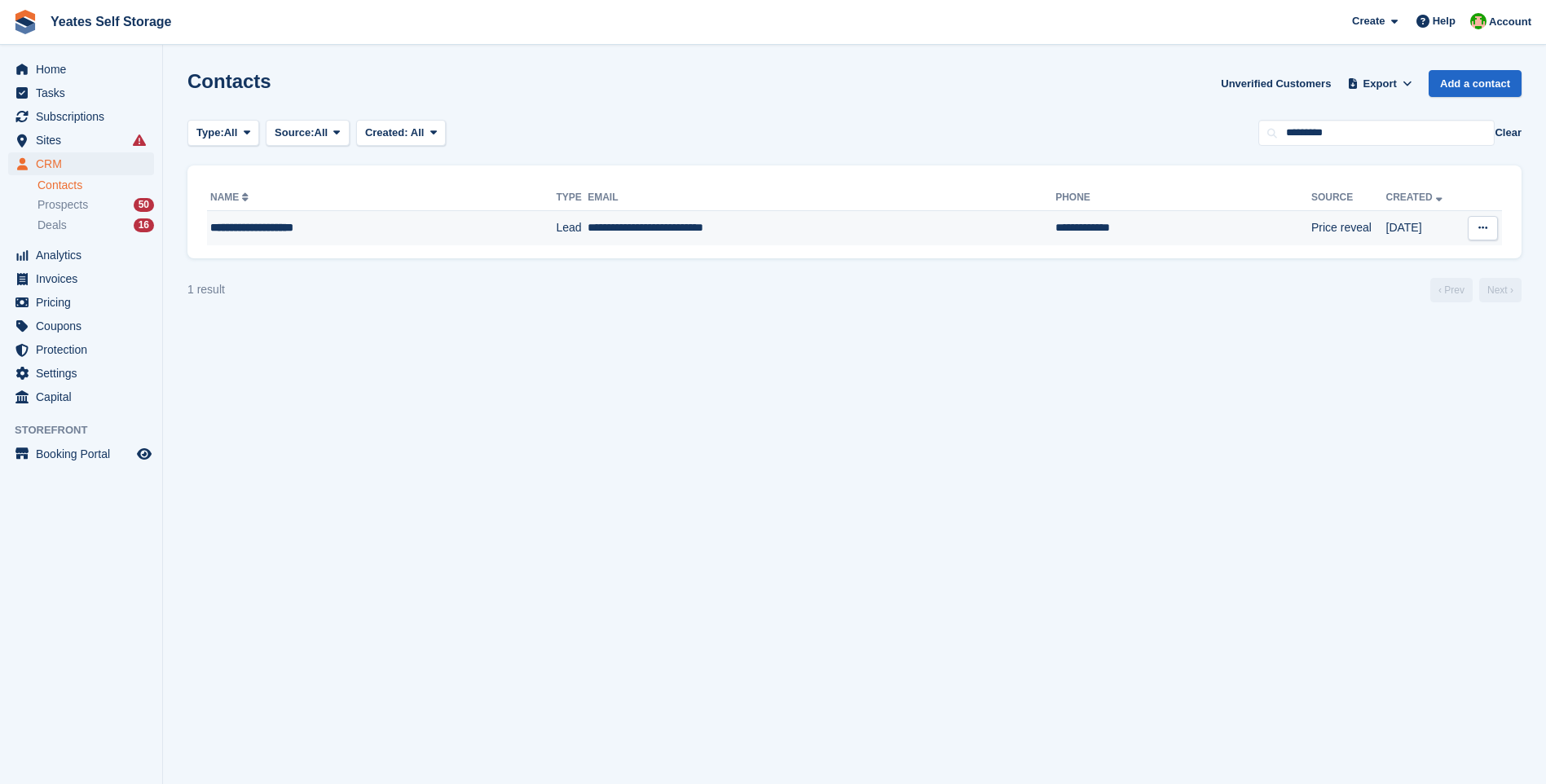
click at [609, 224] on td "**********" at bounding box center [821, 228] width 468 height 34
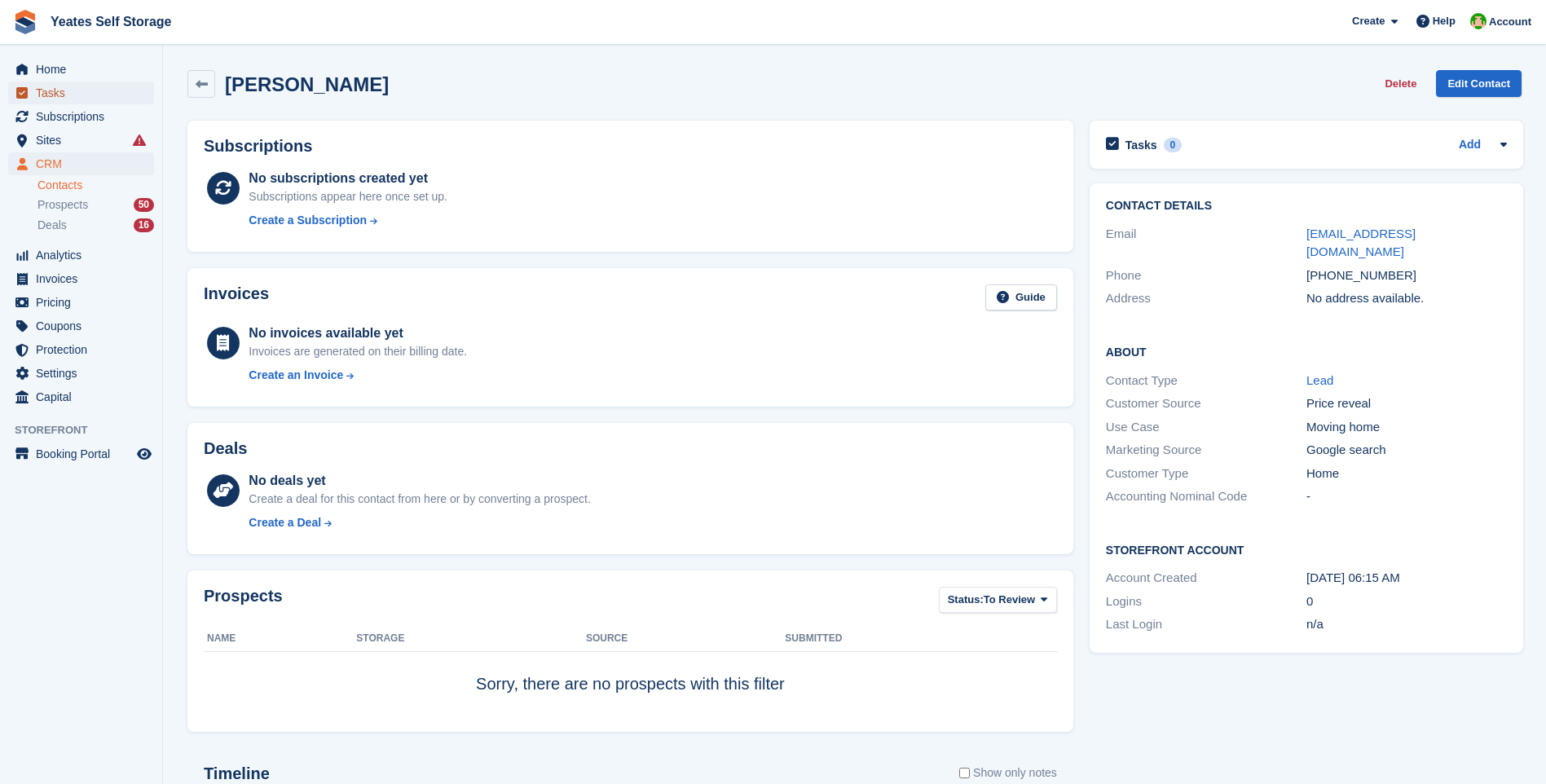
click at [55, 93] on span "Tasks" at bounding box center [85, 93] width 98 height 23
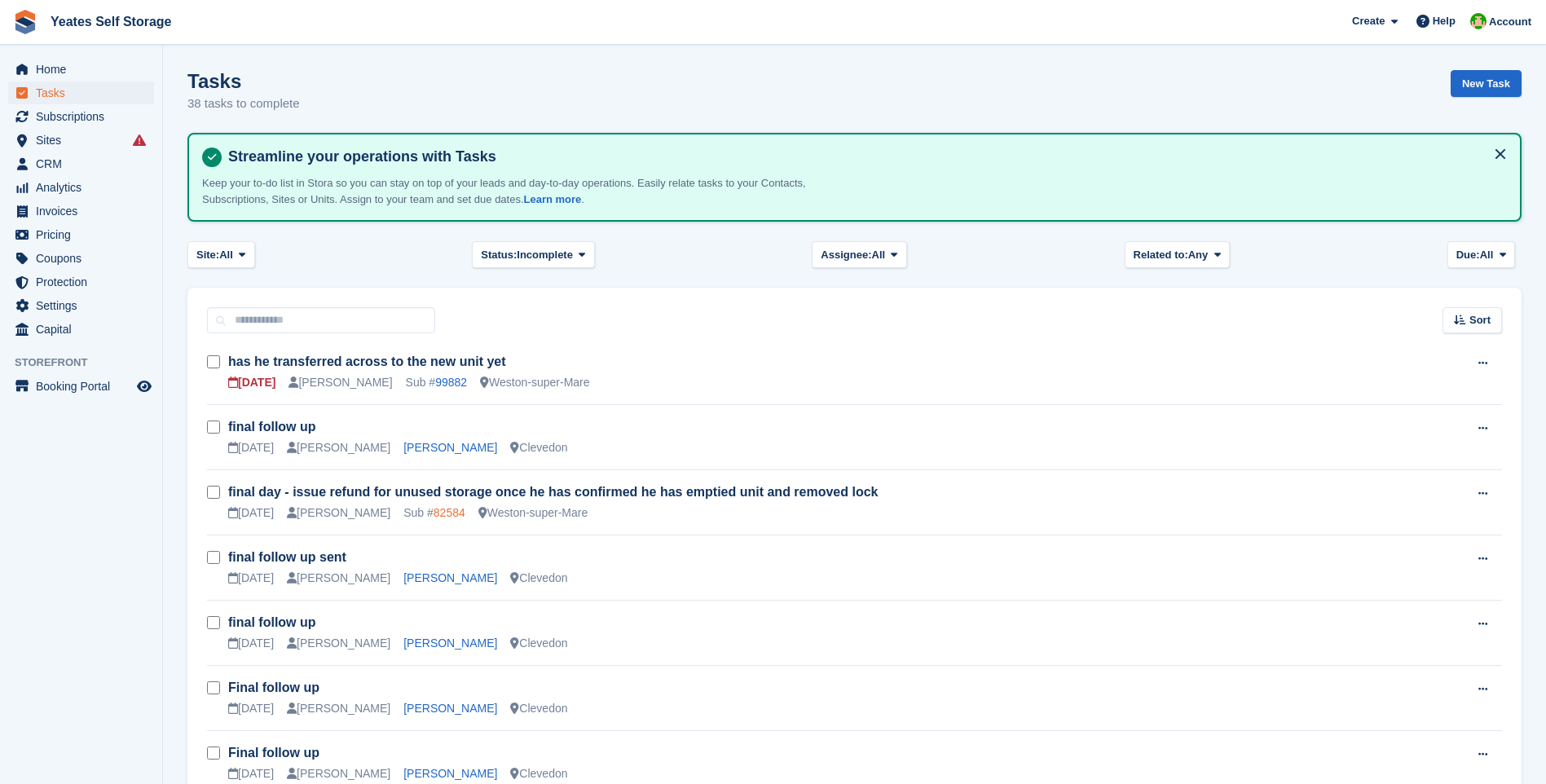
click at [433, 516] on link "82584" at bounding box center [449, 511] width 32 height 13
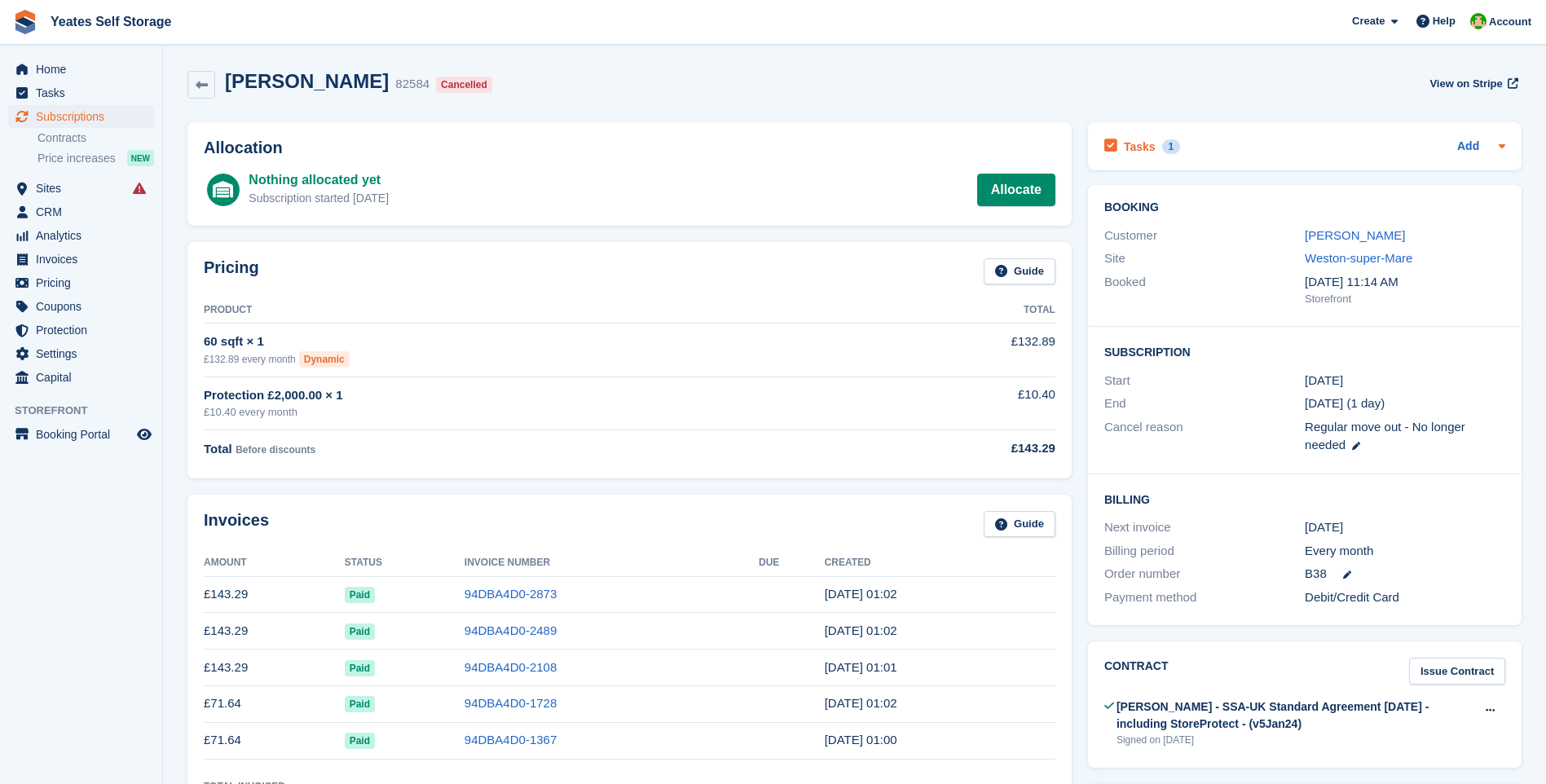
click at [1146, 144] on h2 "Tasks" at bounding box center [1140, 146] width 32 height 14
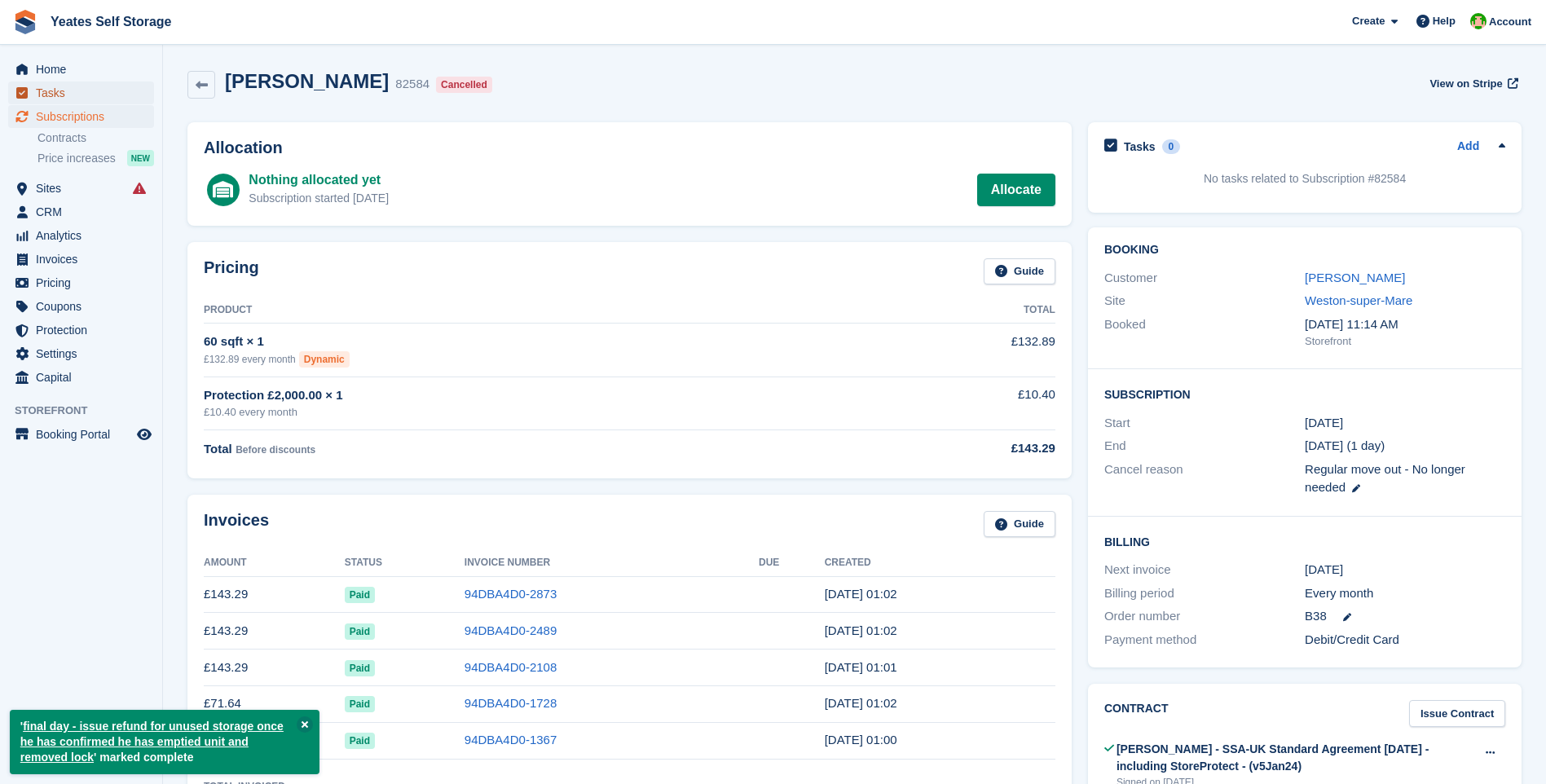
click at [60, 93] on span "Tasks" at bounding box center [85, 93] width 98 height 23
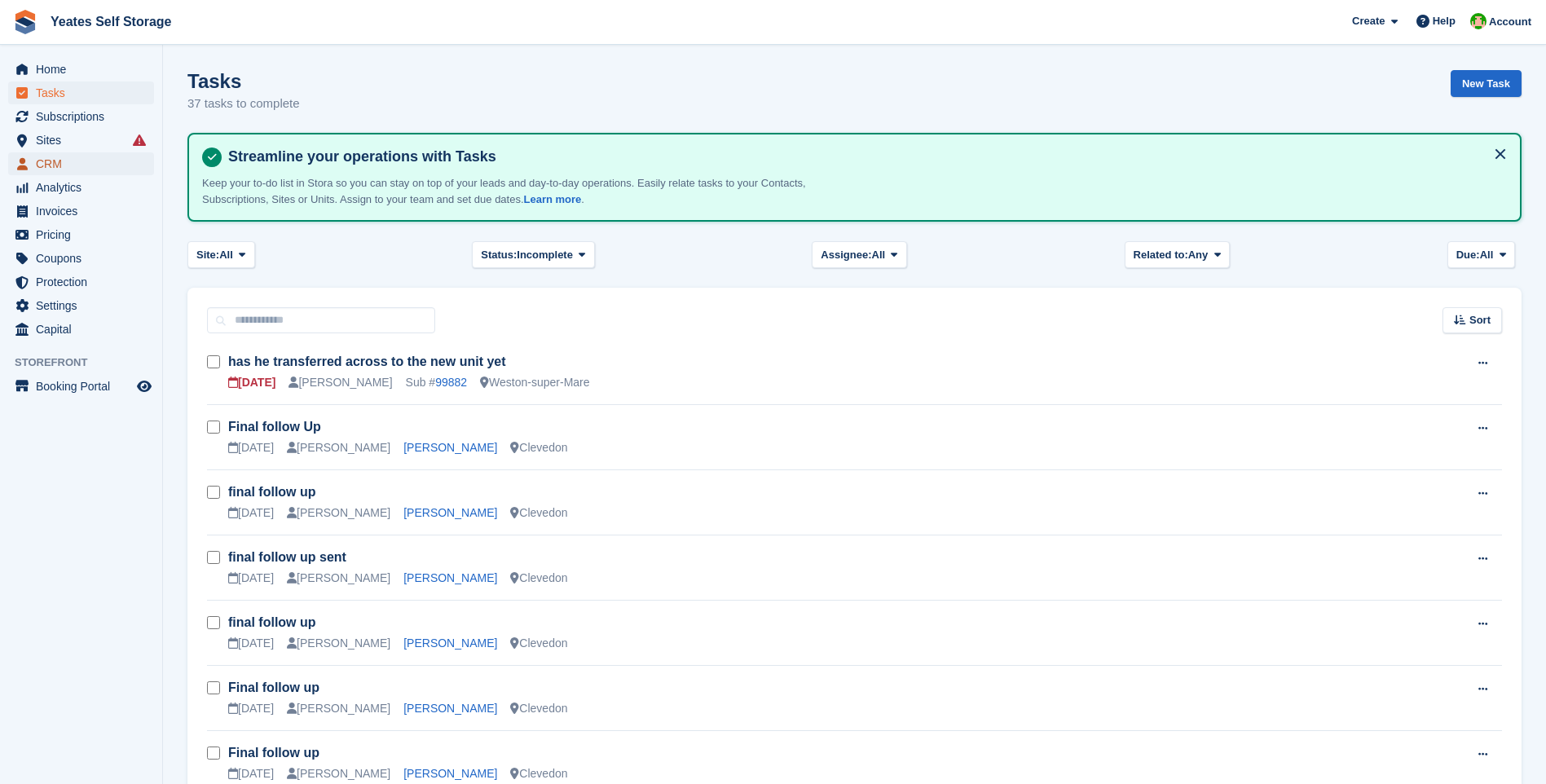
click at [58, 167] on span "CRM" at bounding box center [85, 163] width 98 height 23
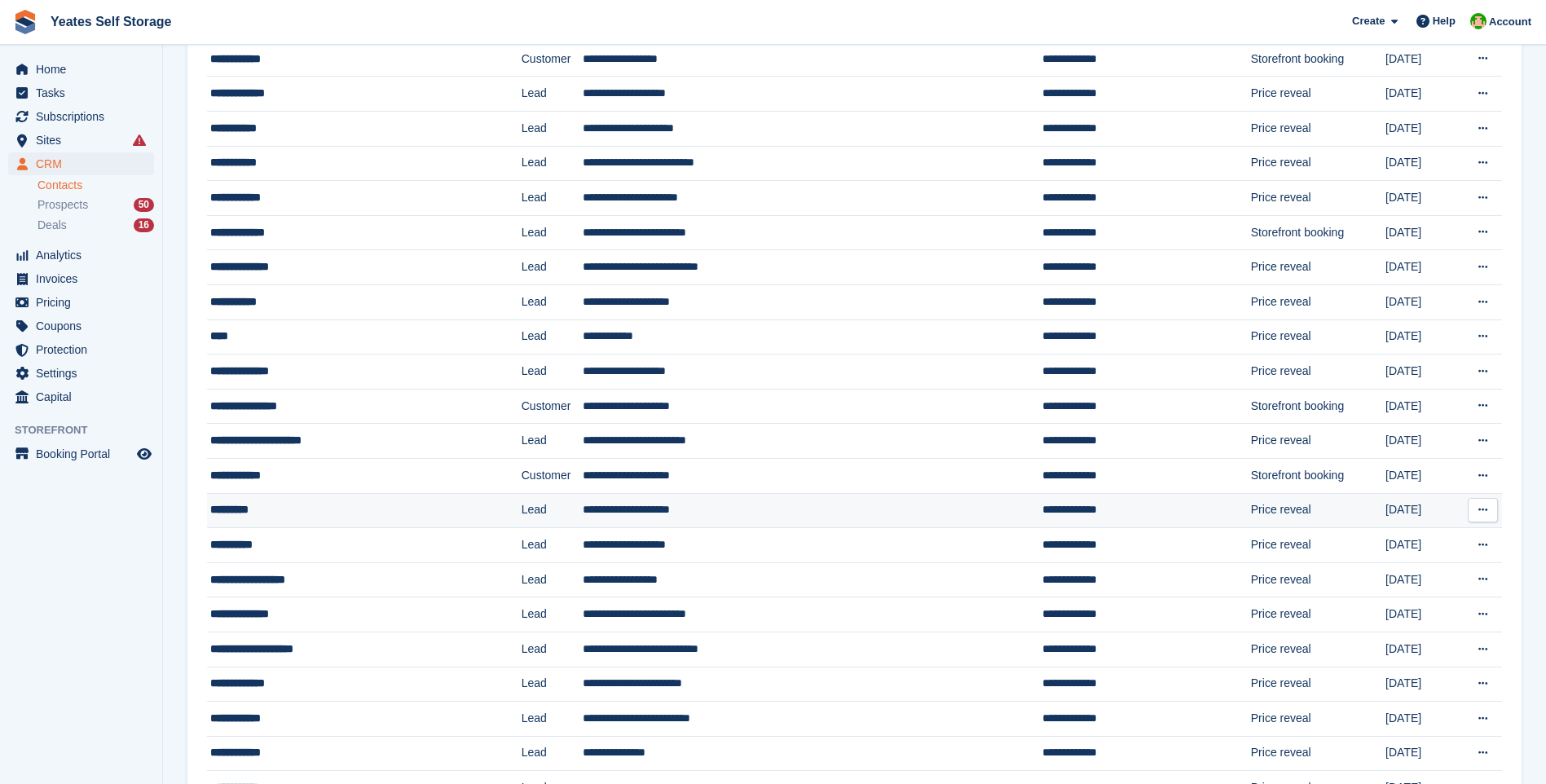
scroll to position [1243, 0]
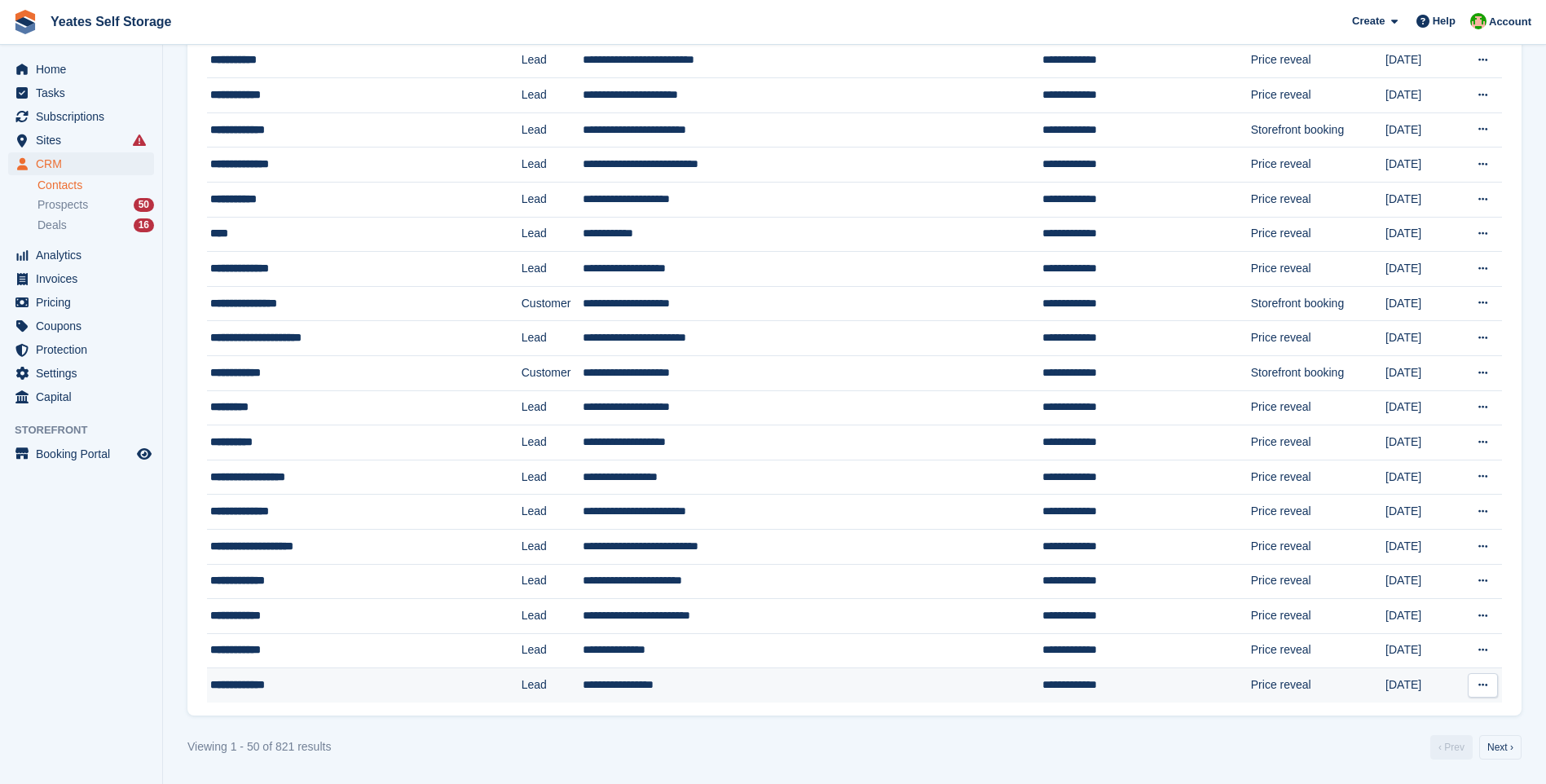
click at [606, 679] on td "**********" at bounding box center [812, 685] width 460 height 34
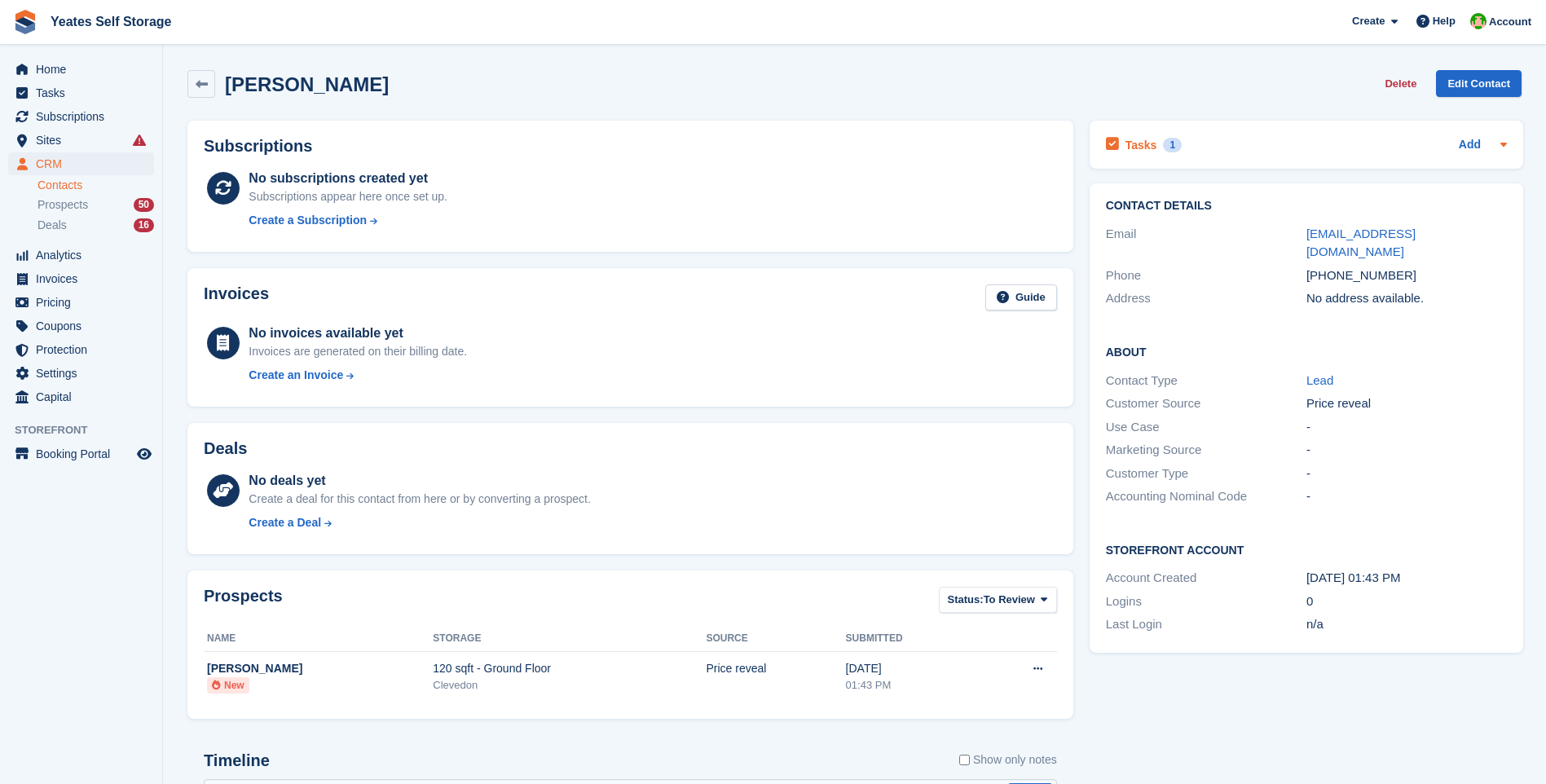
click at [1127, 143] on h2 "Tasks" at bounding box center [1141, 145] width 32 height 14
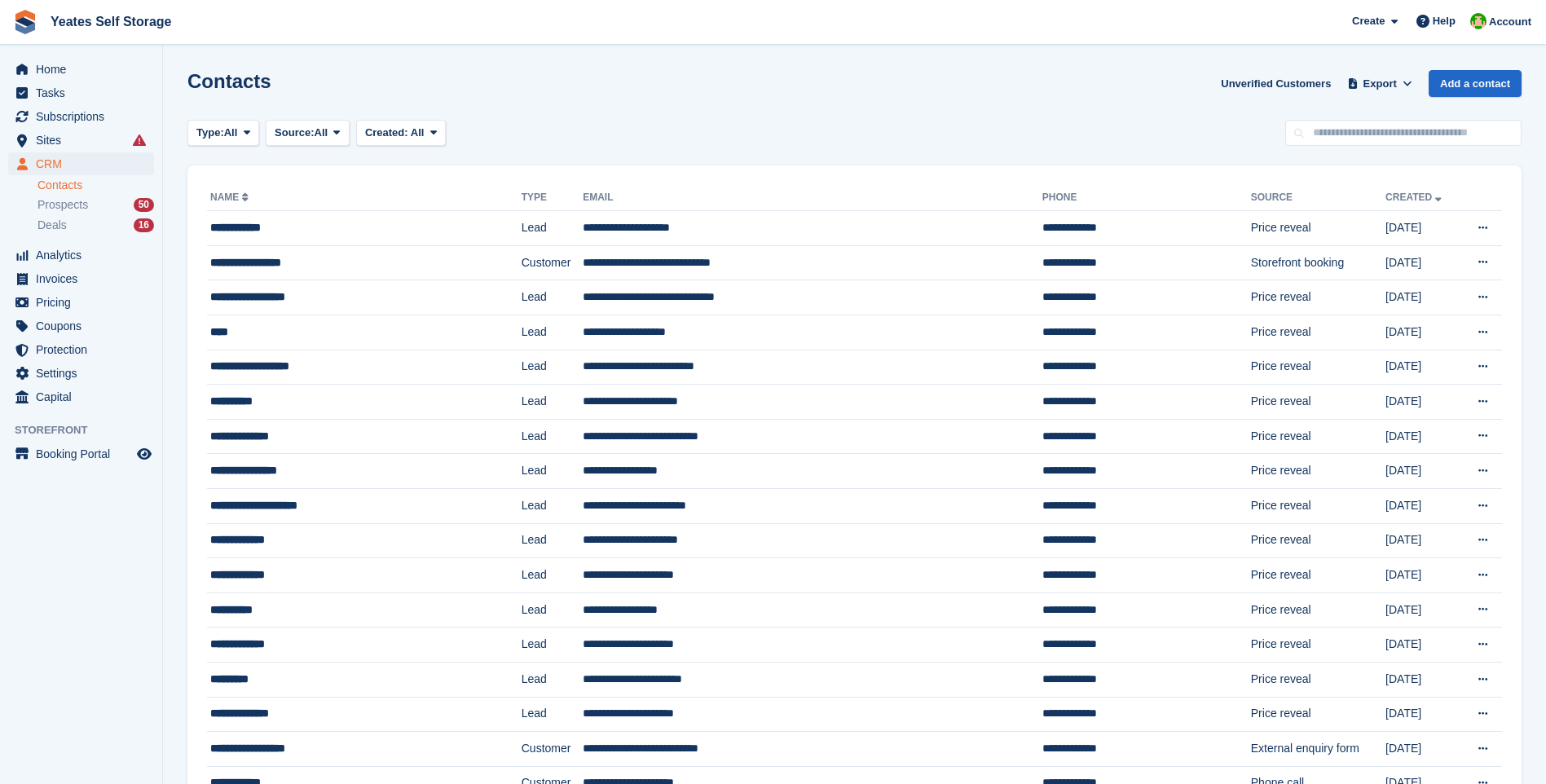
scroll to position [1243, 0]
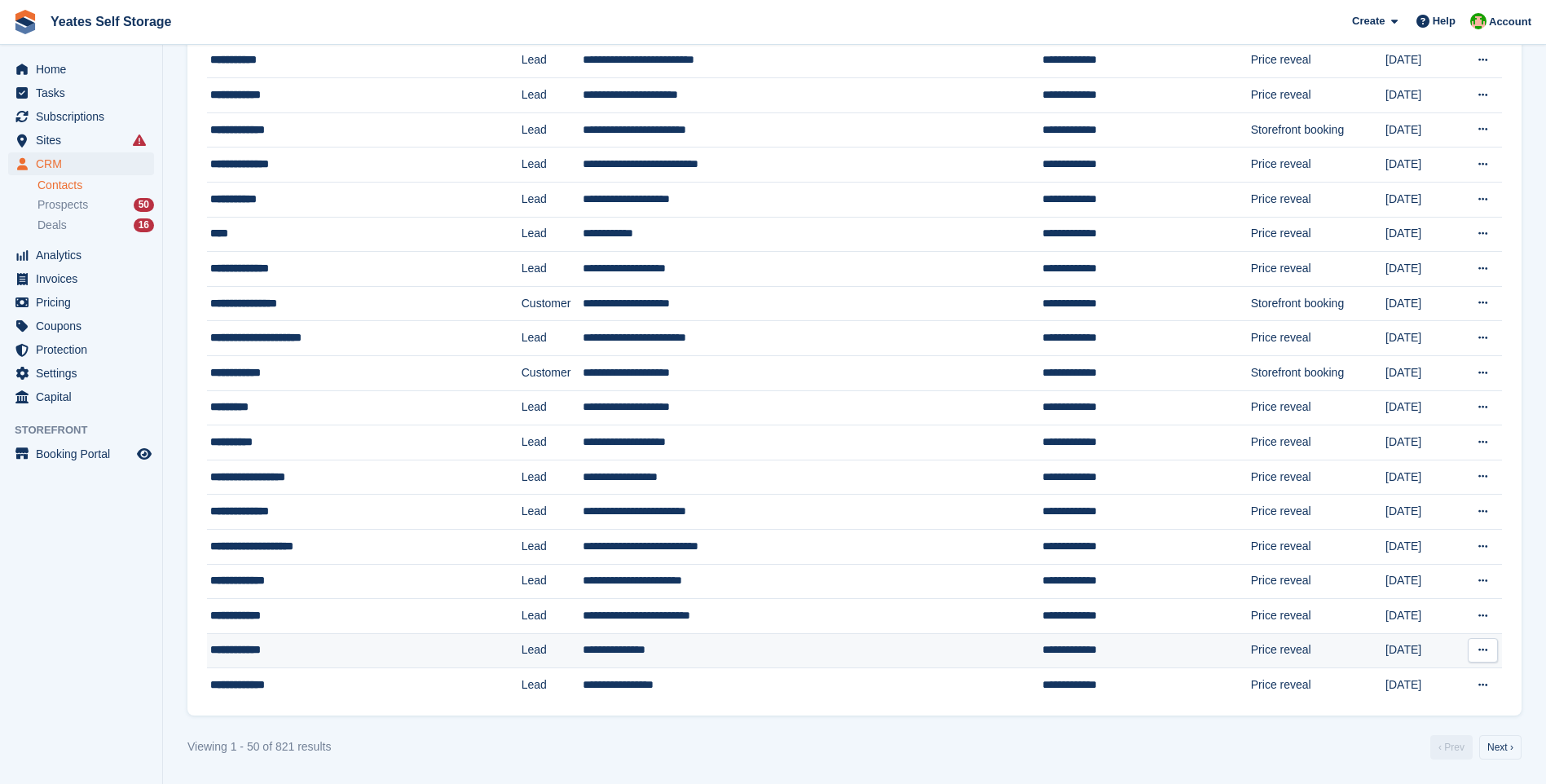
click at [584, 653] on td "**********" at bounding box center [812, 650] width 460 height 35
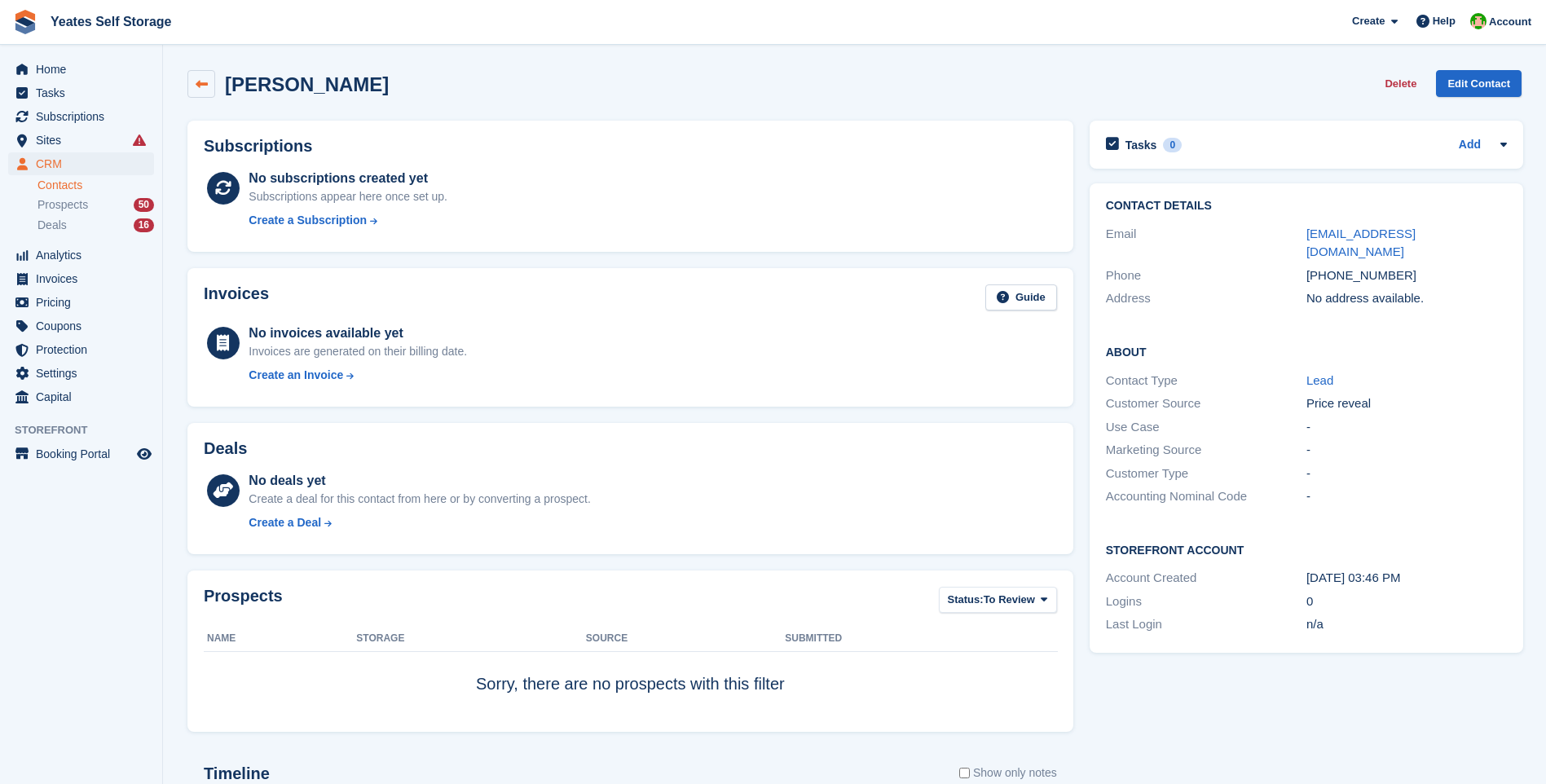
click at [196, 82] on icon at bounding box center [201, 84] width 13 height 13
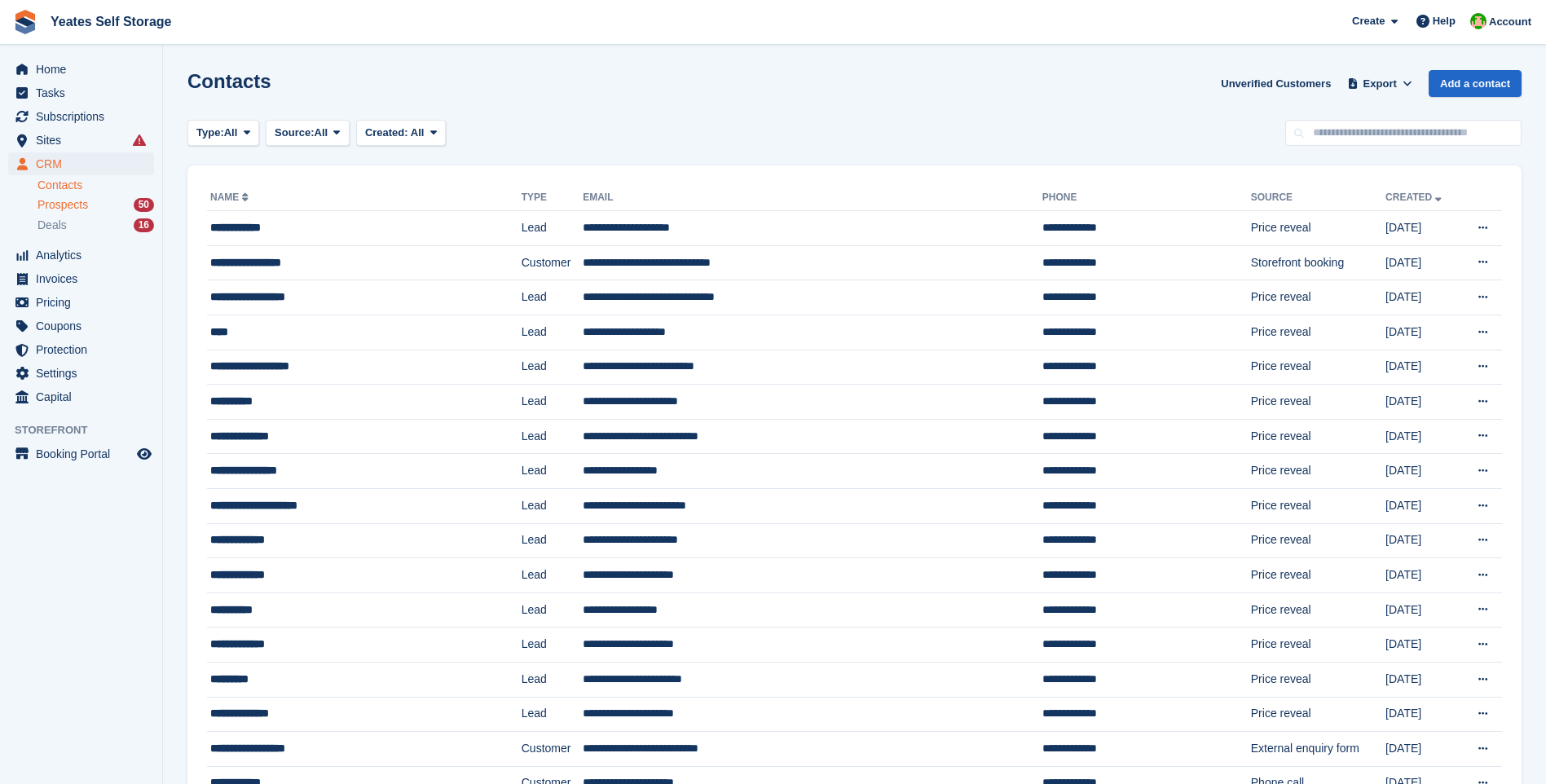
click at [69, 207] on span "Prospects" at bounding box center [63, 204] width 50 height 15
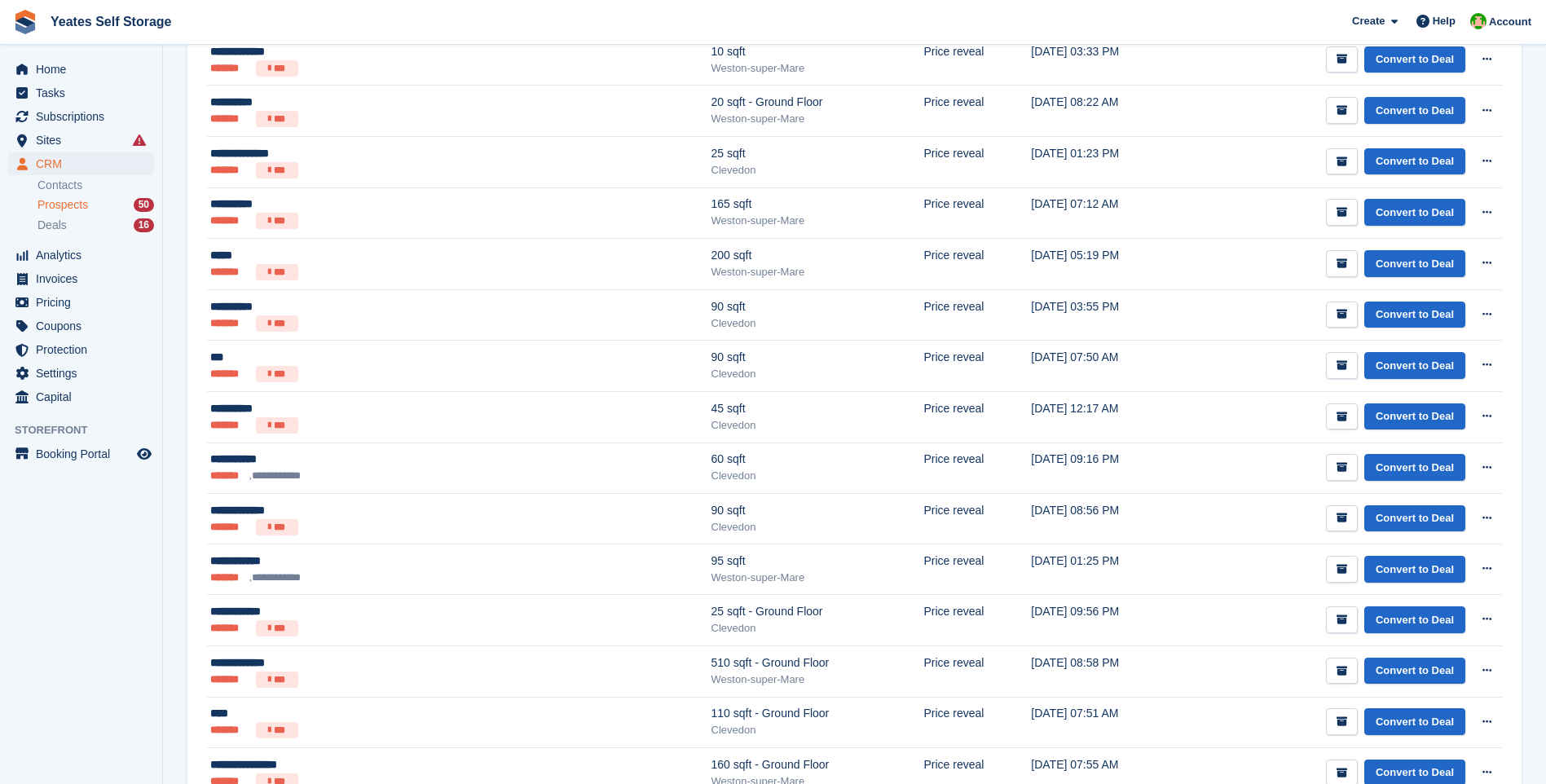
scroll to position [2101, 0]
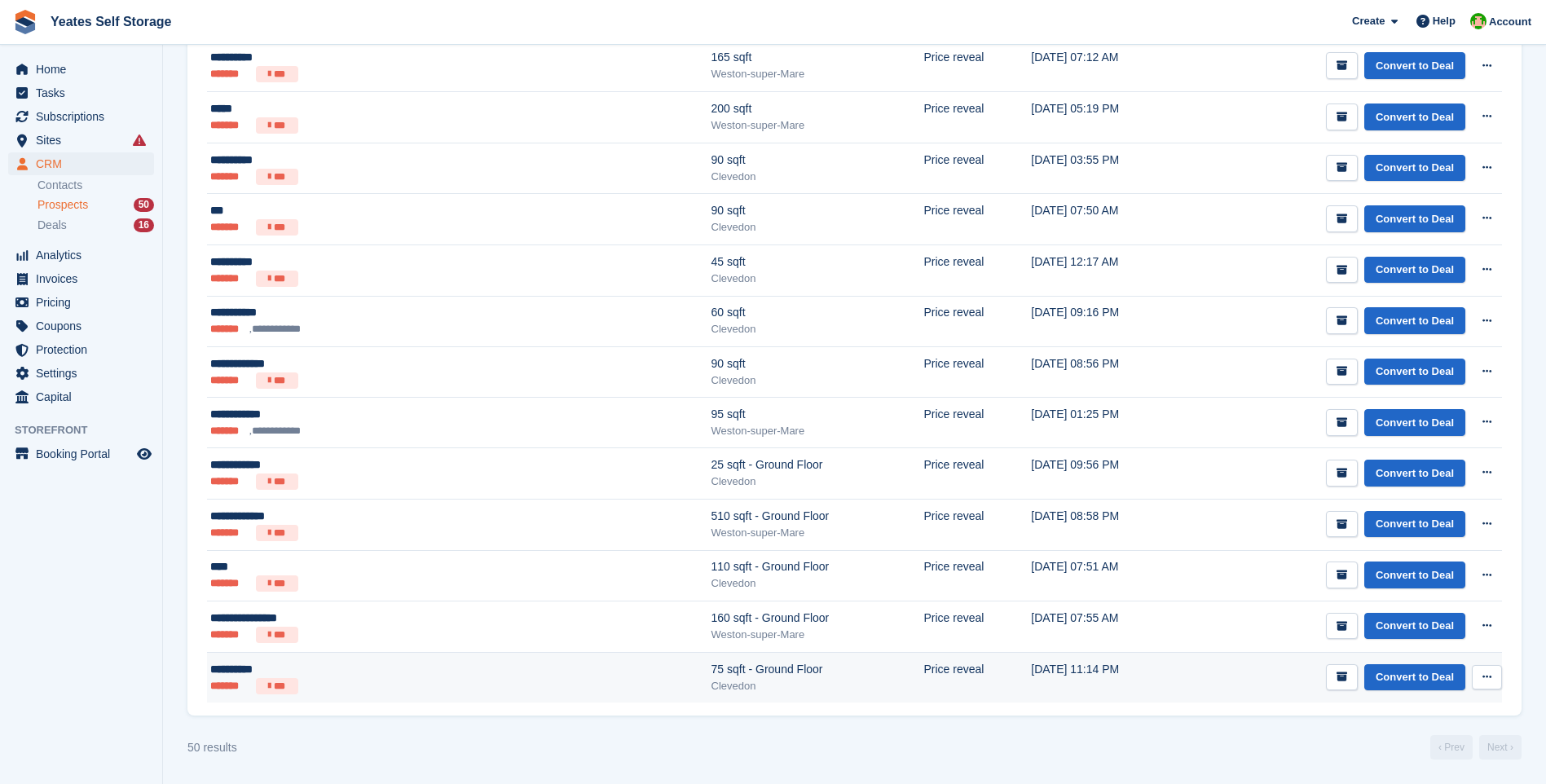
click at [711, 681] on div "Clevedon" at bounding box center [817, 686] width 213 height 16
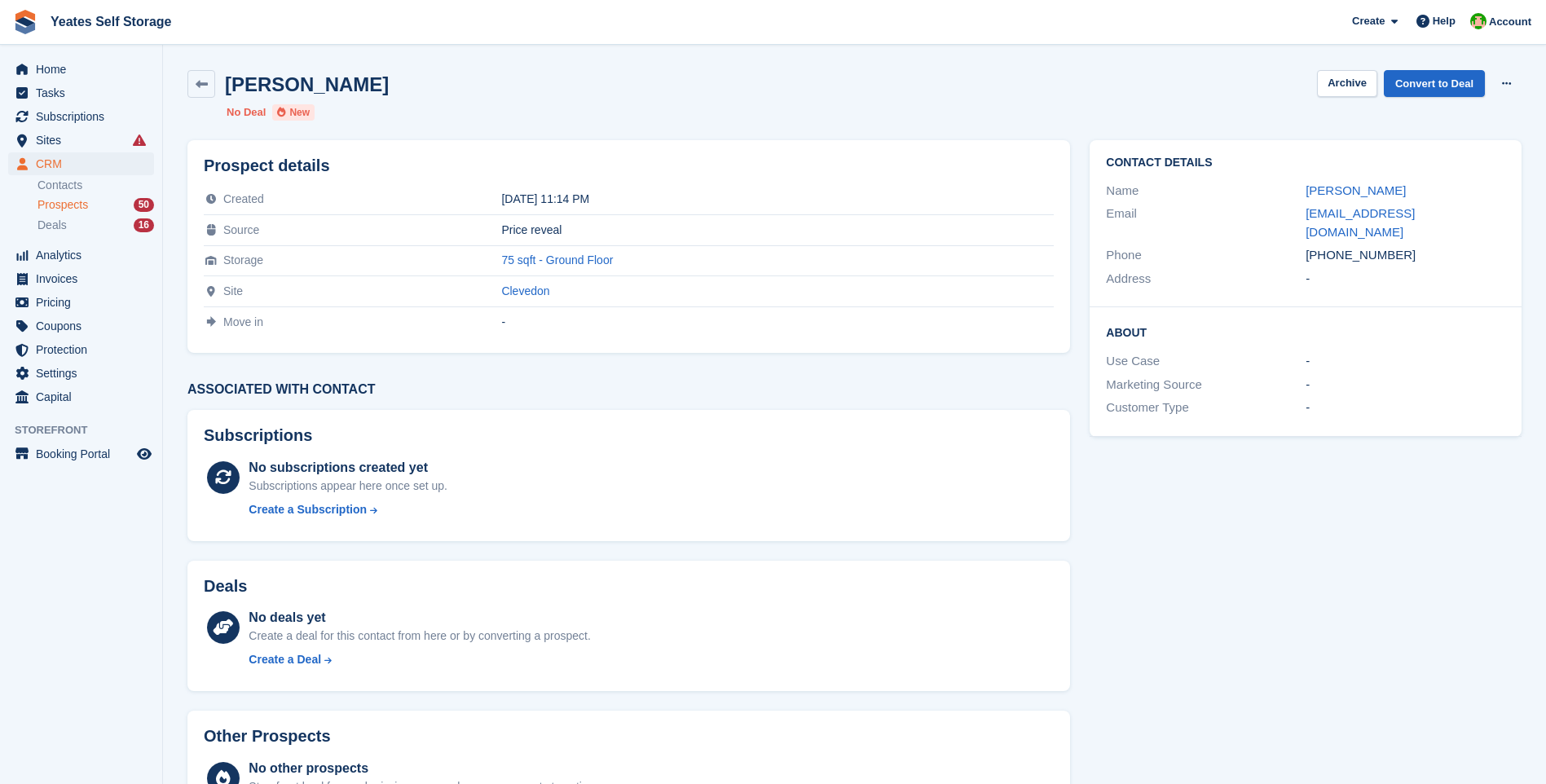
scroll to position [82, 0]
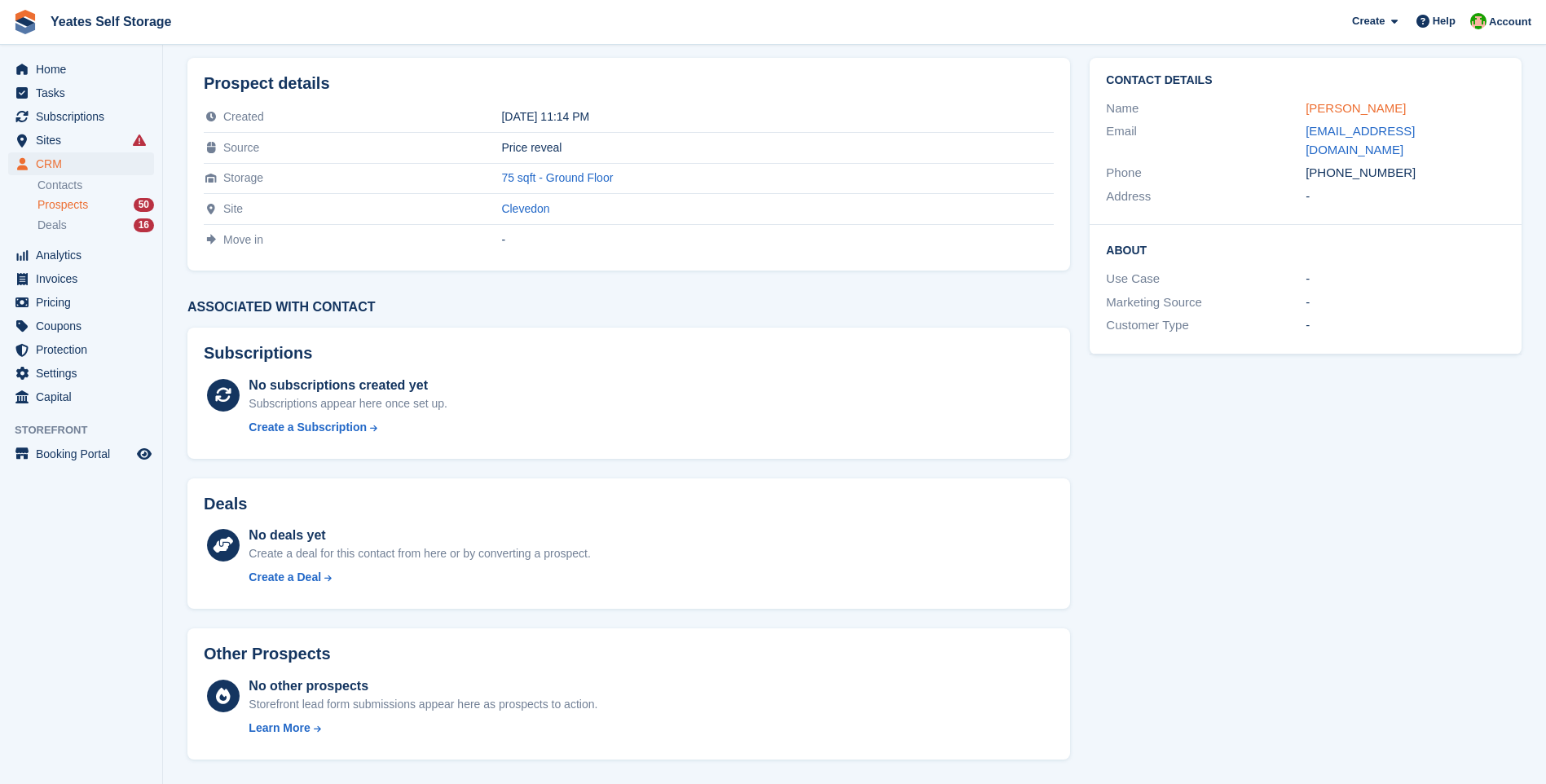
click at [1331, 110] on link "[PERSON_NAME]" at bounding box center [1355, 108] width 100 height 13
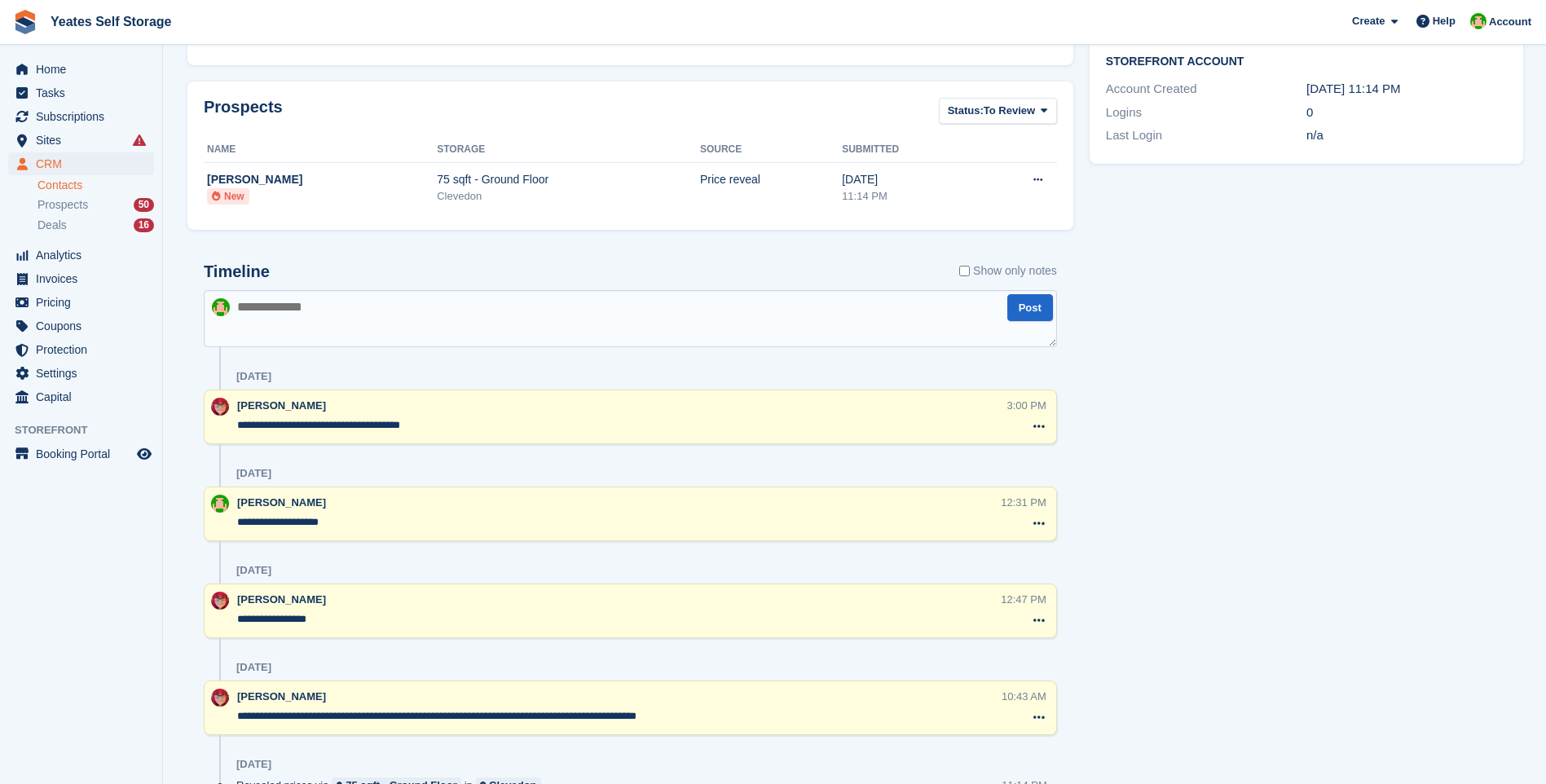
scroll to position [598, 0]
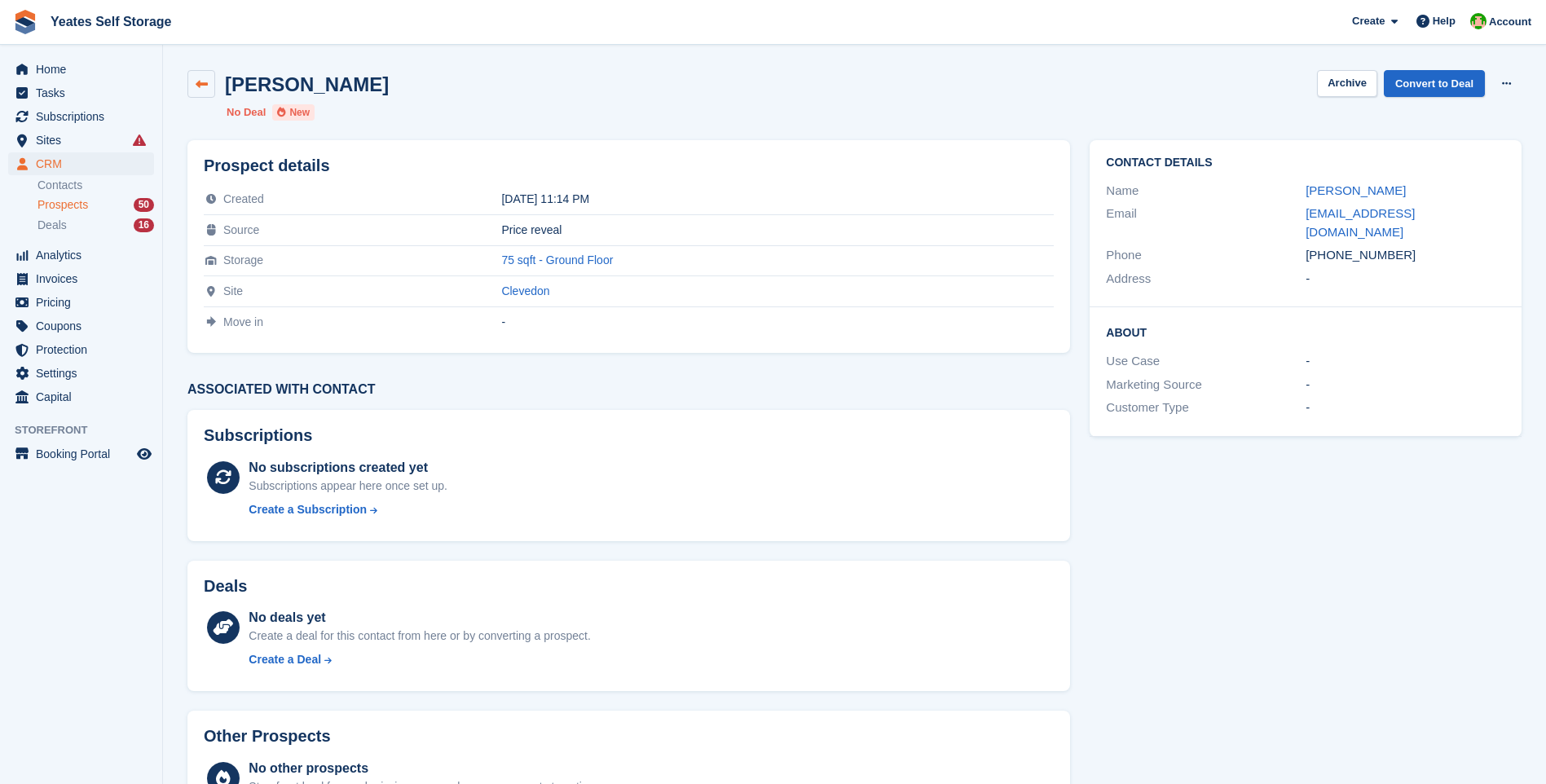
click at [204, 81] on icon at bounding box center [201, 84] width 13 height 13
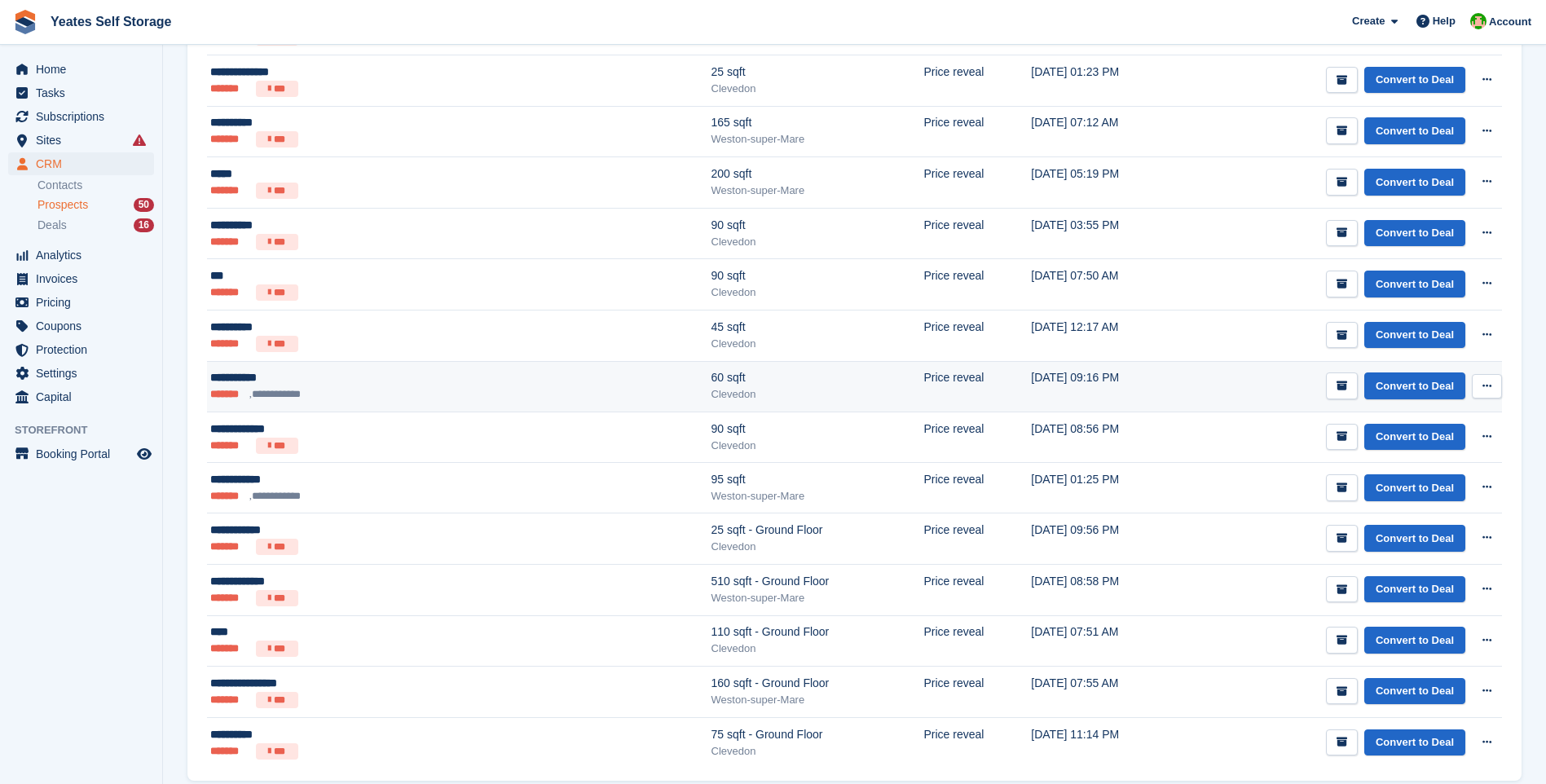
scroll to position [2101, 0]
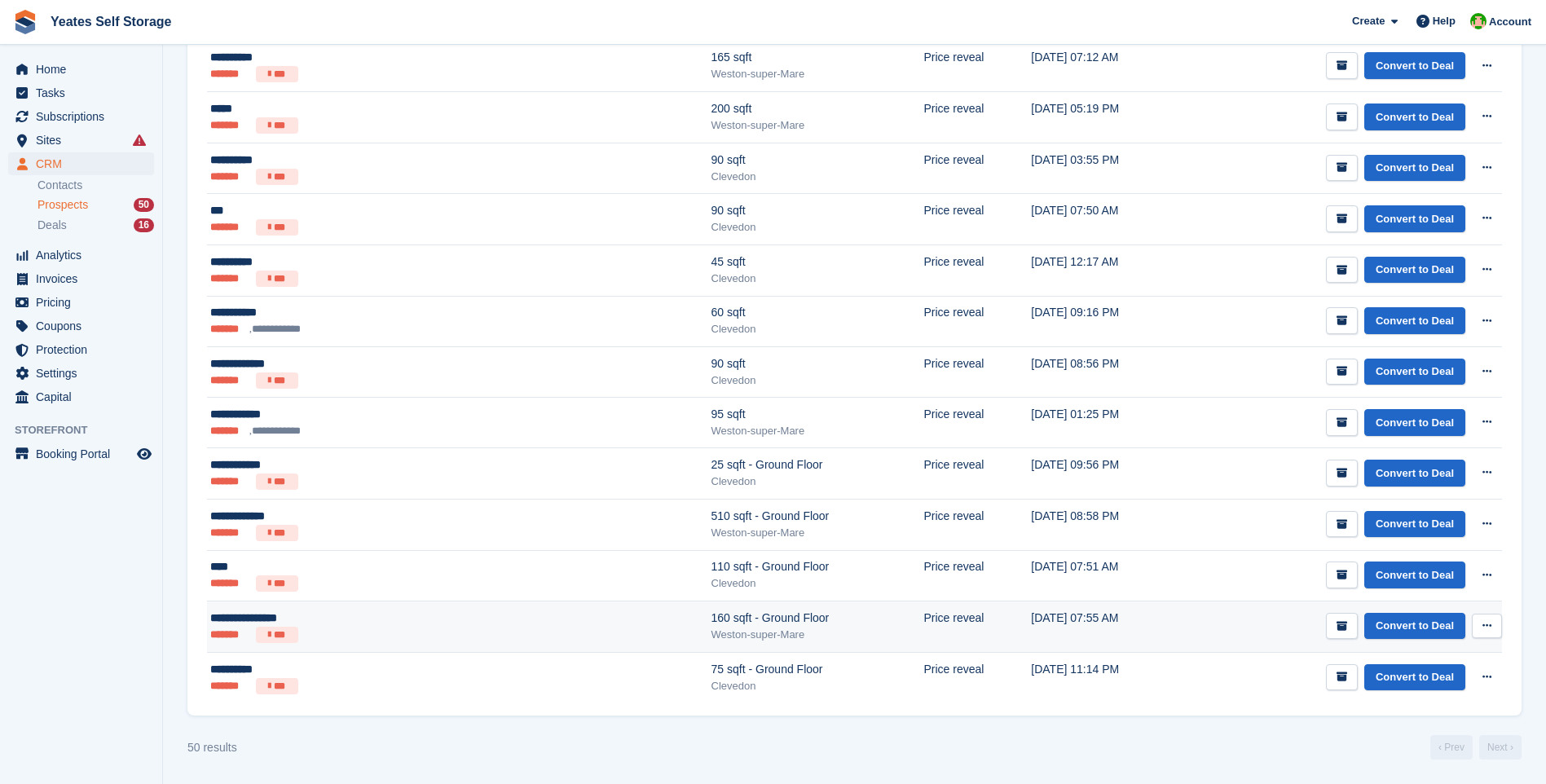
click at [279, 613] on div "**********" at bounding box center [350, 617] width 279 height 17
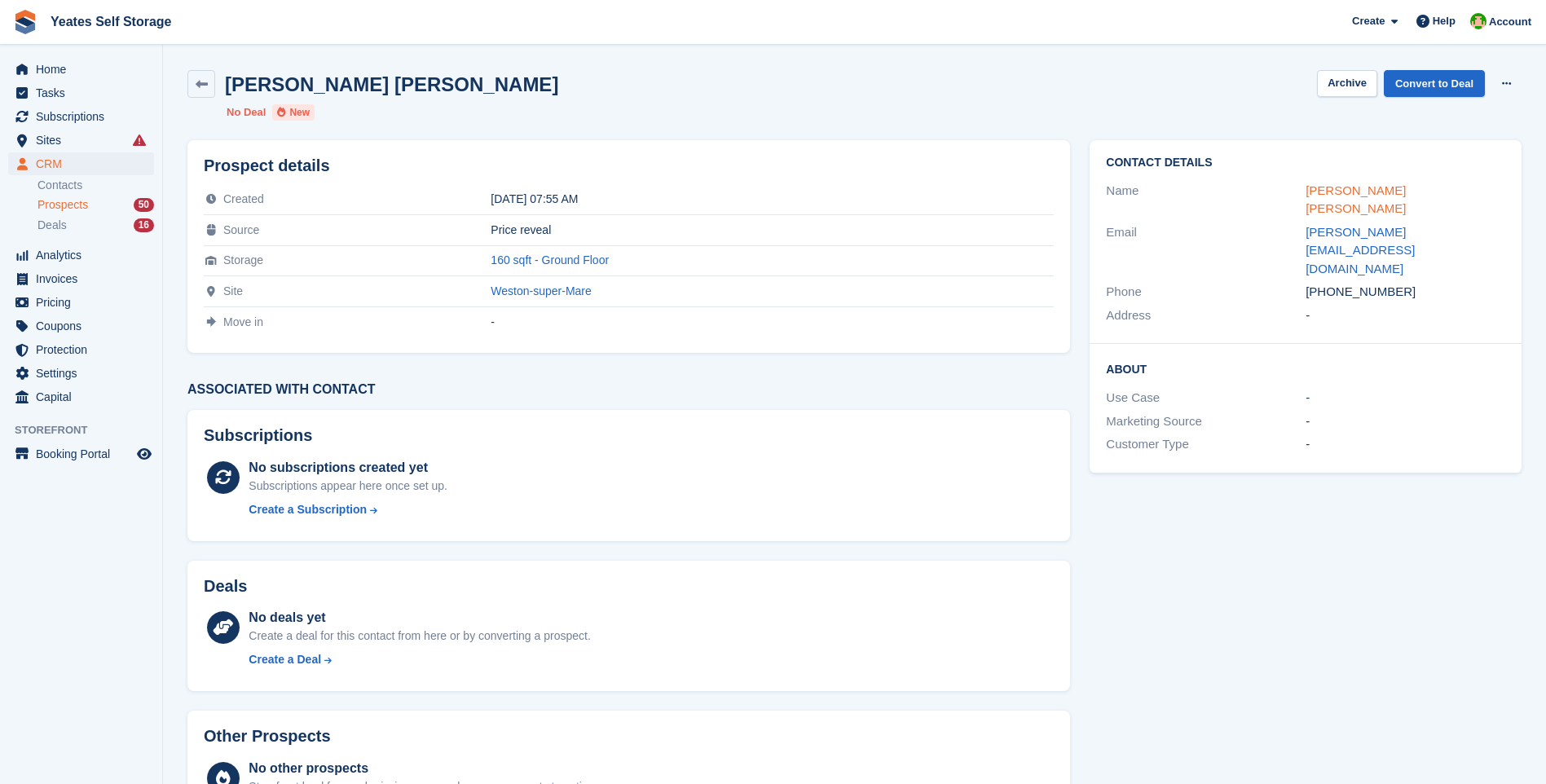
click at [1376, 190] on link "[PERSON_NAME] [PERSON_NAME]" at bounding box center [1355, 199] width 100 height 33
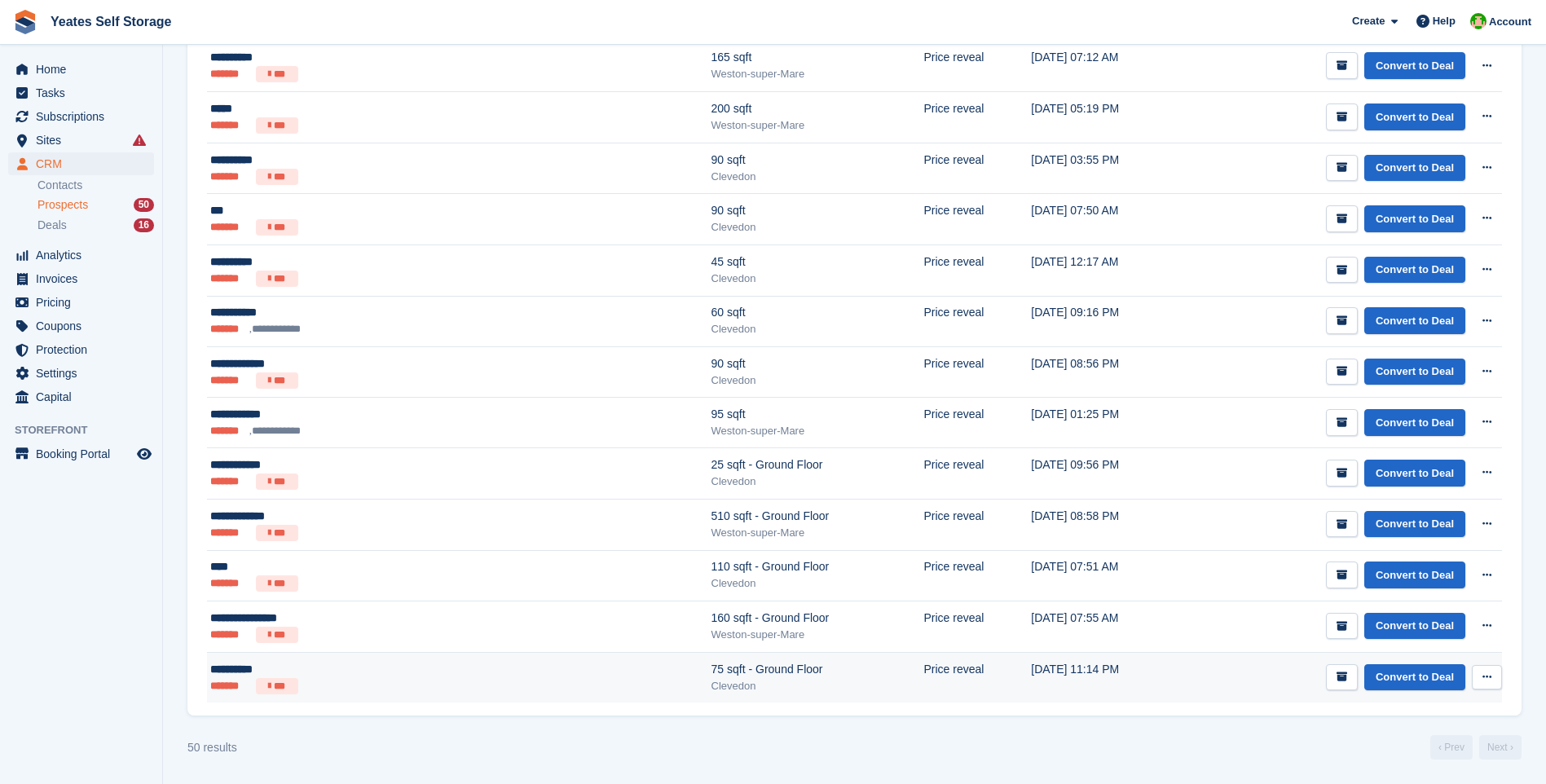
scroll to position [2101, 0]
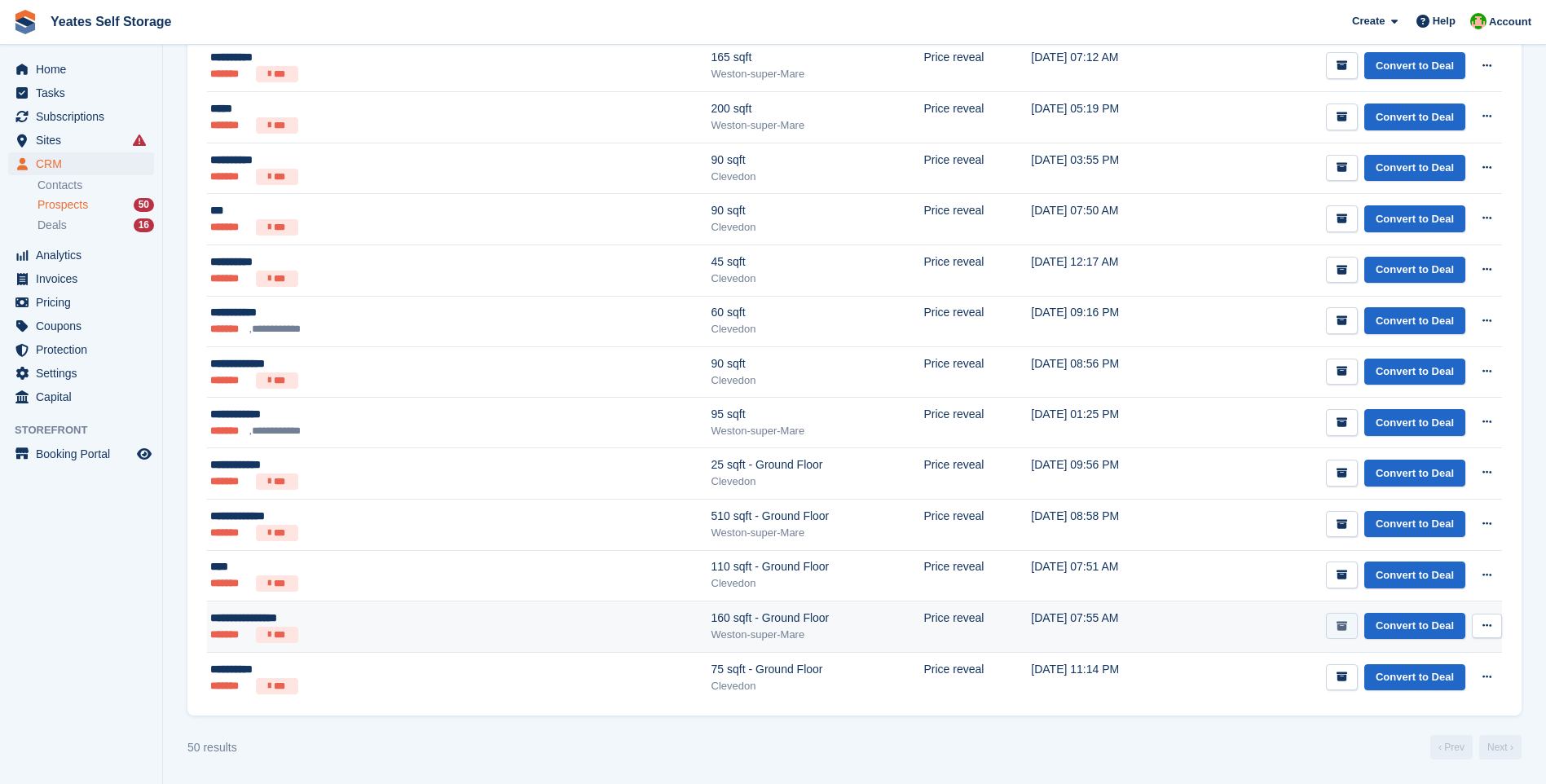
click at [1344, 628] on icon "submit" at bounding box center [1341, 626] width 11 height 11
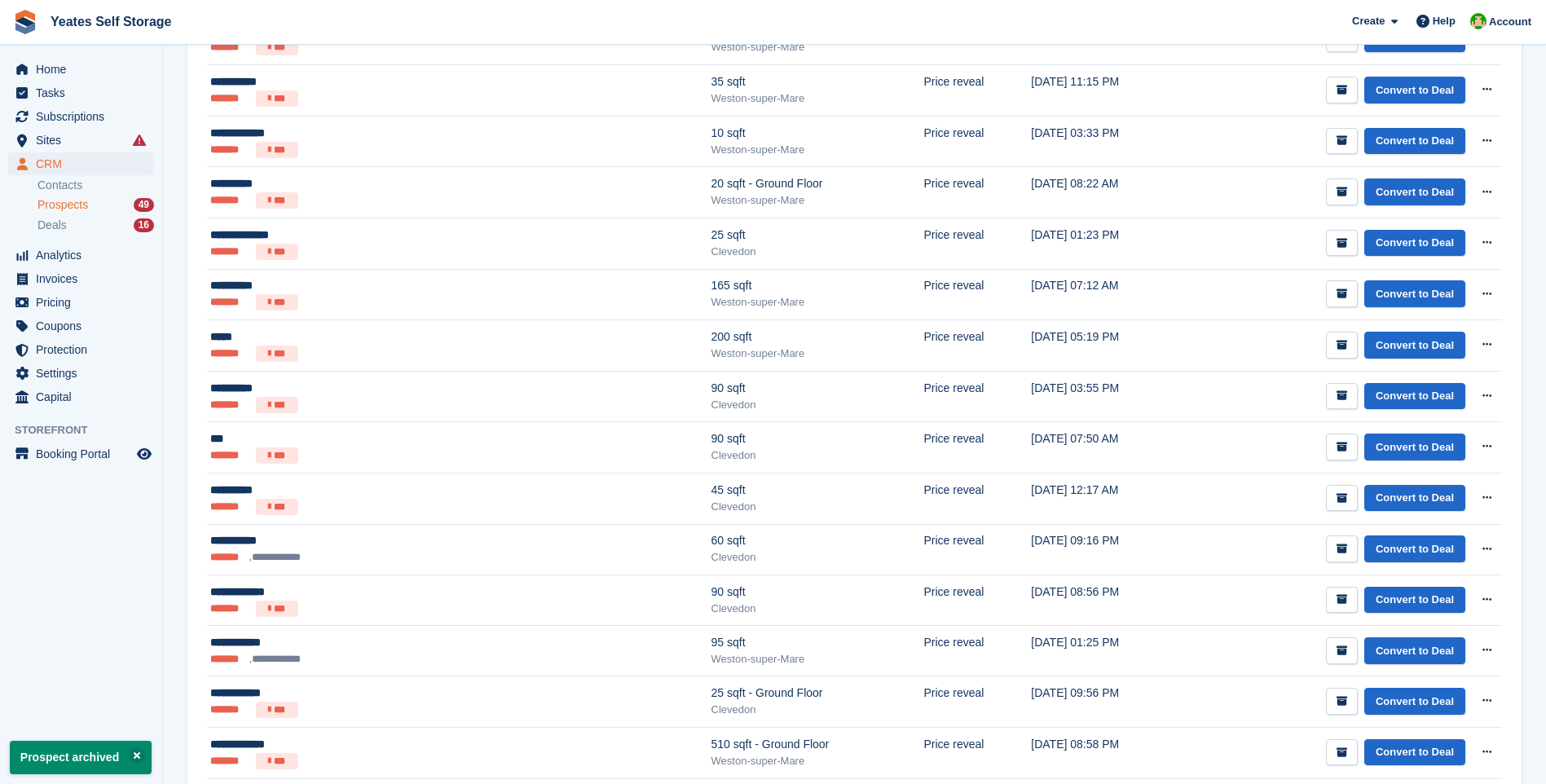
scroll to position [2051, 0]
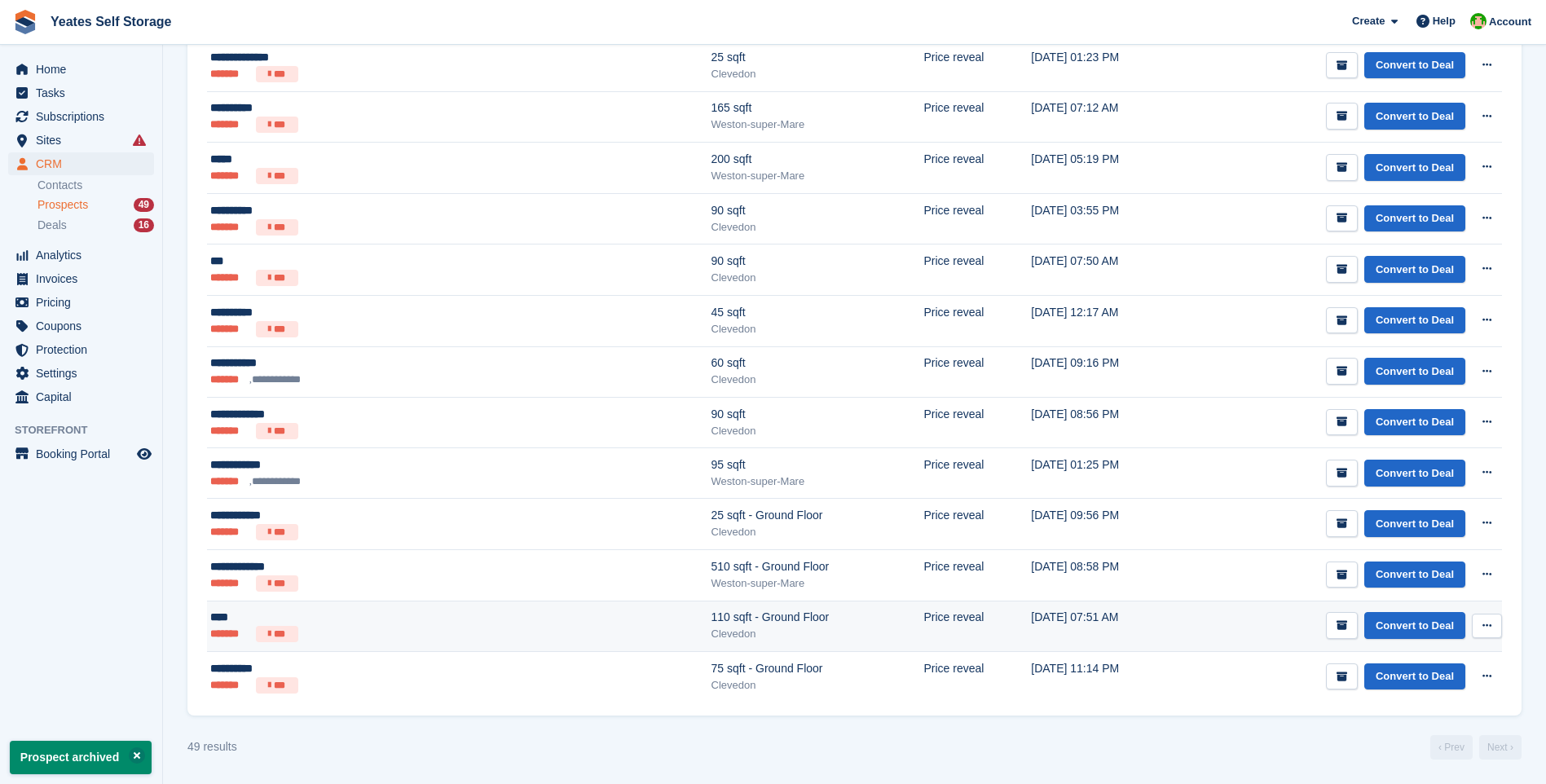
click at [711, 618] on div "110 sqft - Ground Floor" at bounding box center [817, 617] width 213 height 17
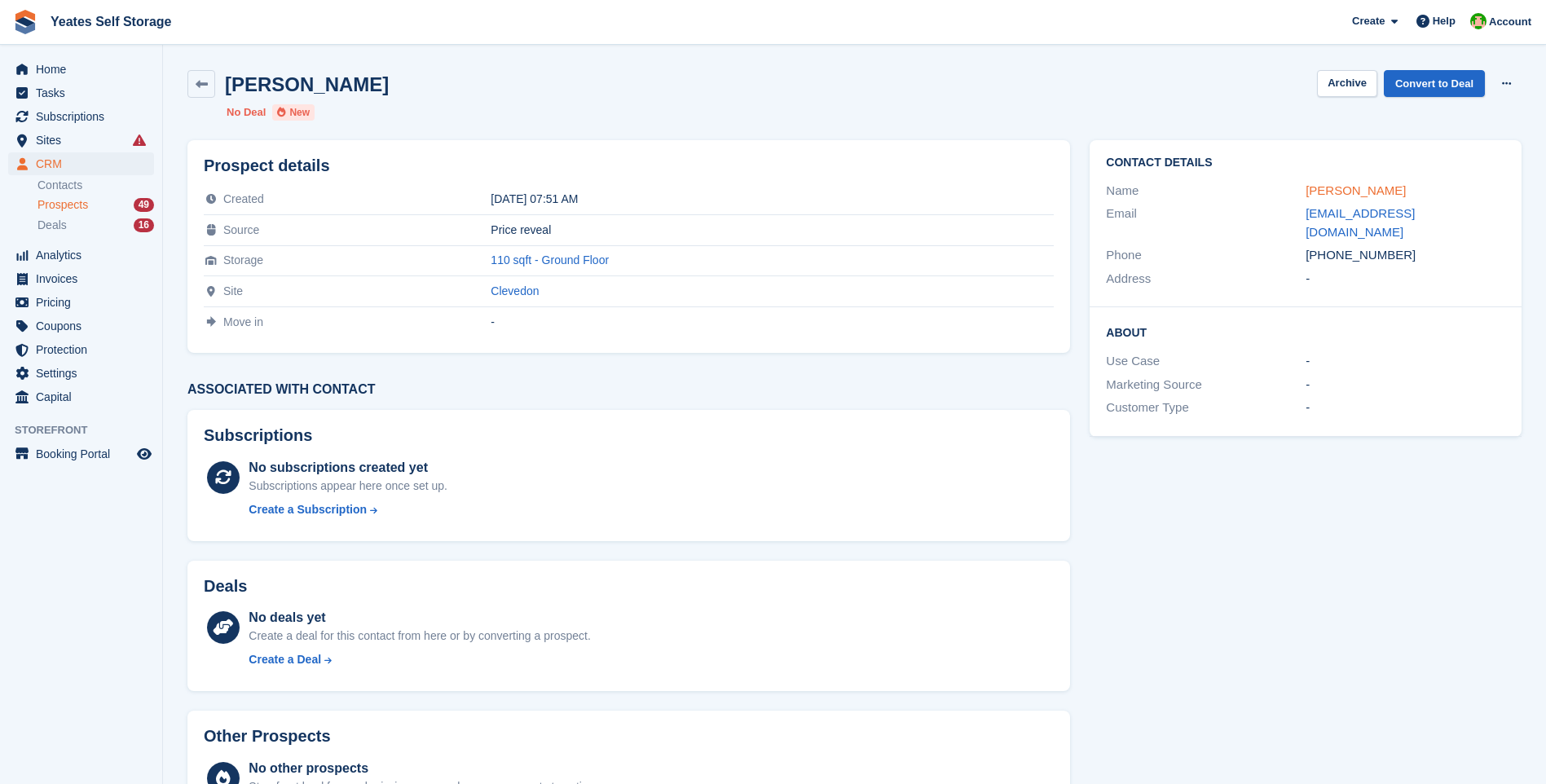
click at [1321, 189] on link "Sami" at bounding box center [1355, 190] width 100 height 13
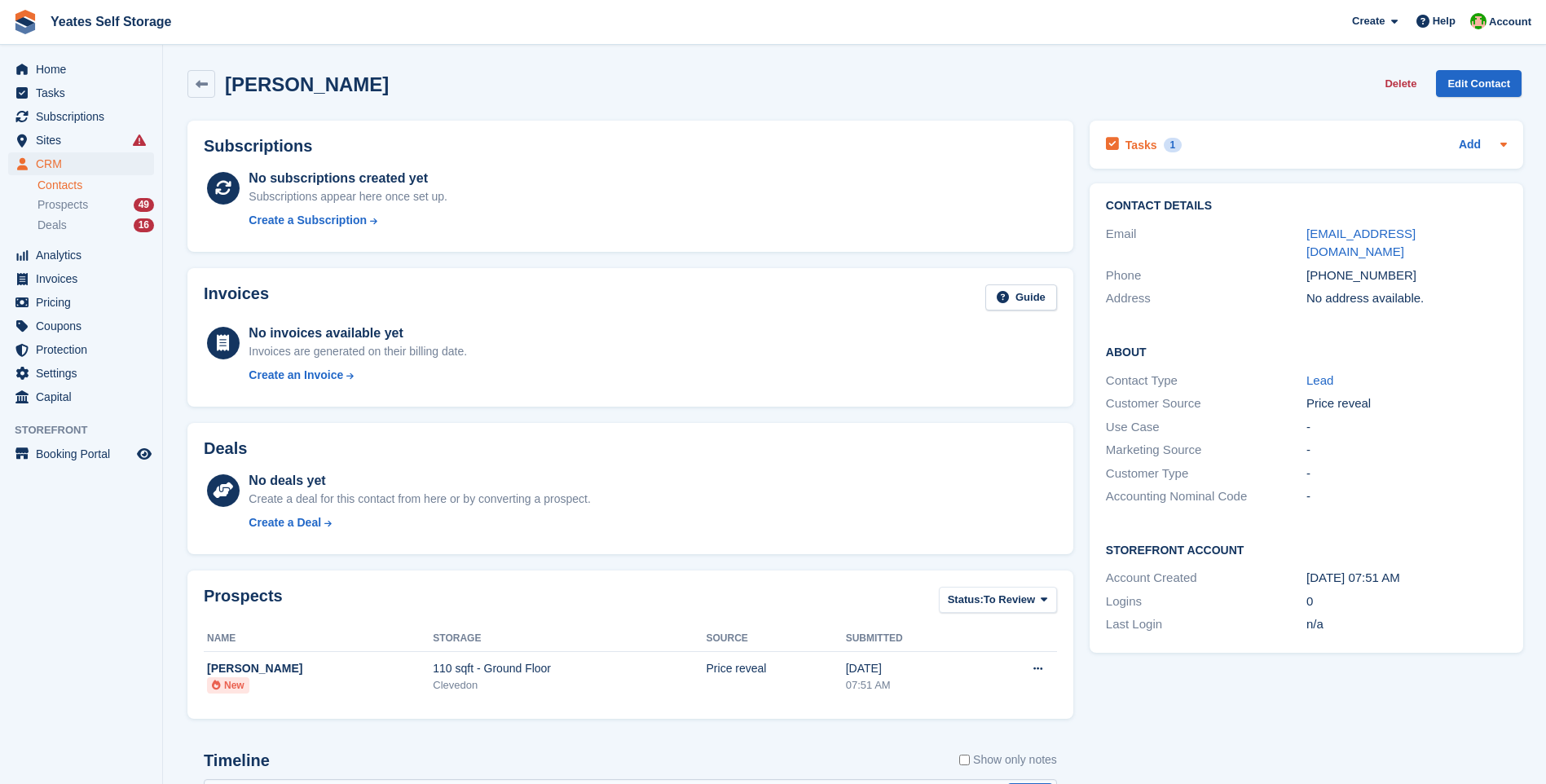
click at [1135, 141] on h2 "Tasks" at bounding box center [1141, 145] width 32 height 14
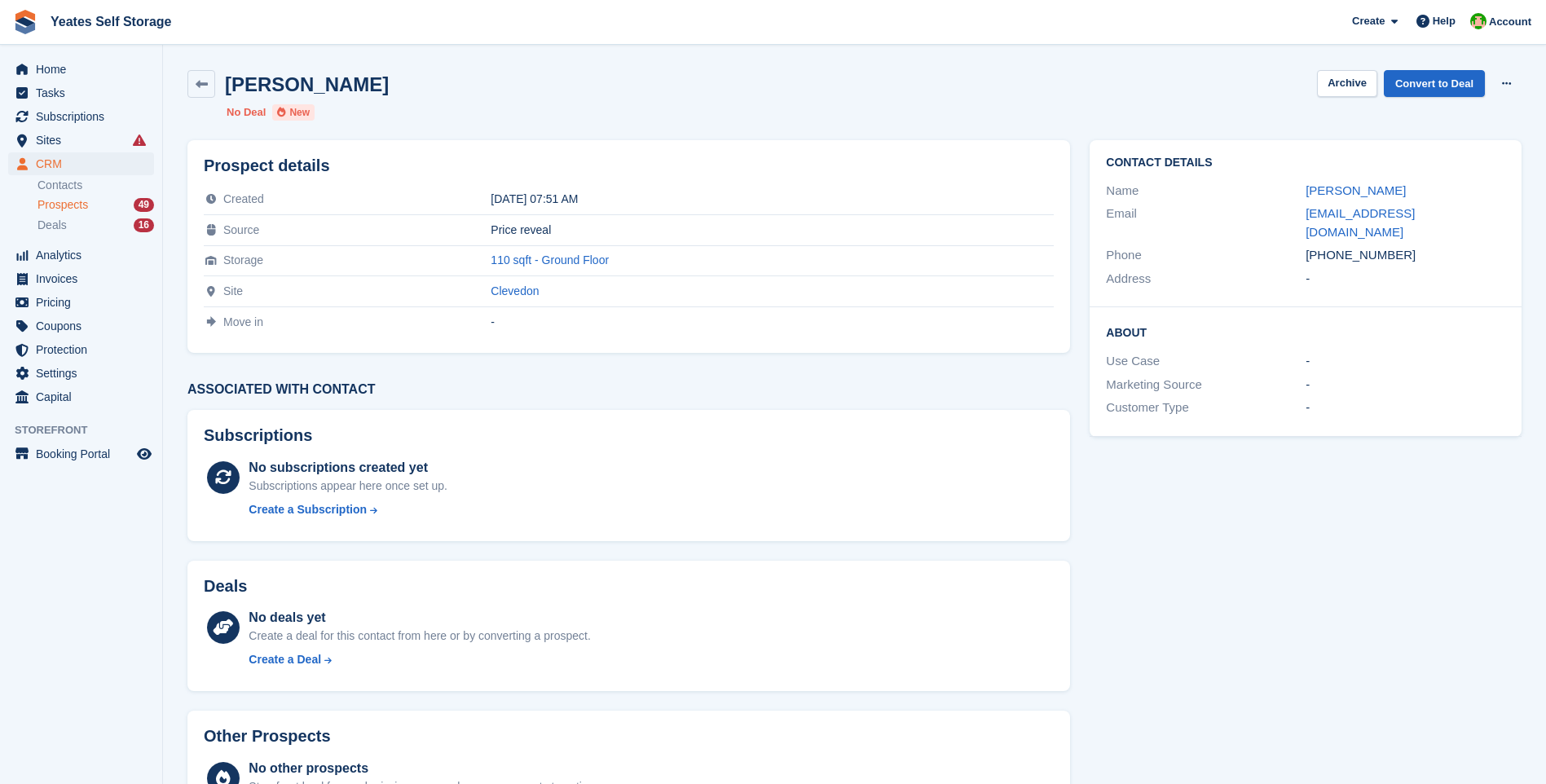
scroll to position [82, 0]
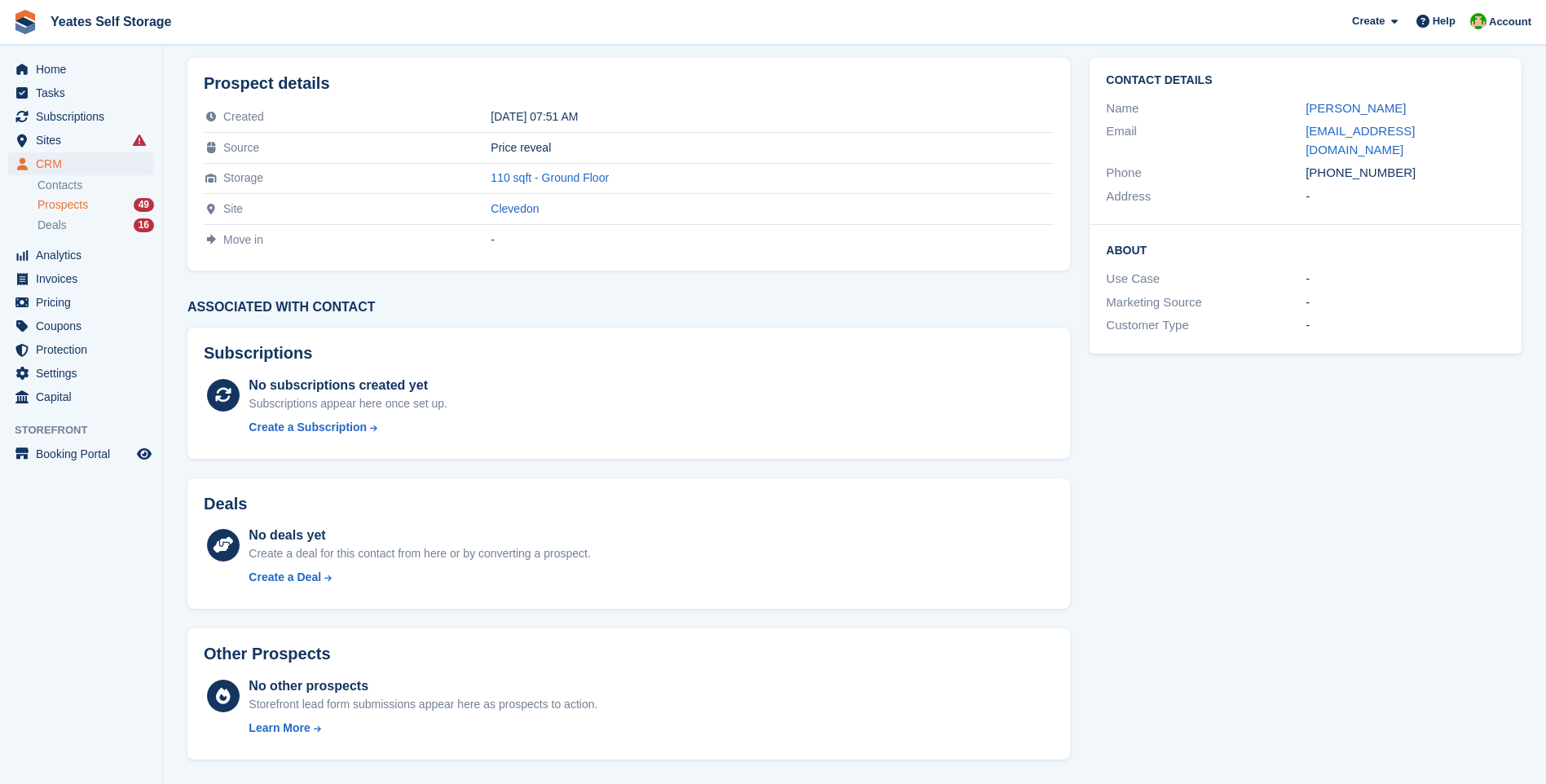
click at [54, 201] on span "Prospects" at bounding box center [63, 204] width 50 height 15
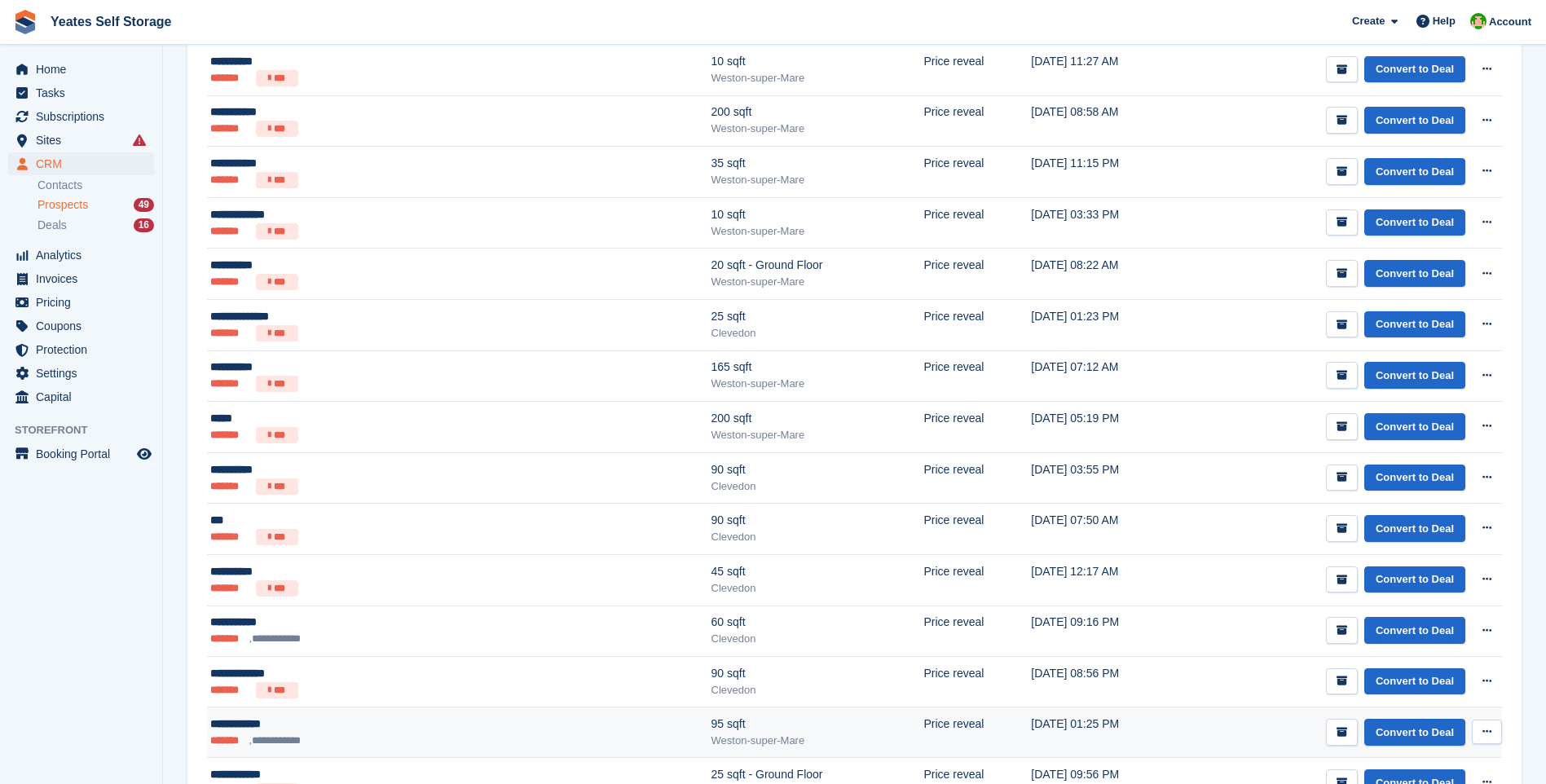
scroll to position [2051, 0]
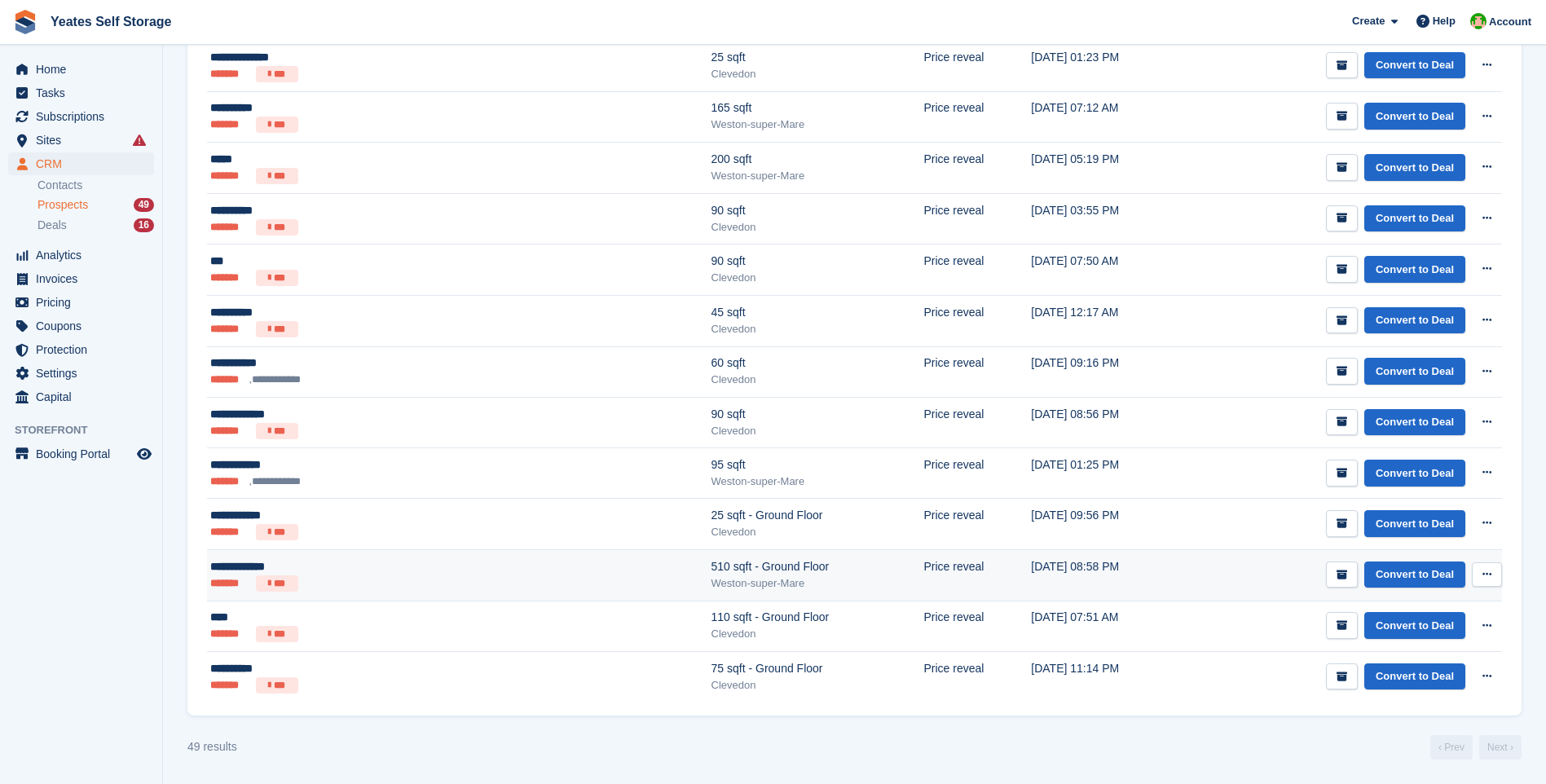
click at [258, 565] on div "**********" at bounding box center [350, 566] width 279 height 17
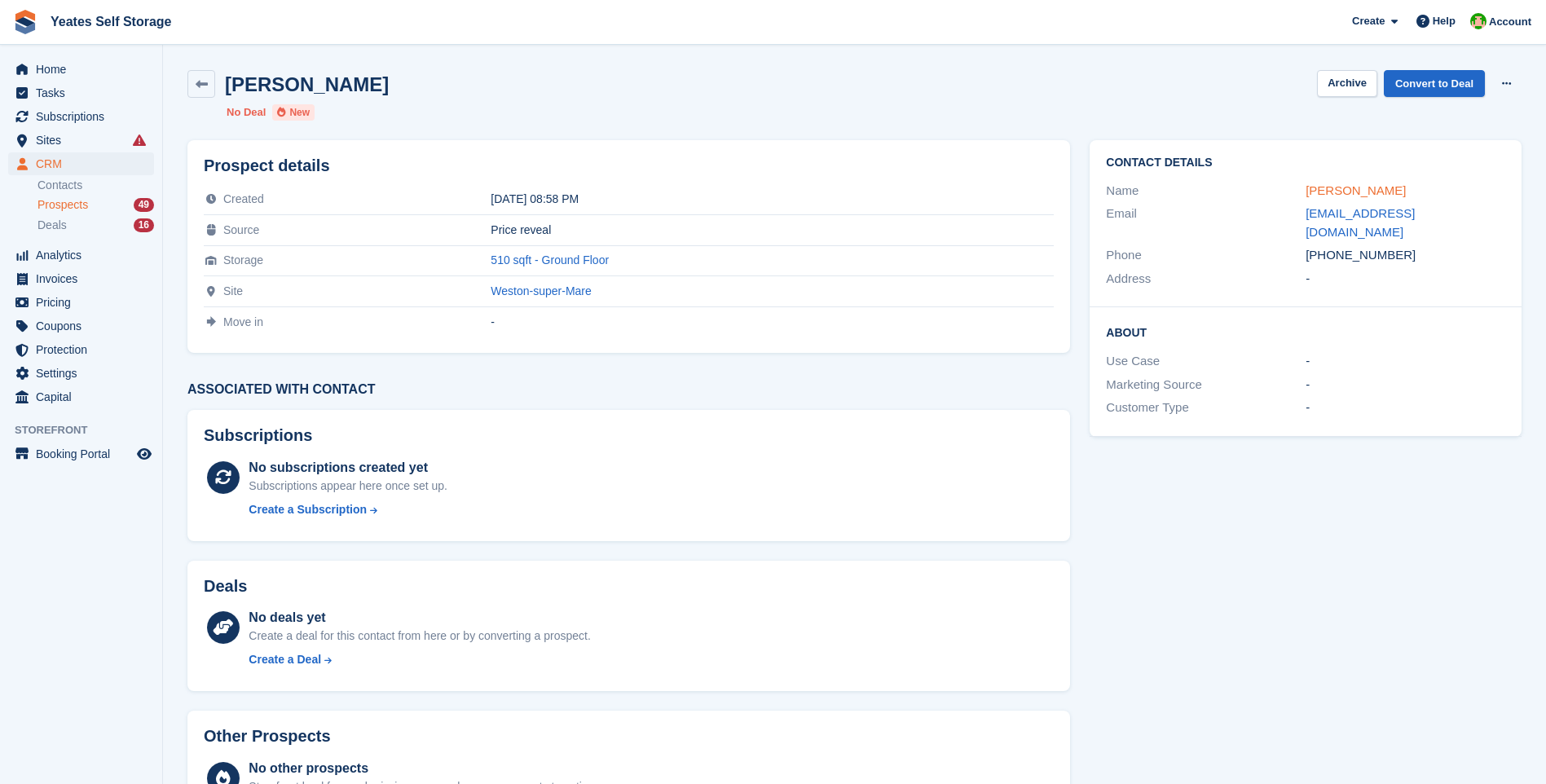
click at [1338, 190] on link "[PERSON_NAME]" at bounding box center [1355, 190] width 100 height 13
click at [90, 201] on div "Prospects 49" at bounding box center [96, 204] width 116 height 15
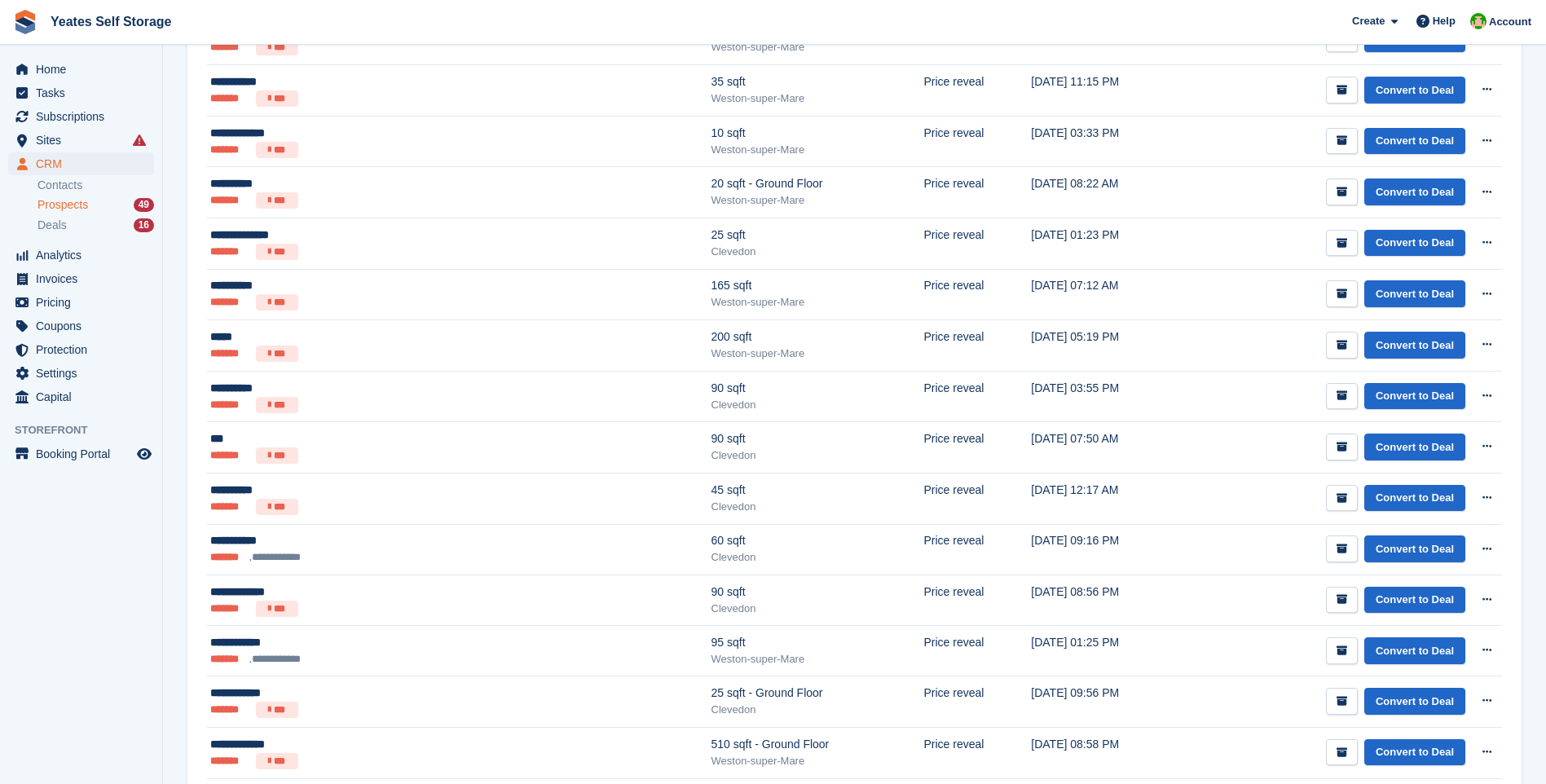
scroll to position [2051, 0]
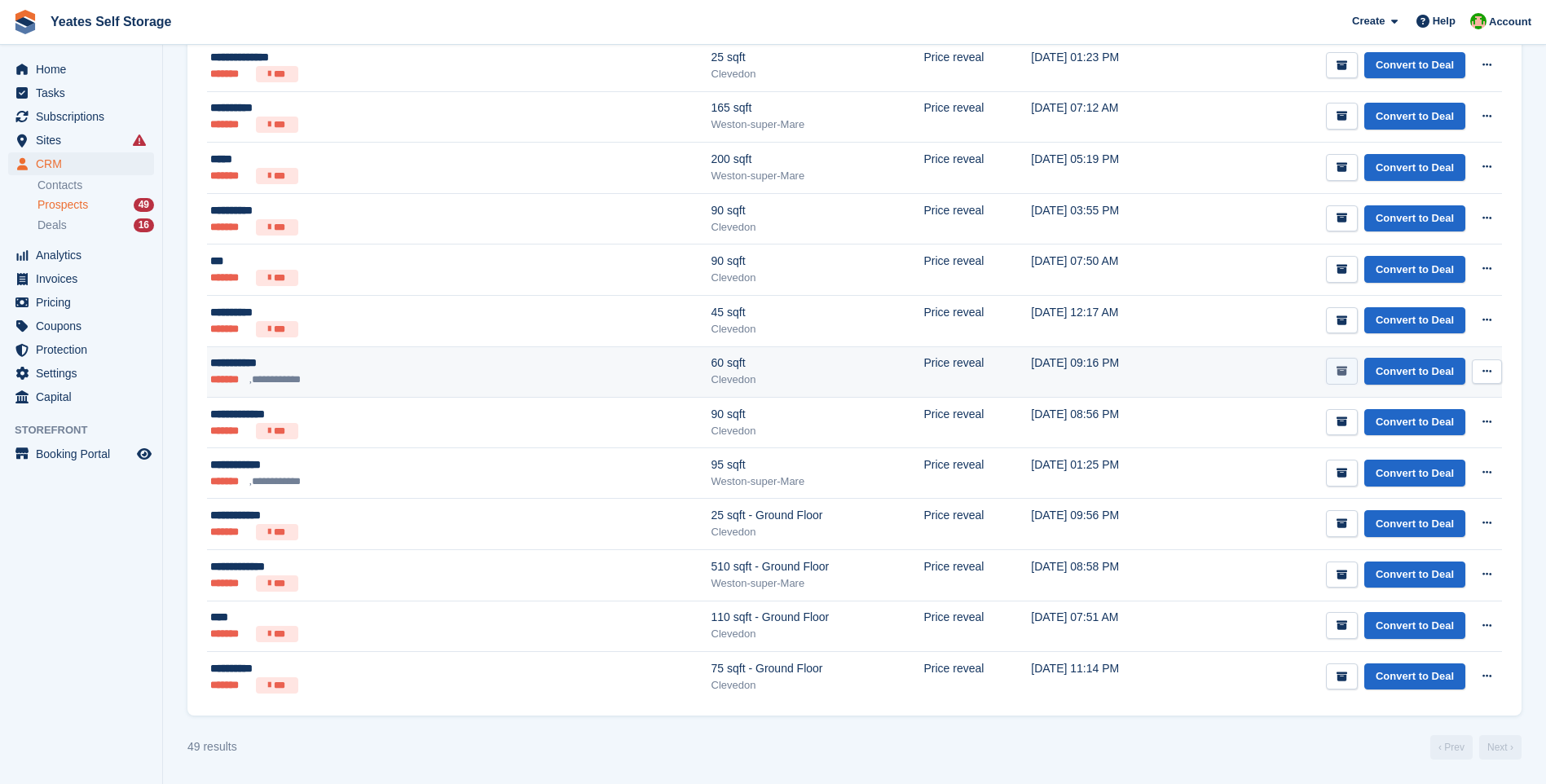
click at [1346, 367] on icon "submit" at bounding box center [1341, 371] width 11 height 11
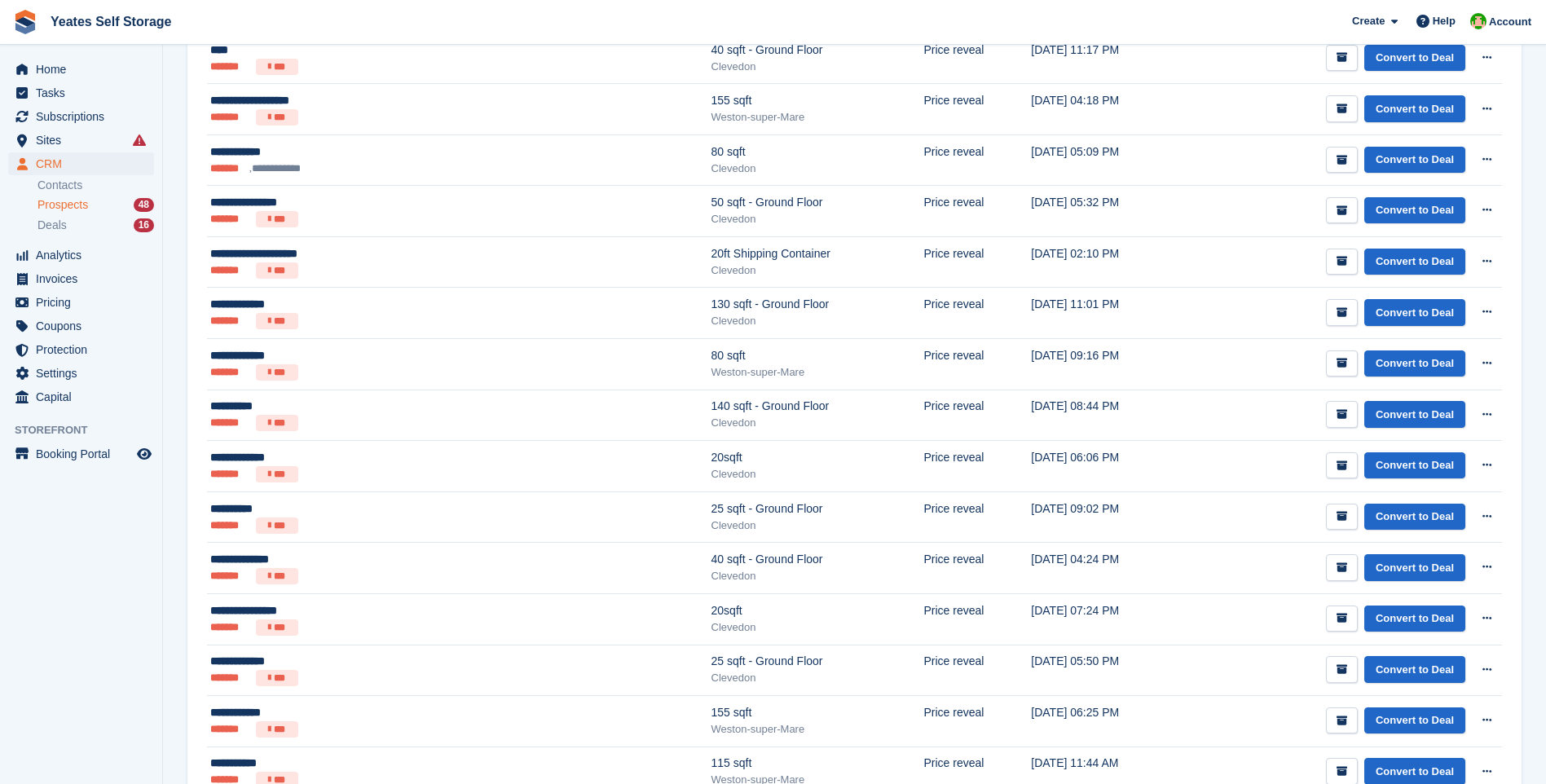
scroll to position [0, 0]
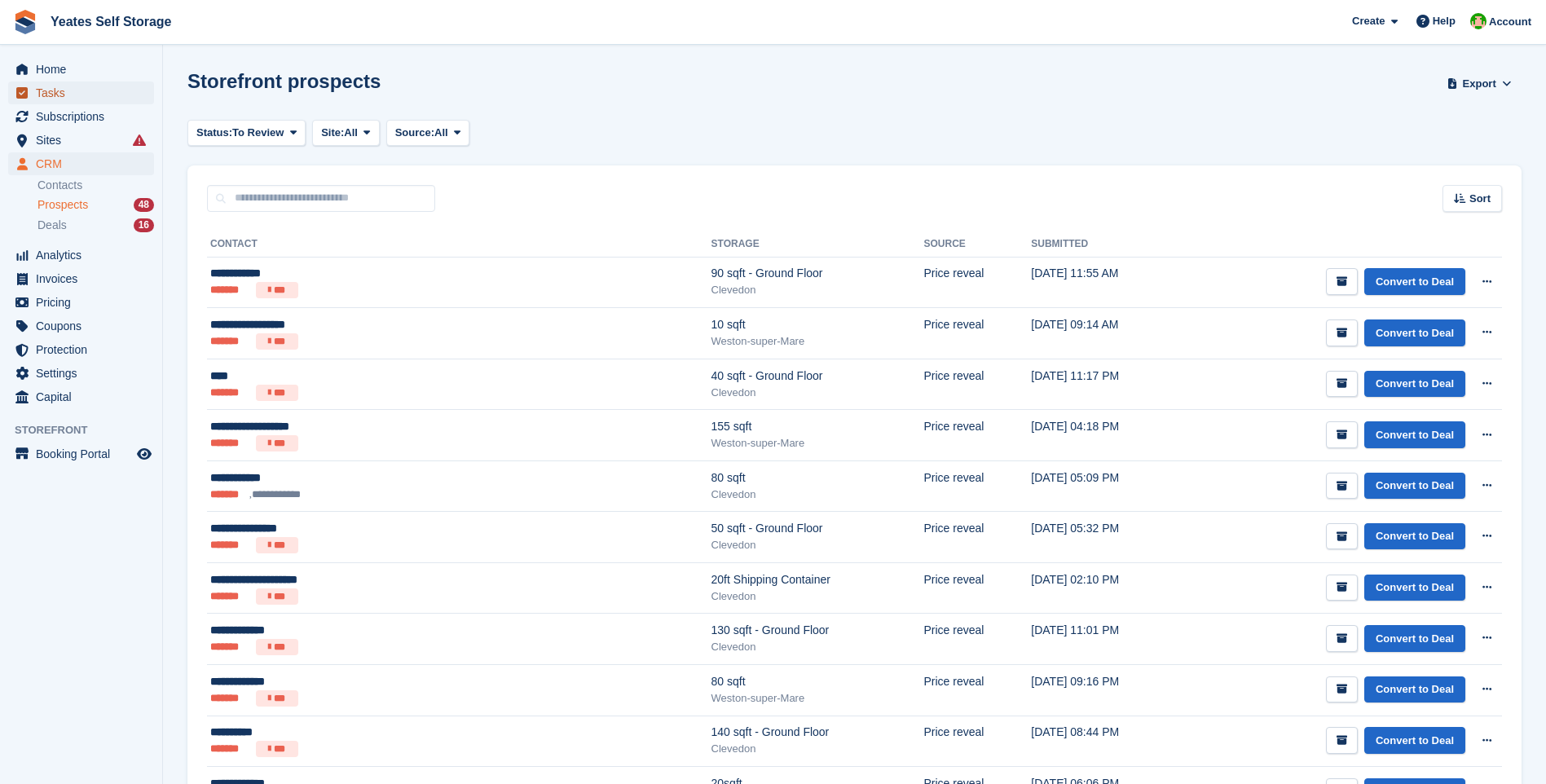
click at [50, 90] on span "Tasks" at bounding box center [85, 93] width 98 height 23
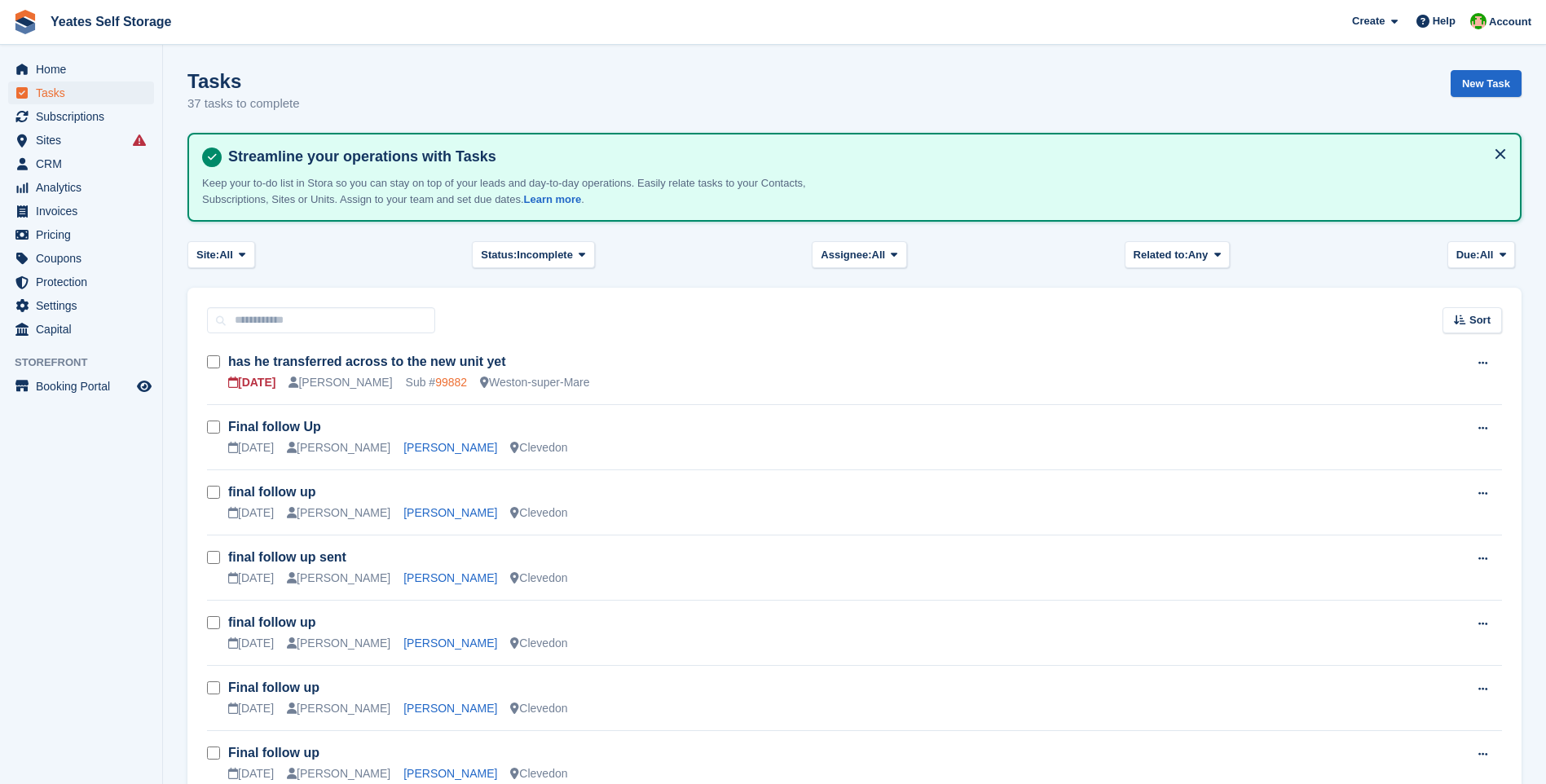
click at [435, 382] on link "99882" at bounding box center [451, 381] width 32 height 13
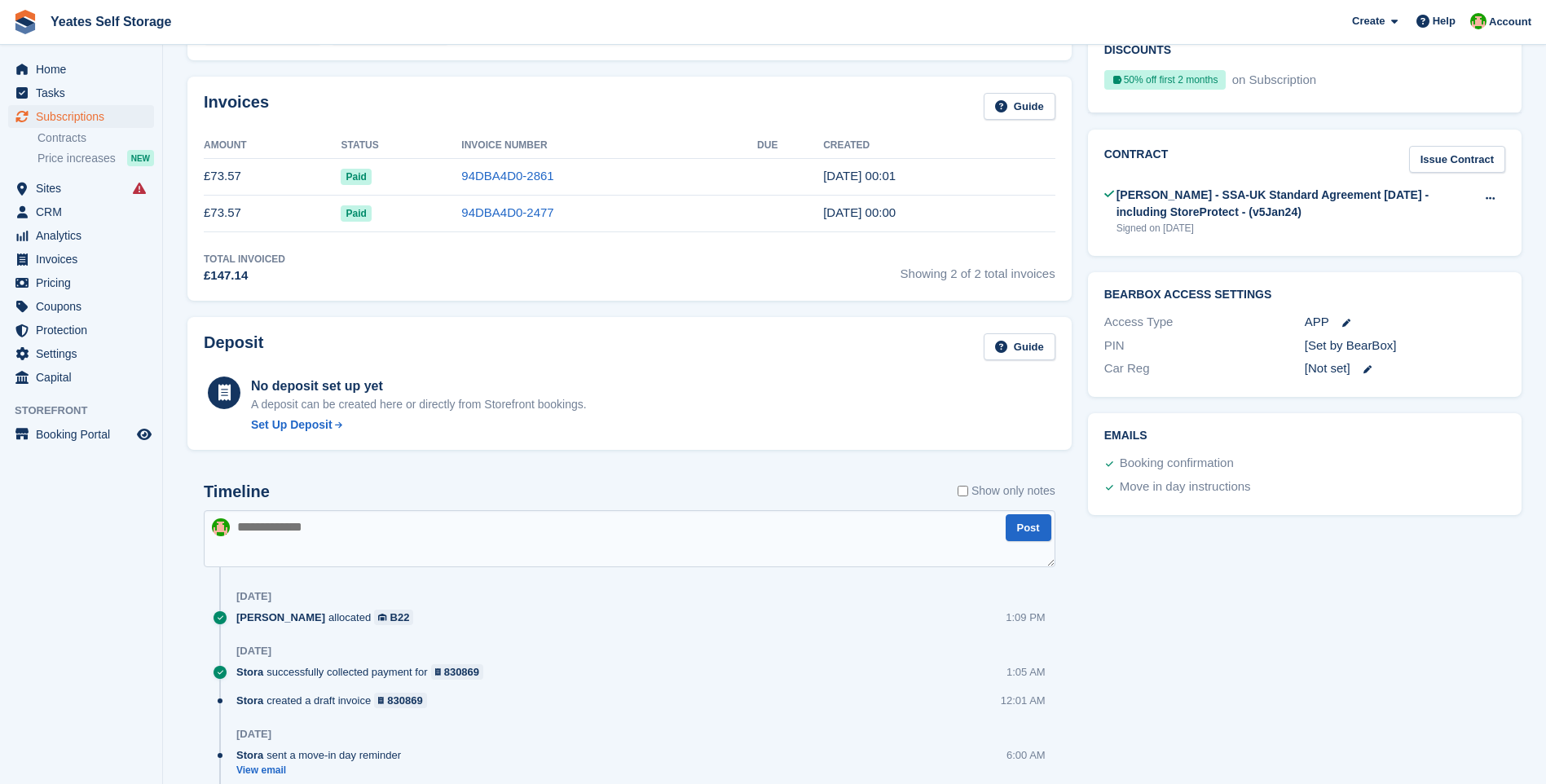
scroll to position [82, 0]
